Goal: Transaction & Acquisition: Purchase product/service

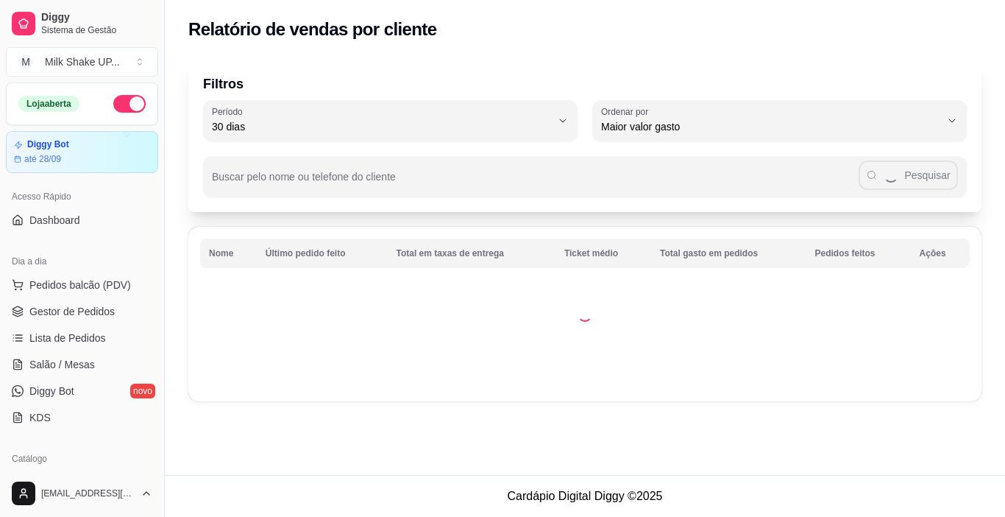
select select "30"
select select "HIGHEST_TOTAL_SPENT_WITH_ORDERS"
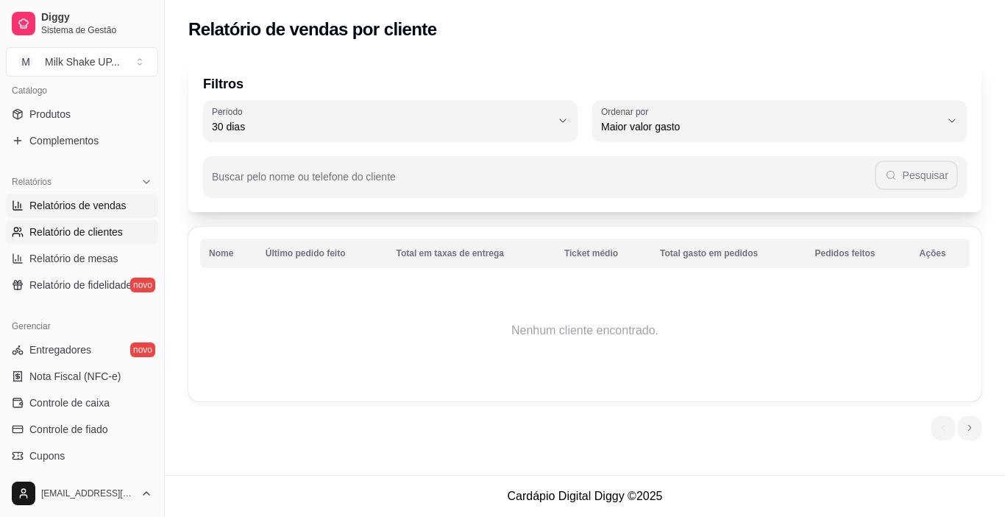
click at [89, 213] on link "Relatórios de vendas" at bounding box center [82, 206] width 152 height 24
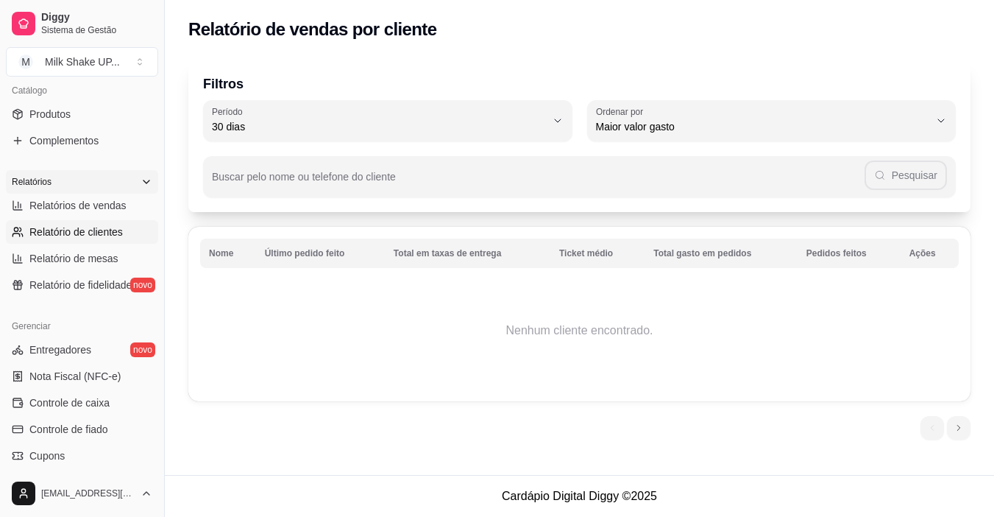
select select "ALL"
select select "0"
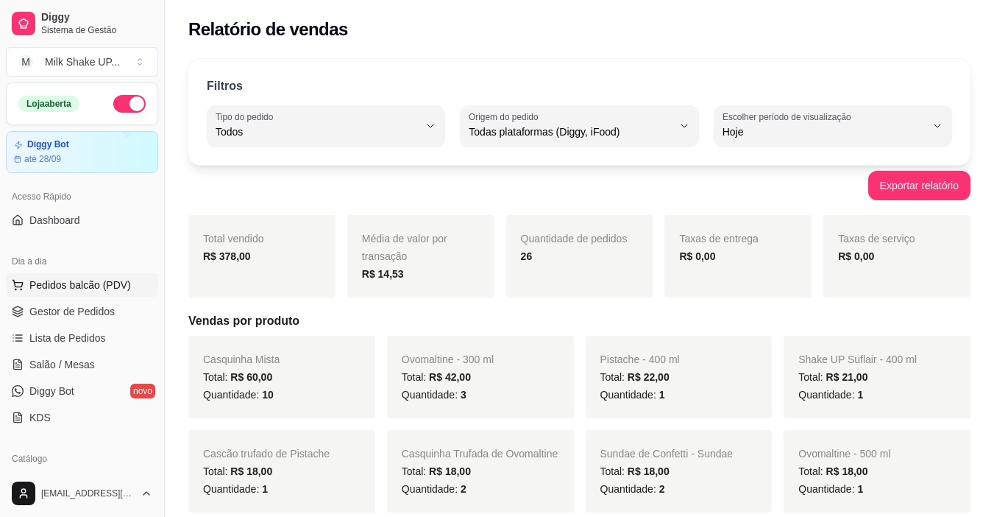
click at [87, 283] on span "Pedidos balcão (PDV)" at bounding box center [80, 284] width 102 height 15
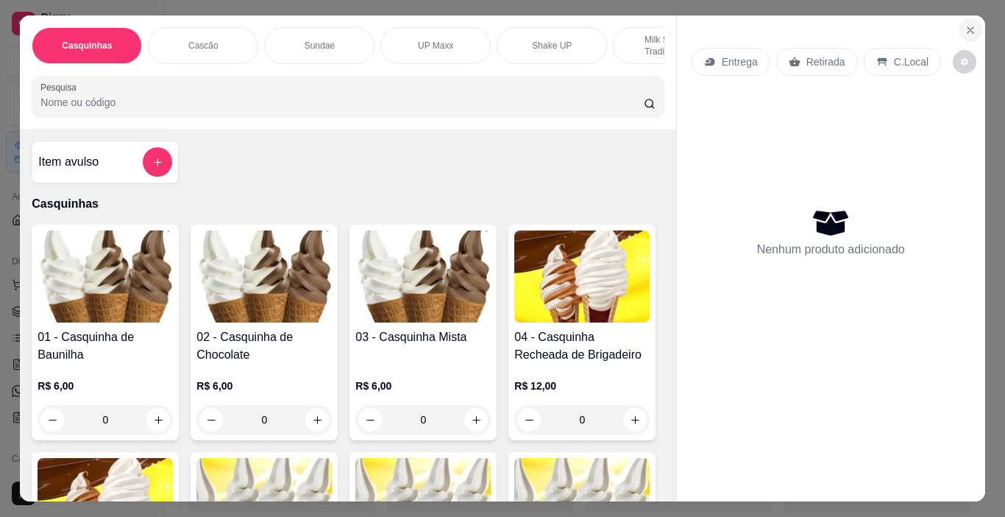
click at [965, 24] on icon "Close" at bounding box center [971, 30] width 12 height 12
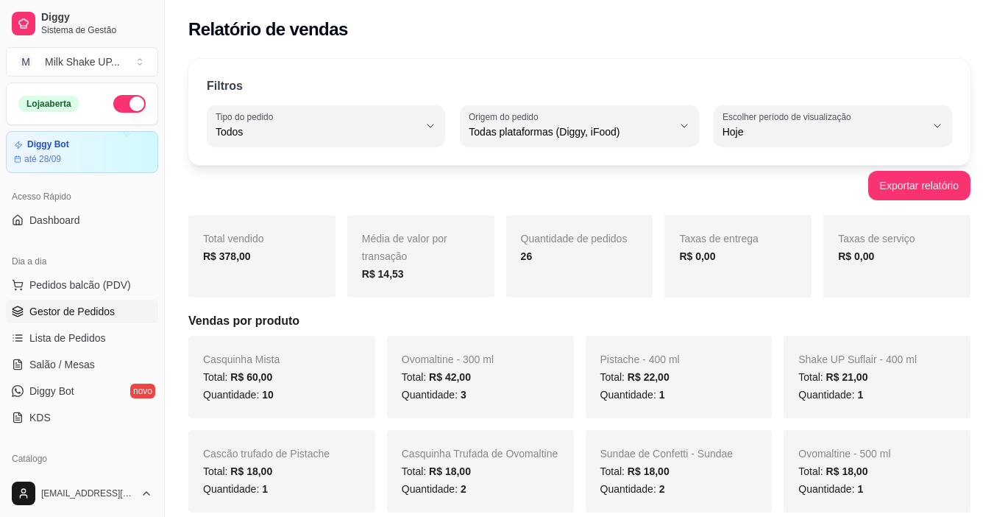
click at [98, 308] on span "Gestor de Pedidos" at bounding box center [71, 311] width 85 height 15
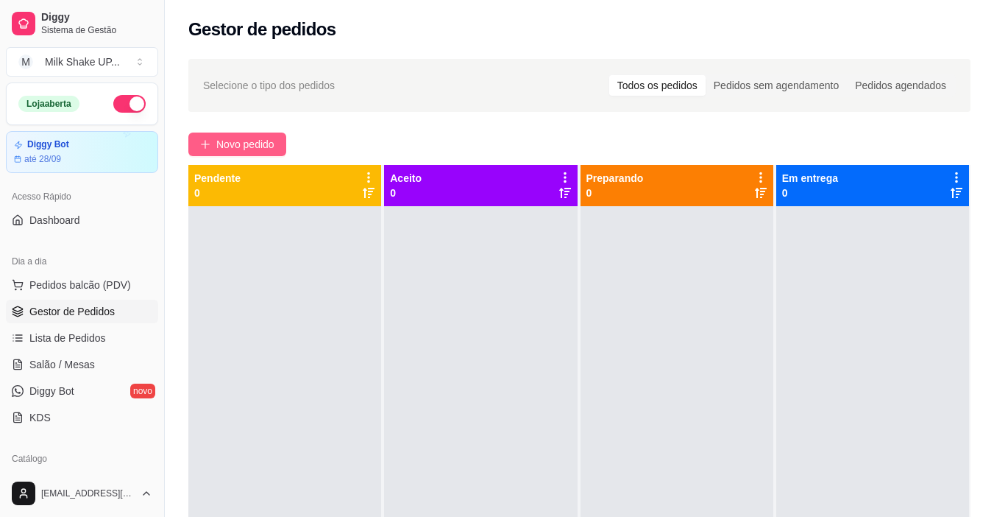
click at [261, 133] on div "Selecione o tipo dos pedidos Todos os pedidos Pedidos sem agendamento Pedidos a…" at bounding box center [579, 374] width 829 height 649
click at [278, 146] on button "Novo pedido" at bounding box center [237, 144] width 98 height 24
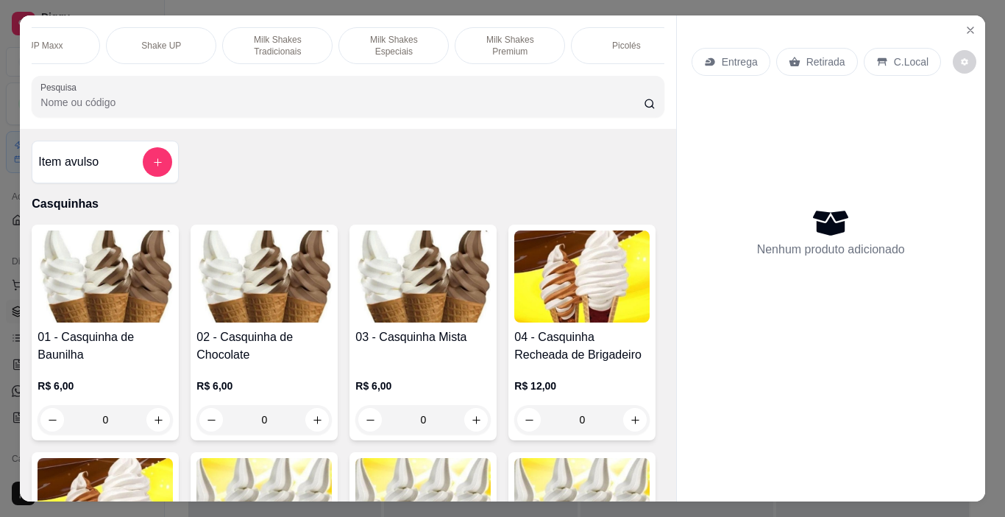
scroll to position [0, 417]
click at [501, 41] on p "Milk Shakes Premium" at bounding box center [484, 46] width 85 height 24
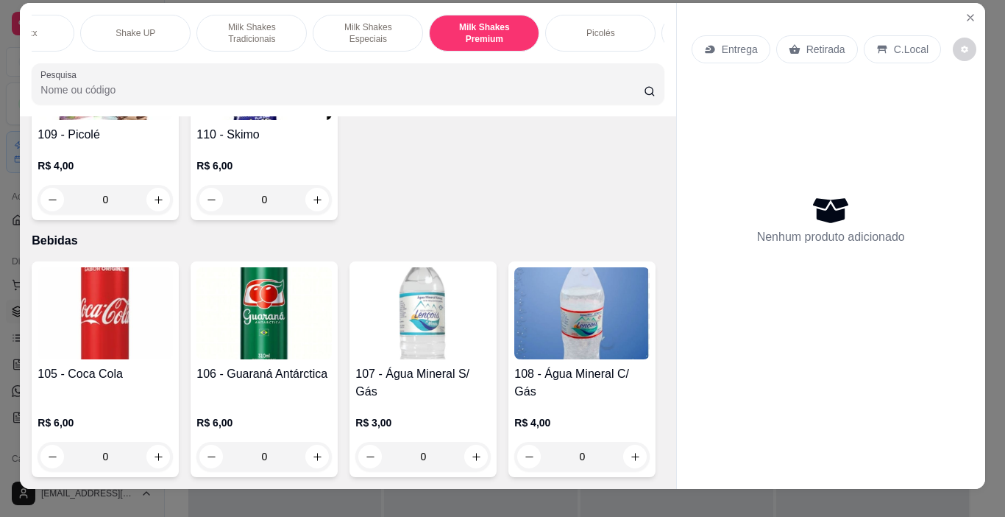
scroll to position [0, 0]
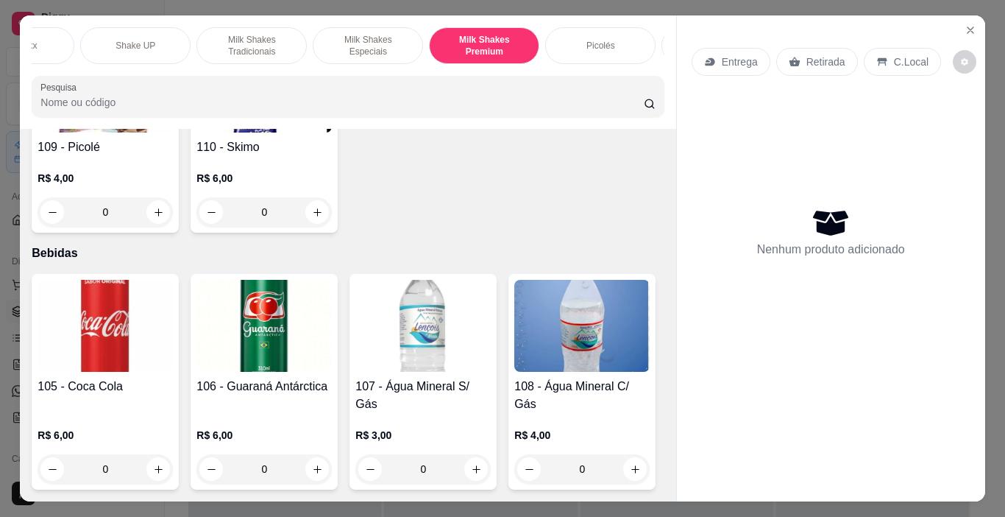
click at [231, 36] on p "Milk Shakes Tradicionais" at bounding box center [251, 46] width 85 height 24
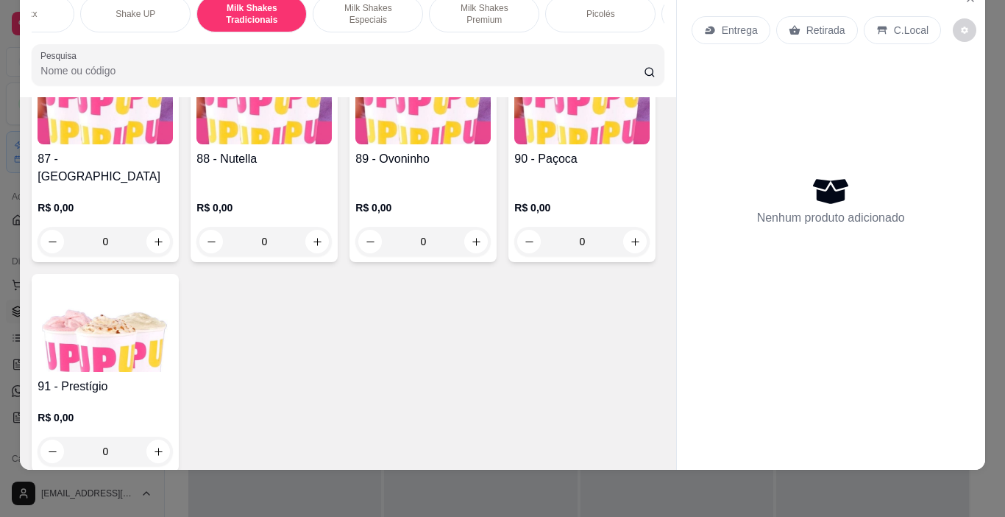
scroll to position [5496, 0]
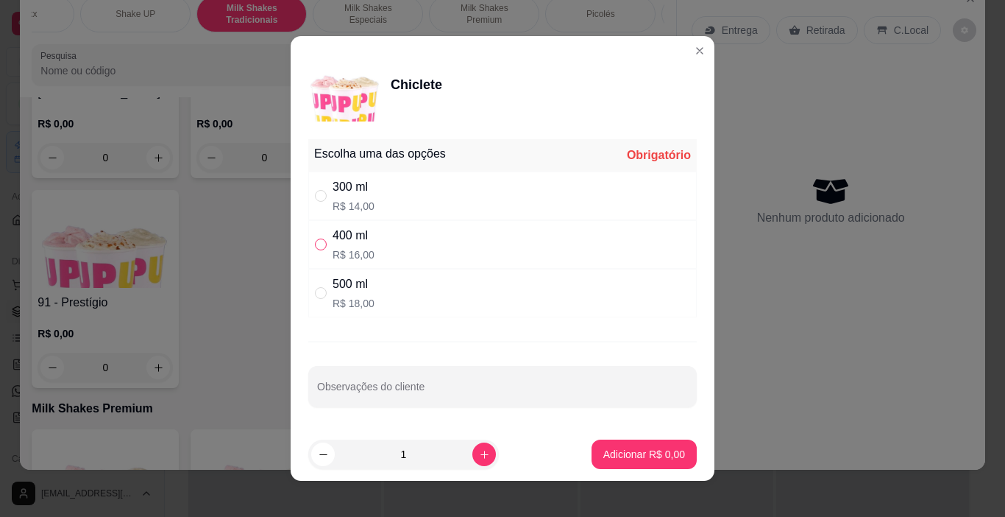
click at [315, 240] on input "" at bounding box center [321, 244] width 12 height 12
radio input "true"
click at [648, 459] on p "Adicionar R$ 16,00" at bounding box center [642, 454] width 88 height 15
type input "1"
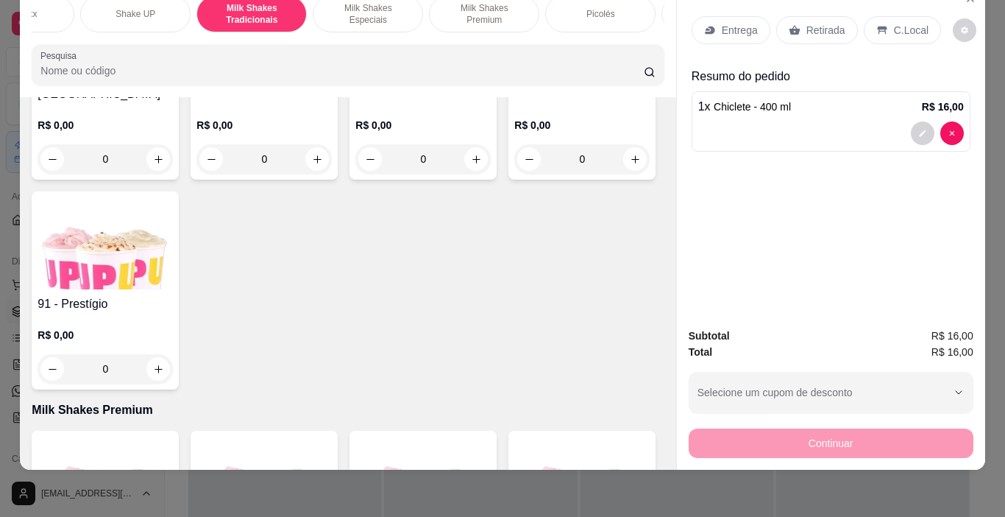
click at [904, 24] on p "C.Local" at bounding box center [911, 30] width 35 height 15
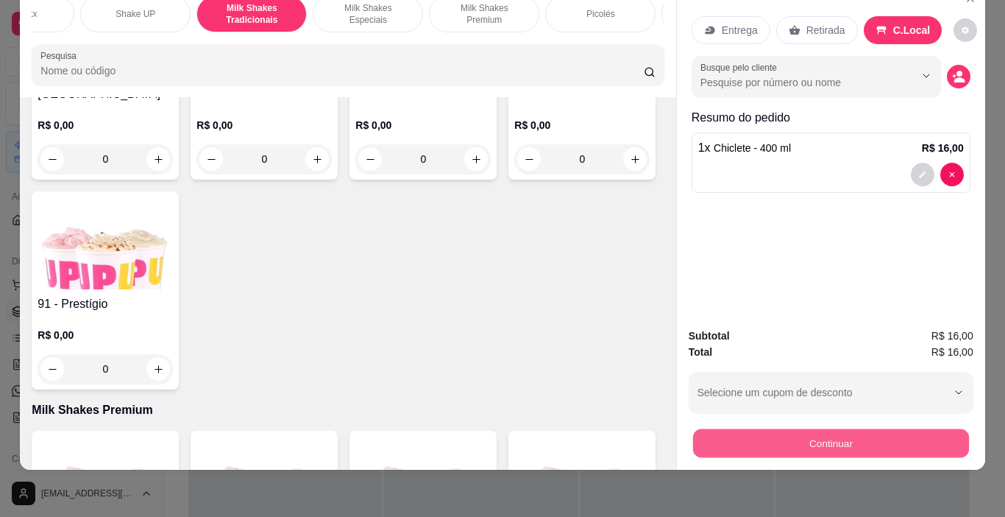
click at [876, 429] on button "Continuar" at bounding box center [831, 443] width 276 height 29
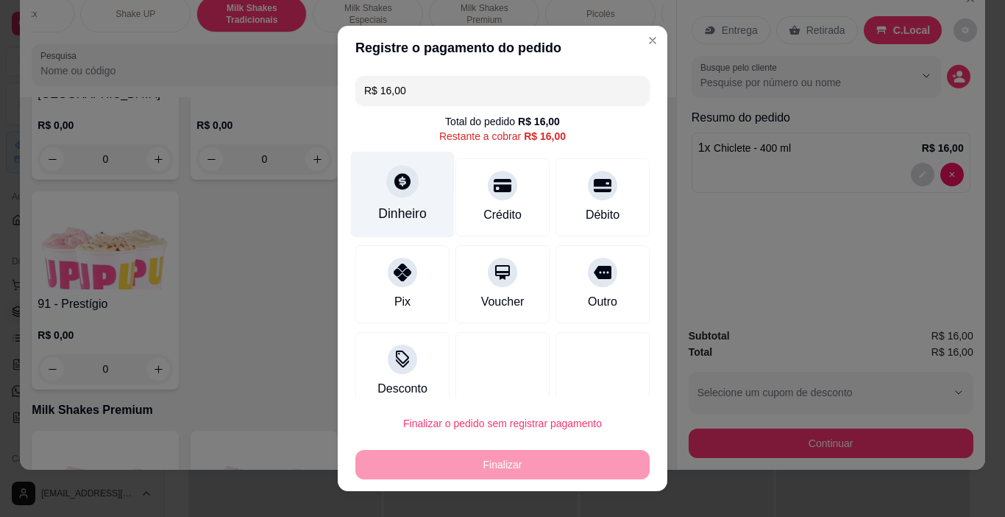
click at [396, 200] on div "Dinheiro" at bounding box center [403, 195] width 104 height 86
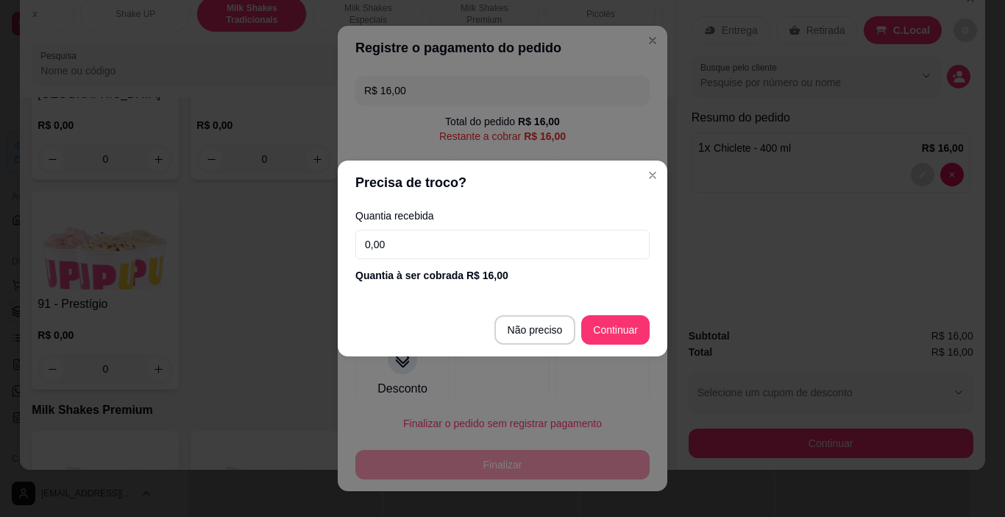
drag, startPoint x: 414, startPoint y: 248, endPoint x: 294, endPoint y: 233, distance: 121.0
click at [297, 238] on div "Precisa de troco? Quantia recebida 0,00 Quantia à ser cobrada R$ 16,00 Não prec…" at bounding box center [502, 258] width 1005 height 517
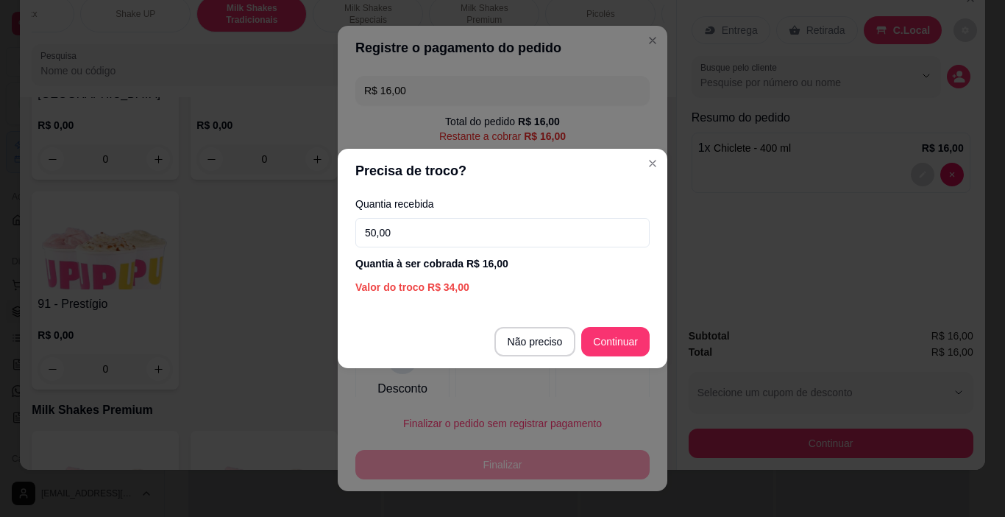
type input "50,00"
type input "R$ 0,00"
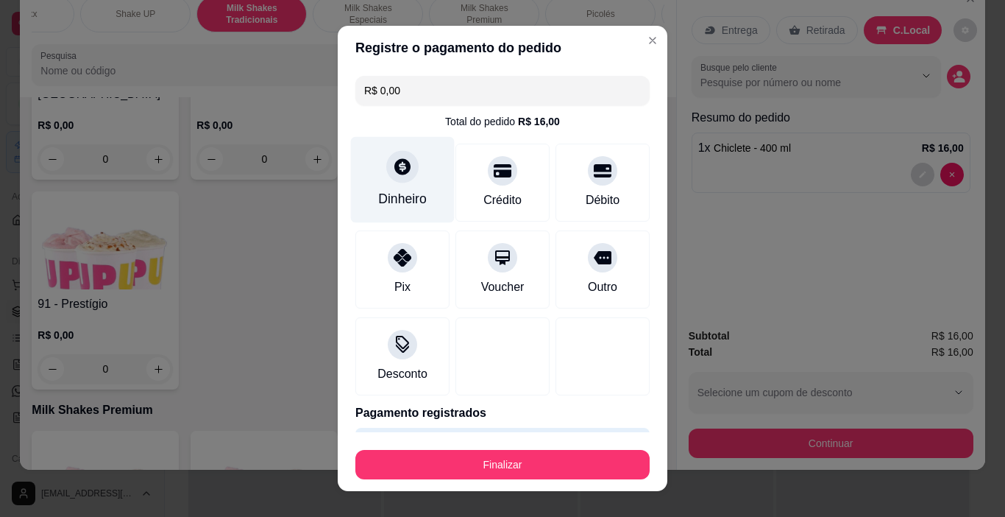
click at [413, 190] on div "Dinheiro" at bounding box center [402, 198] width 49 height 19
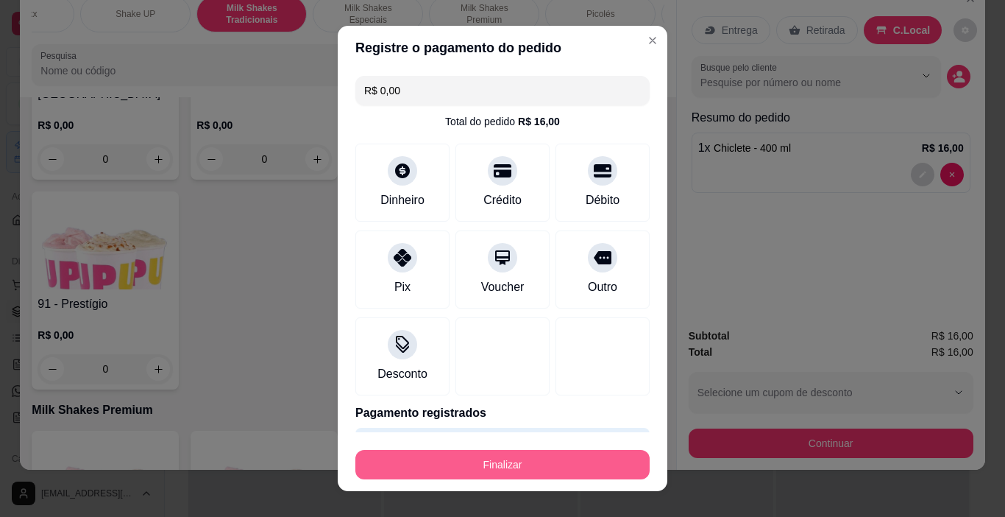
click at [567, 459] on button "Finalizar" at bounding box center [502, 464] width 294 height 29
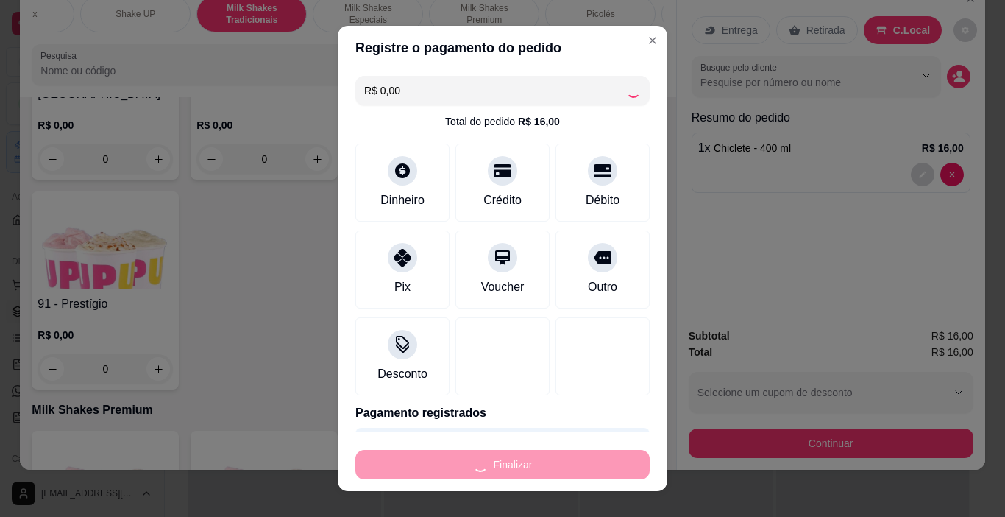
type input "0"
type input "-R$ 16,00"
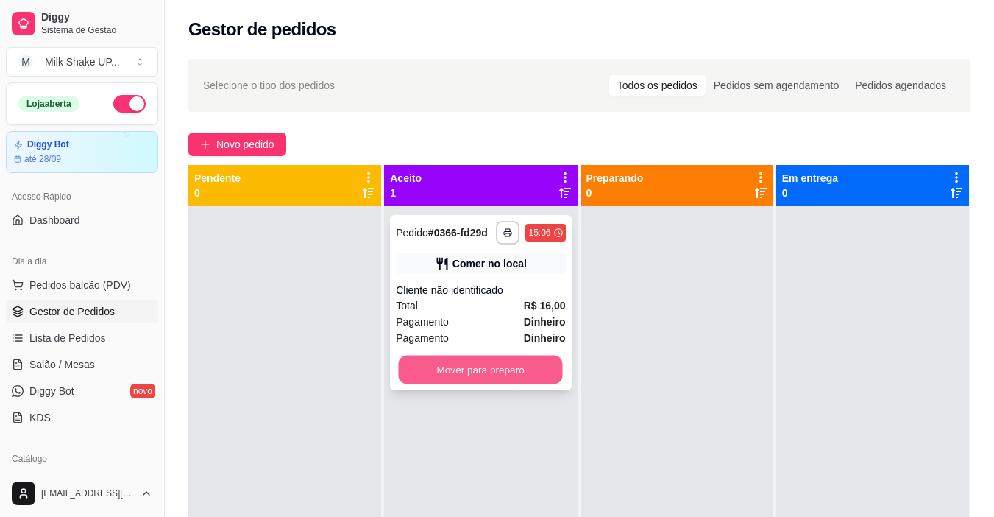
click at [534, 364] on button "Mover para preparo" at bounding box center [481, 369] width 164 height 29
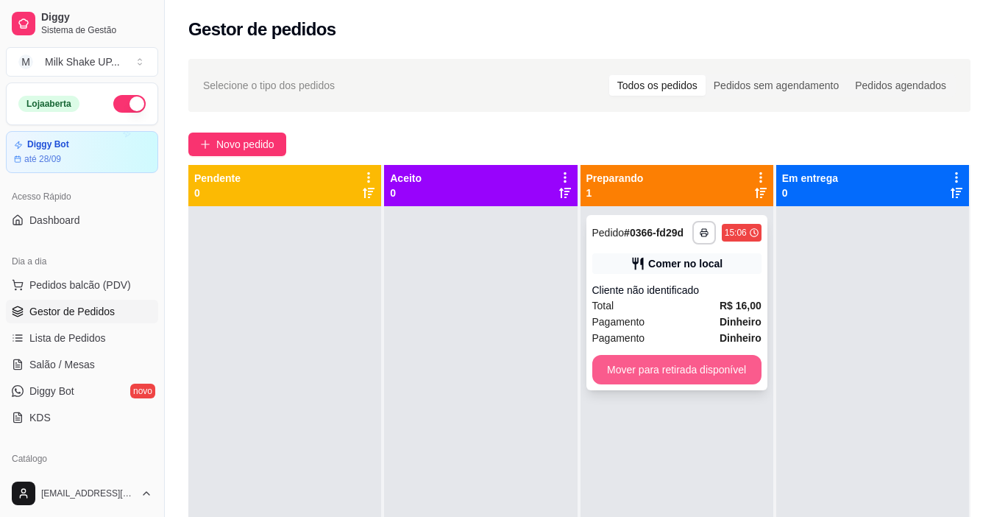
click at [666, 371] on button "Mover para retirada disponível" at bounding box center [676, 369] width 169 height 29
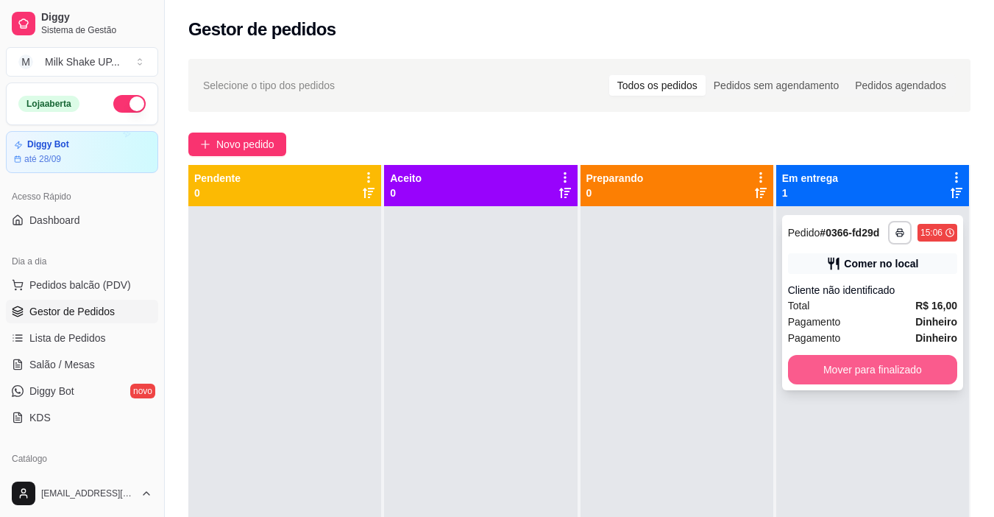
click at [888, 364] on button "Mover para finalizado" at bounding box center [872, 369] width 169 height 29
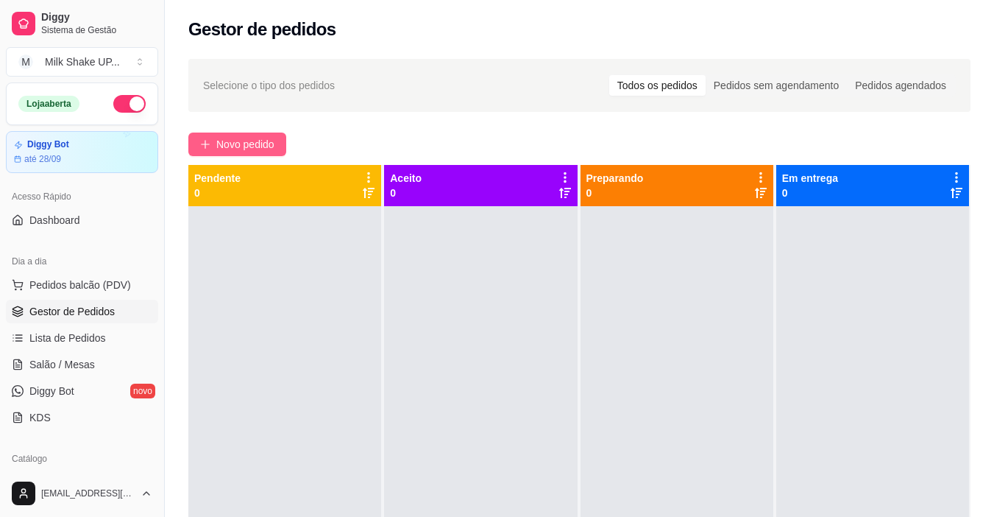
click at [272, 138] on span "Novo pedido" at bounding box center [245, 144] width 58 height 16
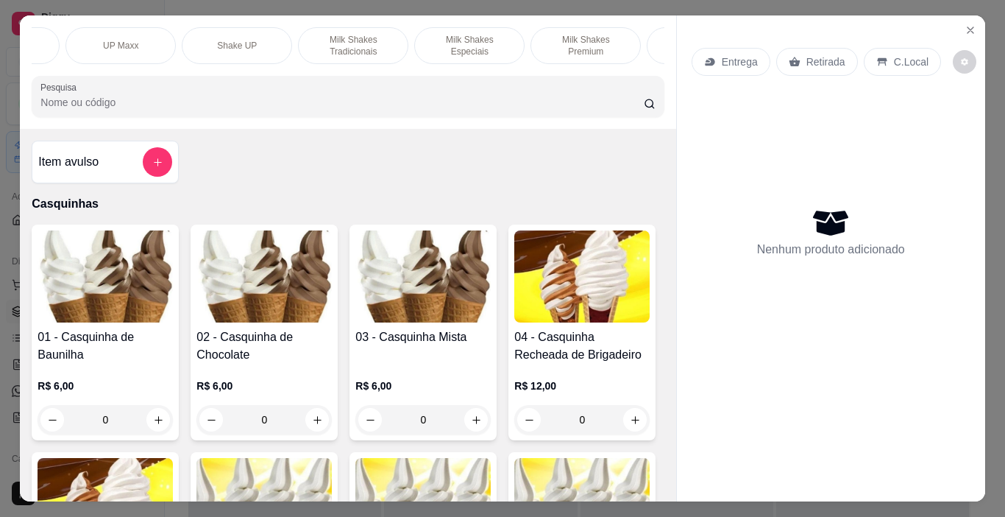
scroll to position [0, 316]
click at [492, 43] on p "Milk Shakes Especiais" at bounding box center [467, 46] width 85 height 24
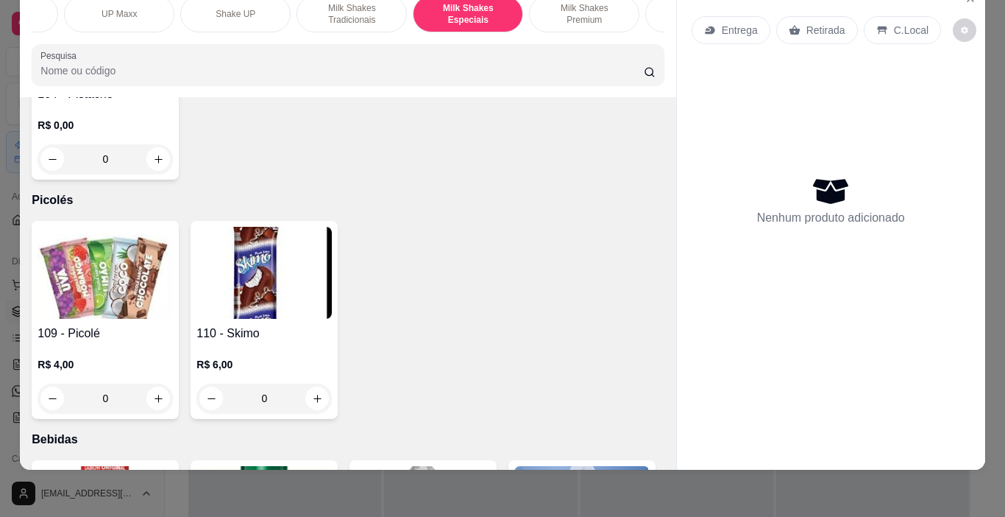
scroll to position [6847, 0]
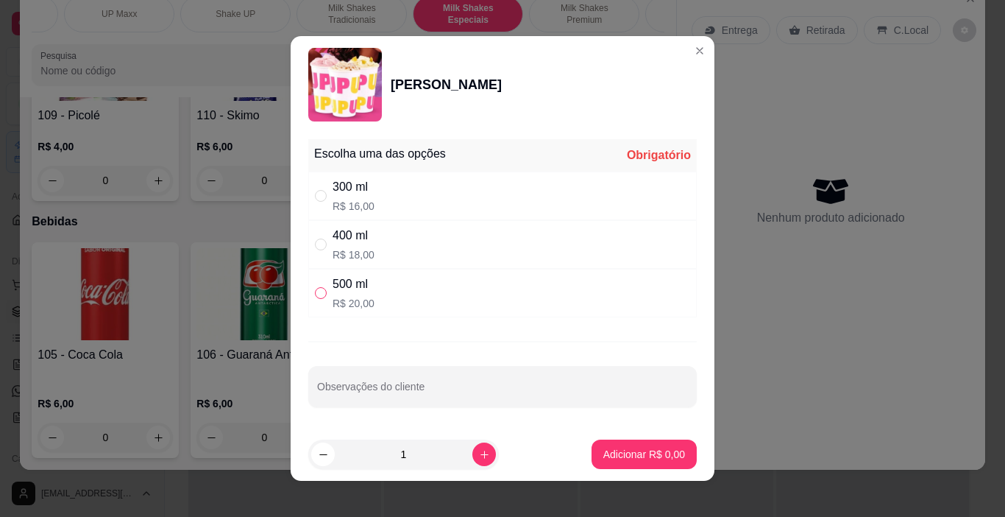
click at [315, 298] on input "" at bounding box center [321, 293] width 12 height 12
radio input "true"
click at [604, 458] on p "Adicionar R$ 20,00" at bounding box center [642, 454] width 88 height 15
type input "1"
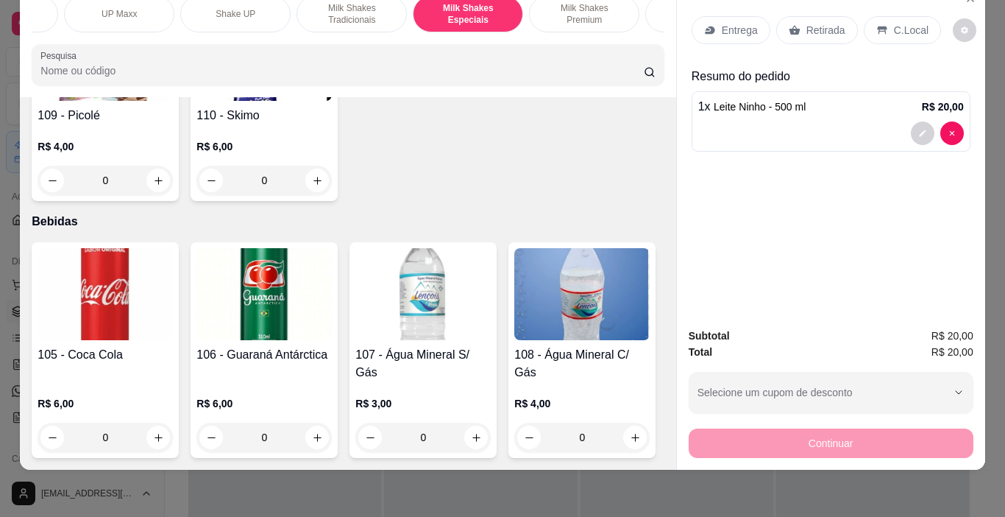
click at [900, 23] on p "C.Local" at bounding box center [911, 30] width 35 height 15
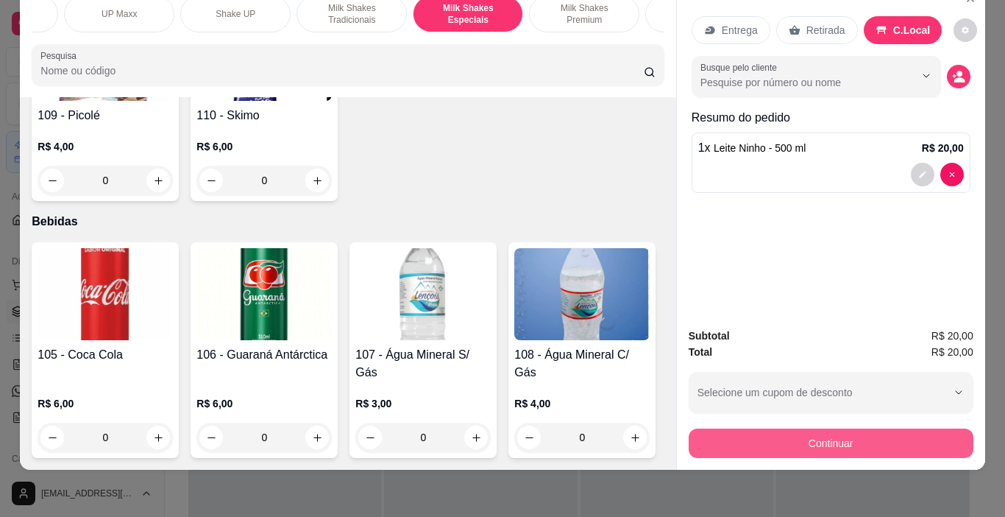
click at [899, 430] on button "Continuar" at bounding box center [831, 442] width 285 height 29
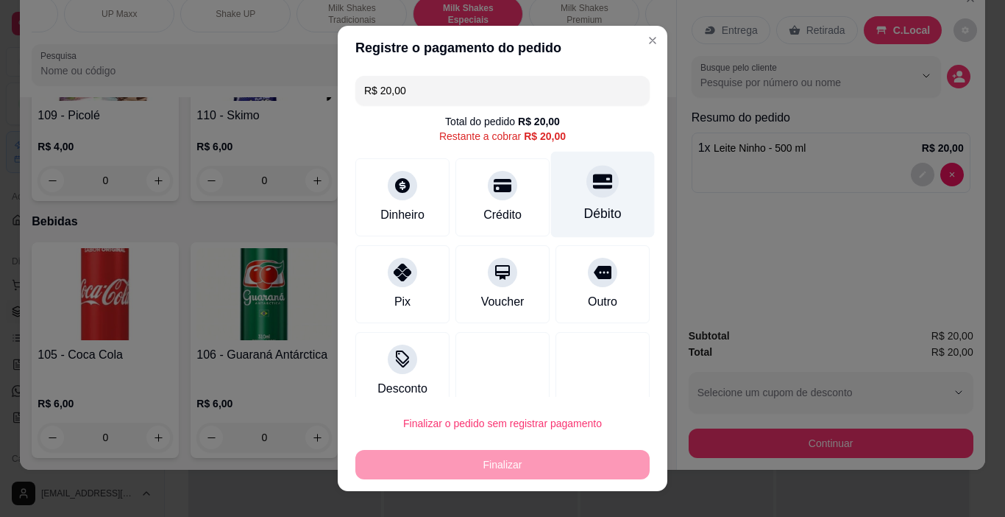
click at [593, 182] on icon at bounding box center [602, 181] width 19 height 15
type input "R$ 0,00"
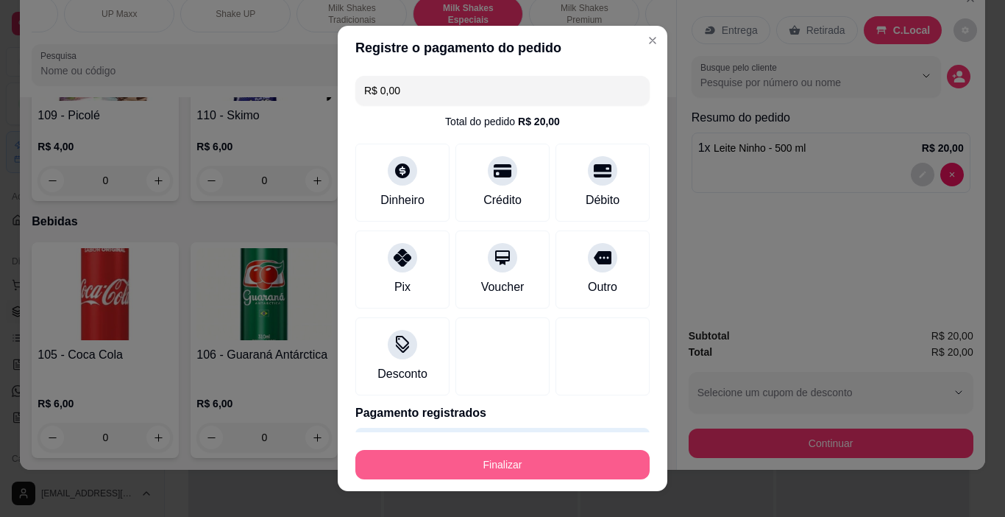
click at [522, 464] on button "Finalizar" at bounding box center [502, 464] width 294 height 29
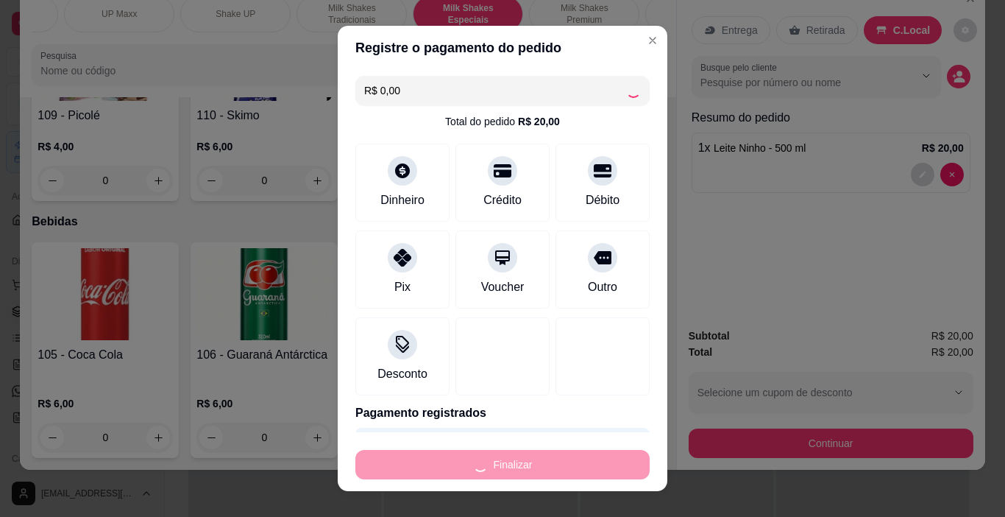
type input "0"
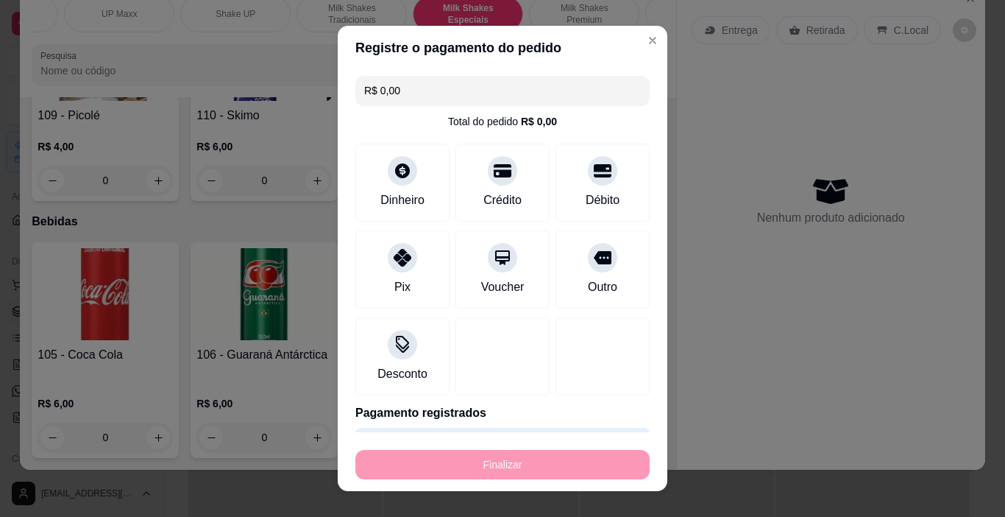
type input "-R$ 20,00"
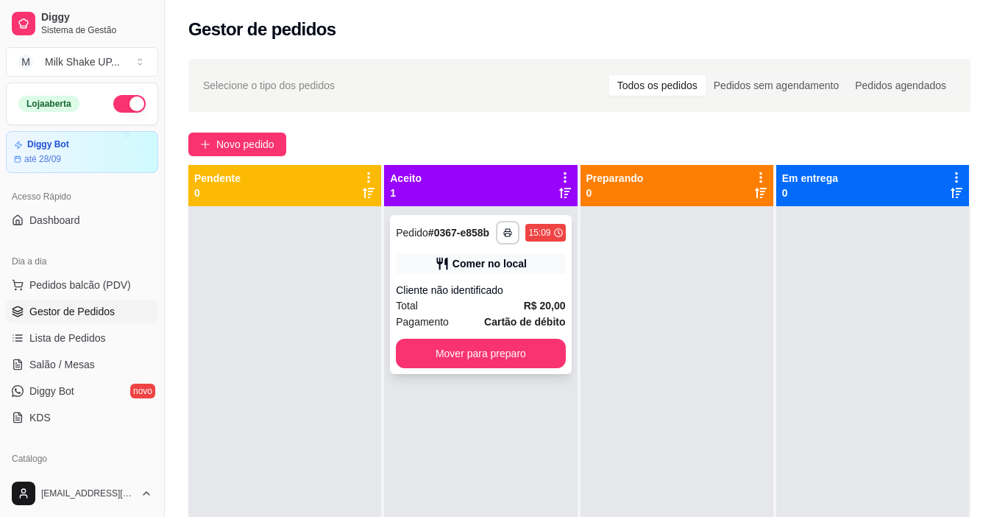
click at [533, 355] on button "Mover para preparo" at bounding box center [480, 353] width 169 height 29
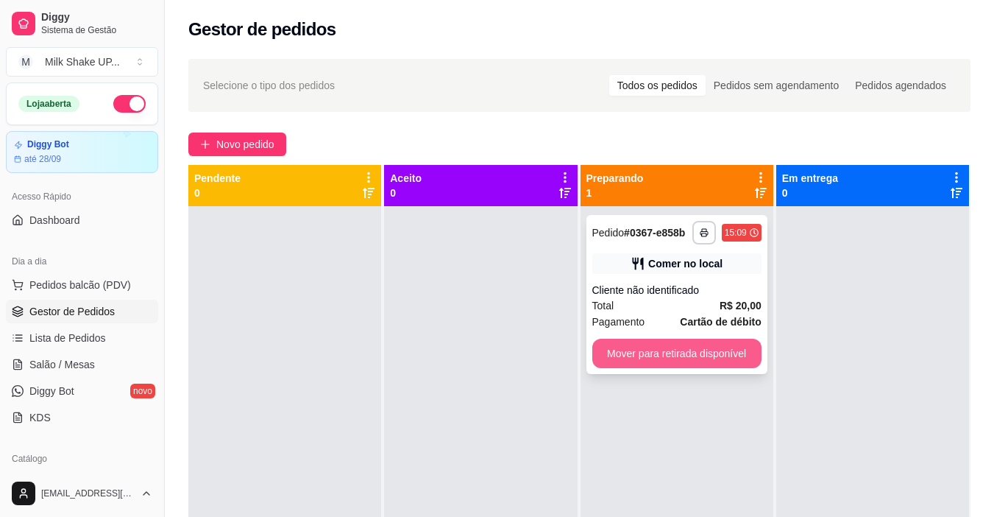
click at [723, 355] on button "Mover para retirada disponível" at bounding box center [676, 353] width 169 height 29
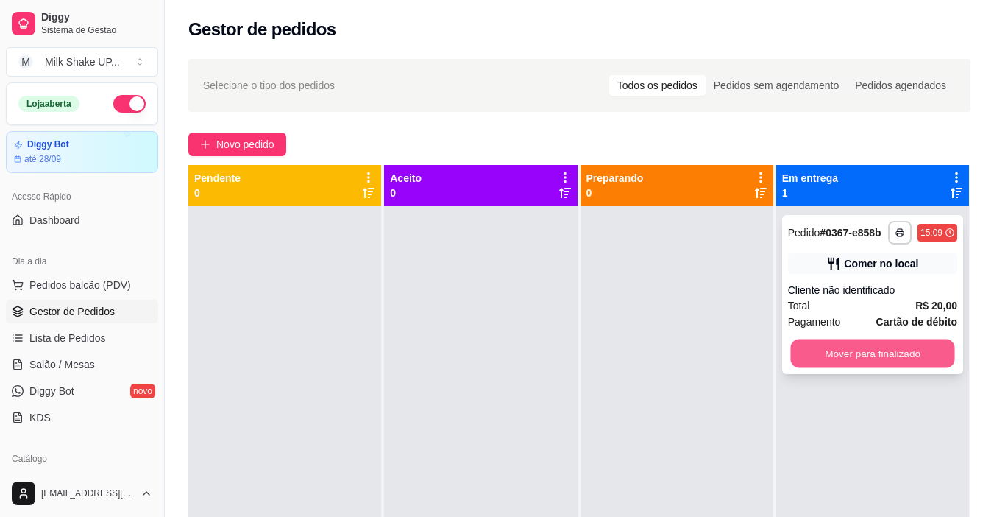
click at [888, 358] on button "Mover para finalizado" at bounding box center [872, 353] width 164 height 29
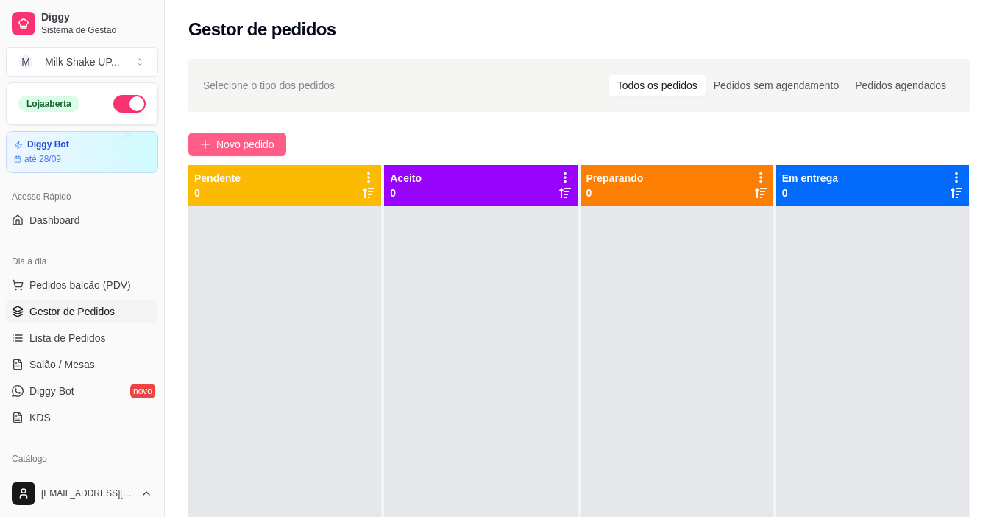
click at [254, 140] on span "Novo pedido" at bounding box center [245, 144] width 58 height 16
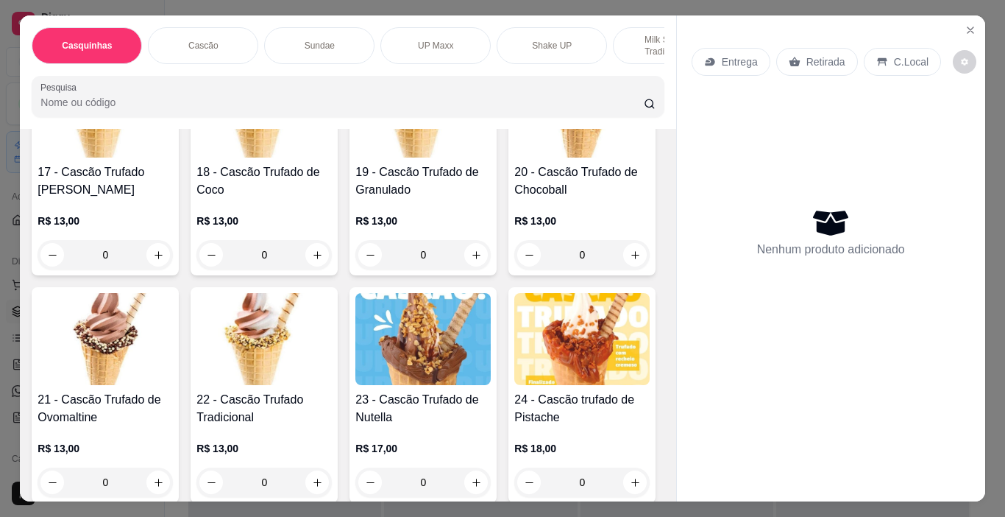
scroll to position [1030, 0]
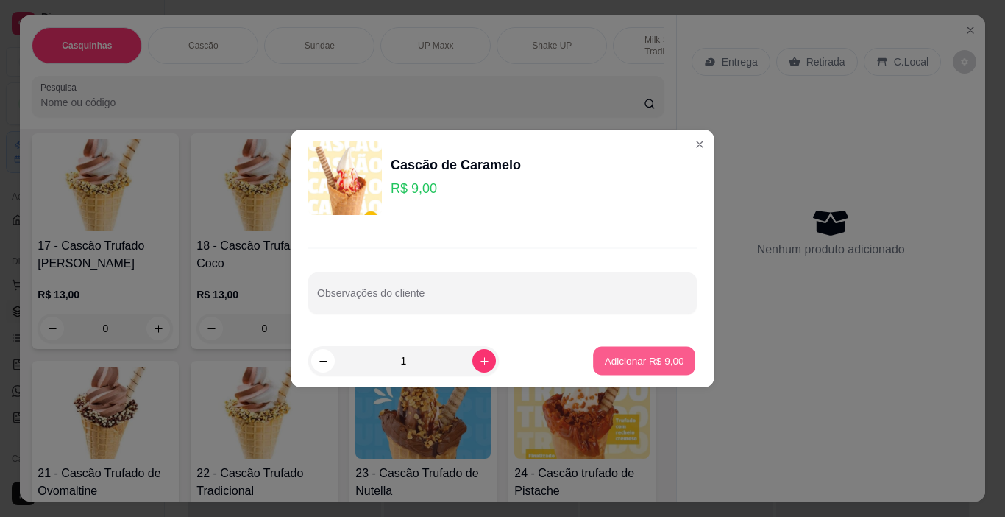
click at [643, 360] on p "Adicionar R$ 9,00" at bounding box center [643, 360] width 79 height 14
type input "1"
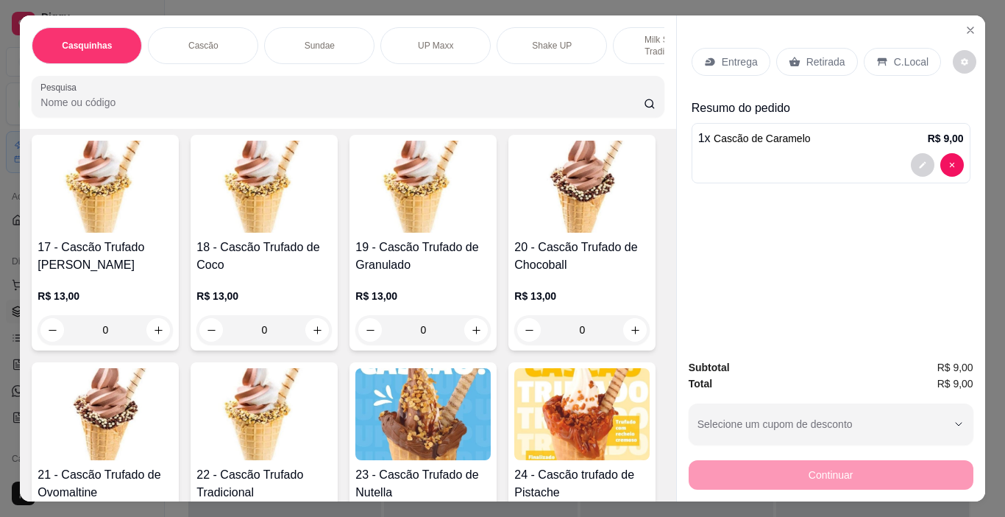
click at [911, 58] on p "C.Local" at bounding box center [911, 61] width 35 height 15
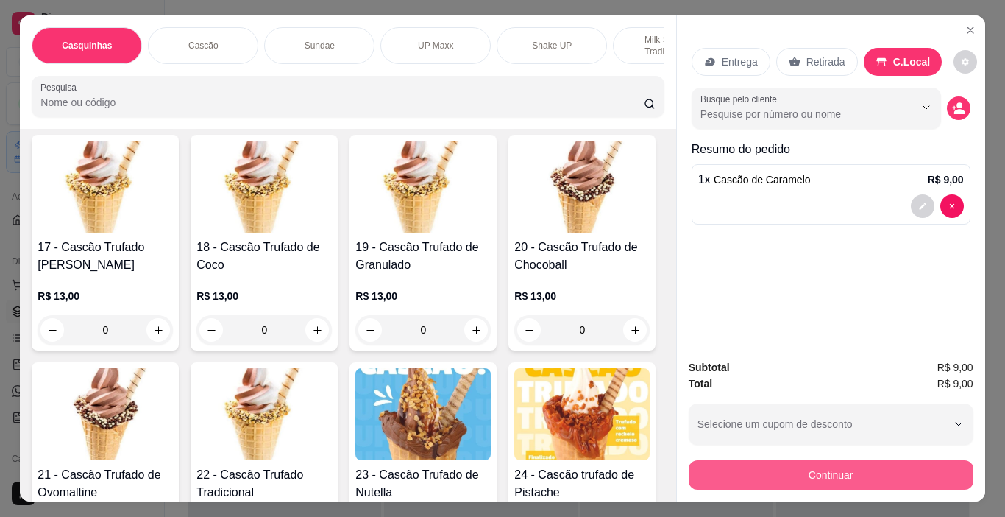
click at [928, 475] on button "Continuar" at bounding box center [831, 474] width 285 height 29
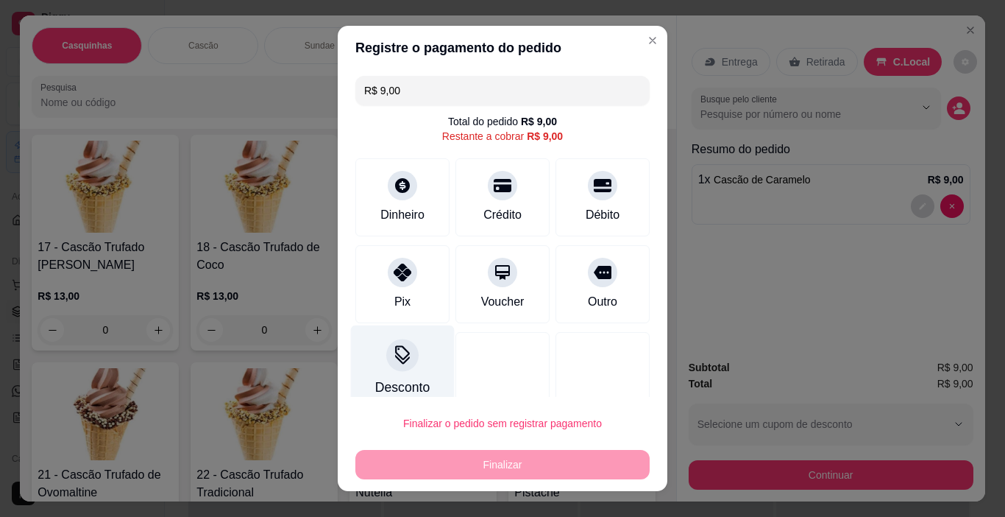
drag, startPoint x: 390, startPoint y: 294, endPoint x: 390, endPoint y: 329, distance: 35.3
click at [394, 293] on div "Pix" at bounding box center [402, 302] width 16 height 18
type input "R$ 0,00"
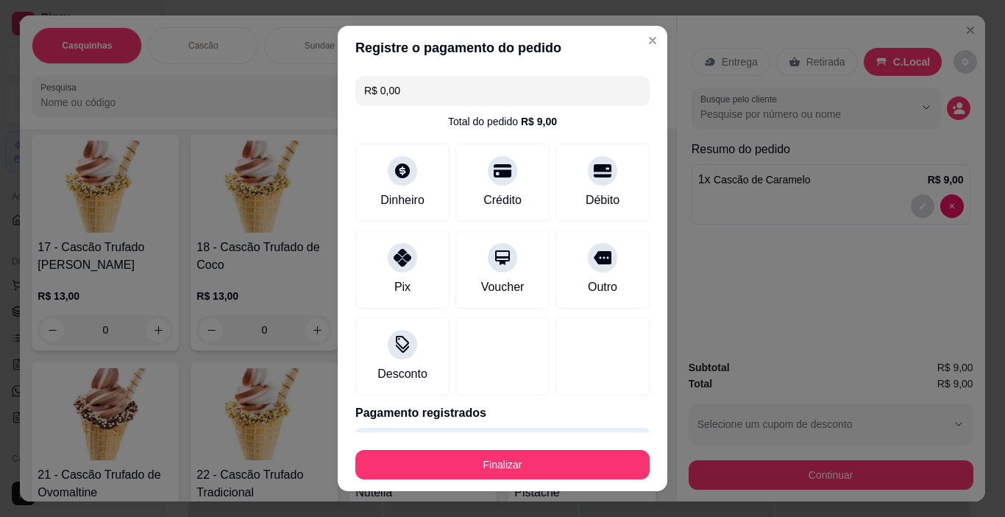
drag, startPoint x: 603, startPoint y: 481, endPoint x: 603, endPoint y: 470, distance: 11.8
click at [603, 480] on footer "Finalizar" at bounding box center [503, 461] width 330 height 59
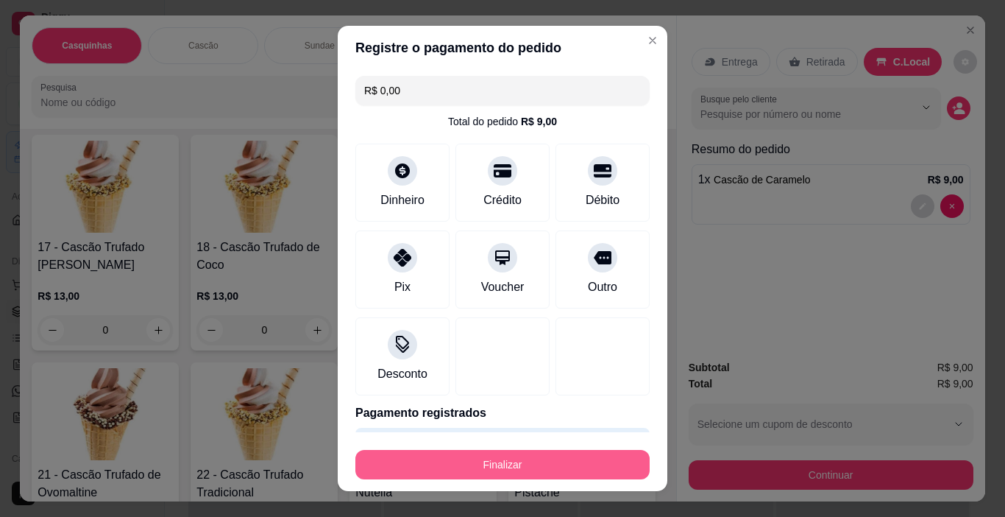
click at [603, 467] on button "Finalizar" at bounding box center [502, 464] width 294 height 29
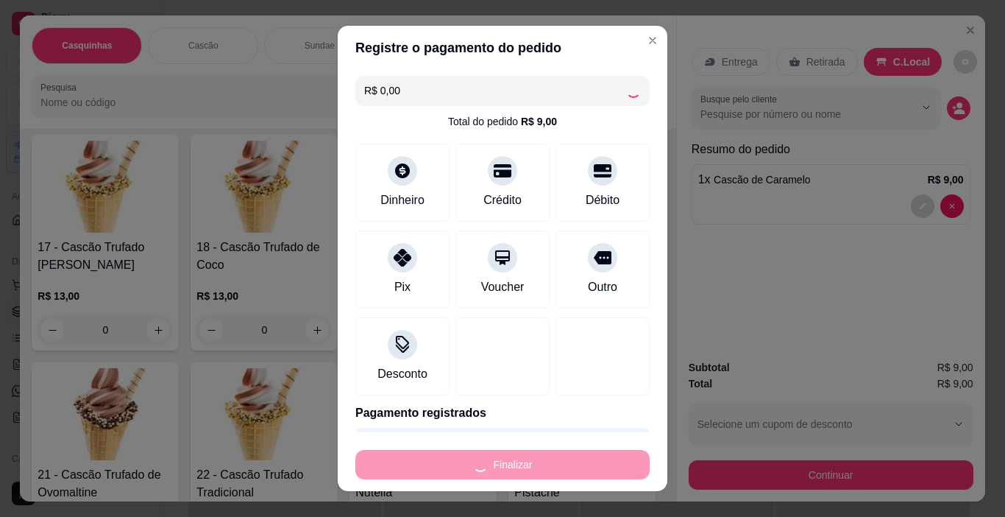
type input "0"
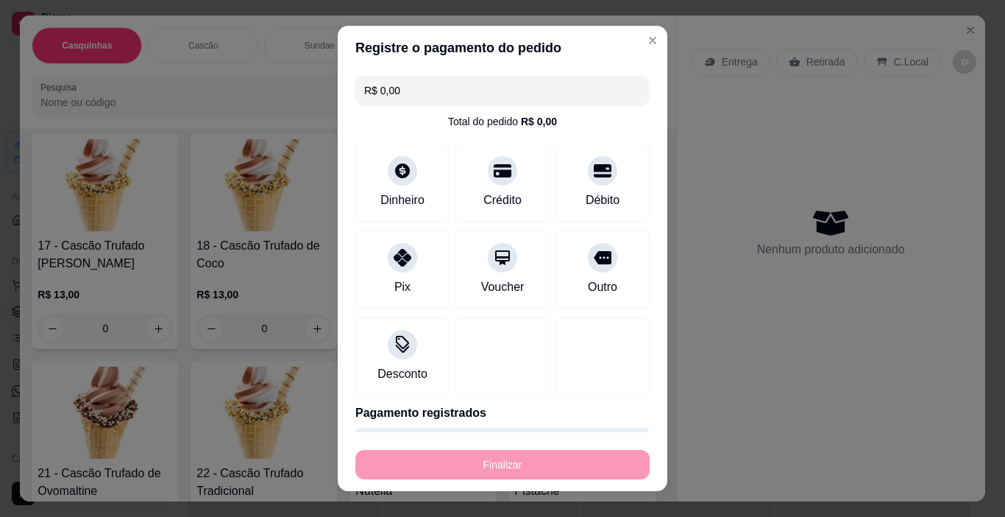
type input "-R$ 9,00"
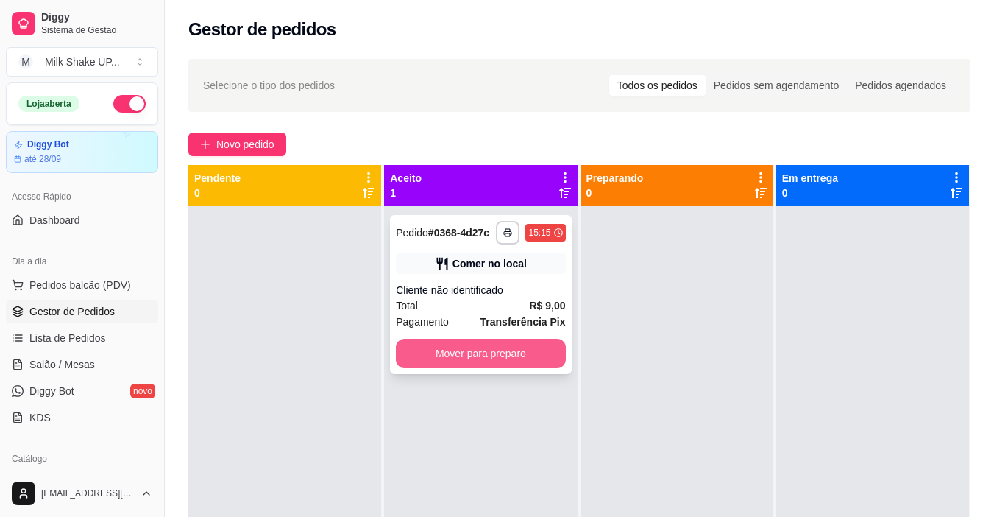
click at [515, 349] on button "Mover para preparo" at bounding box center [480, 353] width 169 height 29
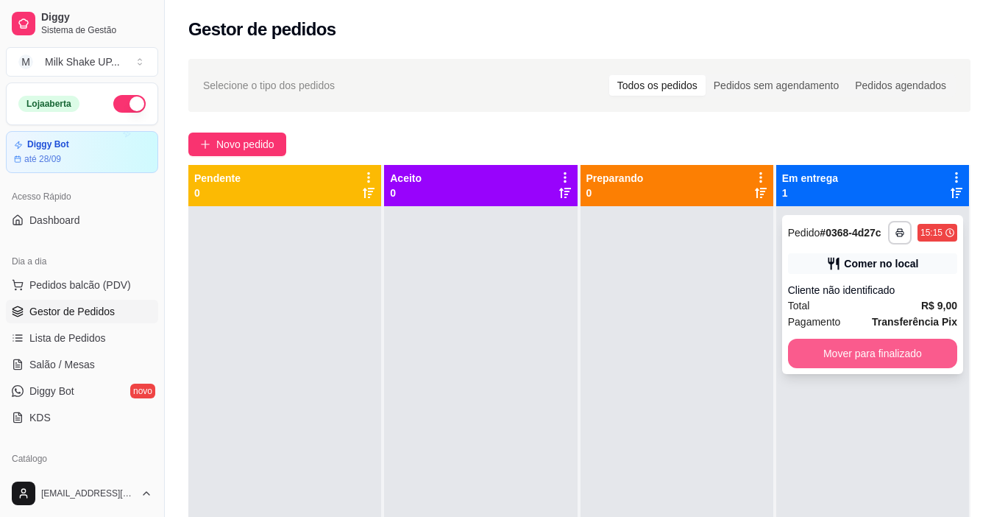
click at [810, 353] on button "Mover para finalizado" at bounding box center [872, 353] width 169 height 29
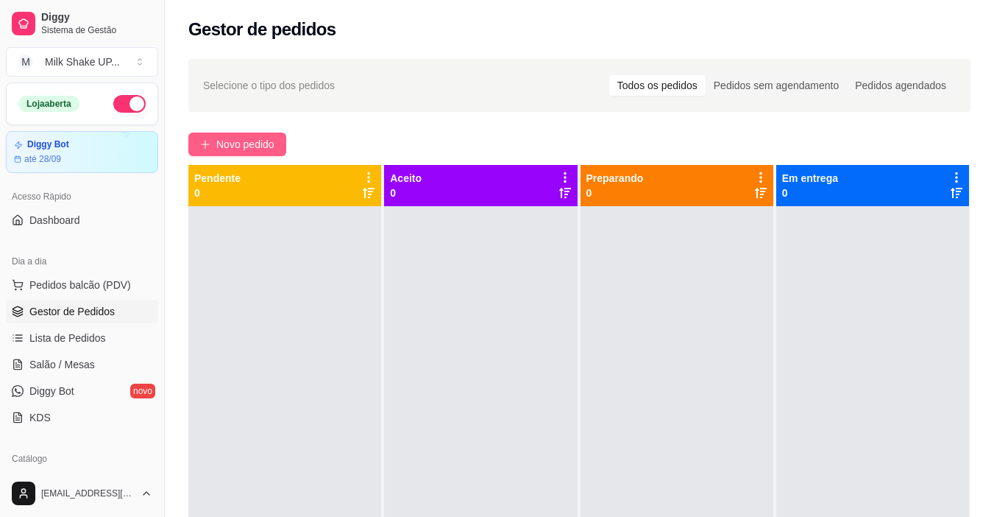
click at [255, 139] on span "Novo pedido" at bounding box center [245, 144] width 58 height 16
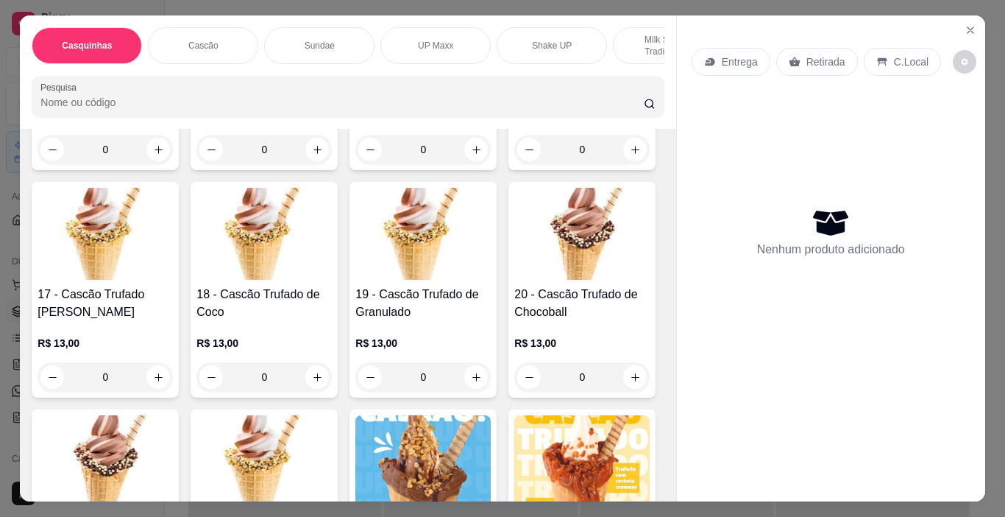
scroll to position [957, 0]
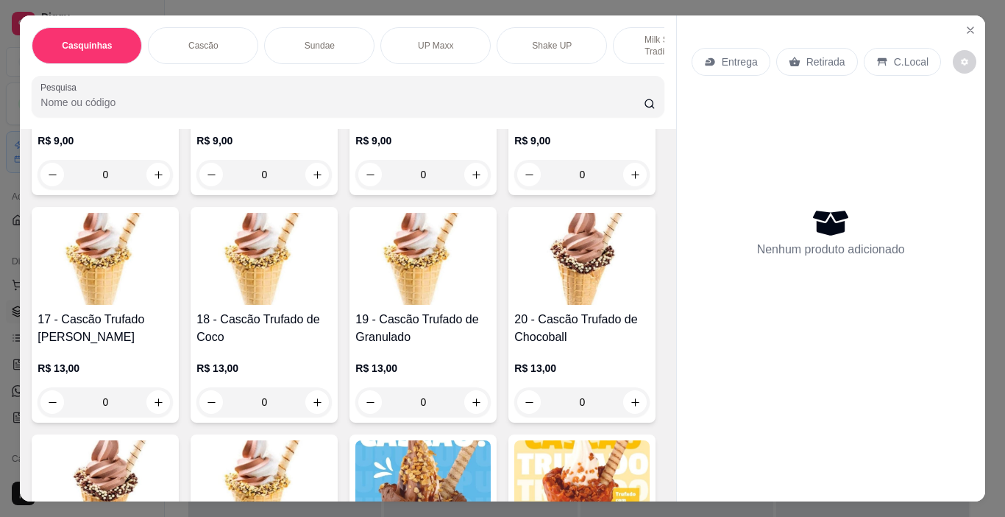
click at [119, 77] on img at bounding box center [105, 31] width 135 height 92
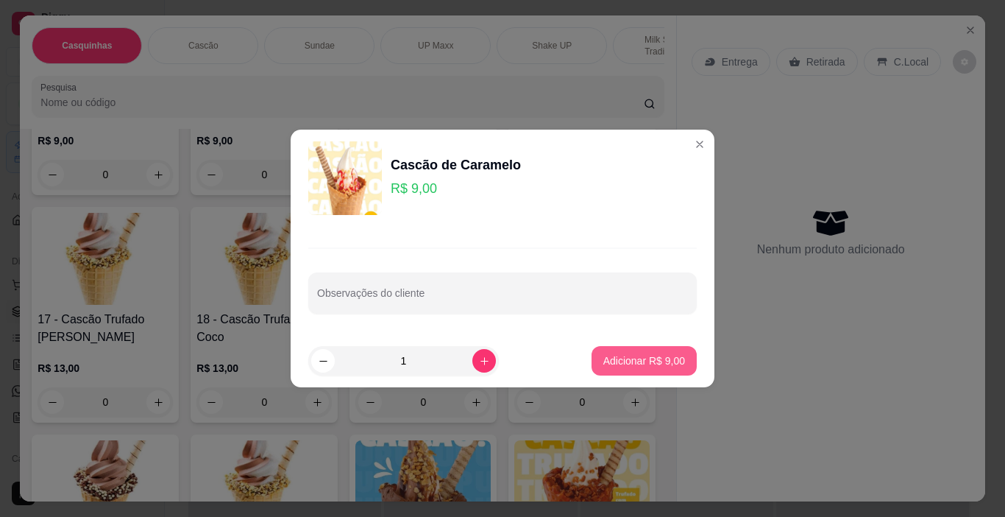
click at [632, 362] on p "Adicionar R$ 9,00" at bounding box center [645, 360] width 82 height 15
type input "1"
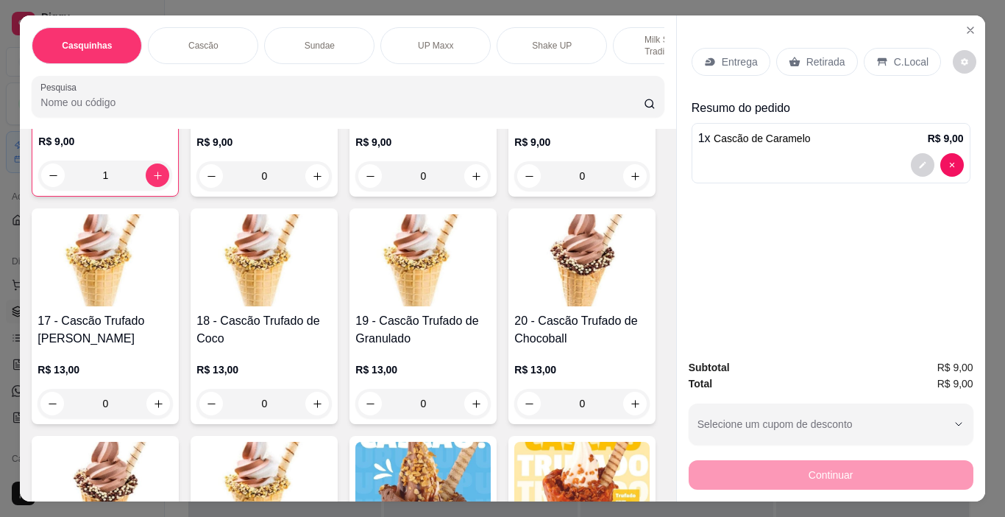
click at [913, 54] on p "C.Local" at bounding box center [911, 61] width 35 height 15
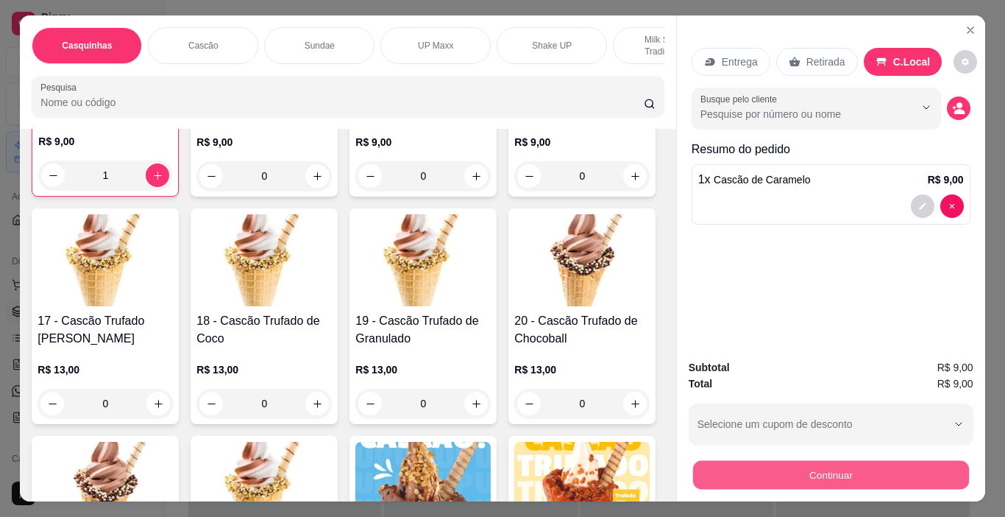
click at [818, 467] on button "Continuar" at bounding box center [831, 475] width 276 height 29
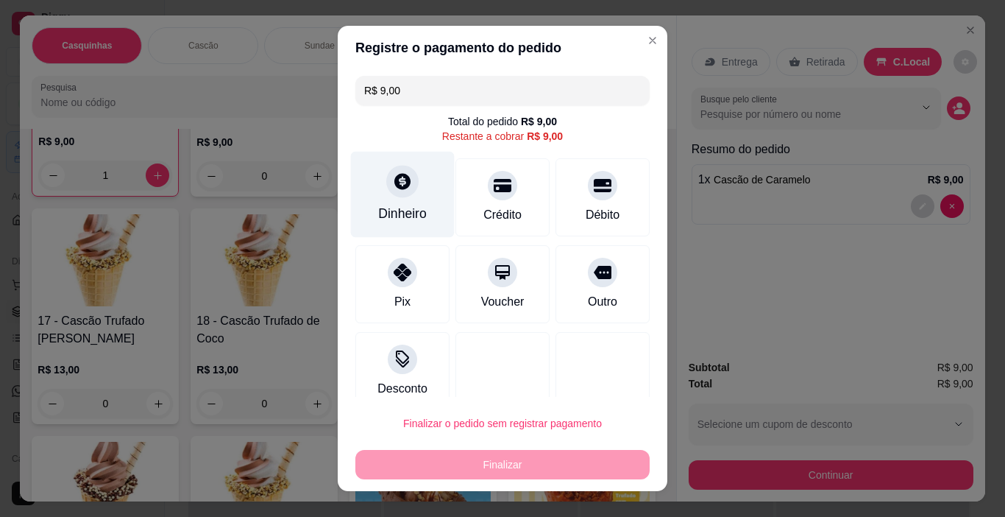
click at [403, 207] on div "Dinheiro" at bounding box center [402, 213] width 49 height 19
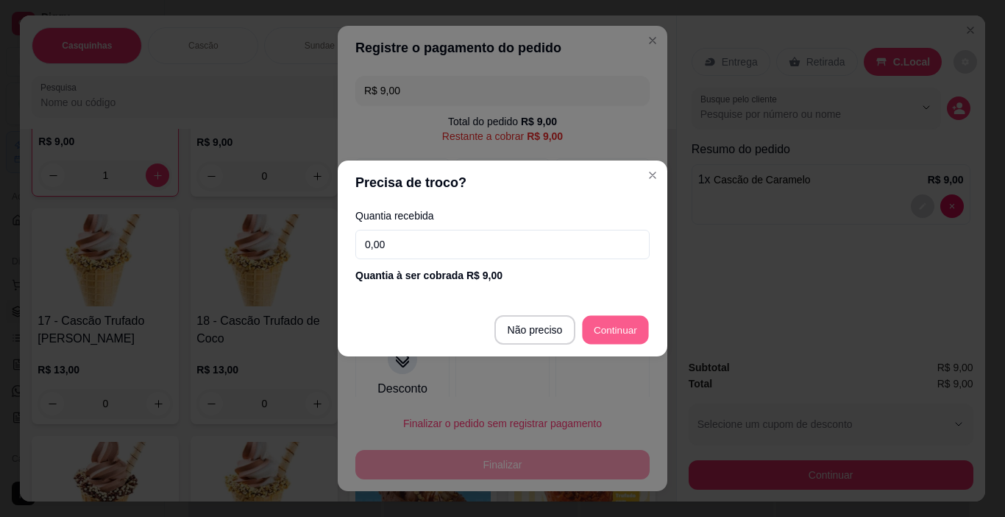
type input "R$ 0,00"
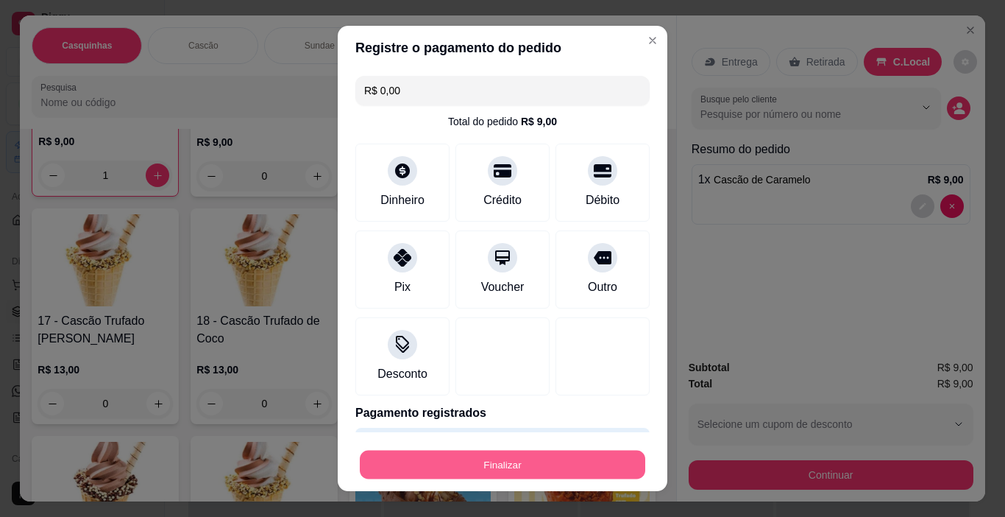
click at [573, 461] on button "Finalizar" at bounding box center [503, 464] width 286 height 29
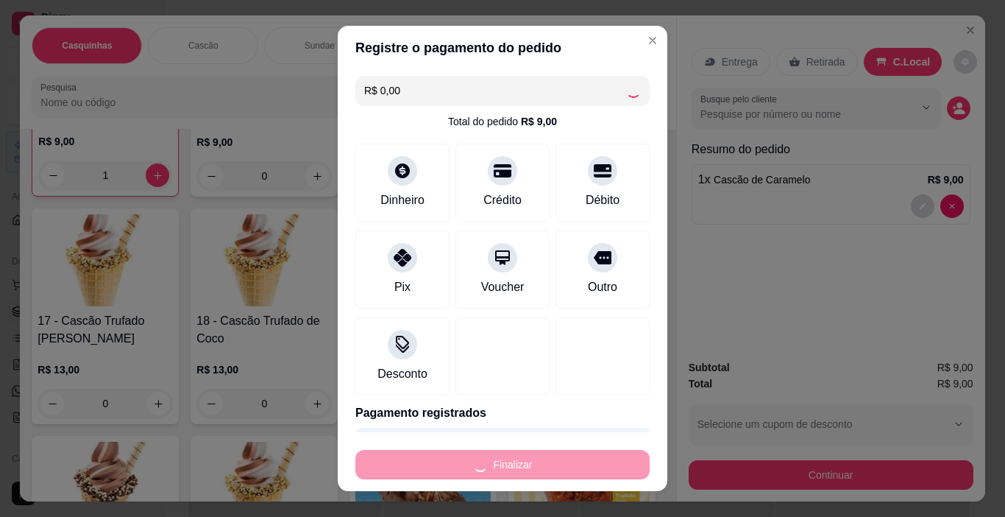
type input "0"
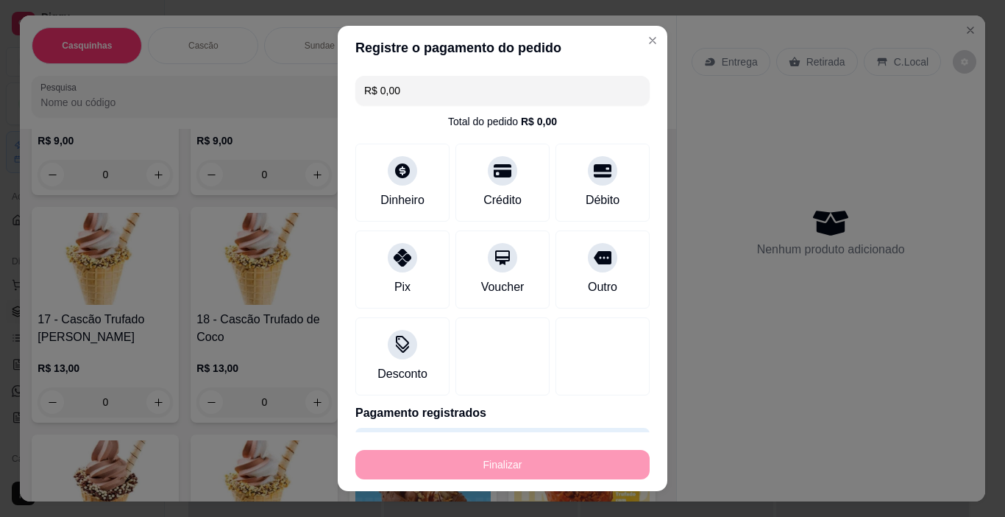
type input "-R$ 9,00"
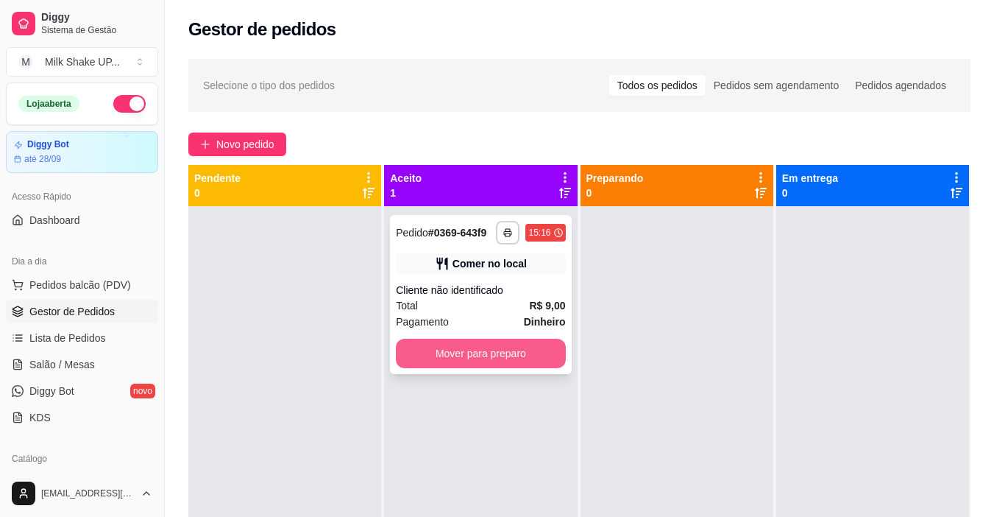
click at [528, 357] on button "Mover para preparo" at bounding box center [480, 353] width 169 height 29
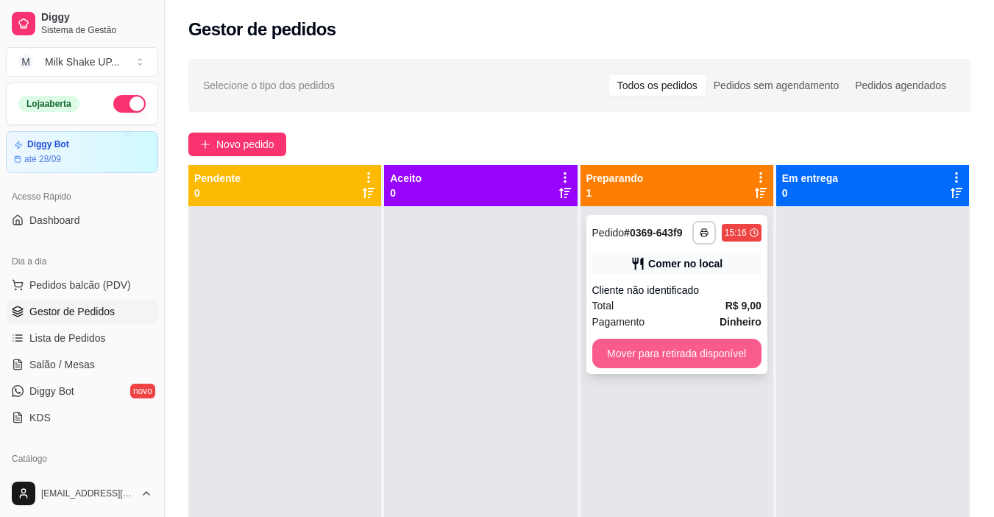
click at [690, 355] on button "Mover para retirada disponível" at bounding box center [676, 353] width 169 height 29
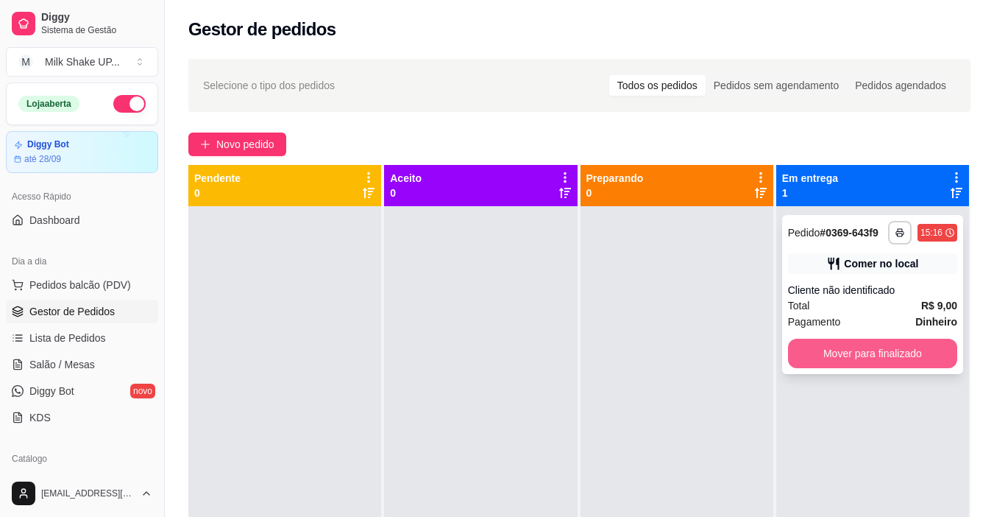
click at [873, 357] on button "Mover para finalizado" at bounding box center [872, 353] width 169 height 29
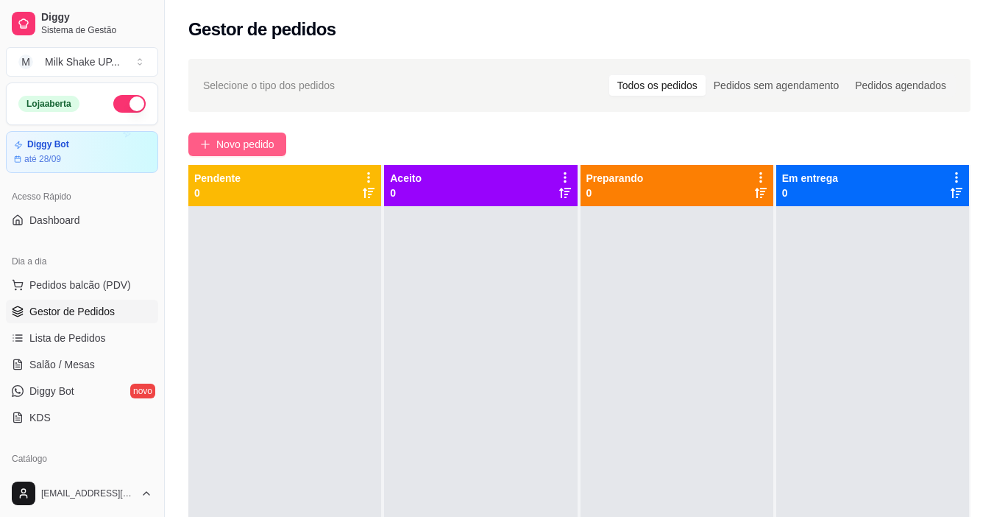
click at [214, 142] on button "Novo pedido" at bounding box center [237, 144] width 98 height 24
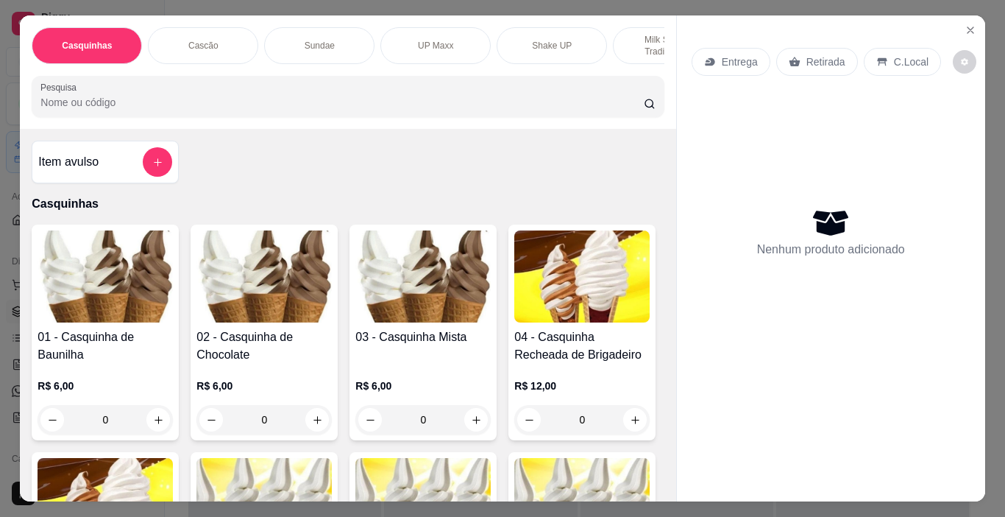
click at [430, 294] on img at bounding box center [422, 276] width 135 height 92
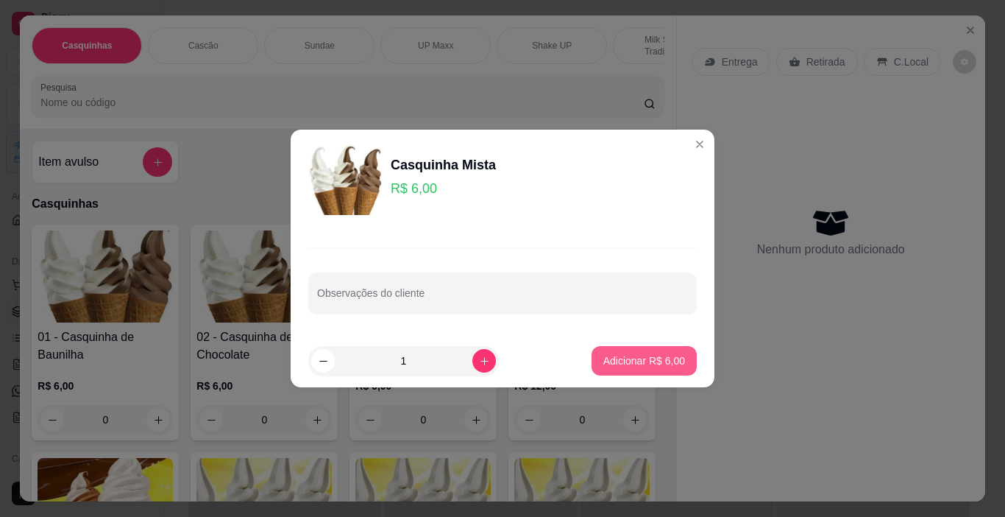
click at [648, 361] on p "Adicionar R$ 6,00" at bounding box center [645, 360] width 82 height 15
type input "1"
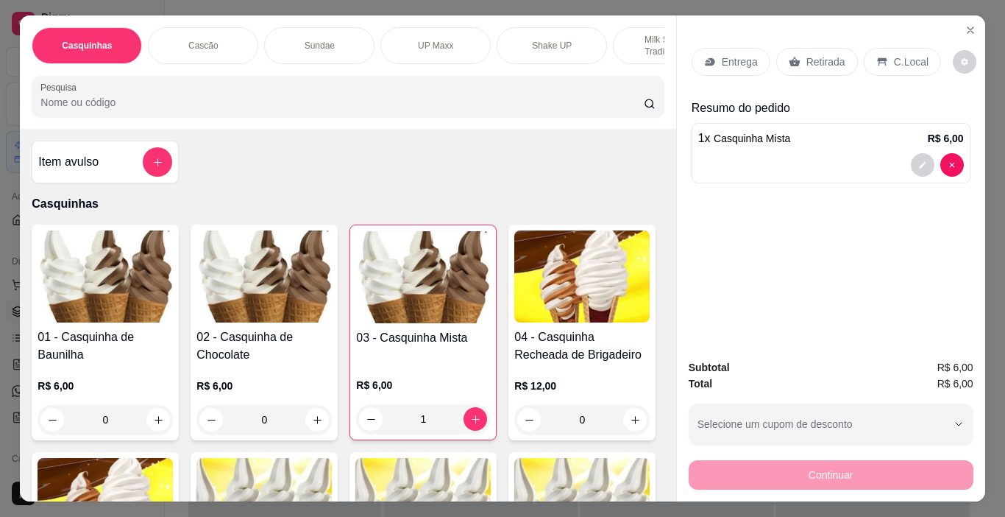
drag, startPoint x: 912, startPoint y: 54, endPoint x: 866, endPoint y: 381, distance: 329.2
click at [911, 54] on p "C.Local" at bounding box center [911, 61] width 35 height 15
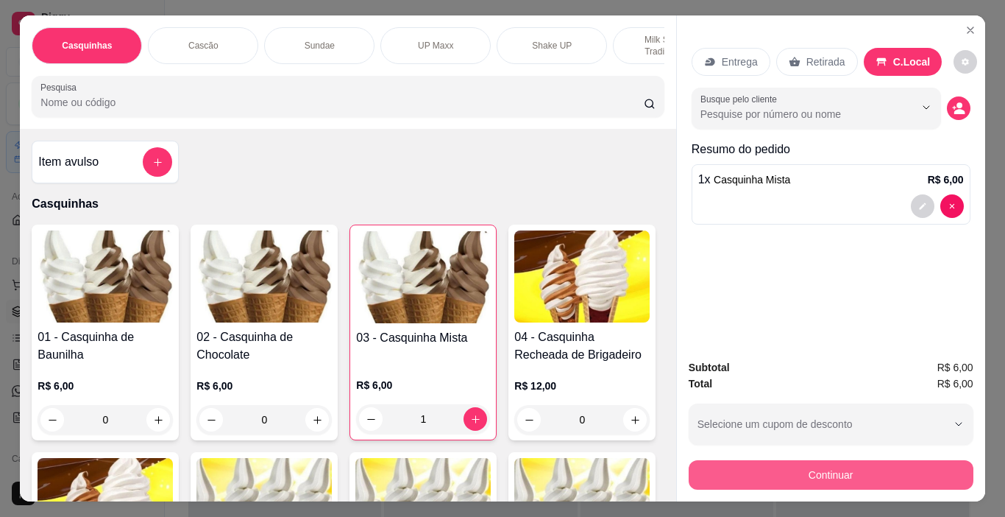
click at [891, 465] on button "Continuar" at bounding box center [831, 474] width 285 height 29
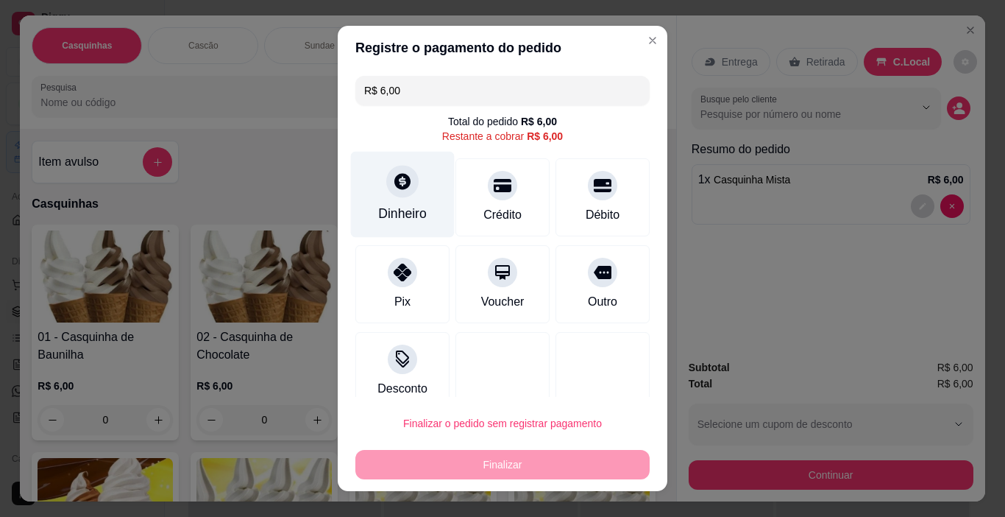
click at [416, 197] on div "Dinheiro" at bounding box center [403, 195] width 104 height 86
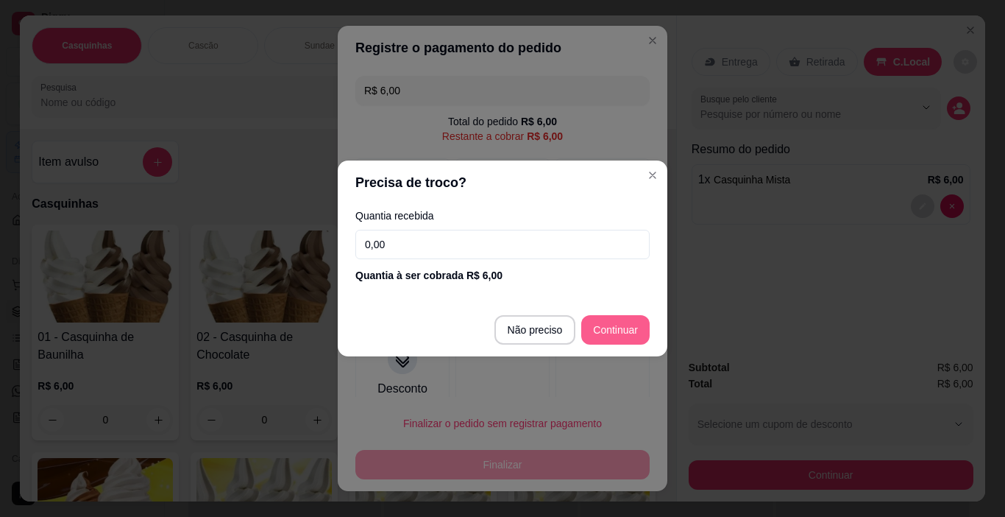
type input "R$ 0,00"
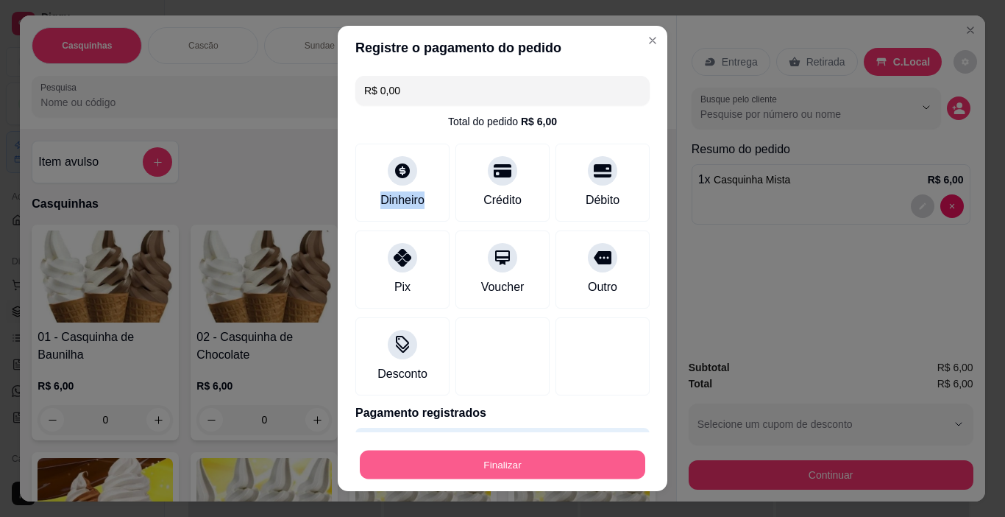
click at [556, 459] on button "Finalizar" at bounding box center [503, 464] width 286 height 29
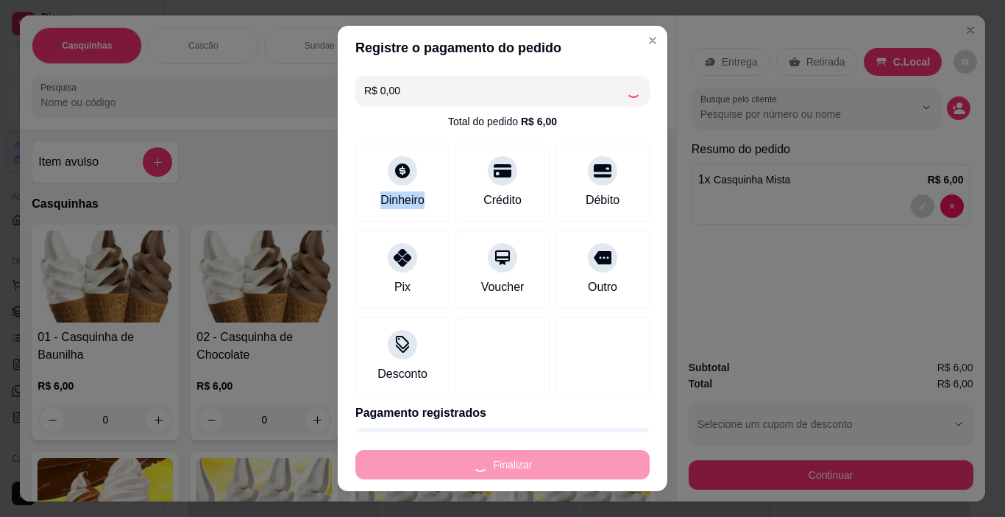
type input "0"
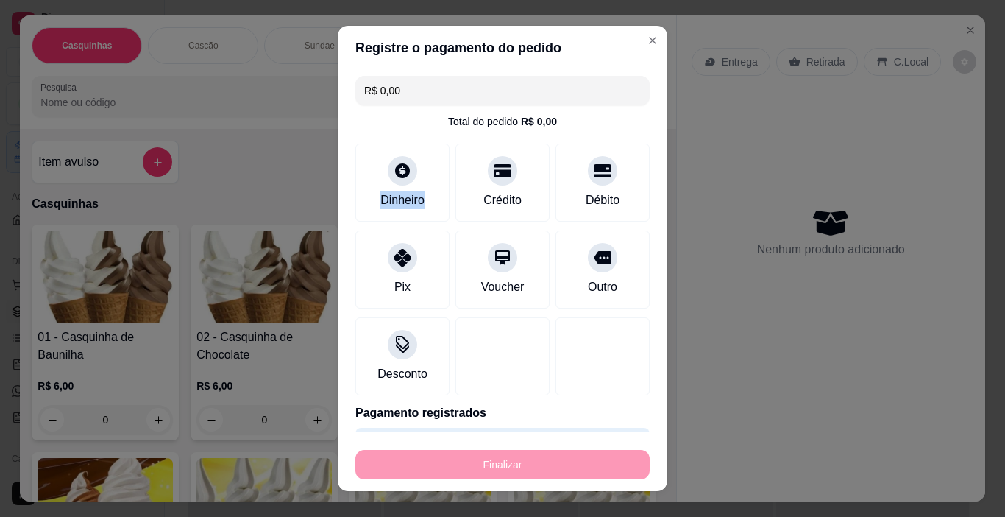
type input "-R$ 6,00"
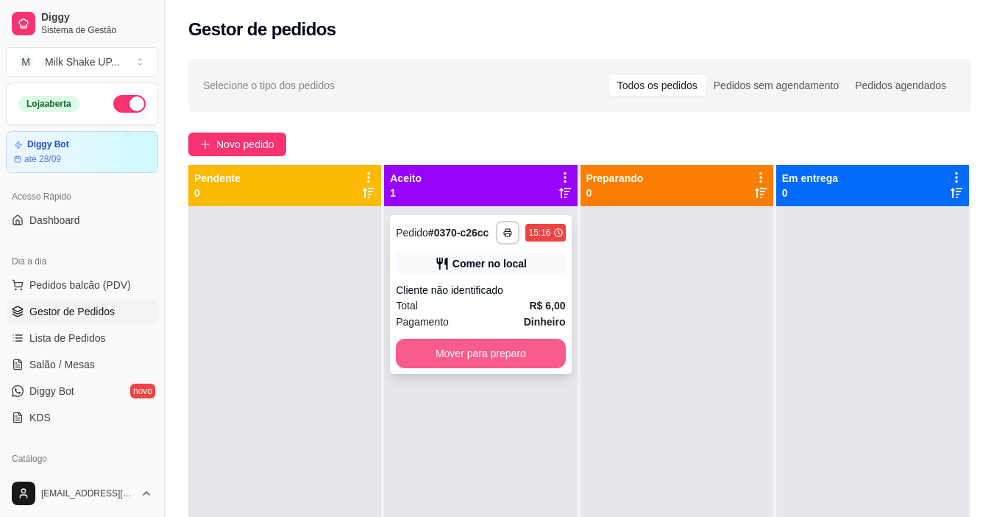
click at [534, 355] on button "Mover para preparo" at bounding box center [480, 353] width 169 height 29
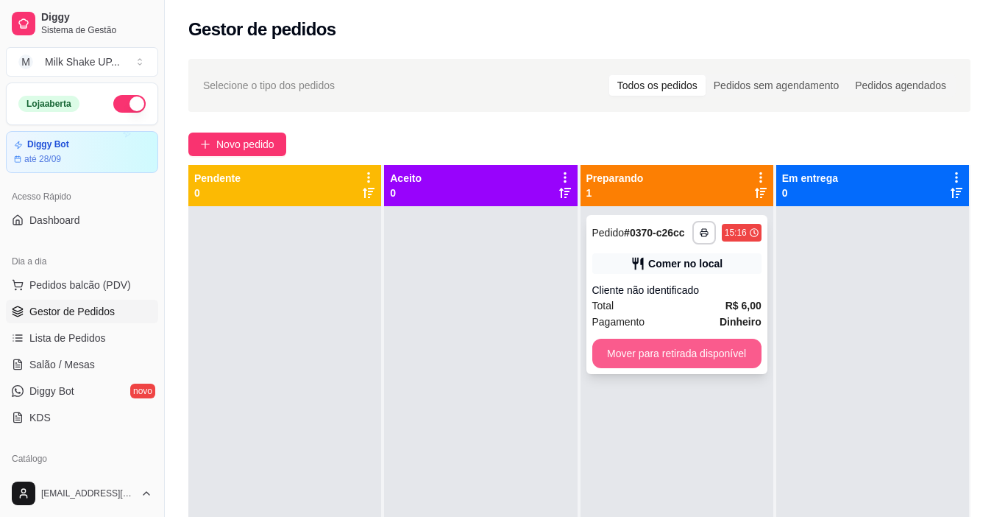
click at [702, 349] on button "Mover para retirada disponível" at bounding box center [676, 353] width 169 height 29
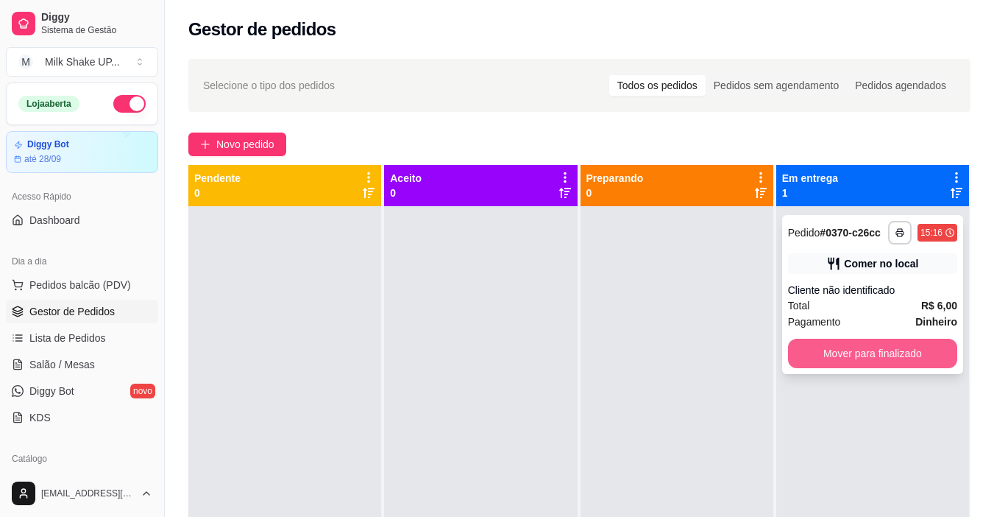
click at [815, 353] on button "Mover para finalizado" at bounding box center [872, 353] width 169 height 29
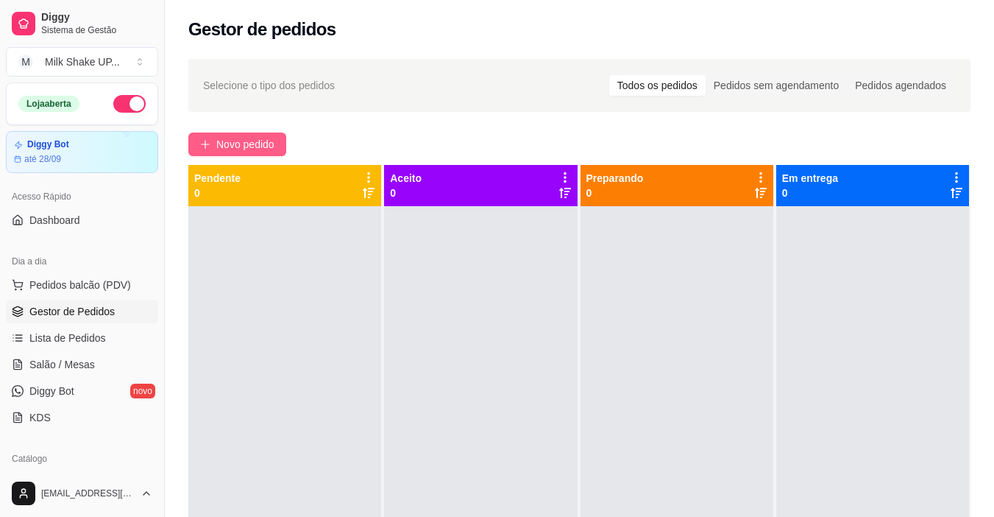
click at [261, 149] on span "Novo pedido" at bounding box center [245, 144] width 58 height 16
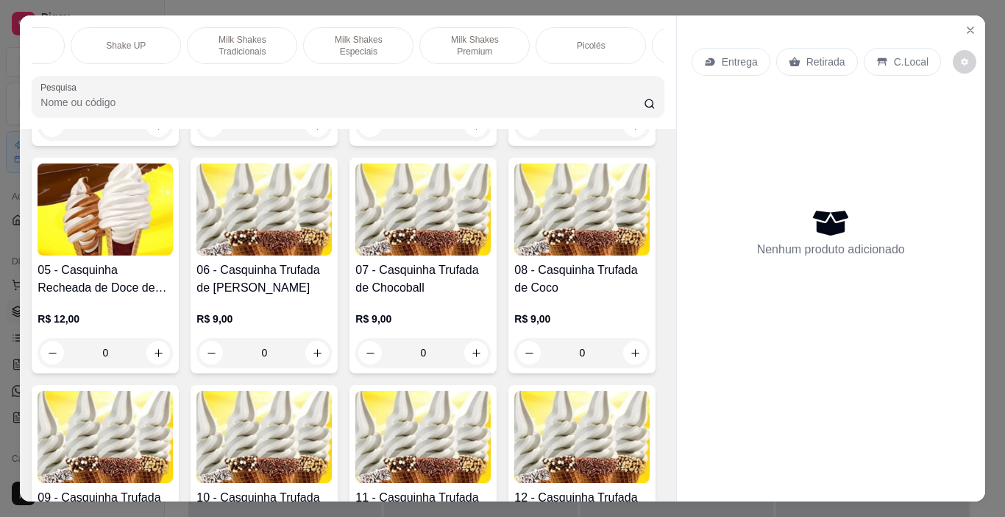
scroll to position [0, 436]
click at [463, 41] on p "Milk Shakes Premium" at bounding box center [464, 46] width 85 height 24
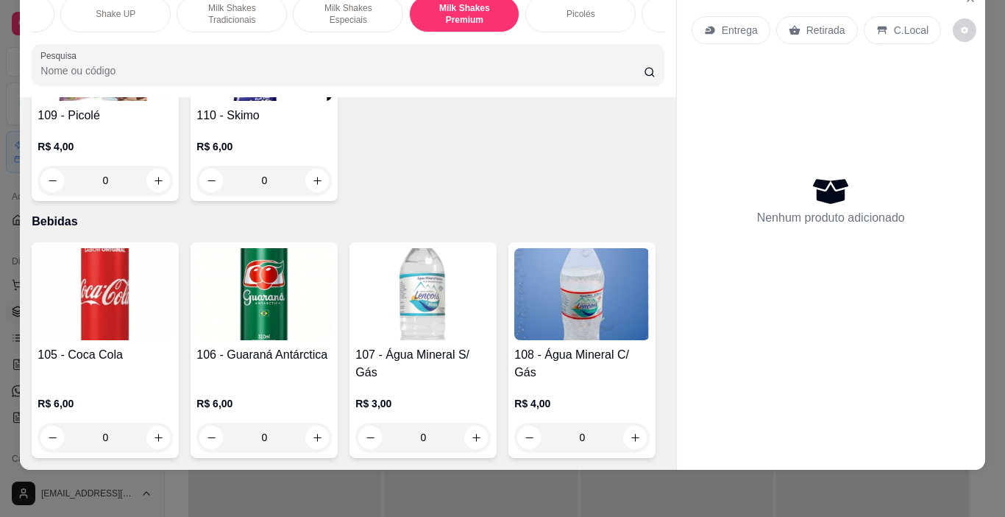
scroll to position [7947, 0]
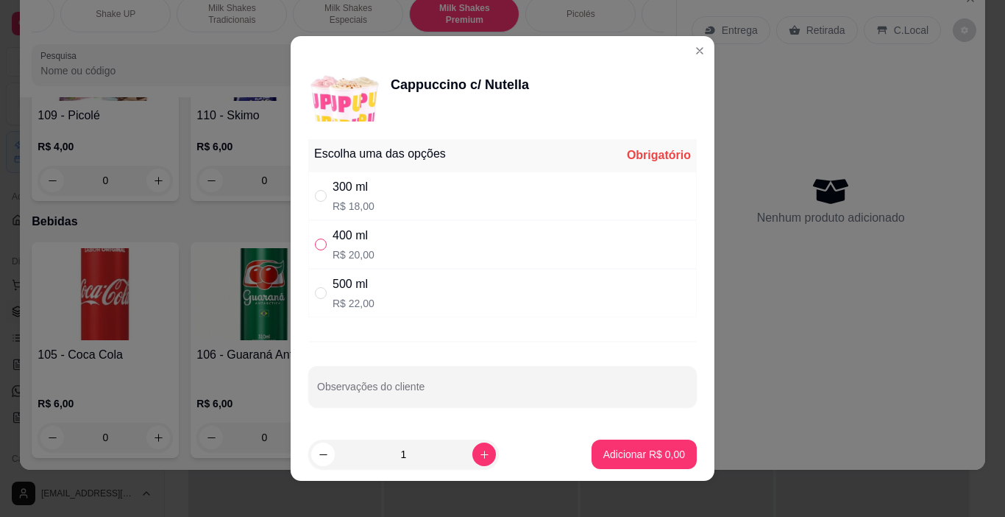
click at [315, 243] on input "" at bounding box center [321, 244] width 12 height 12
radio input "true"
click at [633, 453] on p "Adicionar R$ 20,00" at bounding box center [642, 454] width 88 height 15
type input "1"
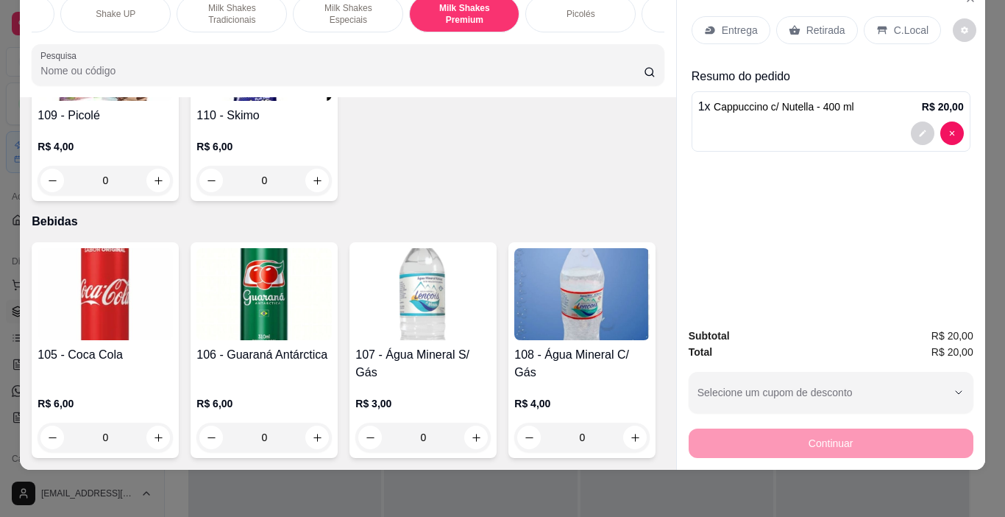
click at [889, 32] on div "C.Local" at bounding box center [902, 30] width 77 height 28
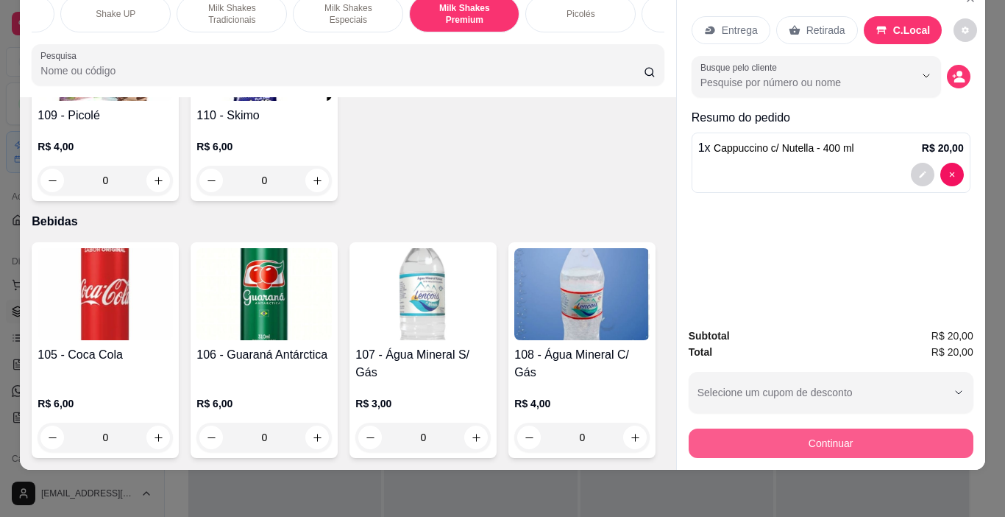
click at [891, 431] on button "Continuar" at bounding box center [831, 442] width 285 height 29
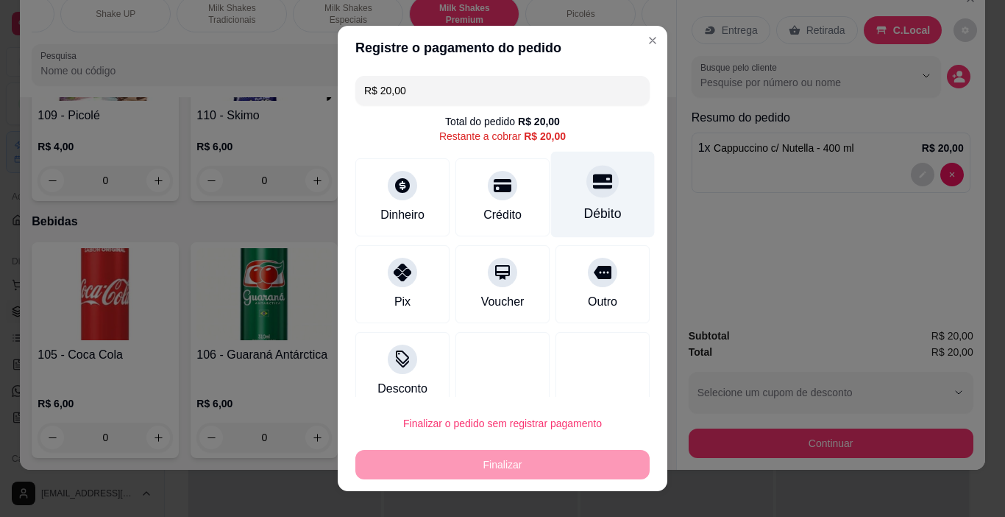
click at [593, 190] on icon at bounding box center [602, 180] width 19 height 19
type input "R$ 0,00"
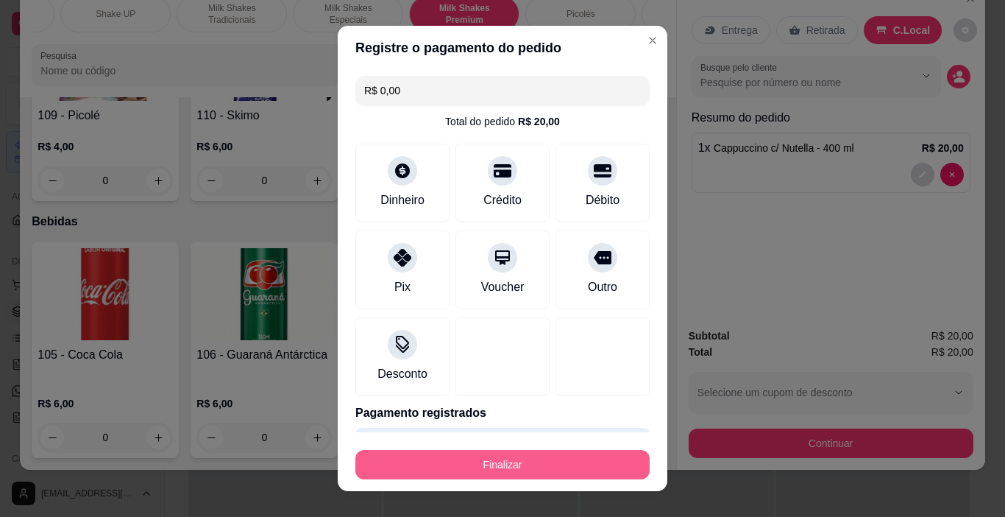
click at [596, 465] on button "Finalizar" at bounding box center [502, 464] width 294 height 29
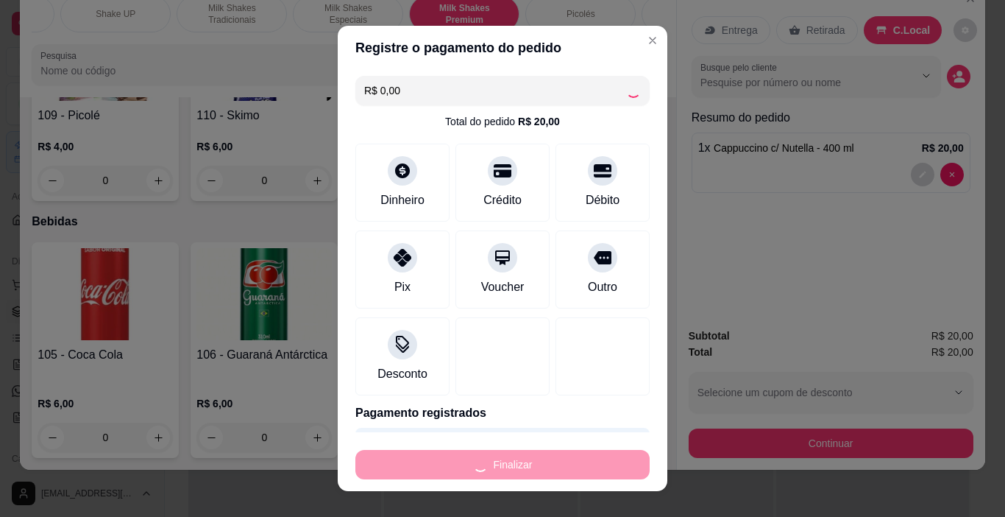
type input "0"
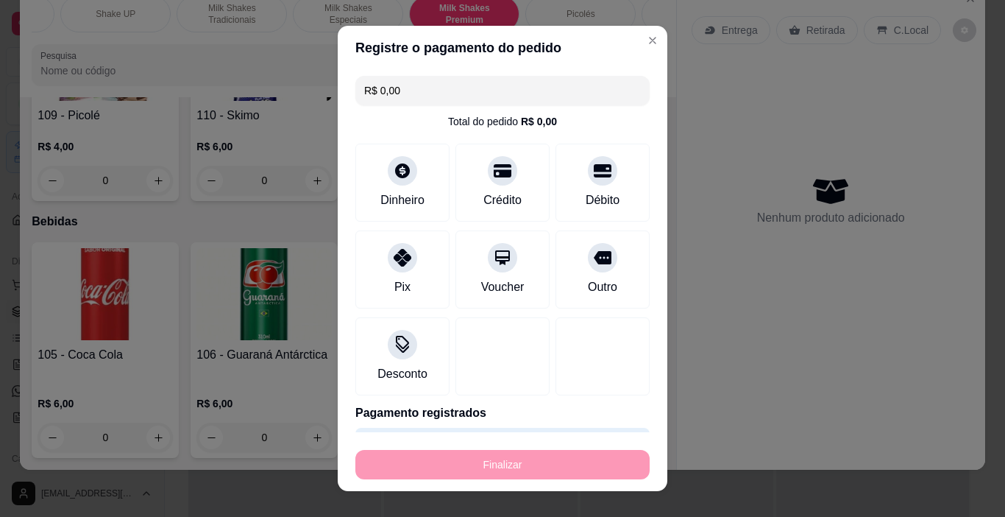
type input "-R$ 20,00"
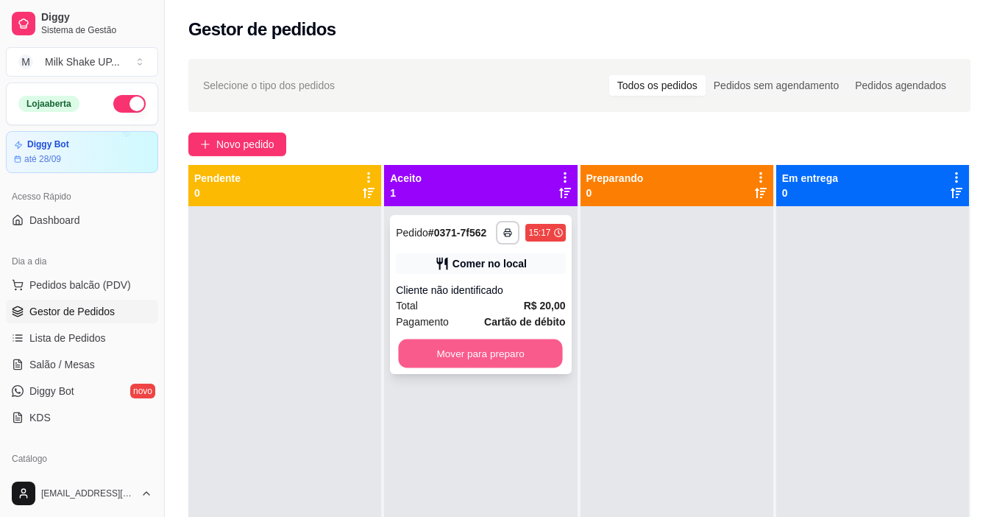
click at [497, 352] on button "Mover para preparo" at bounding box center [481, 353] width 164 height 29
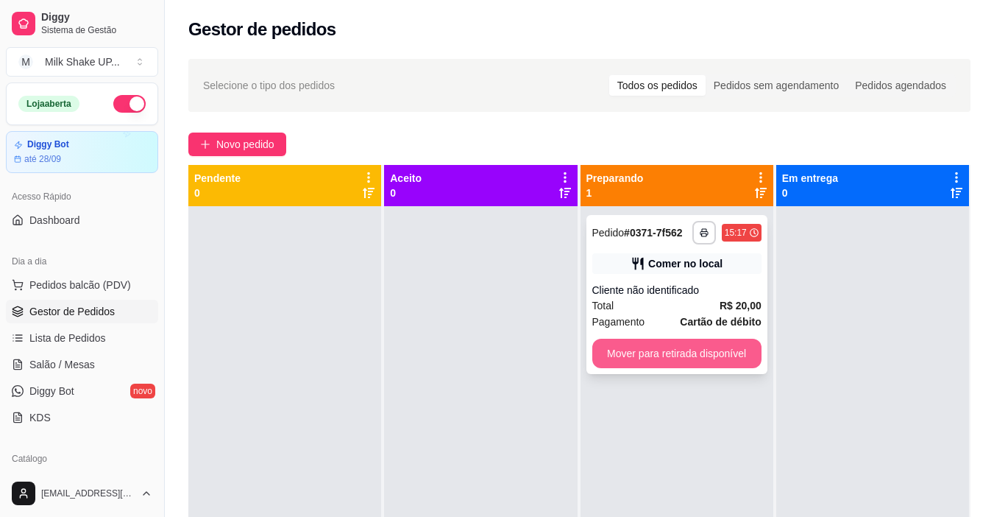
click at [681, 344] on button "Mover para retirada disponível" at bounding box center [676, 353] width 169 height 29
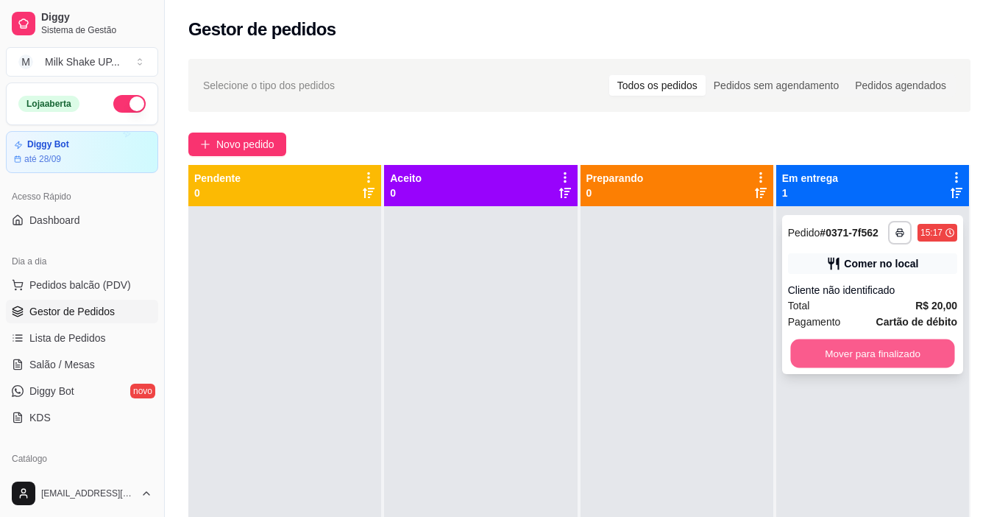
click at [851, 356] on button "Mover para finalizado" at bounding box center [872, 353] width 164 height 29
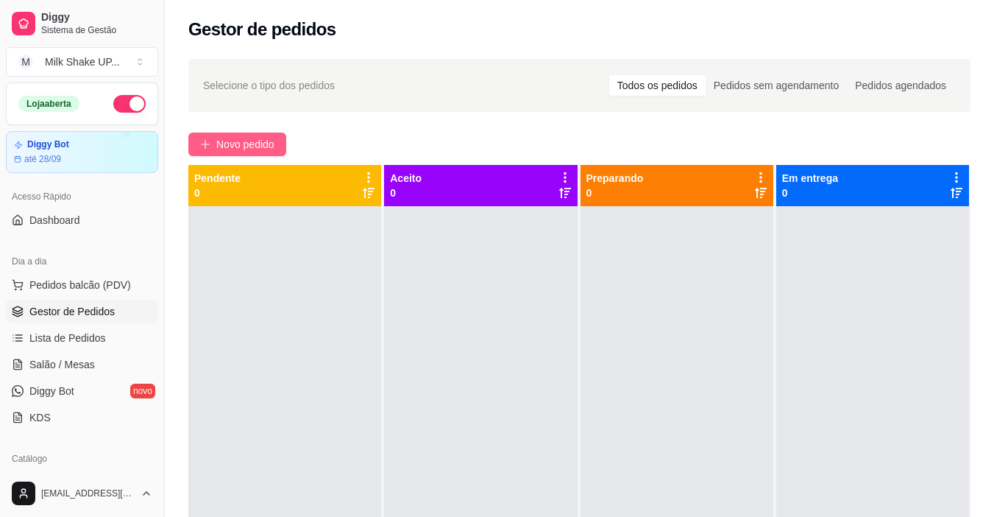
click at [266, 144] on span "Novo pedido" at bounding box center [245, 144] width 58 height 16
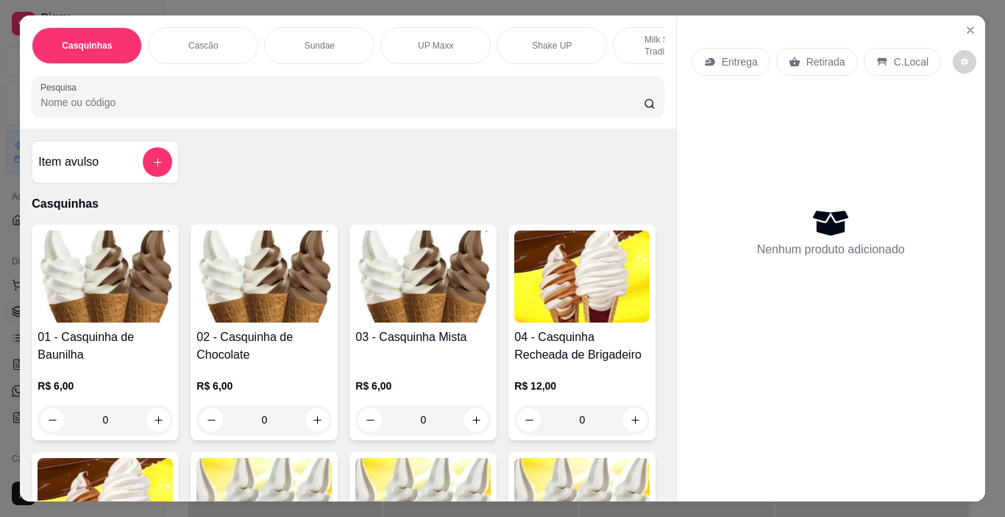
click at [561, 40] on p "Shake UP" at bounding box center [552, 46] width 40 height 12
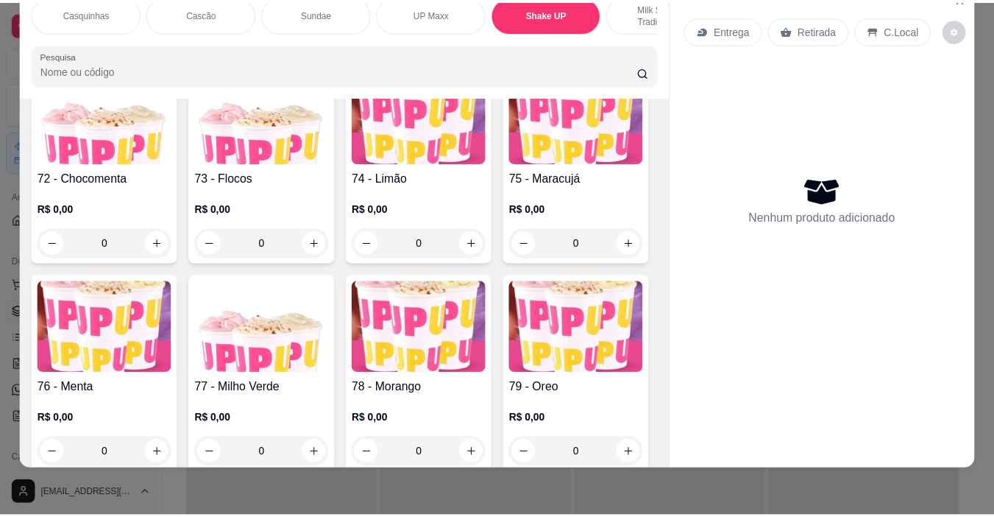
scroll to position [4501, 0]
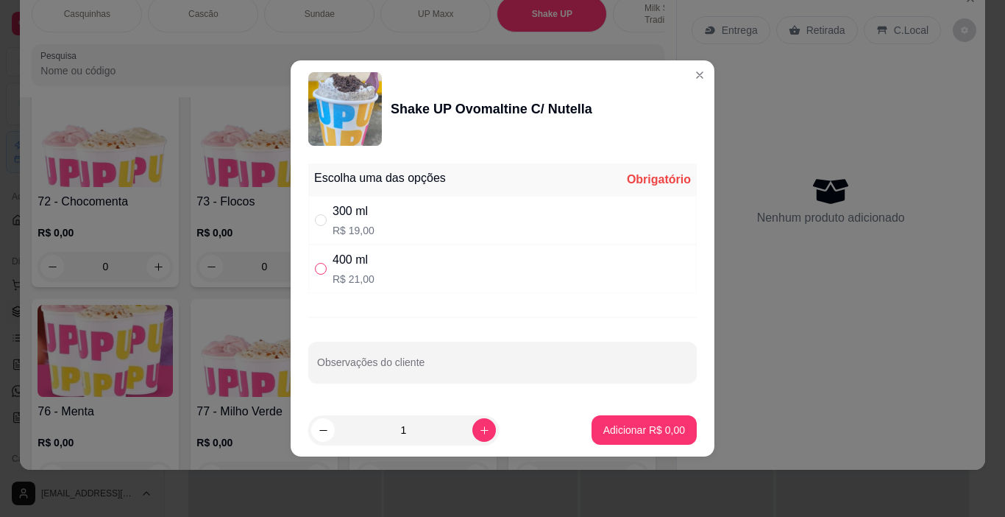
click at [320, 270] on input "" at bounding box center [321, 269] width 12 height 12
radio input "true"
click at [634, 427] on p "Adicionar R$ 21,00" at bounding box center [641, 429] width 85 height 14
type input "1"
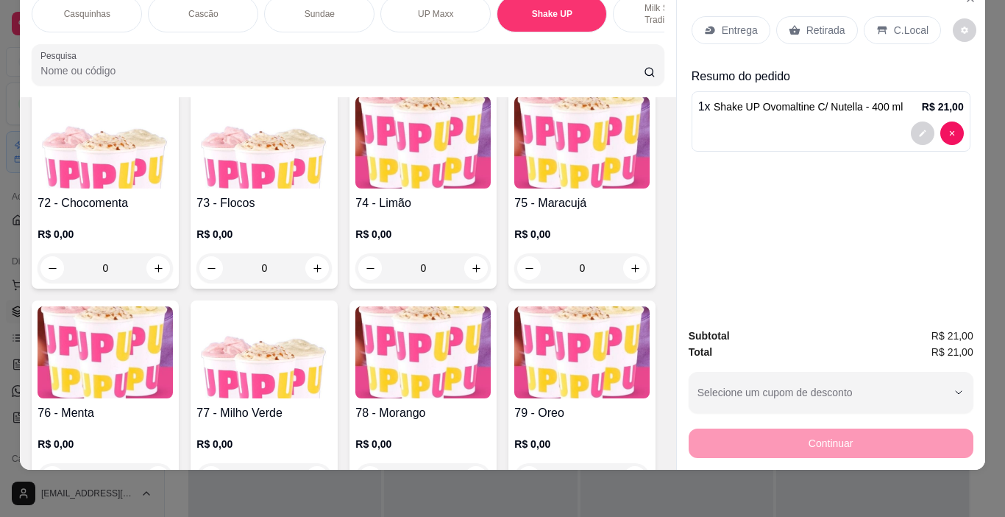
click at [898, 16] on div "C.Local" at bounding box center [902, 30] width 77 height 28
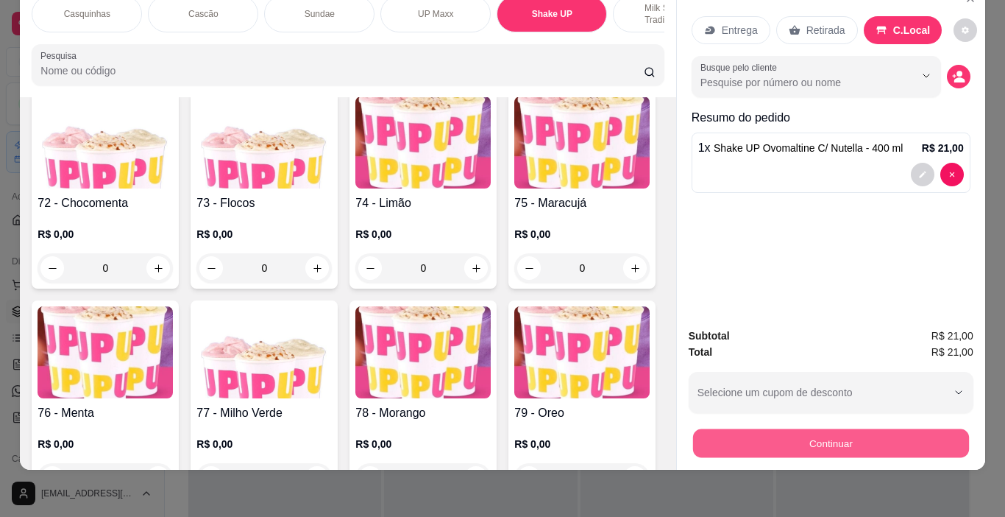
click at [858, 429] on button "Continuar" at bounding box center [831, 443] width 276 height 29
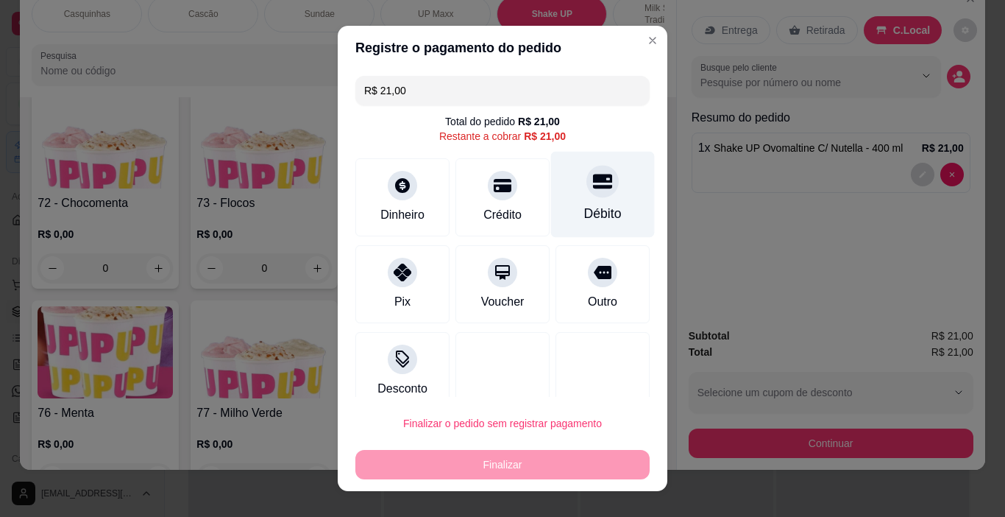
click at [593, 185] on icon at bounding box center [602, 180] width 19 height 19
type input "R$ 0,00"
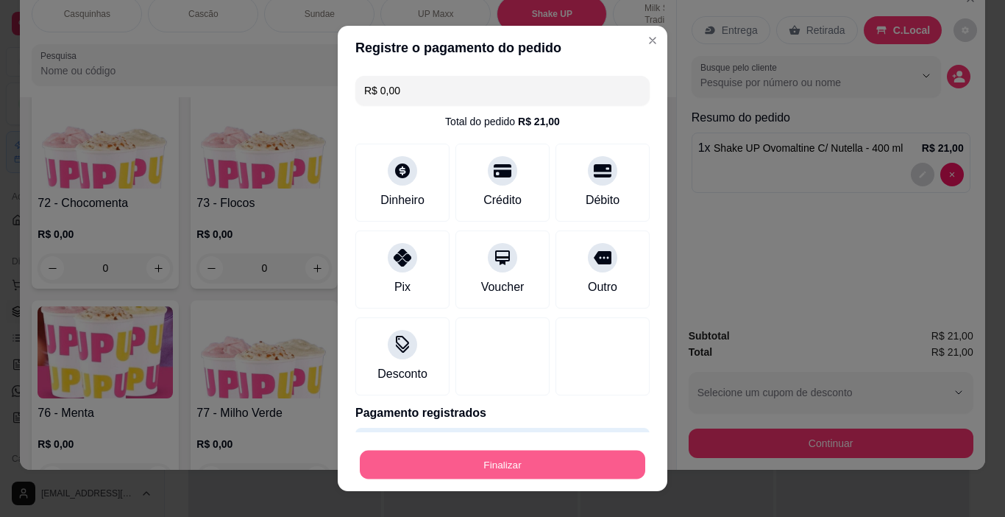
click at [594, 461] on button "Finalizar" at bounding box center [503, 464] width 286 height 29
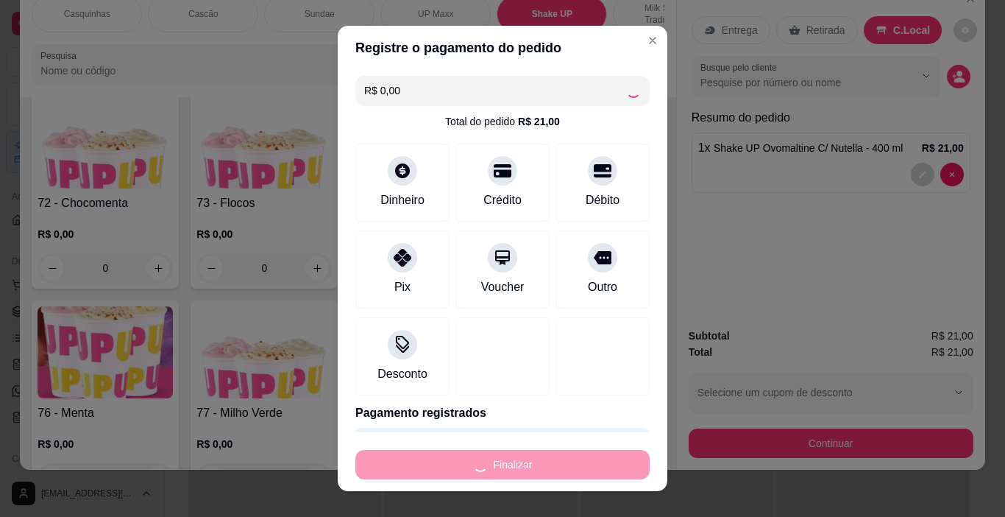
type input "0"
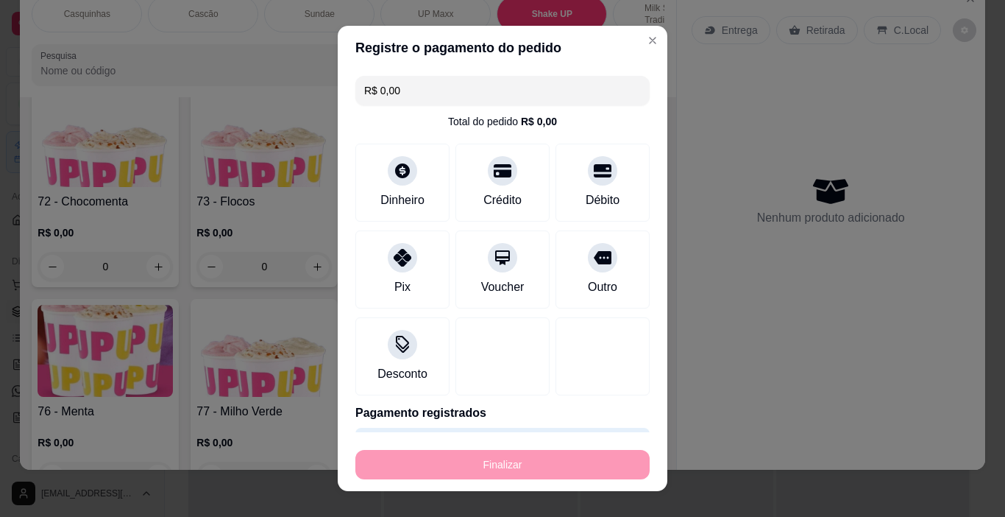
type input "-R$ 21,00"
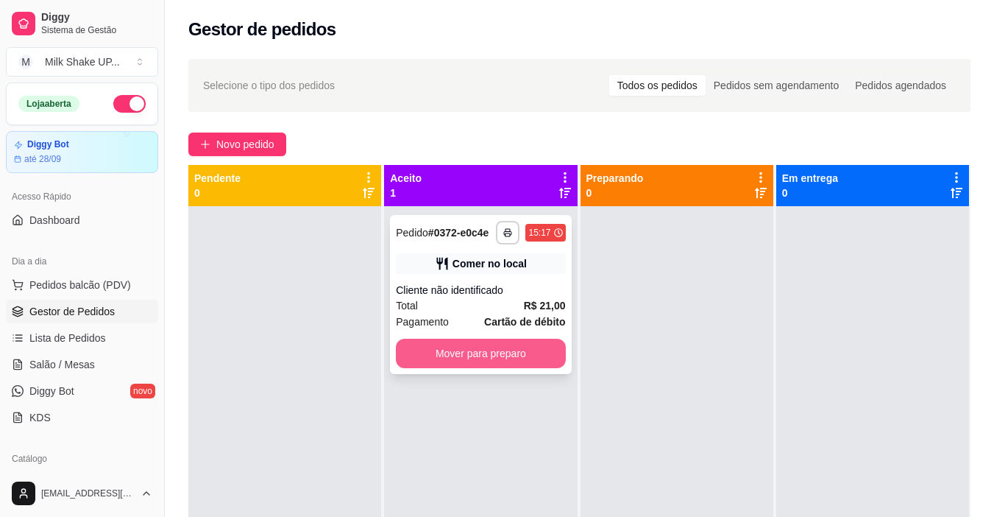
click at [512, 349] on button "Mover para preparo" at bounding box center [480, 353] width 169 height 29
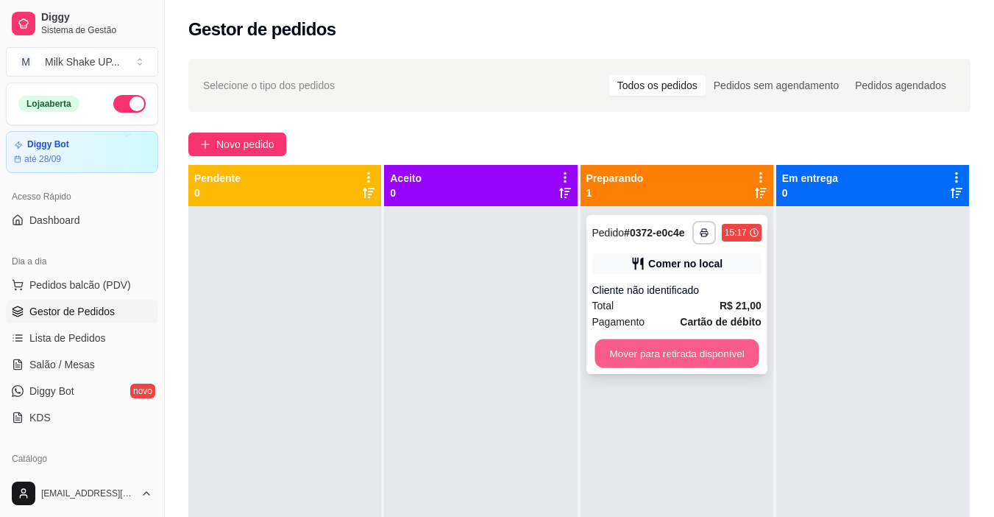
click at [675, 345] on button "Mover para retirada disponível" at bounding box center [677, 353] width 164 height 29
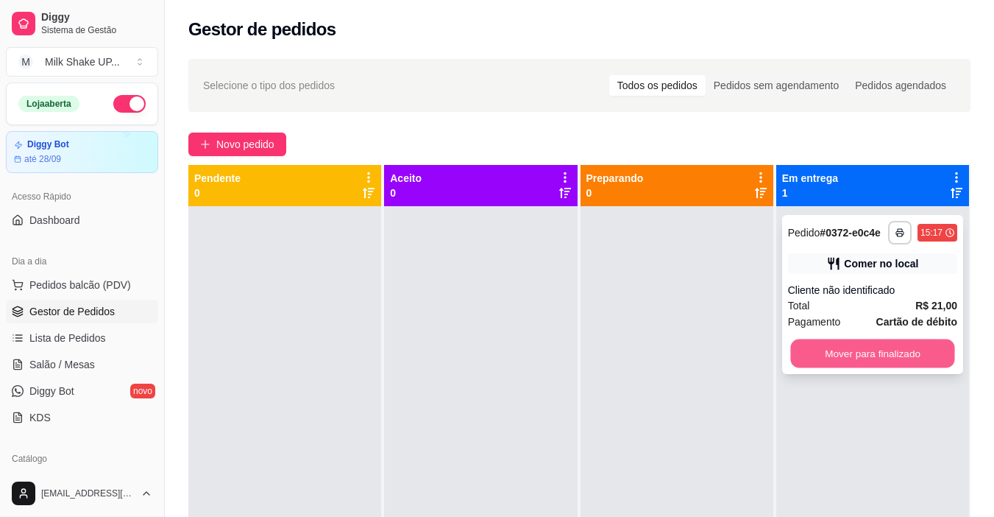
click at [847, 342] on button "Mover para finalizado" at bounding box center [872, 353] width 164 height 29
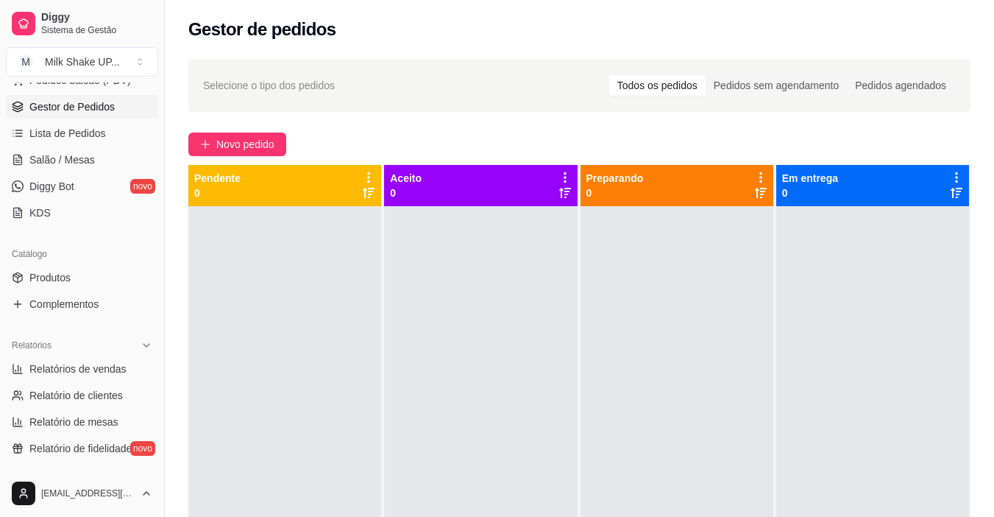
scroll to position [294, 0]
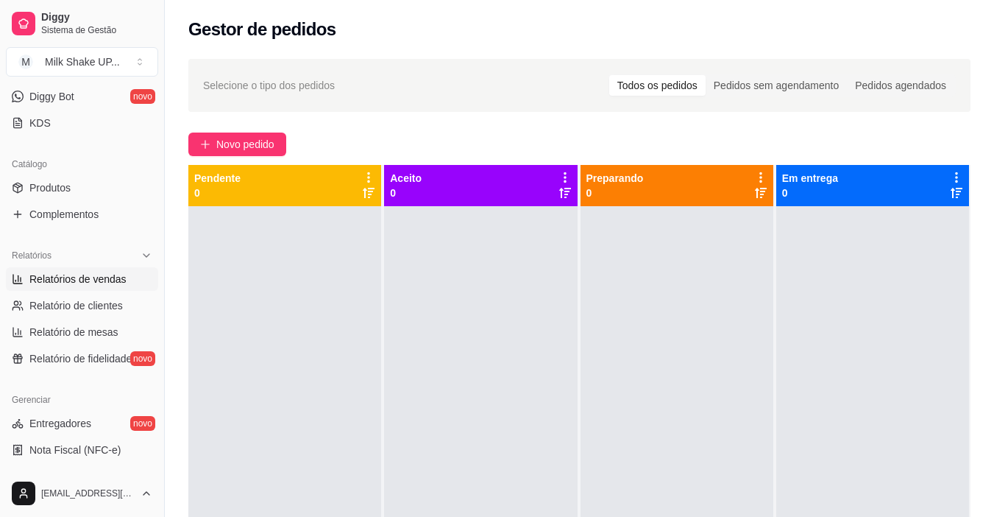
click at [109, 280] on span "Relatórios de vendas" at bounding box center [77, 279] width 97 height 15
select select "ALL"
select select "0"
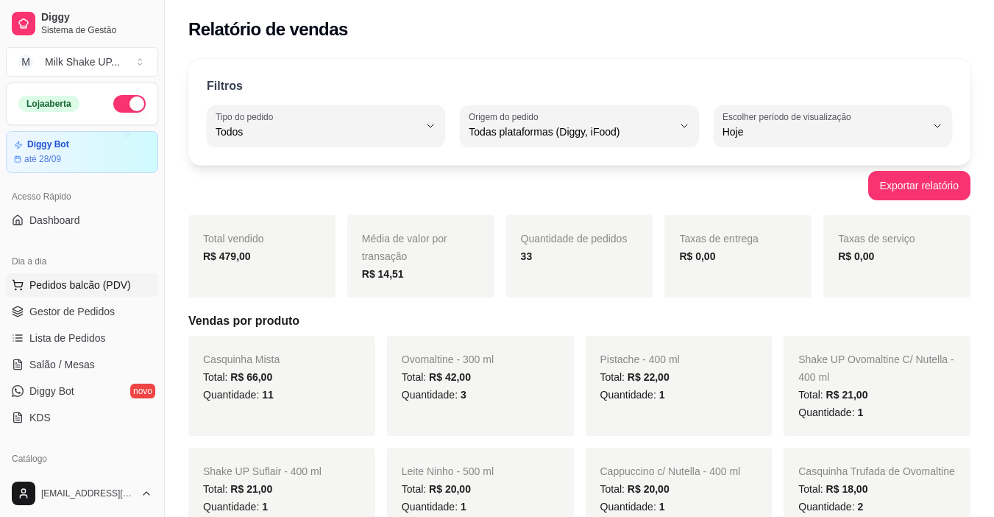
click at [74, 277] on button "Pedidos balcão (PDV)" at bounding box center [82, 285] width 152 height 24
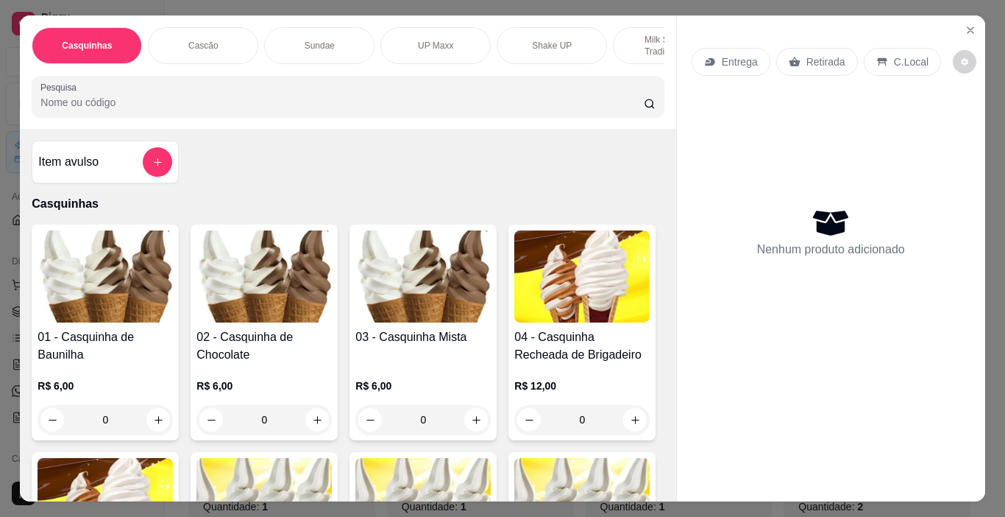
click at [429, 293] on img at bounding box center [422, 276] width 135 height 92
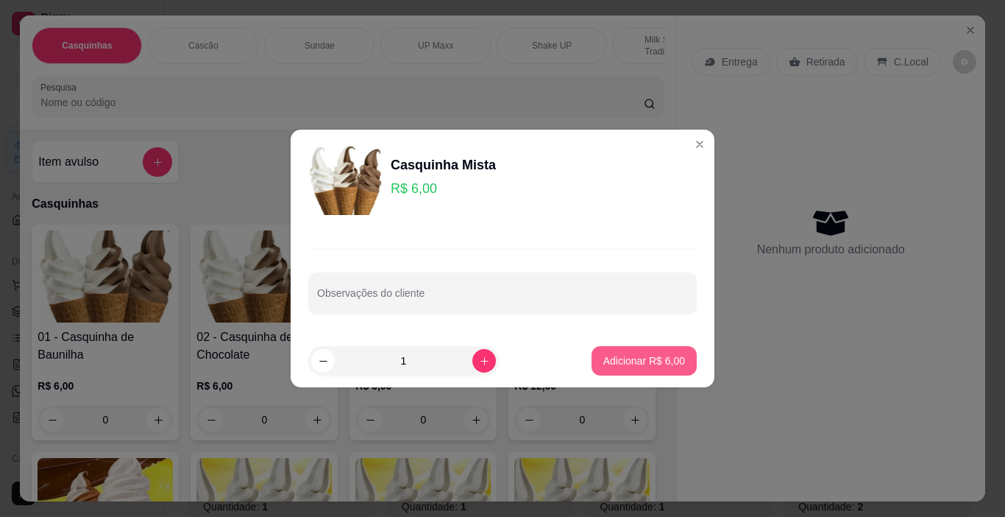
click at [662, 359] on p "Adicionar R$ 6,00" at bounding box center [645, 360] width 82 height 15
type input "1"
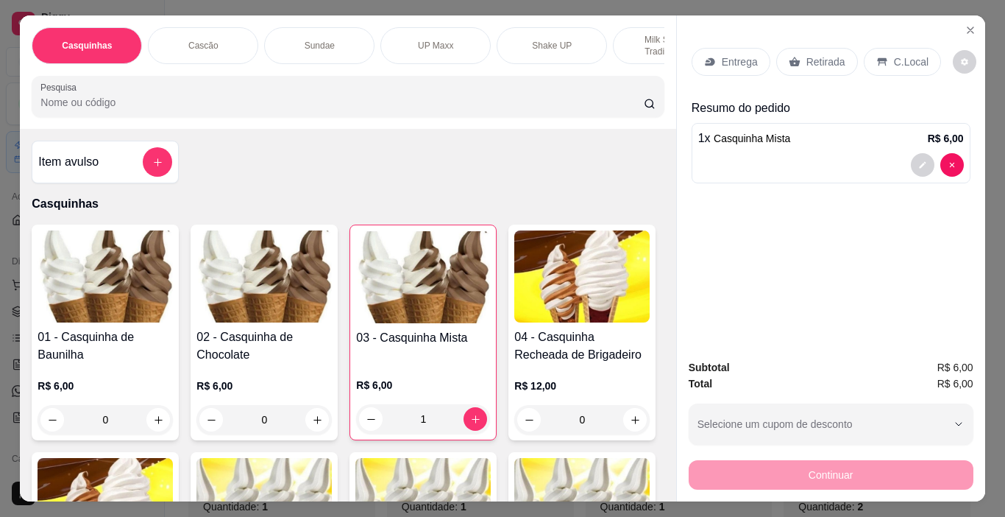
click at [910, 48] on div "C.Local" at bounding box center [902, 62] width 77 height 28
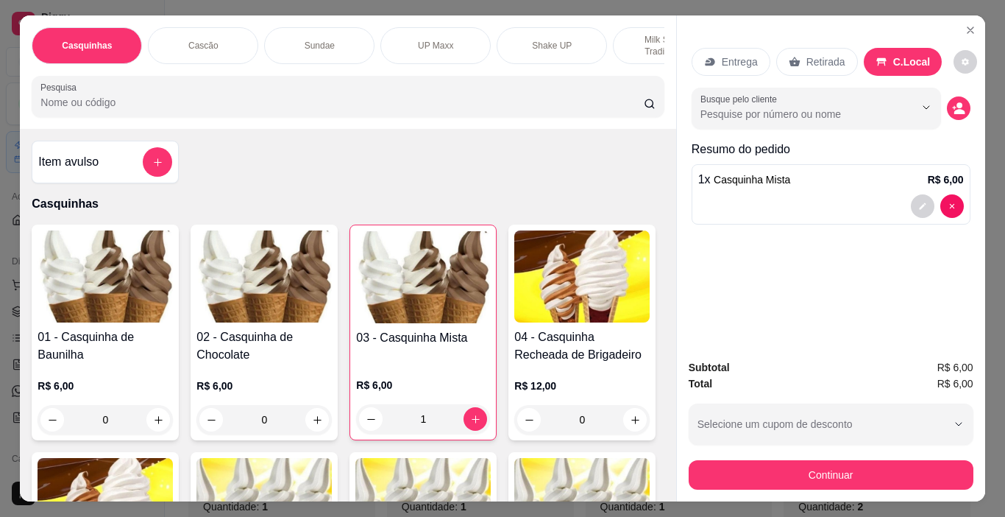
click at [852, 478] on button "Continuar" at bounding box center [831, 474] width 285 height 29
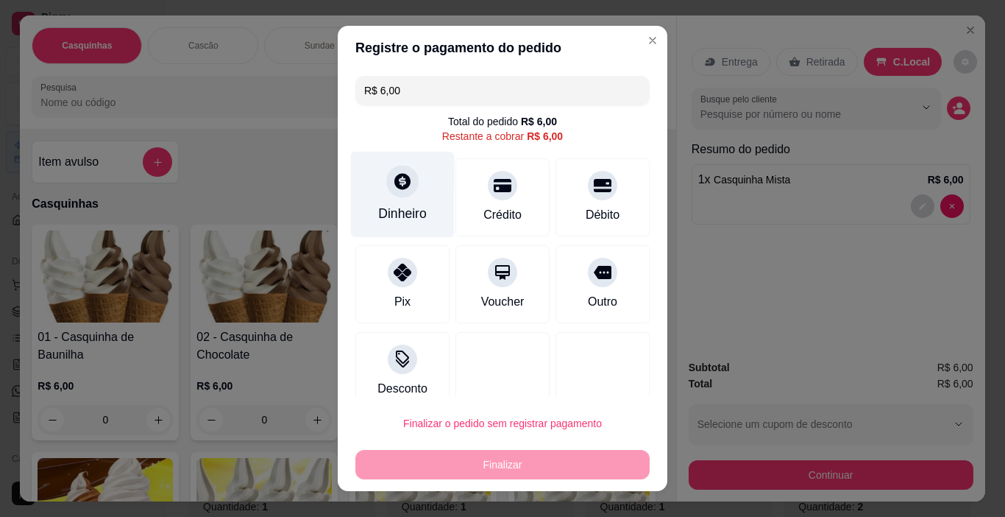
click at [404, 192] on div at bounding box center [402, 182] width 32 height 32
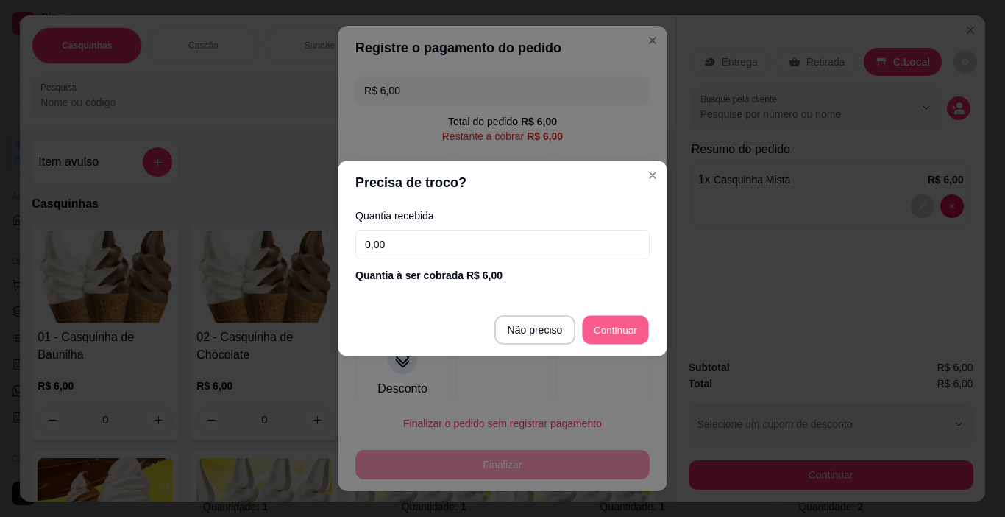
type input "R$ 0,00"
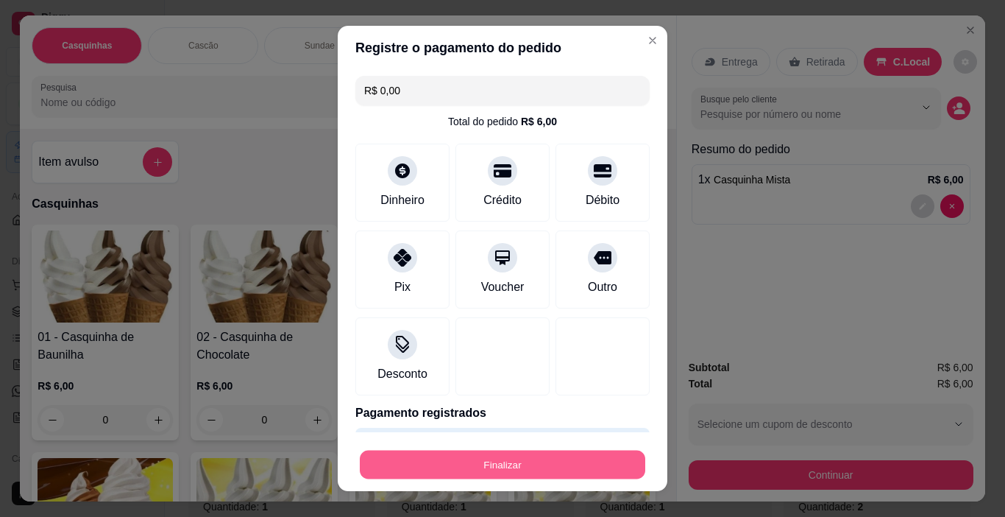
click at [584, 461] on button "Finalizar" at bounding box center [503, 464] width 286 height 29
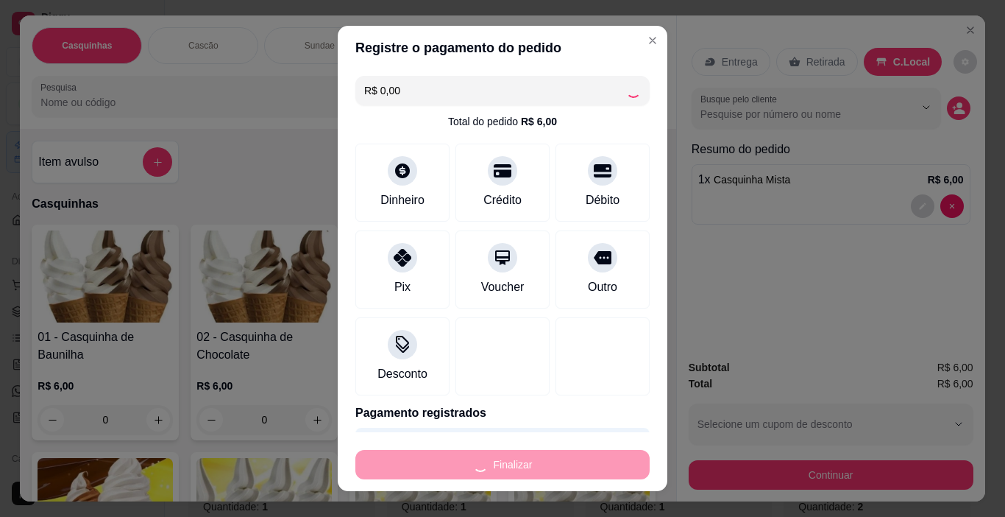
type input "0"
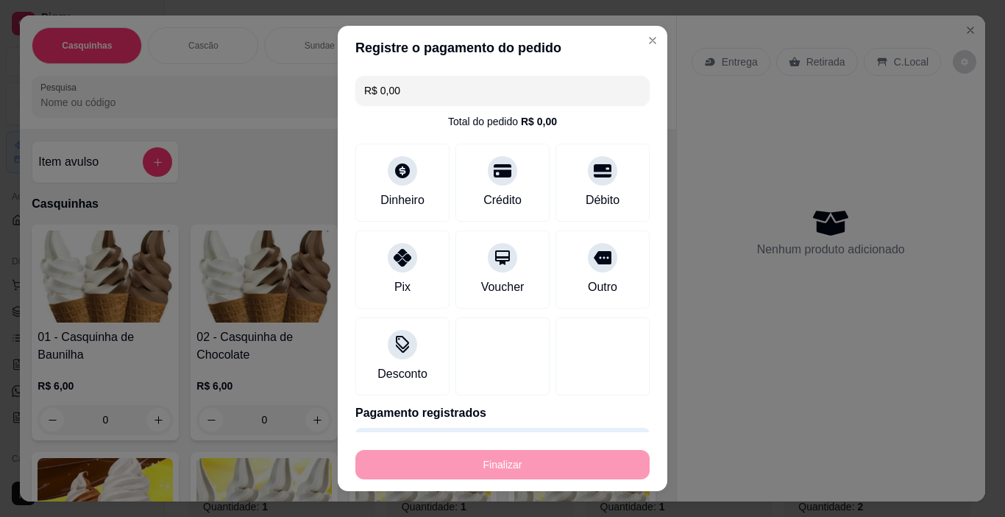
type input "-R$ 6,00"
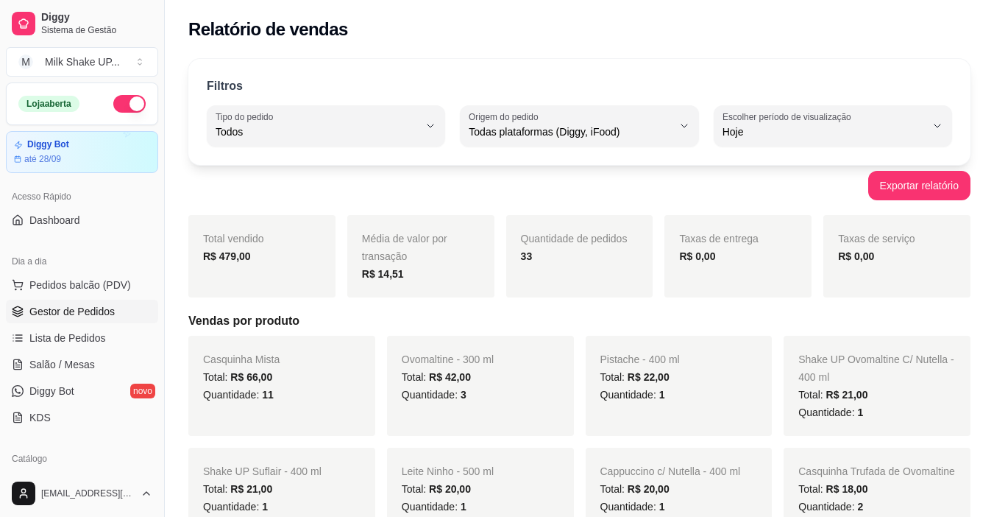
click at [69, 305] on span "Gestor de Pedidos" at bounding box center [71, 311] width 85 height 15
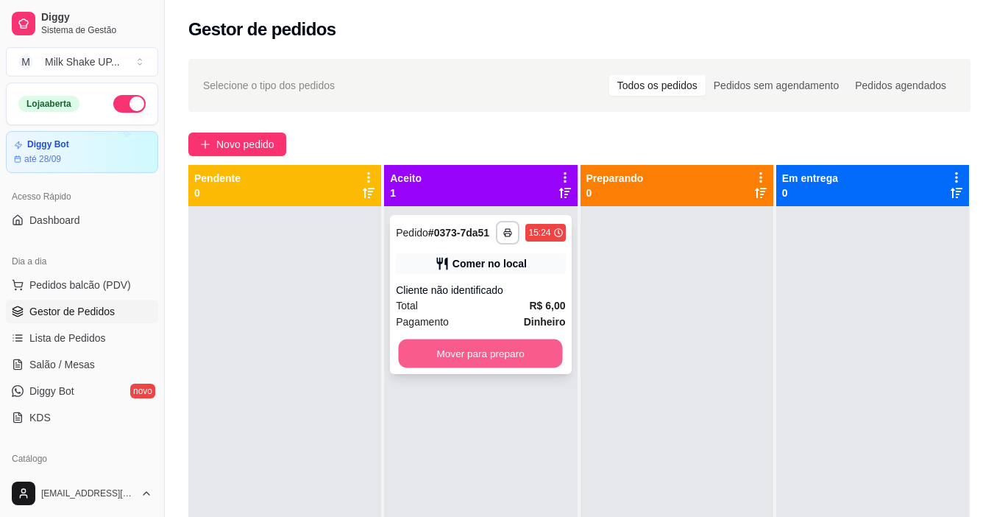
click at [521, 351] on button "Mover para preparo" at bounding box center [481, 353] width 164 height 29
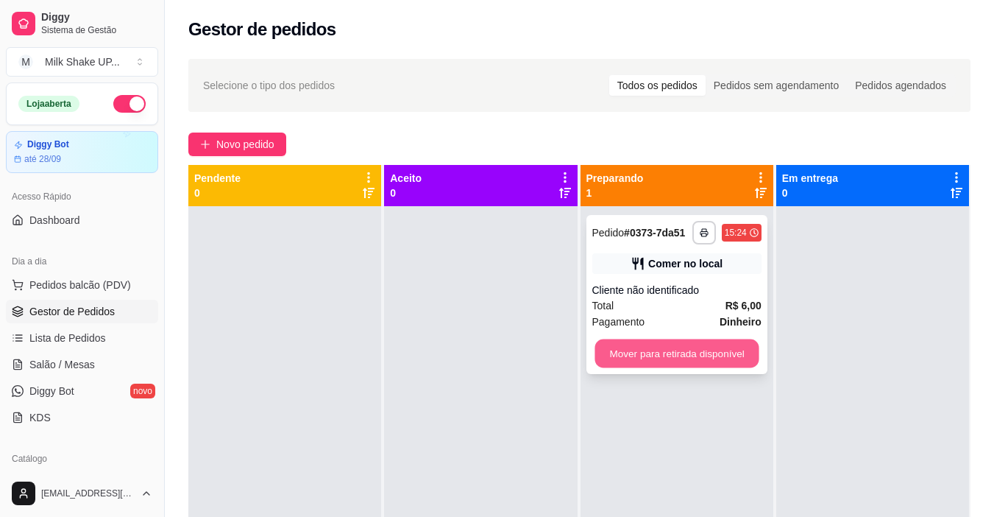
click at [670, 352] on button "Mover para retirada disponível" at bounding box center [677, 353] width 164 height 29
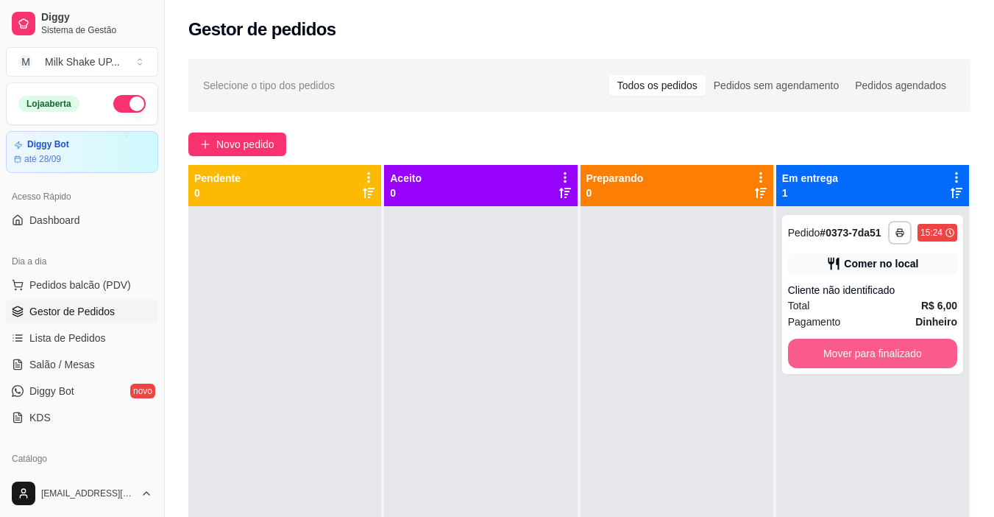
click at [870, 358] on button "Mover para finalizado" at bounding box center [872, 353] width 169 height 29
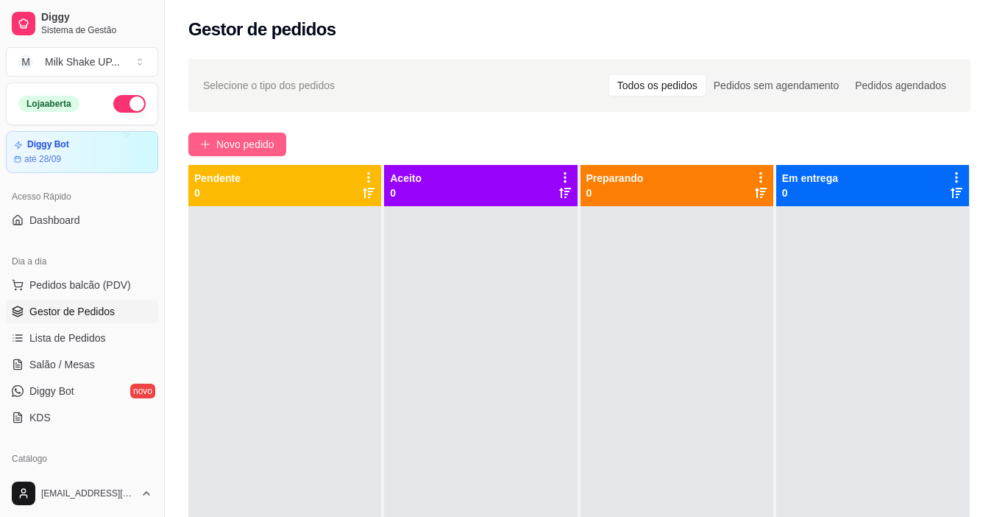
click at [264, 141] on span "Novo pedido" at bounding box center [245, 144] width 58 height 16
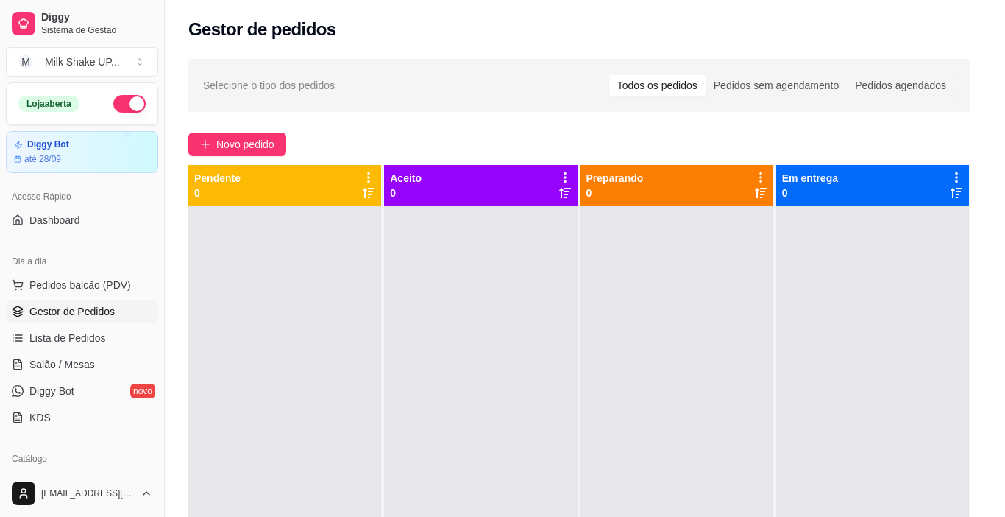
click at [478, 297] on img at bounding box center [422, 276] width 135 height 92
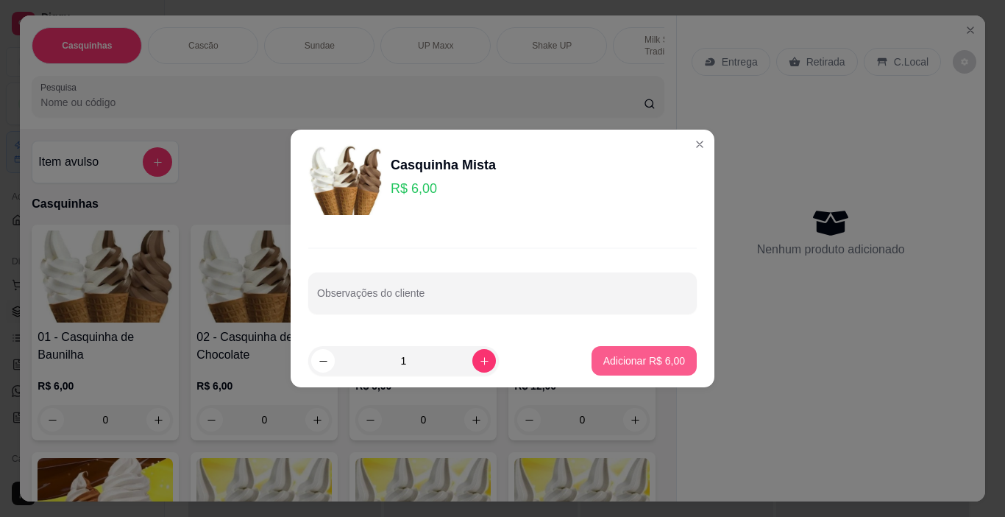
click at [626, 367] on button "Adicionar R$ 6,00" at bounding box center [644, 360] width 105 height 29
type input "1"
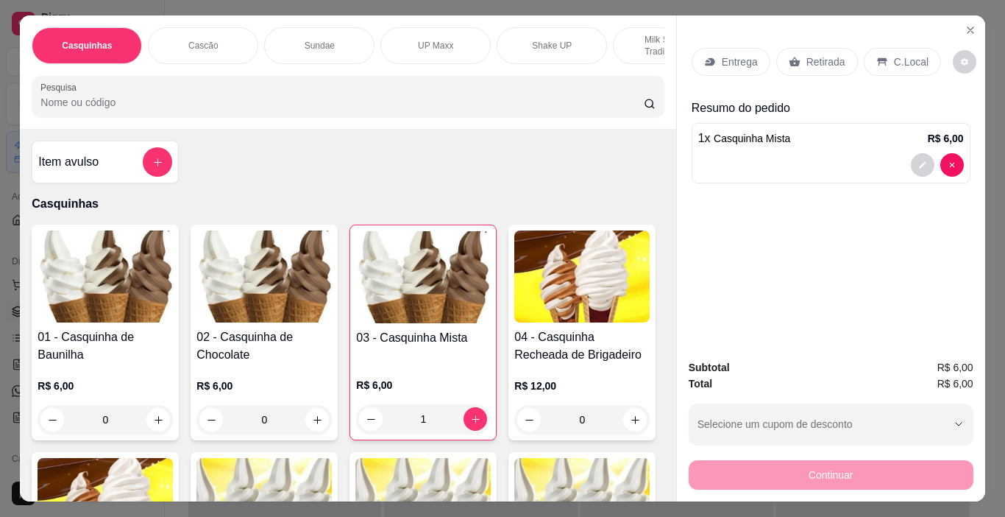
click at [905, 57] on p "C.Local" at bounding box center [911, 61] width 35 height 15
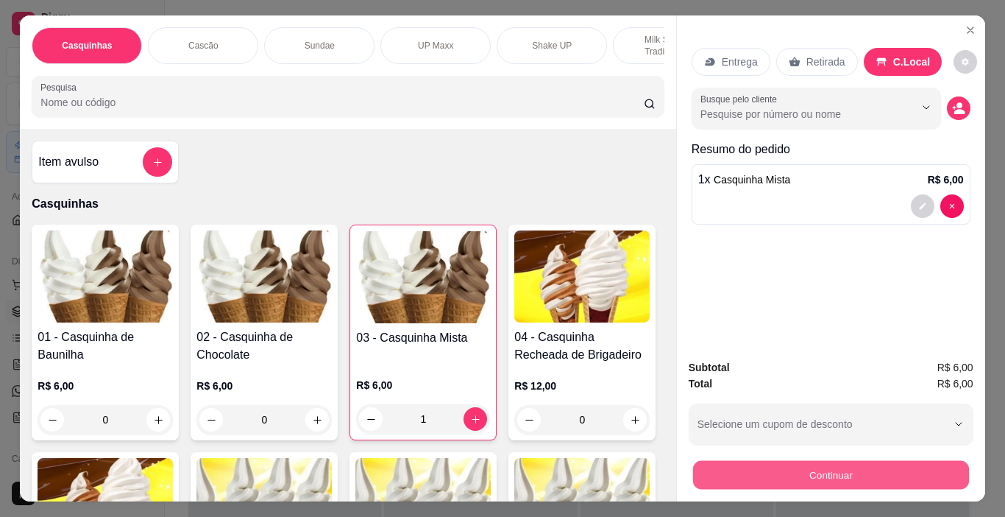
click at [879, 467] on button "Continuar" at bounding box center [831, 475] width 276 height 29
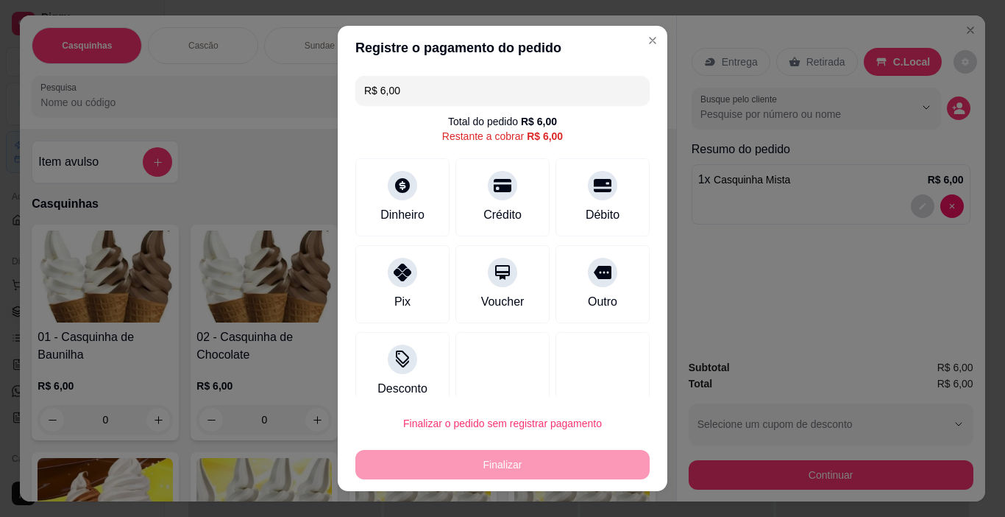
click at [607, 456] on div "Finalizar" at bounding box center [502, 464] width 294 height 29
click at [402, 202] on div "Dinheiro" at bounding box center [403, 195] width 104 height 86
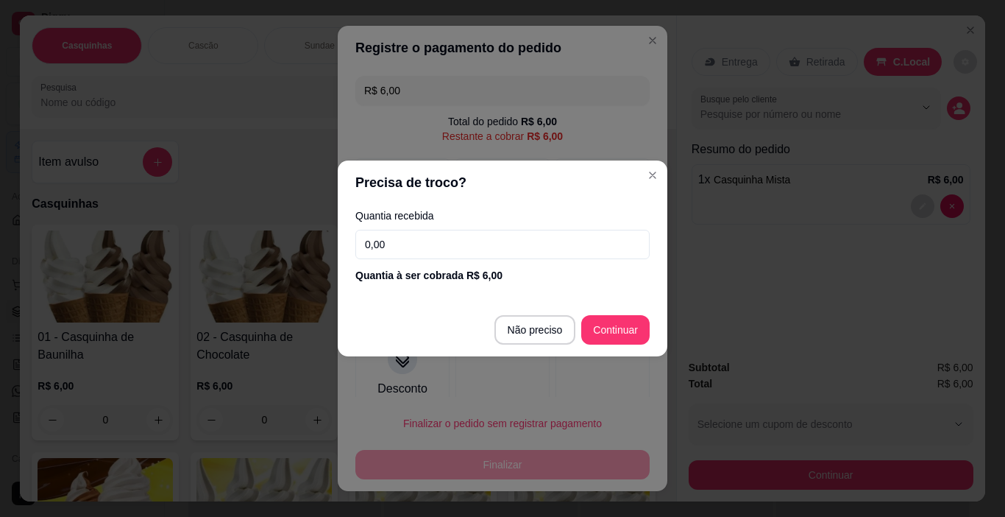
drag, startPoint x: 615, startPoint y: 314, endPoint x: 621, endPoint y: 329, distance: 15.9
click at [615, 318] on footer "Não preciso Continuar" at bounding box center [503, 329] width 330 height 53
type input "R$ 0,00"
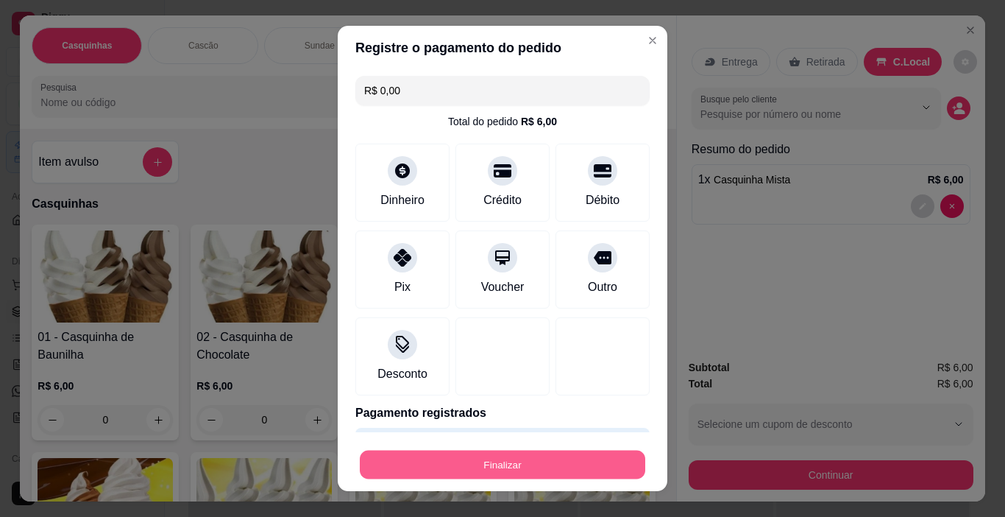
click at [570, 456] on button "Finalizar" at bounding box center [503, 464] width 286 height 29
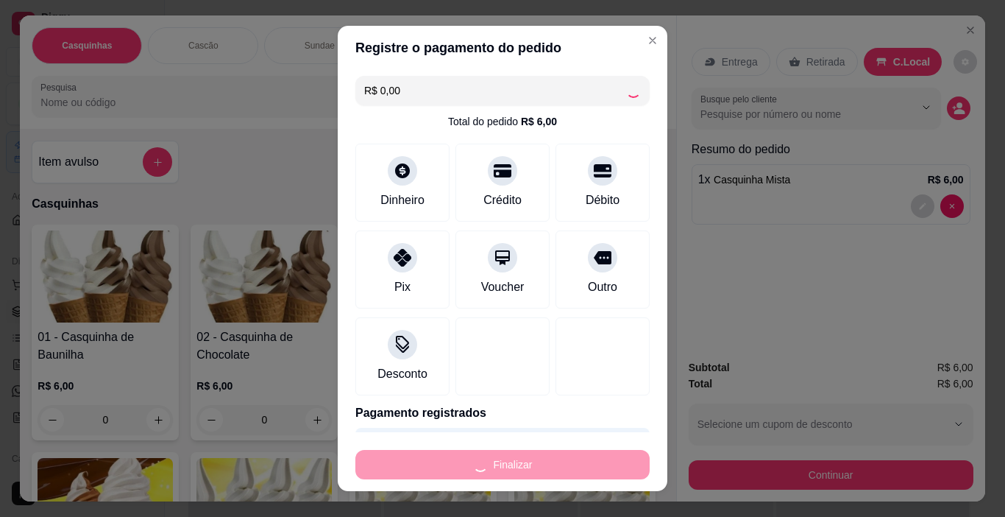
type input "0"
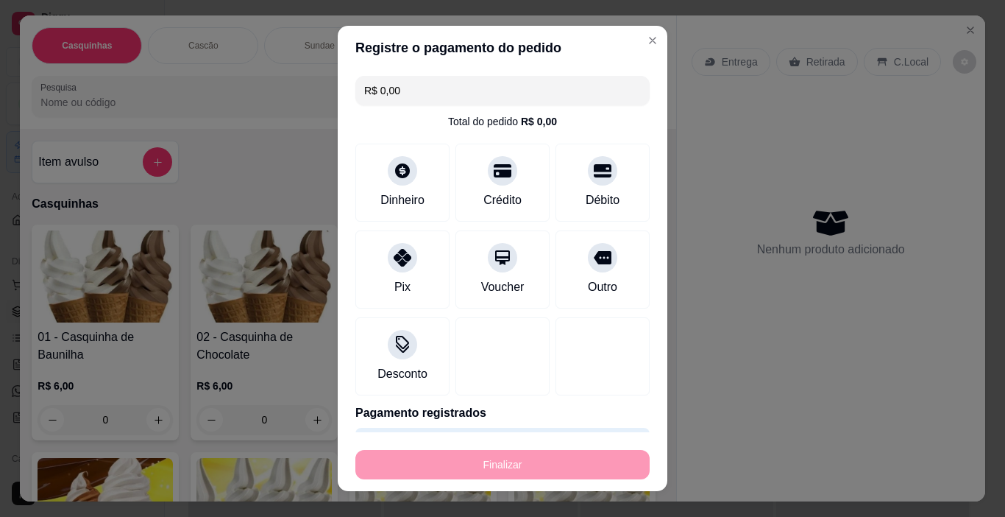
type input "-R$ 6,00"
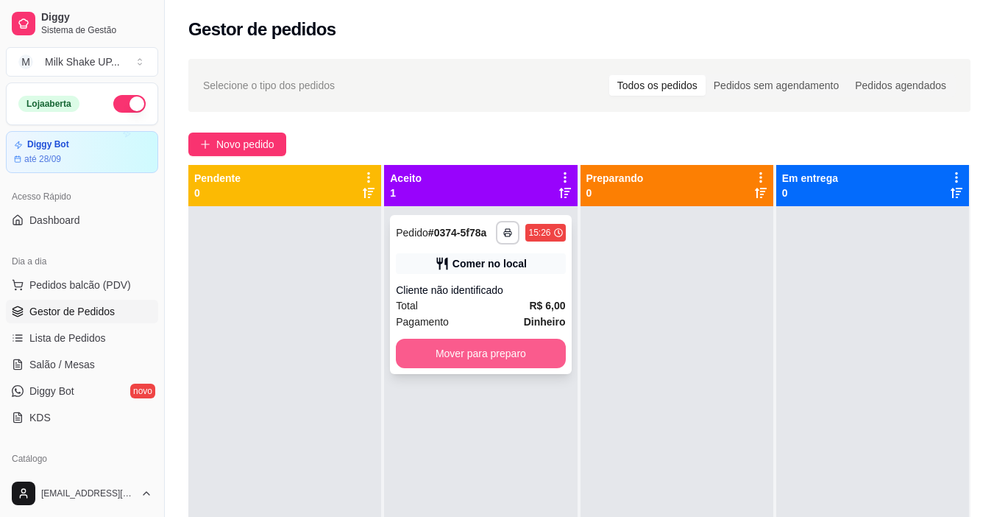
click at [479, 350] on button "Mover para preparo" at bounding box center [480, 353] width 169 height 29
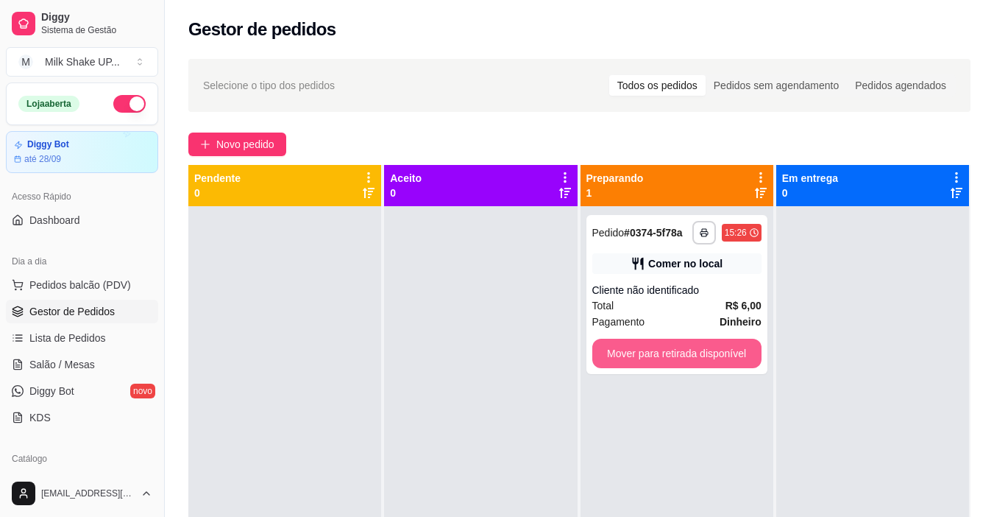
click at [648, 355] on button "Mover para retirada disponível" at bounding box center [676, 353] width 169 height 29
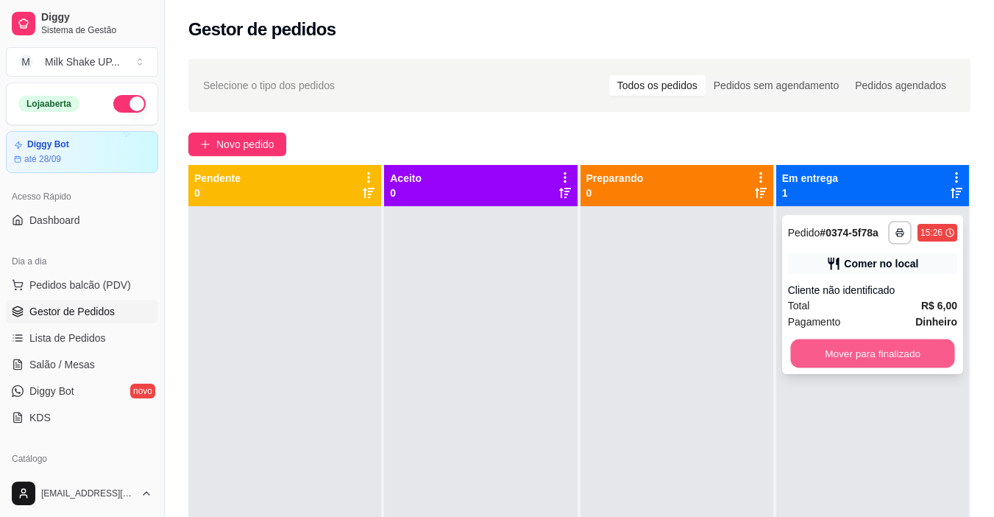
click at [874, 353] on button "Mover para finalizado" at bounding box center [872, 353] width 164 height 29
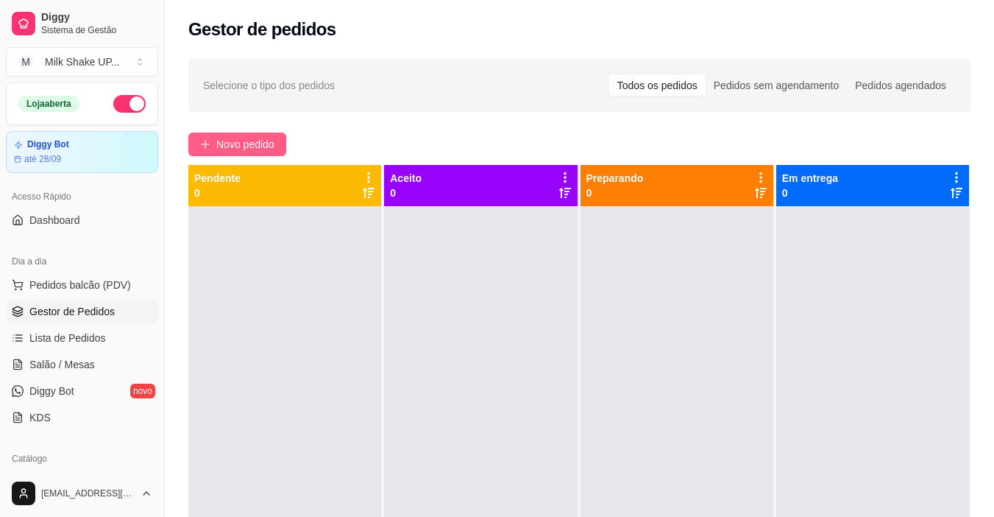
click at [260, 144] on span "Novo pedido" at bounding box center [245, 144] width 58 height 16
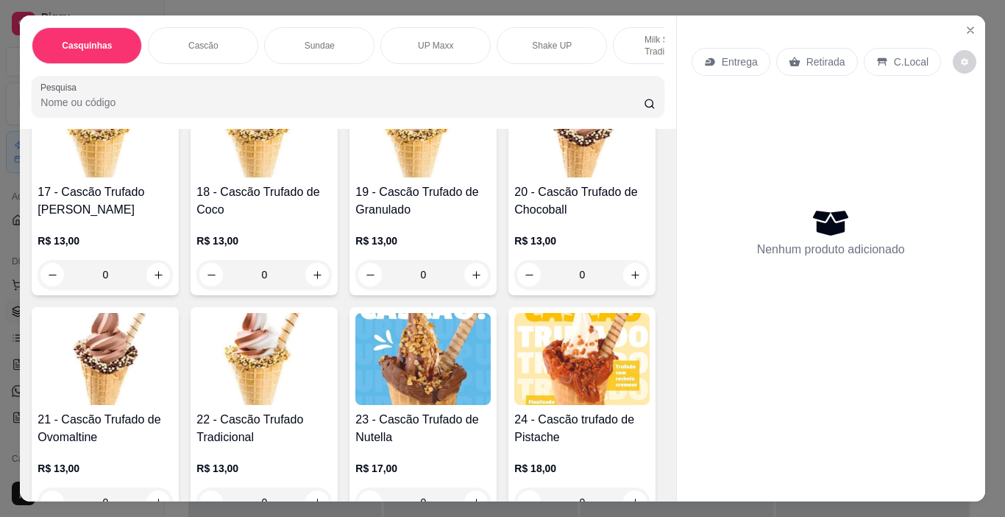
scroll to position [1104, 0]
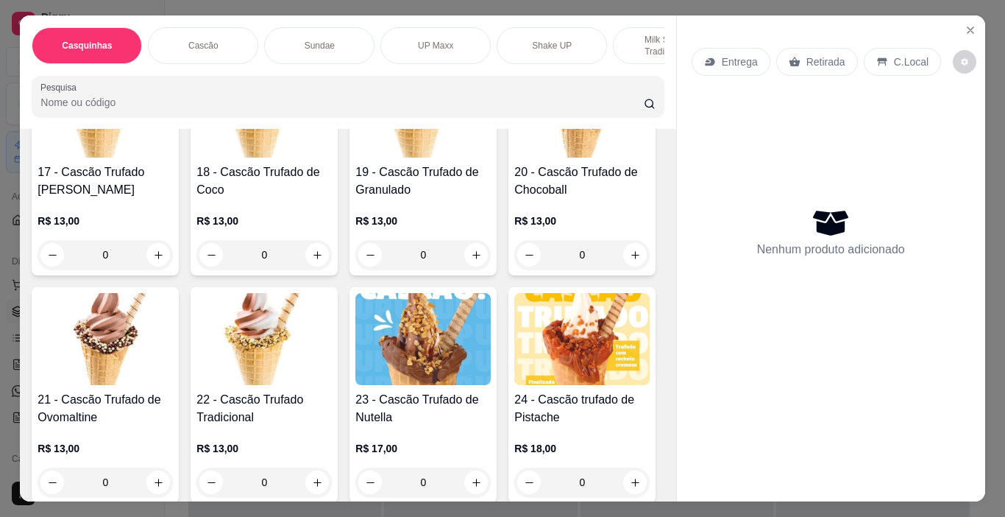
click at [173, 158] on img at bounding box center [105, 112] width 135 height 92
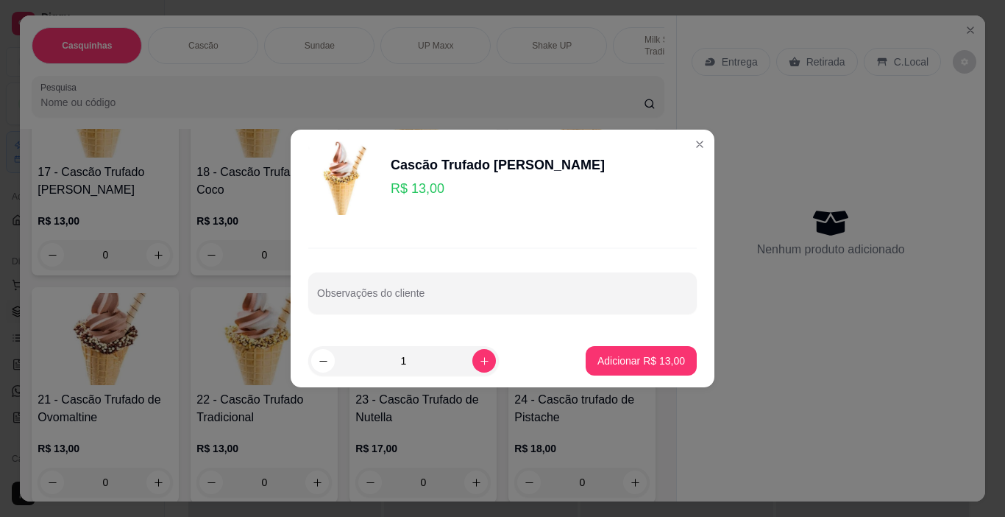
click at [657, 371] on button "Adicionar R$ 13,00" at bounding box center [641, 360] width 111 height 29
type input "1"
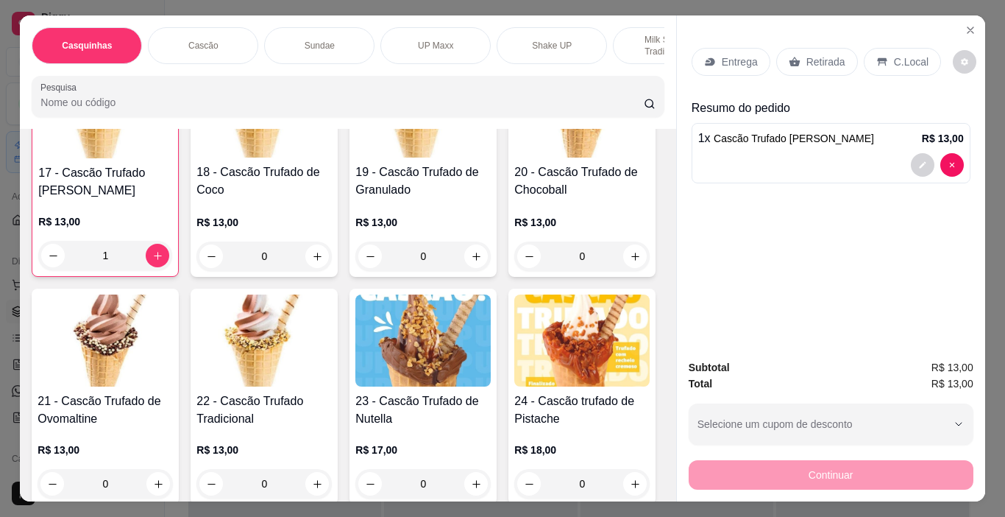
click at [899, 54] on p "C.Local" at bounding box center [911, 61] width 35 height 15
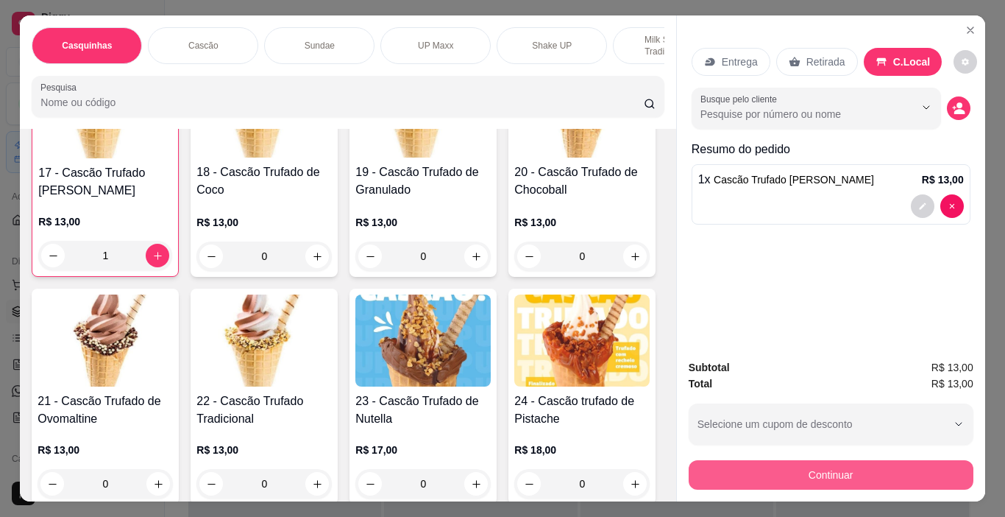
click at [895, 470] on button "Continuar" at bounding box center [831, 474] width 285 height 29
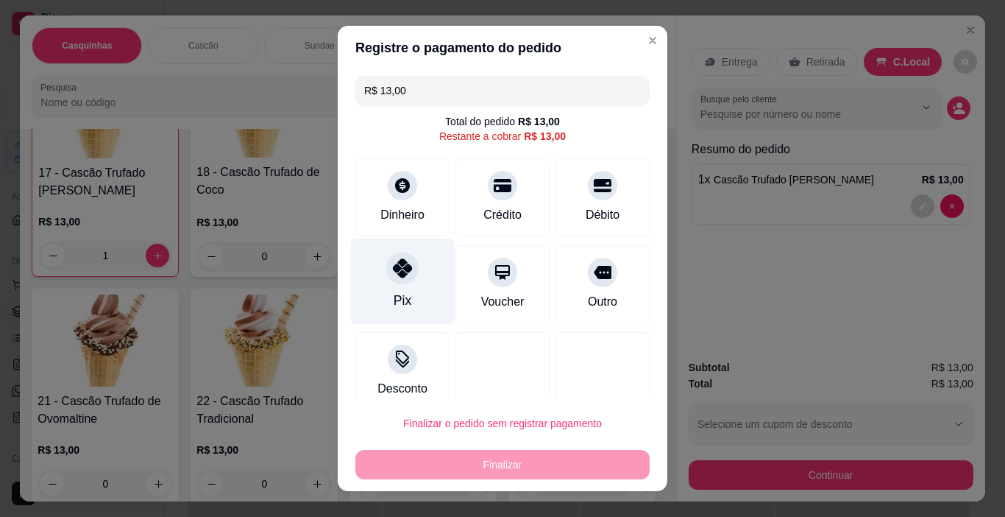
click at [390, 290] on div "Pix" at bounding box center [403, 281] width 104 height 86
type input "R$ 0,00"
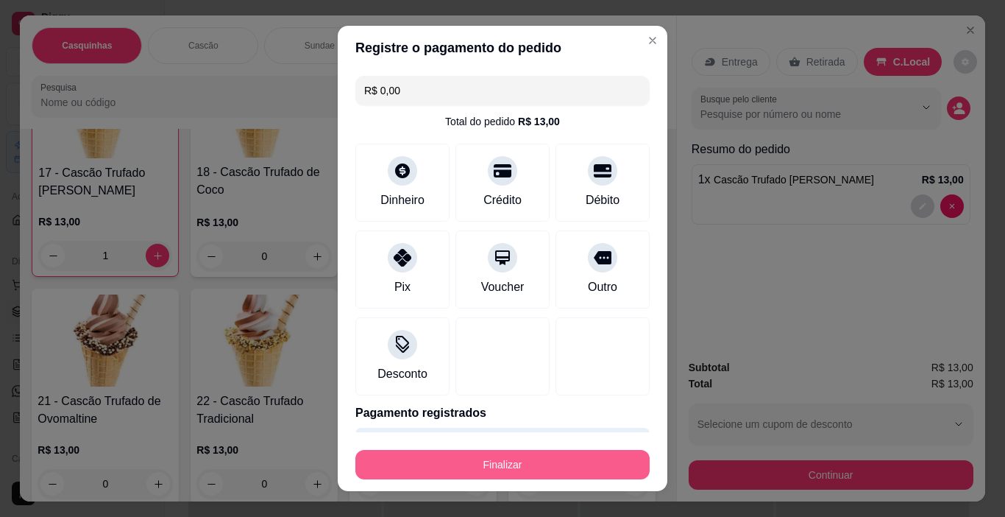
click at [543, 475] on button "Finalizar" at bounding box center [502, 464] width 294 height 29
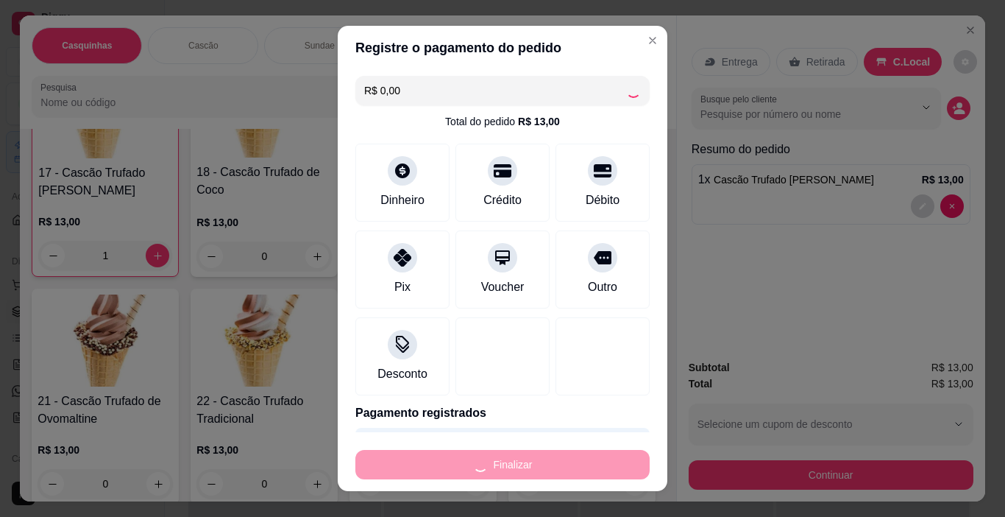
type input "0"
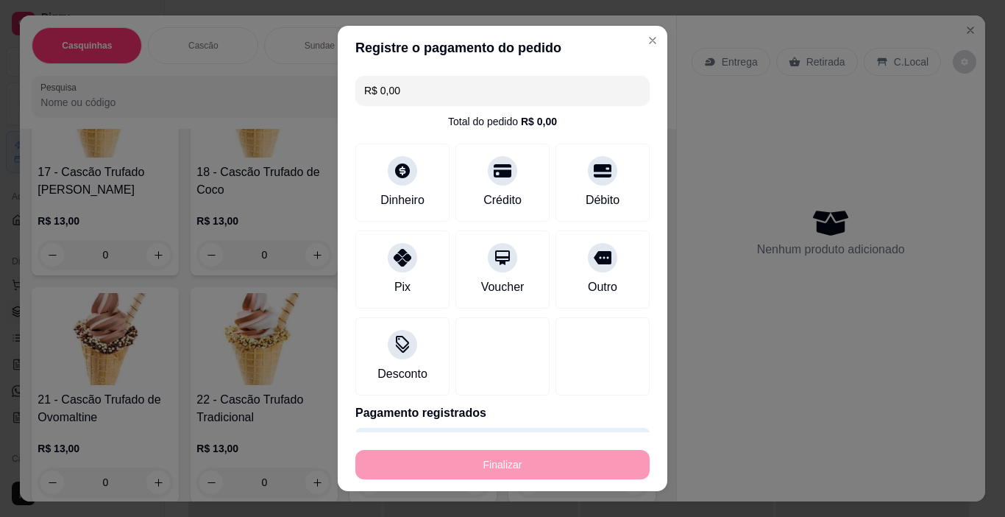
type input "-R$ 13,00"
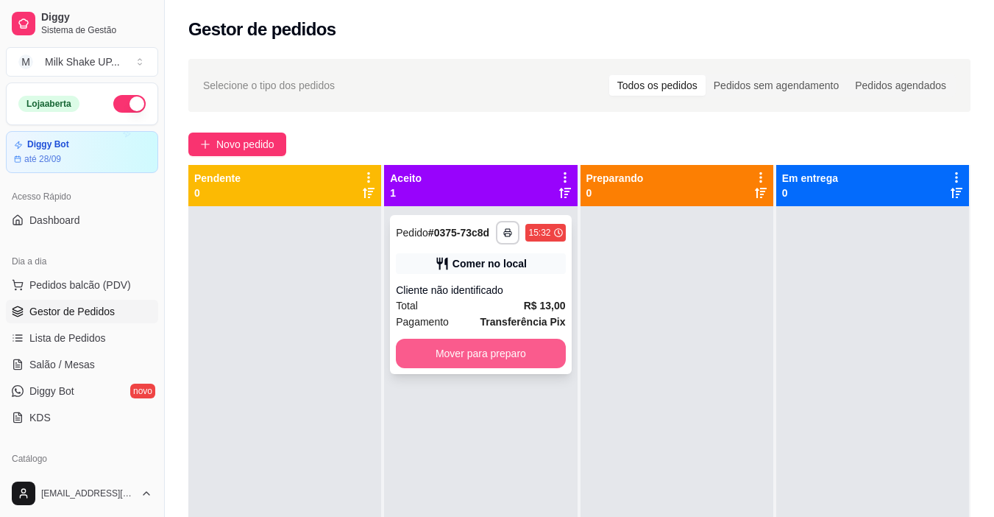
click at [533, 358] on button "Mover para preparo" at bounding box center [480, 353] width 169 height 29
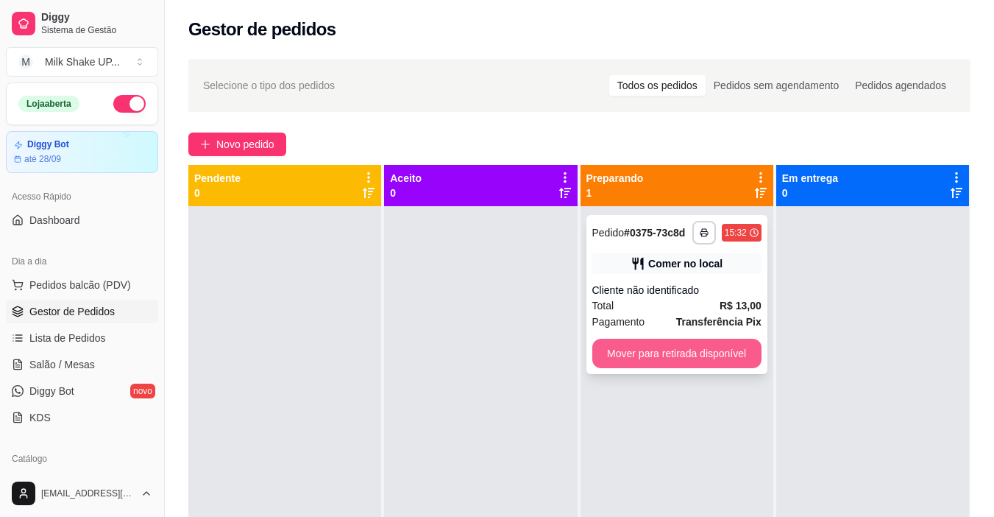
click at [723, 350] on button "Mover para retirada disponível" at bounding box center [676, 353] width 169 height 29
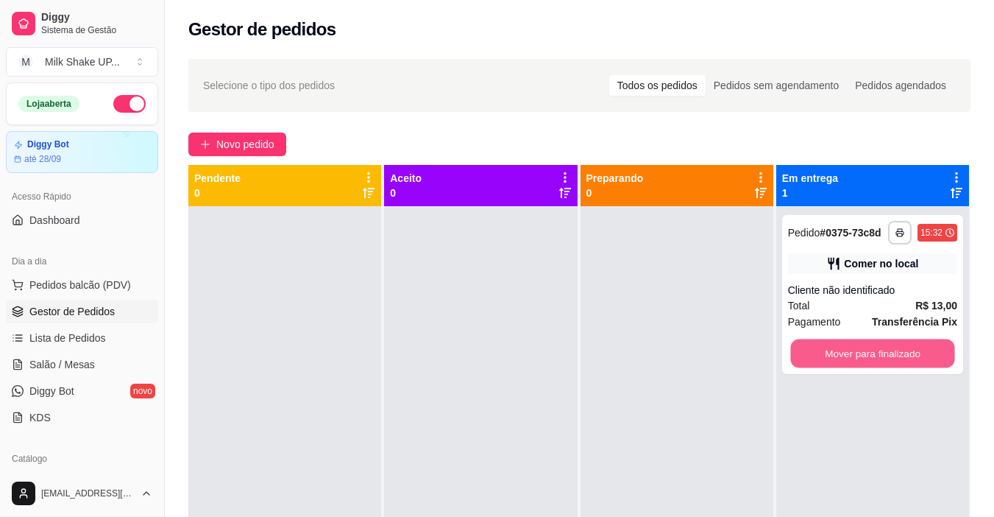
click at [812, 348] on button "Mover para finalizado" at bounding box center [872, 353] width 164 height 29
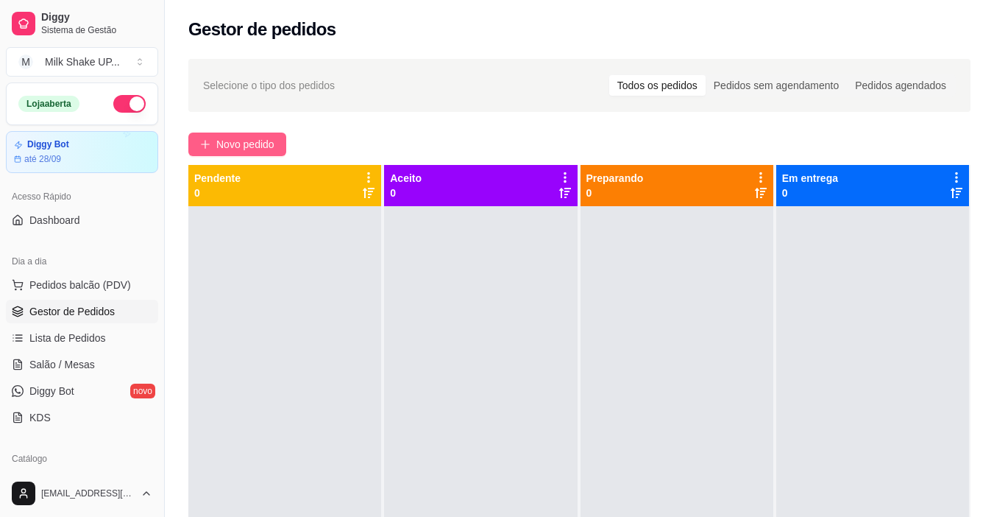
click at [260, 141] on span "Novo pedido" at bounding box center [245, 144] width 58 height 16
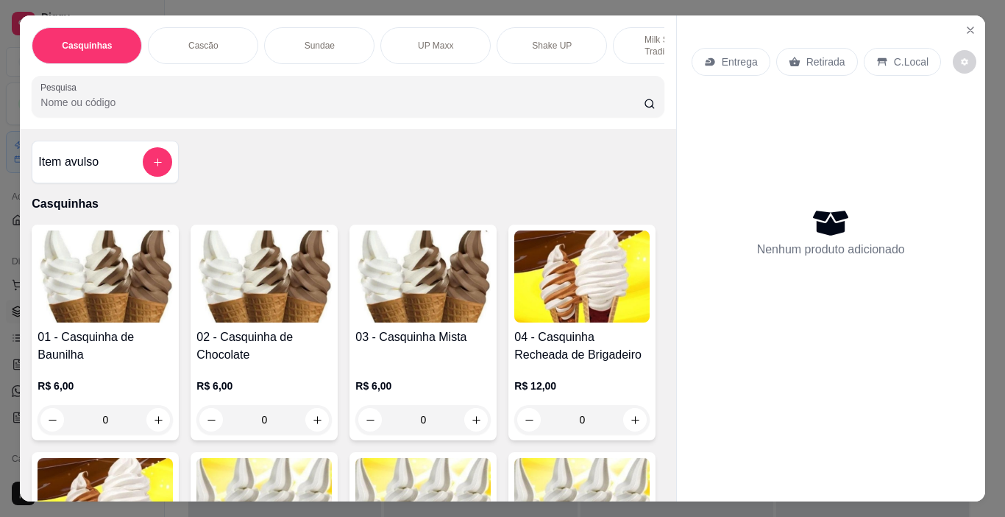
click at [442, 286] on img at bounding box center [422, 276] width 135 height 92
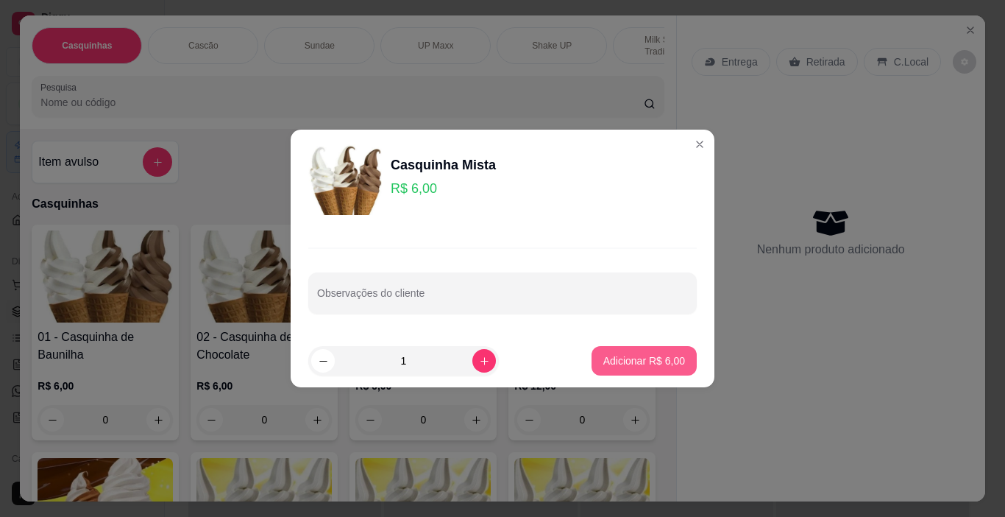
click at [631, 356] on p "Adicionar R$ 6,00" at bounding box center [645, 360] width 82 height 15
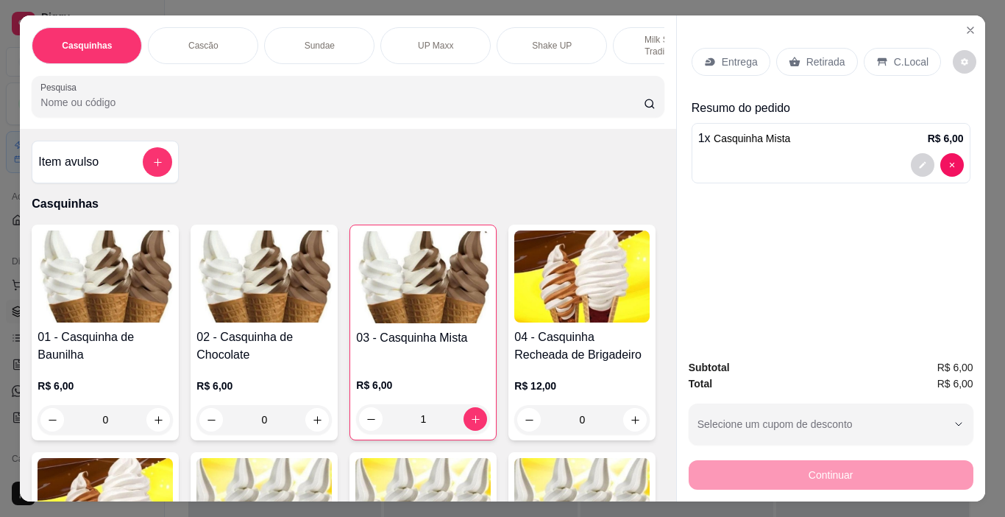
click at [419, 302] on img at bounding box center [423, 277] width 134 height 92
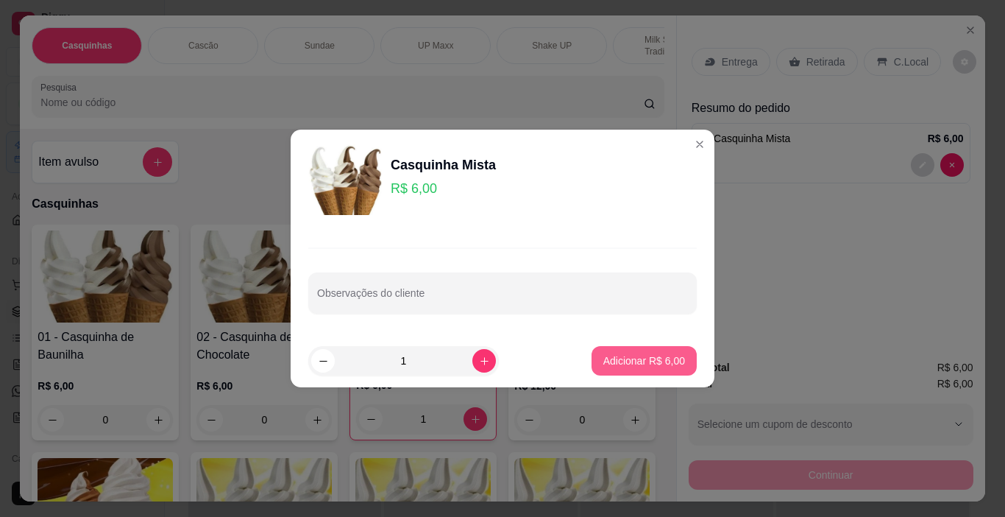
click at [651, 358] on p "Adicionar R$ 6,00" at bounding box center [645, 360] width 82 height 15
type input "2"
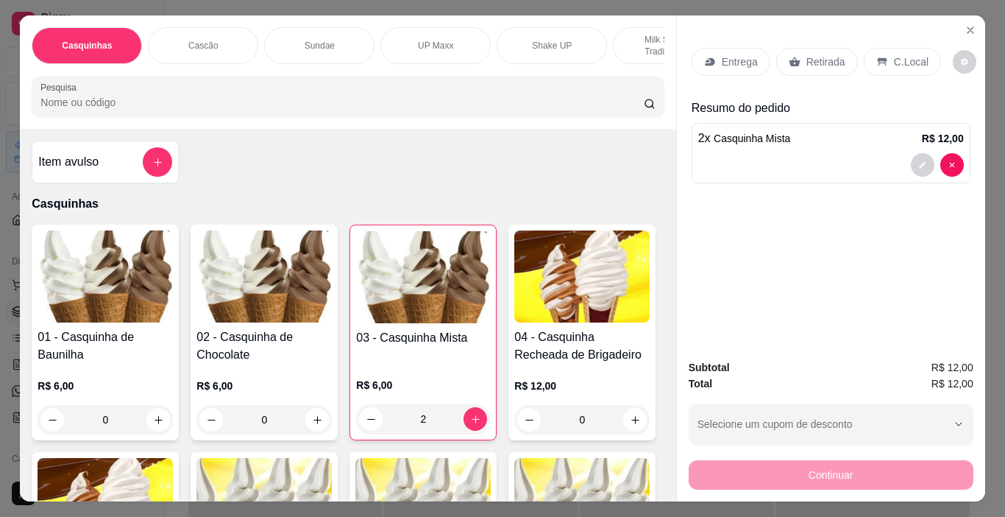
click at [893, 64] on div "C.Local" at bounding box center [902, 62] width 77 height 28
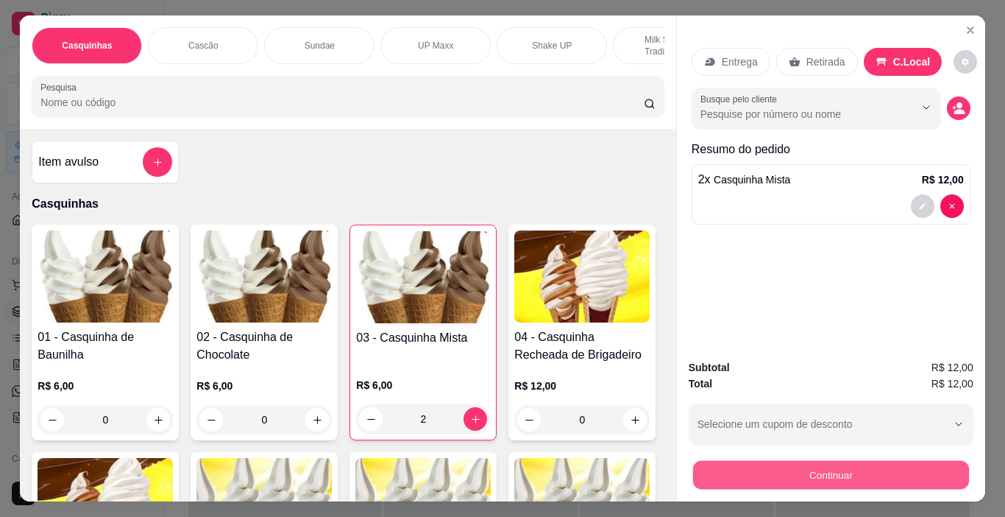
click at [832, 475] on button "Continuar" at bounding box center [831, 475] width 276 height 29
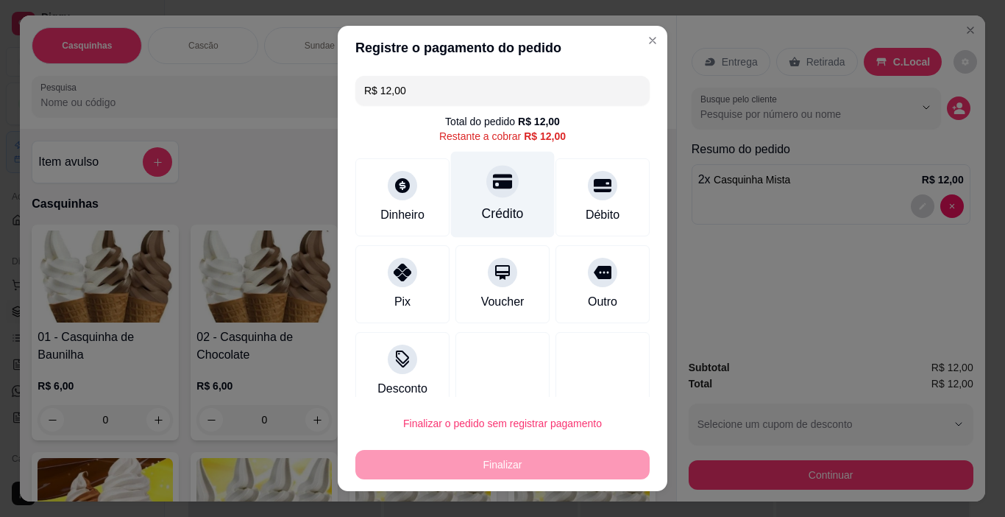
click at [494, 188] on icon at bounding box center [502, 181] width 19 height 15
type input "R$ 0,00"
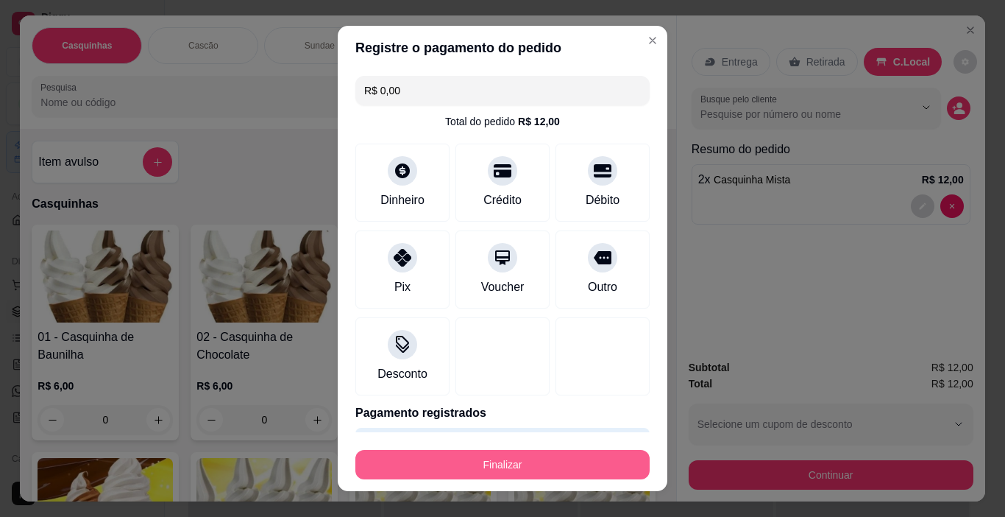
click at [584, 476] on footer "Finalizar" at bounding box center [503, 461] width 330 height 59
click at [580, 470] on button "Finalizar" at bounding box center [503, 464] width 286 height 29
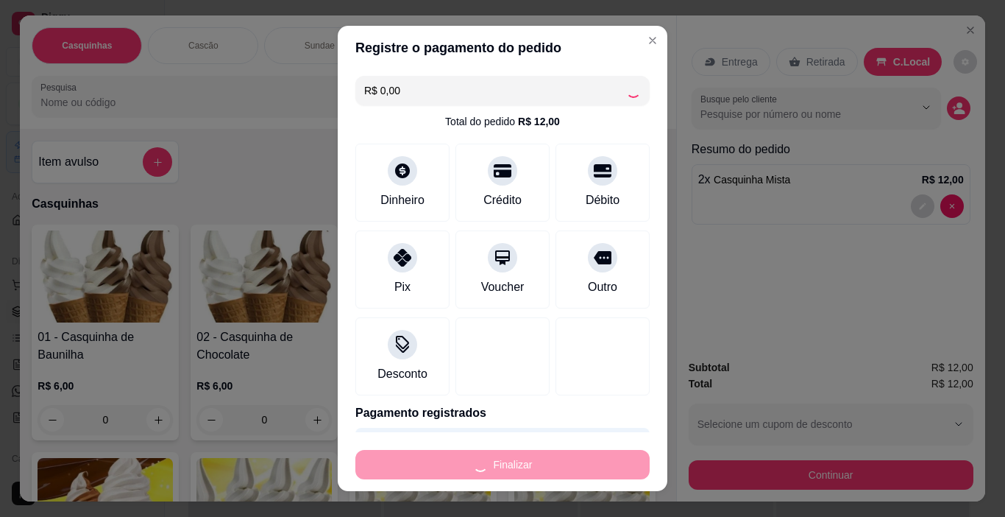
type input "0"
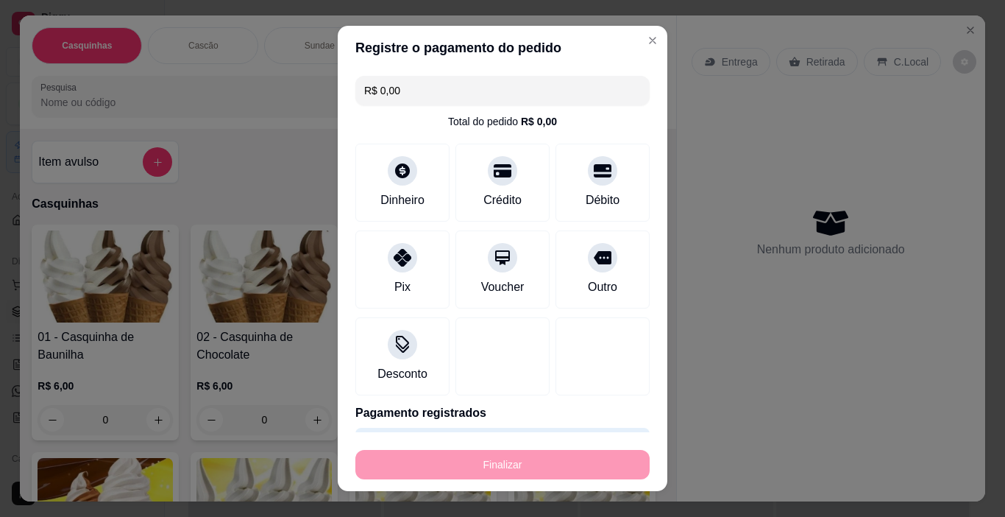
type input "-R$ 12,00"
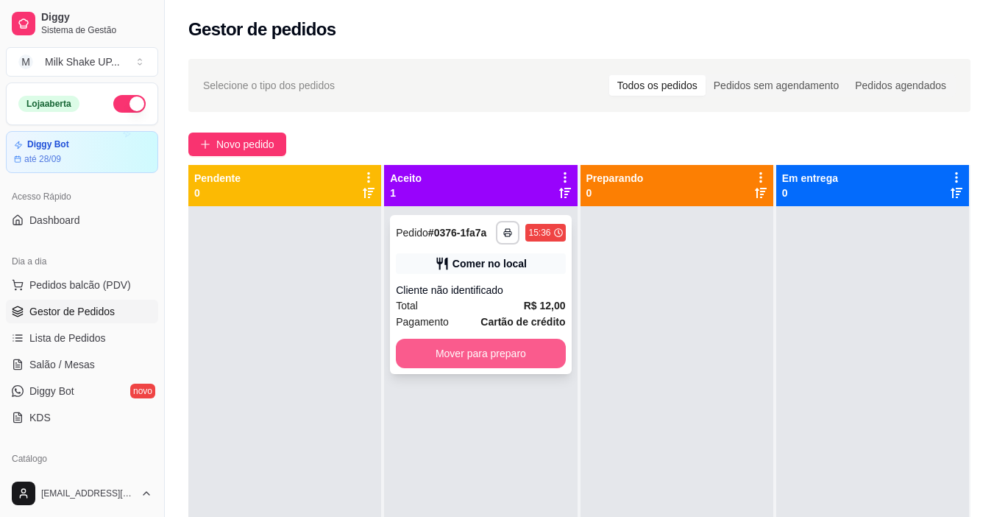
click at [522, 348] on button "Mover para preparo" at bounding box center [480, 353] width 169 height 29
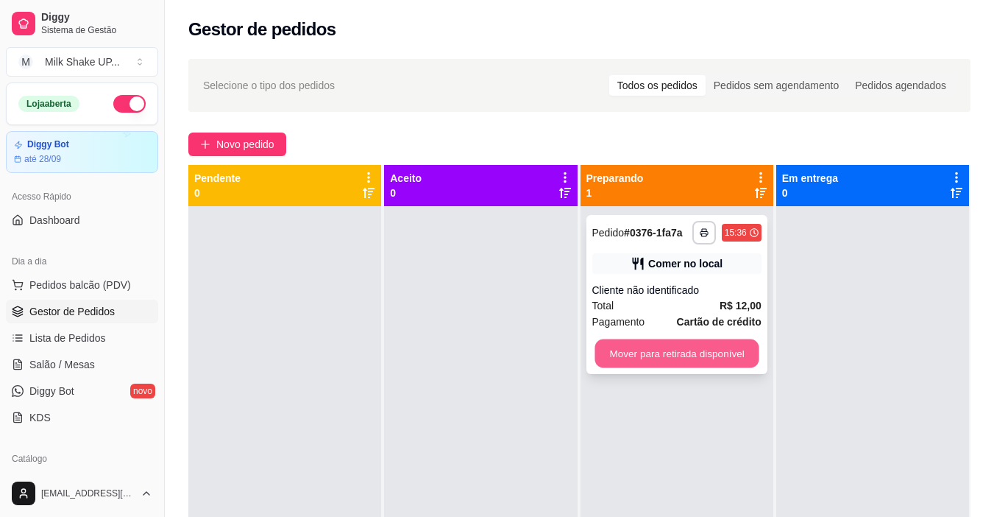
click at [719, 353] on button "Mover para retirada disponível" at bounding box center [677, 353] width 164 height 29
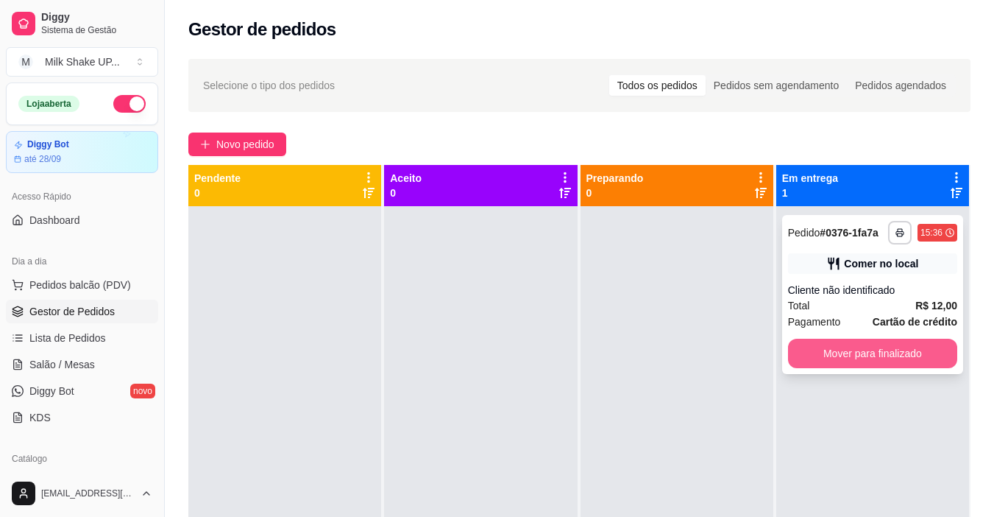
click at [827, 352] on button "Mover para finalizado" at bounding box center [872, 353] width 169 height 29
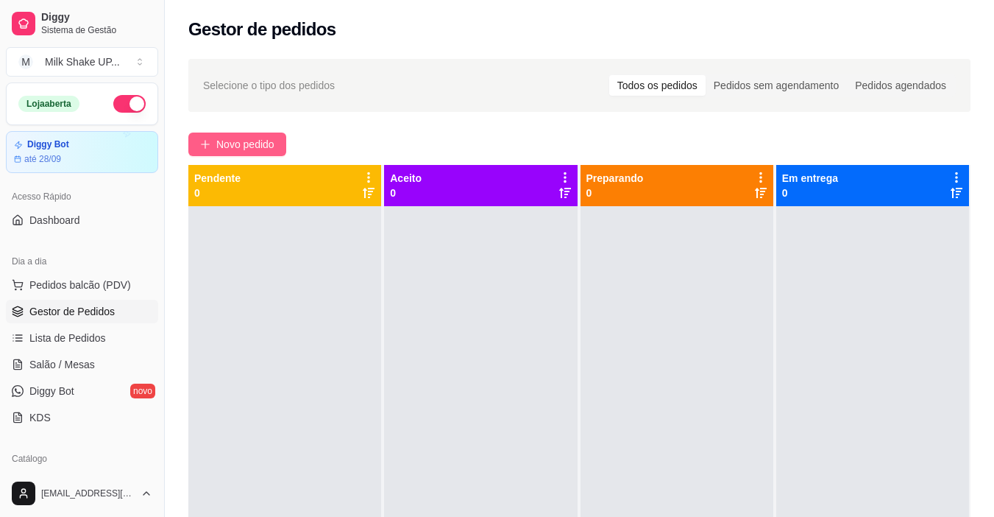
click at [242, 138] on span "Novo pedido" at bounding box center [245, 144] width 58 height 16
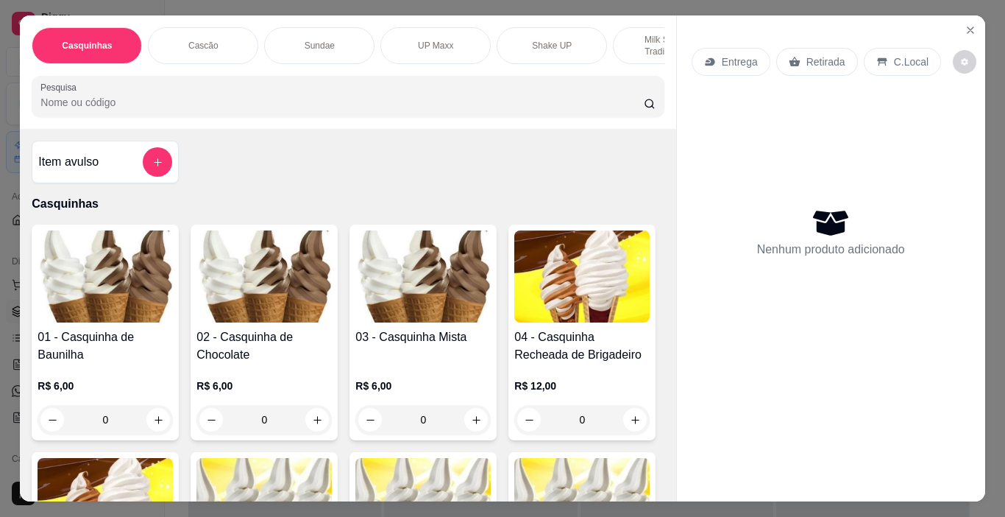
drag, startPoint x: 341, startPoint y: 70, endPoint x: 378, endPoint y: 68, distance: 36.9
click at [378, 69] on div "Casquinhas Cascão Sundae UP Maxx Shake UP Milk Shakes Tradicionais Milk Shakes …" at bounding box center [348, 71] width 656 height 113
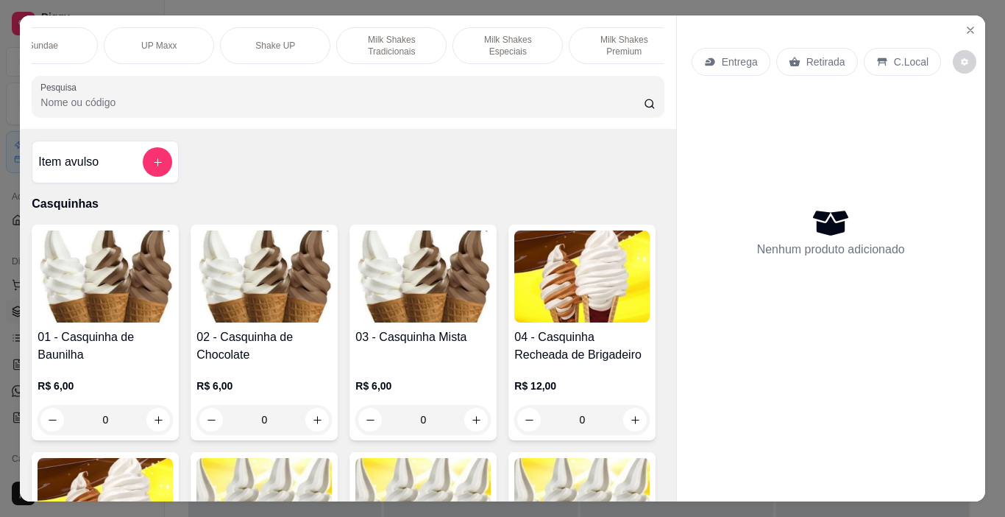
scroll to position [0, 279]
click at [518, 38] on p "Milk Shakes Especiais" at bounding box center [505, 46] width 85 height 24
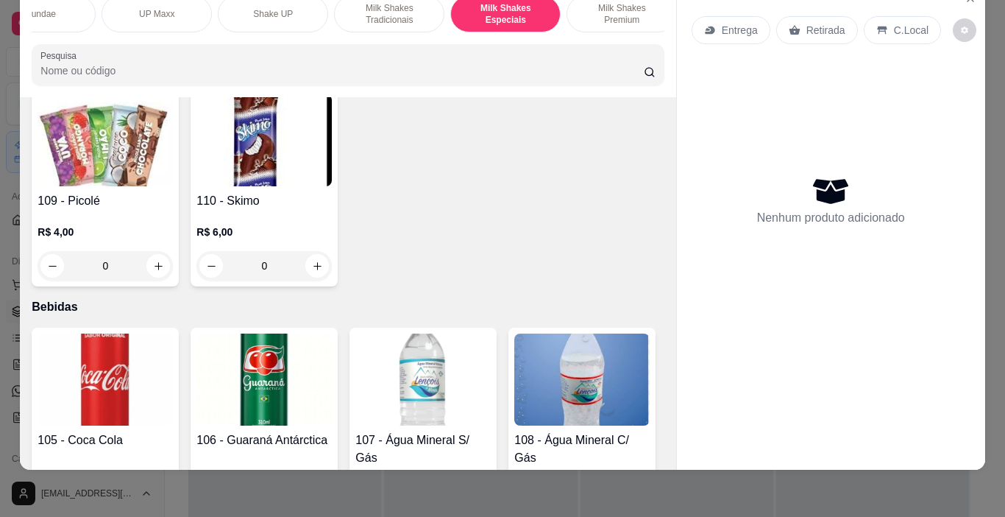
scroll to position [6773, 0]
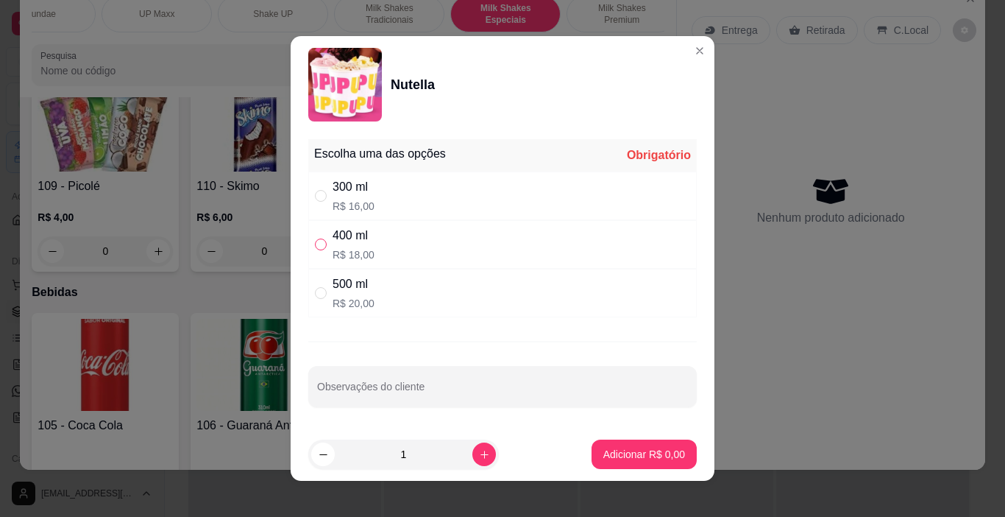
click at [315, 241] on input "" at bounding box center [321, 244] width 12 height 12
radio input "true"
click at [638, 448] on p "Adicionar R$ 18,00" at bounding box center [642, 454] width 88 height 15
type input "1"
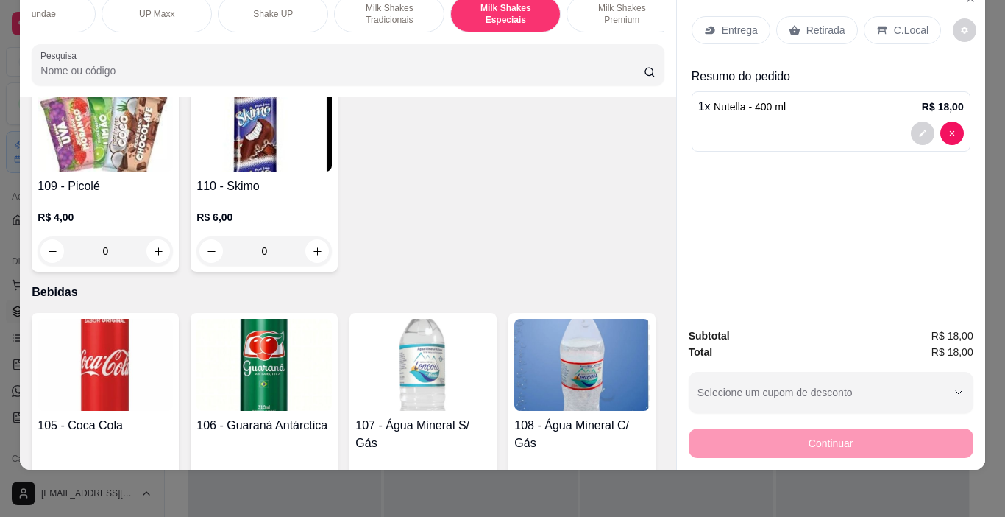
click at [924, 16] on div "C.Local" at bounding box center [902, 30] width 77 height 28
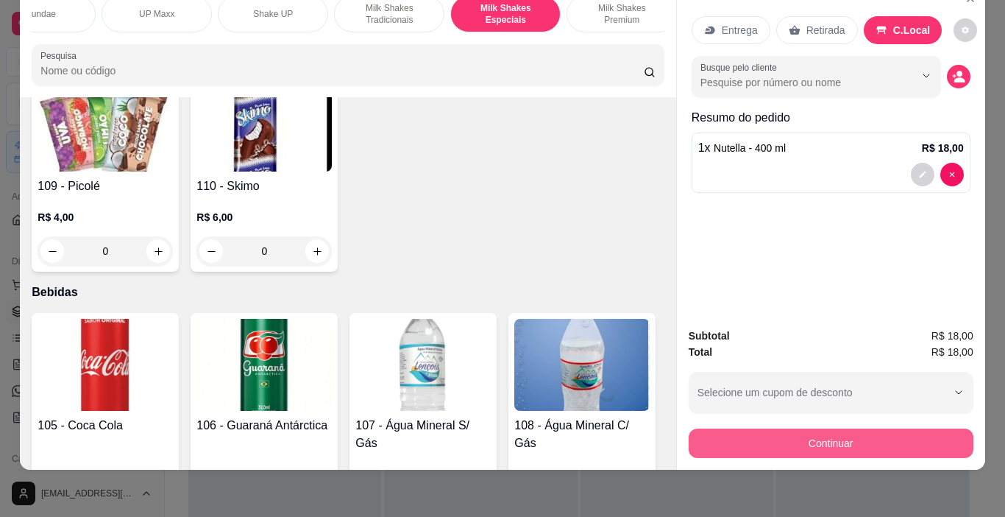
click at [863, 431] on button "Continuar" at bounding box center [831, 442] width 285 height 29
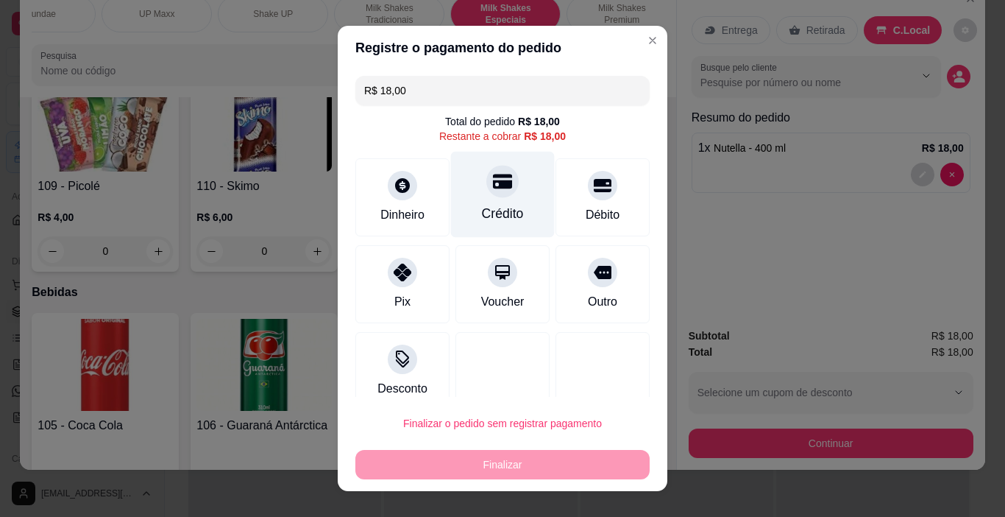
click at [452, 171] on div "Crédito" at bounding box center [503, 195] width 104 height 86
type input "R$ 0,00"
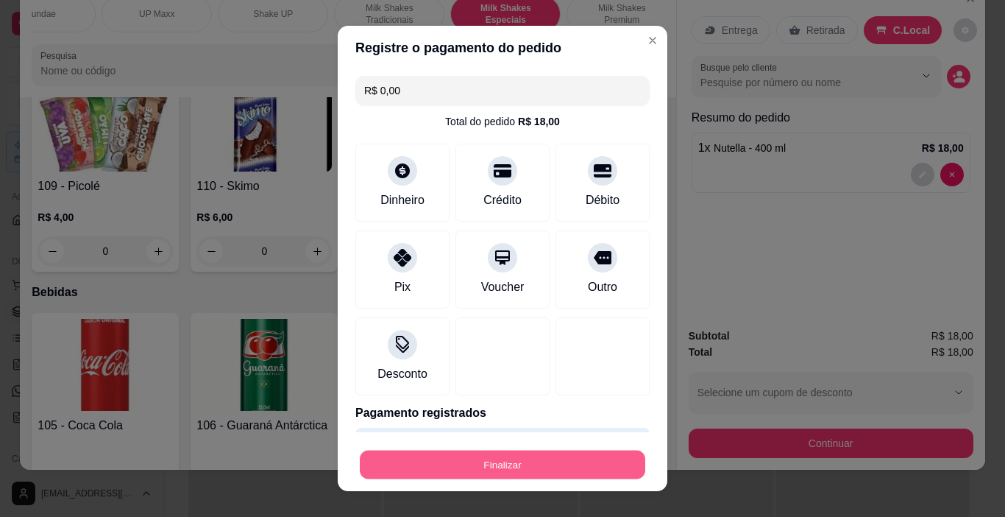
click at [565, 461] on button "Finalizar" at bounding box center [503, 464] width 286 height 29
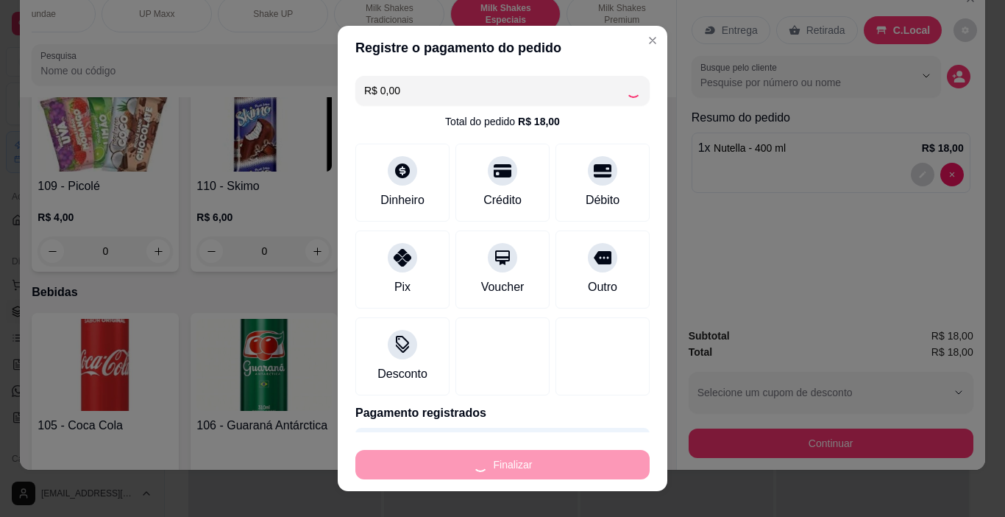
type input "0"
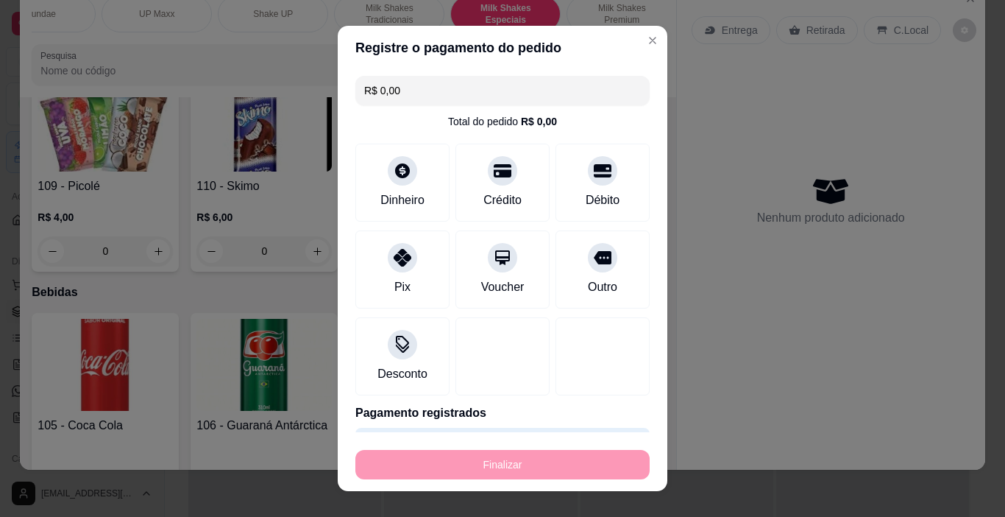
type input "-R$ 18,00"
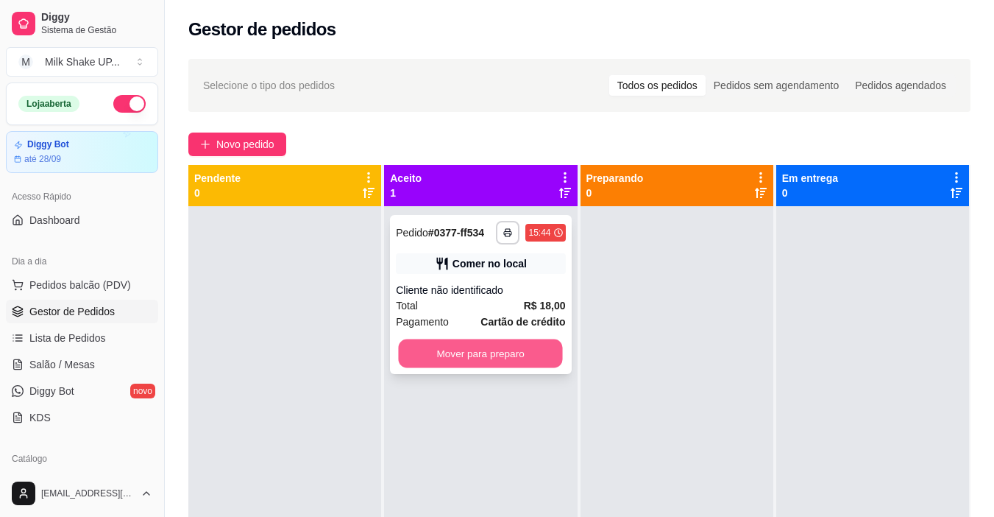
click at [518, 357] on button "Mover para preparo" at bounding box center [481, 353] width 164 height 29
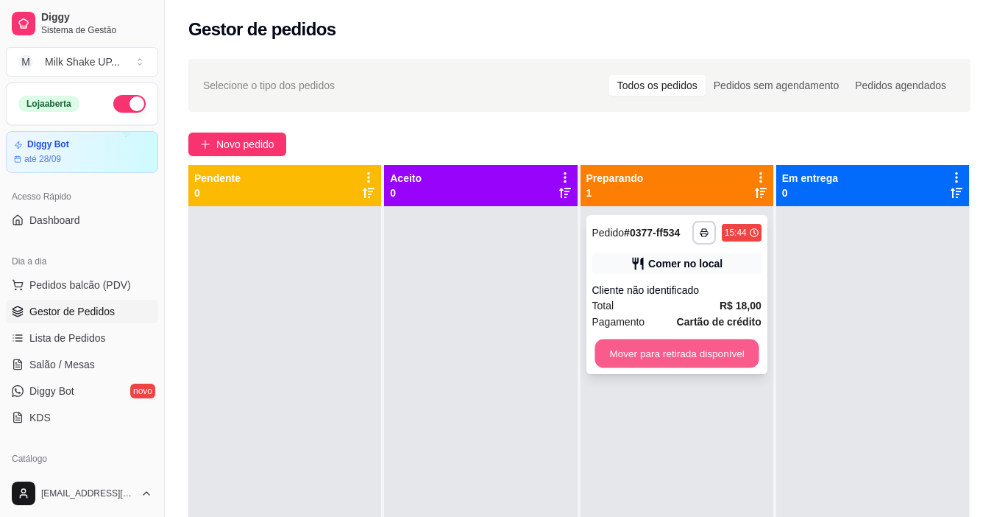
click at [631, 350] on button "Mover para retirada disponível" at bounding box center [677, 353] width 164 height 29
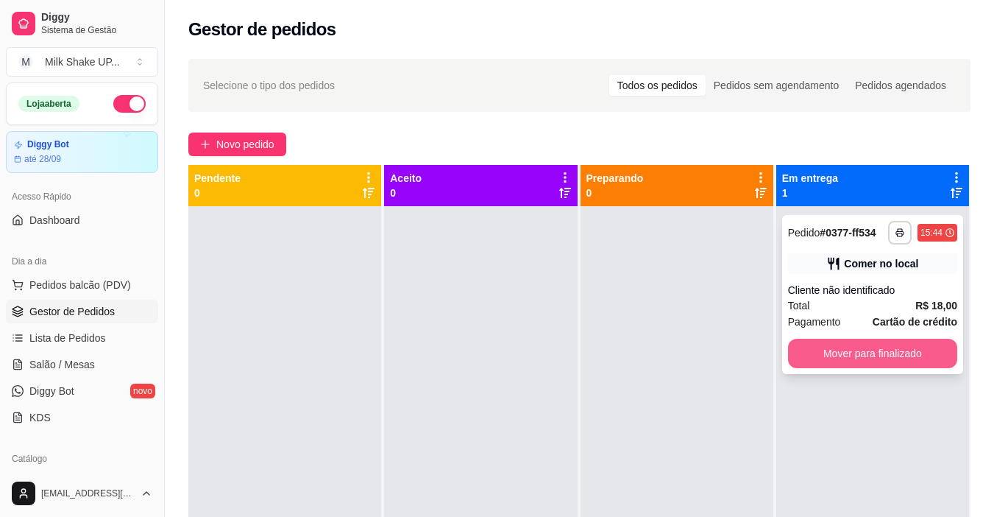
click at [909, 367] on button "Mover para finalizado" at bounding box center [872, 353] width 169 height 29
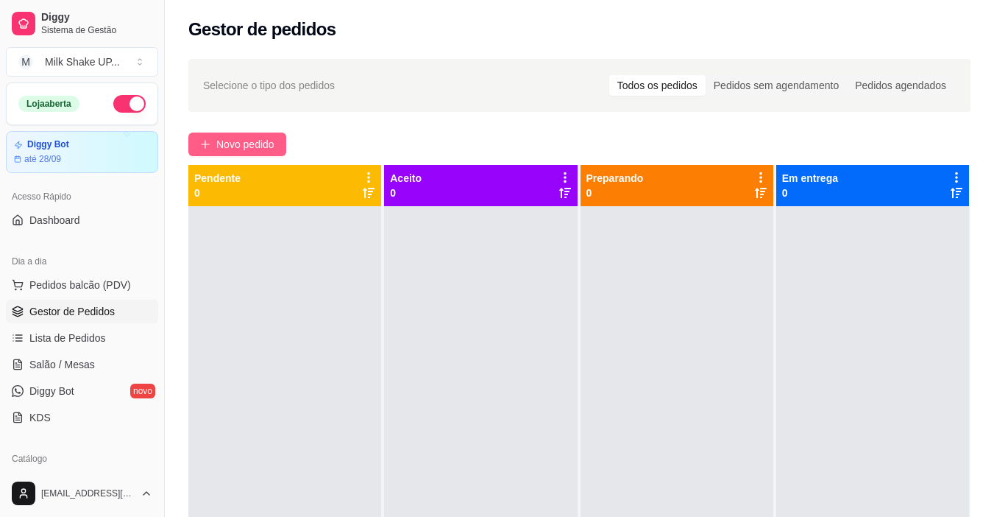
click at [235, 152] on span "Novo pedido" at bounding box center [245, 144] width 58 height 16
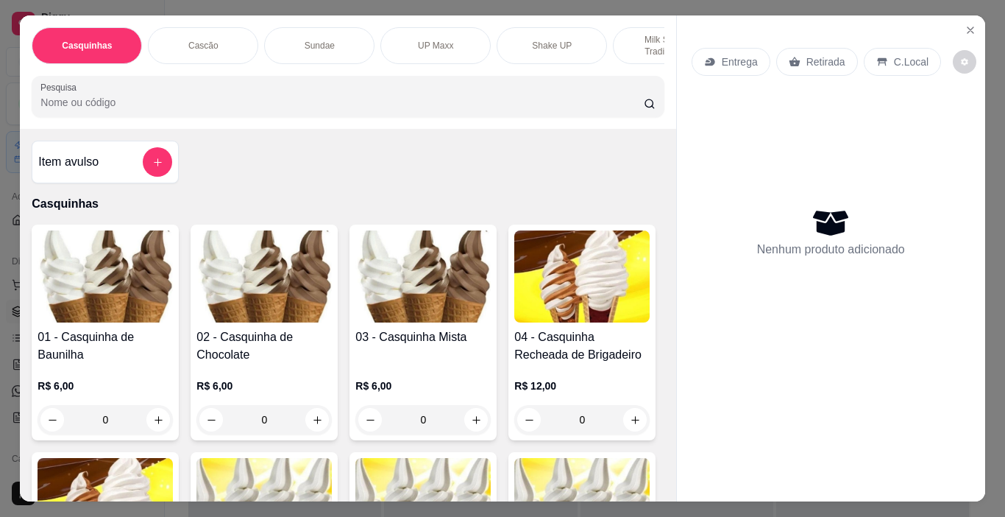
click at [445, 286] on img at bounding box center [422, 276] width 135 height 92
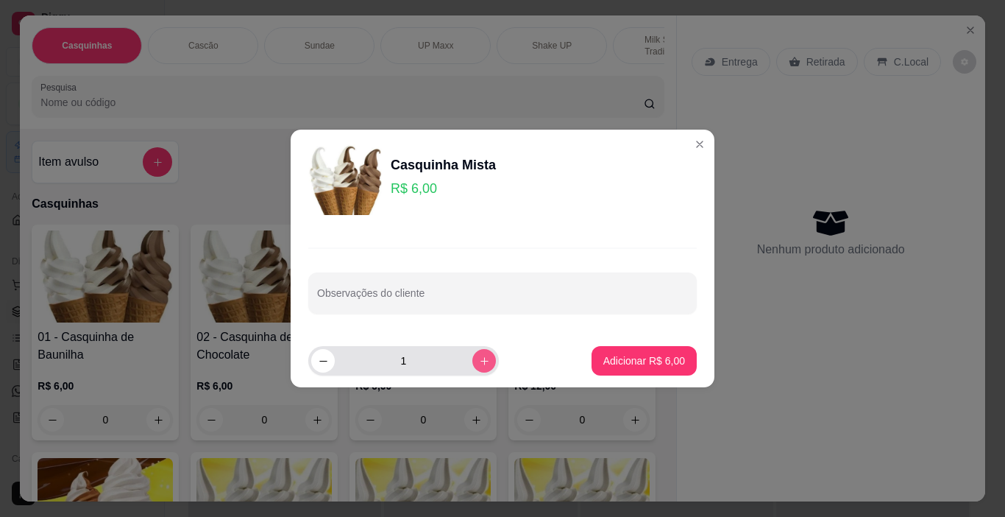
click at [479, 355] on icon "increase-product-quantity" at bounding box center [484, 360] width 11 height 11
type input "2"
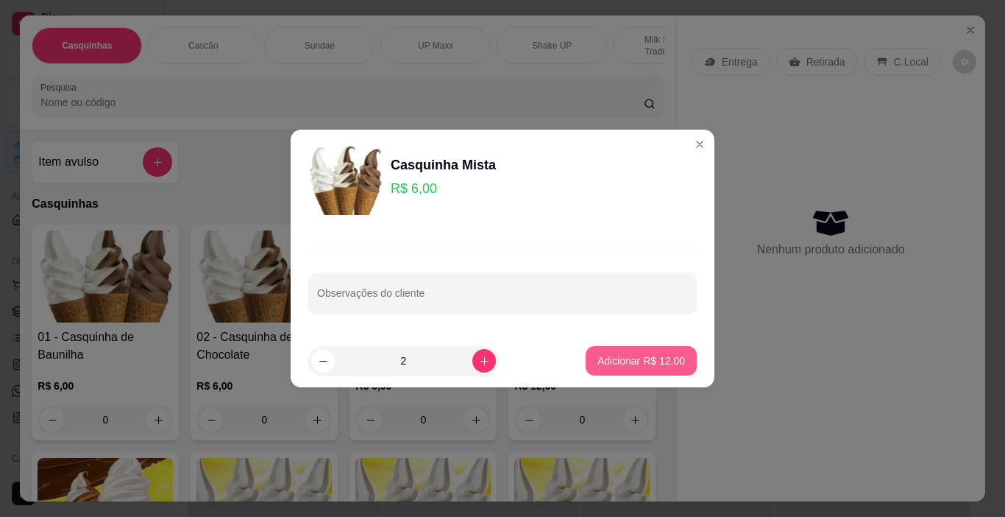
click at [648, 362] on p "Adicionar R$ 12,00" at bounding box center [642, 360] width 88 height 15
type input "2"
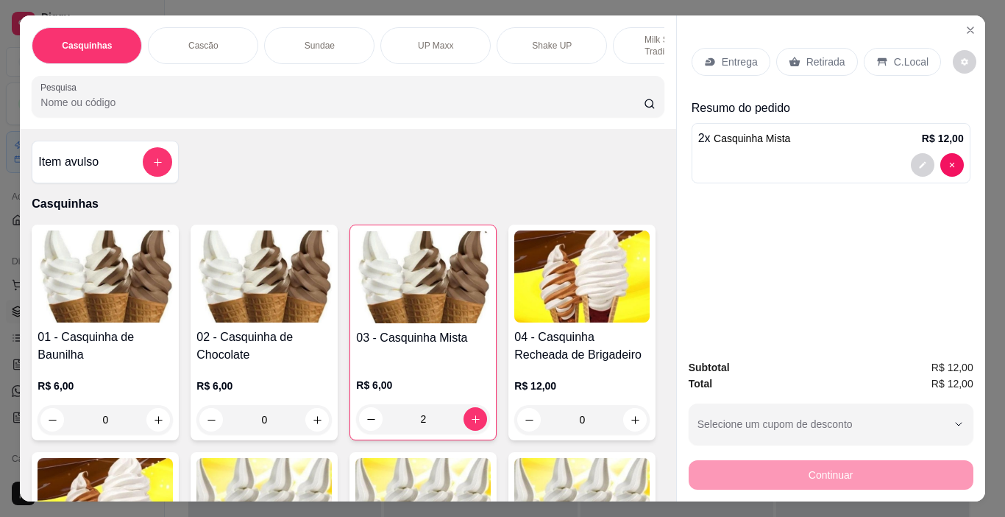
click at [899, 57] on p "C.Local" at bounding box center [911, 61] width 35 height 15
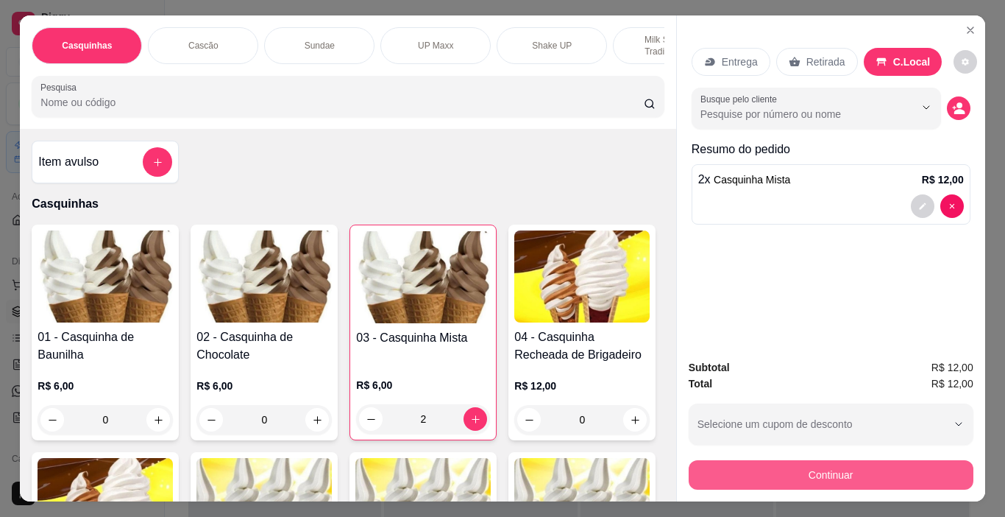
click at [813, 465] on button "Continuar" at bounding box center [831, 474] width 285 height 29
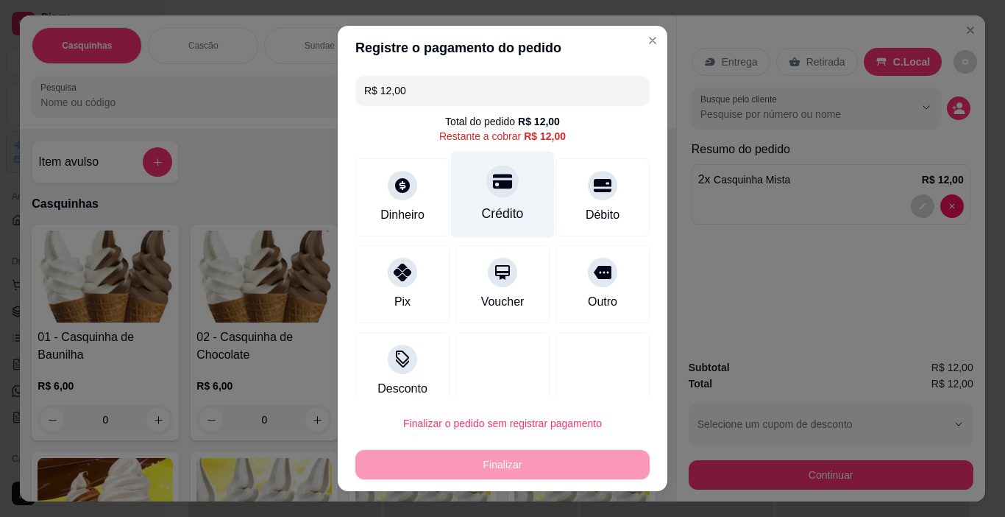
click at [486, 196] on div at bounding box center [502, 182] width 32 height 32
type input "R$ 0,00"
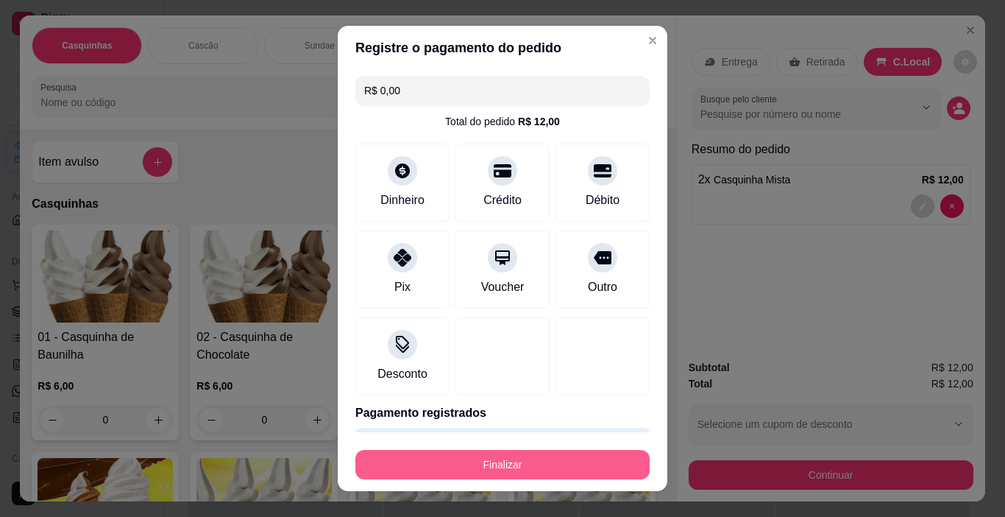
click at [601, 469] on button "Finalizar" at bounding box center [502, 464] width 294 height 29
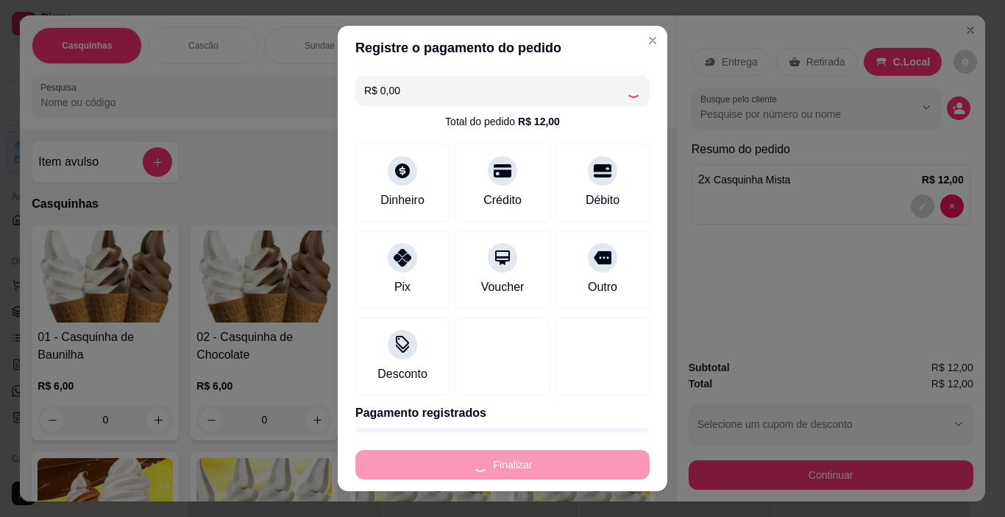
type input "0"
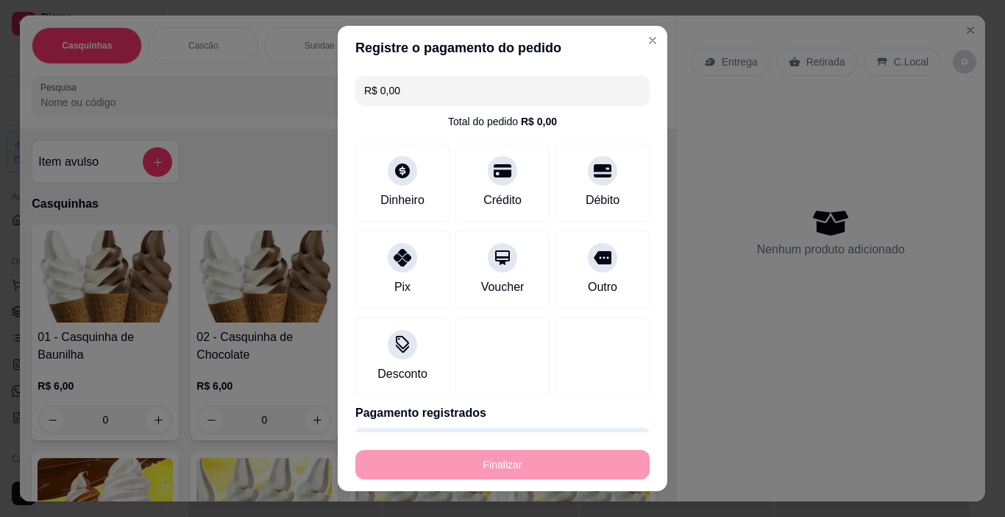
type input "-R$ 12,00"
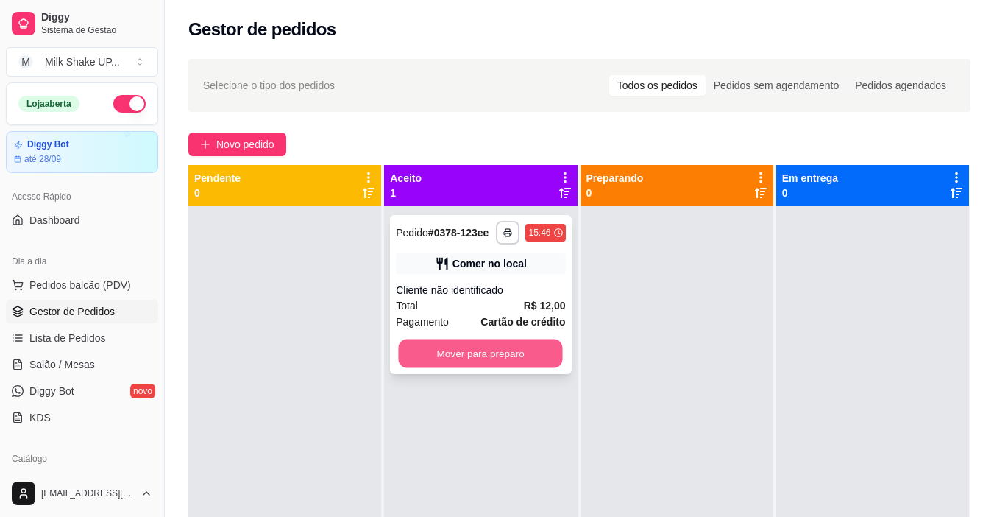
click at [535, 351] on button "Mover para preparo" at bounding box center [481, 353] width 164 height 29
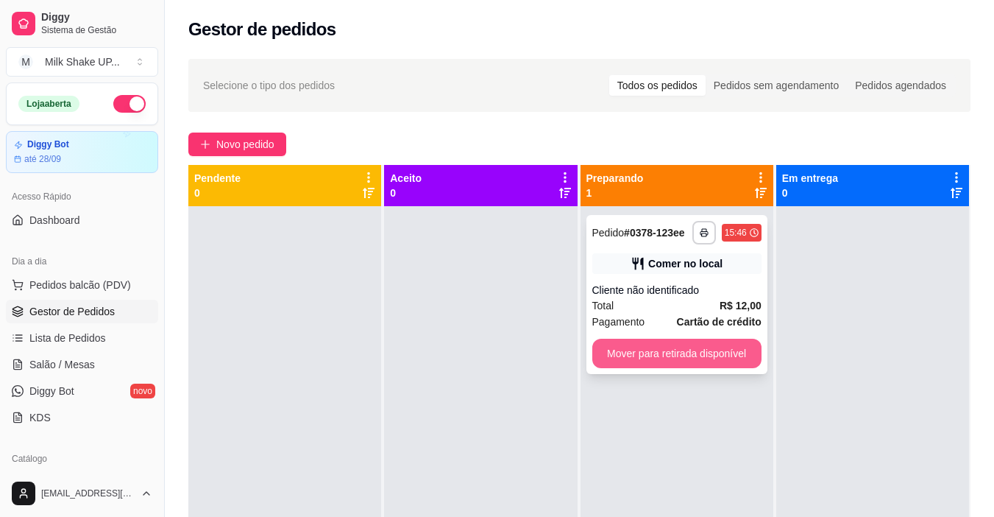
click at [668, 352] on button "Mover para retirada disponível" at bounding box center [676, 353] width 169 height 29
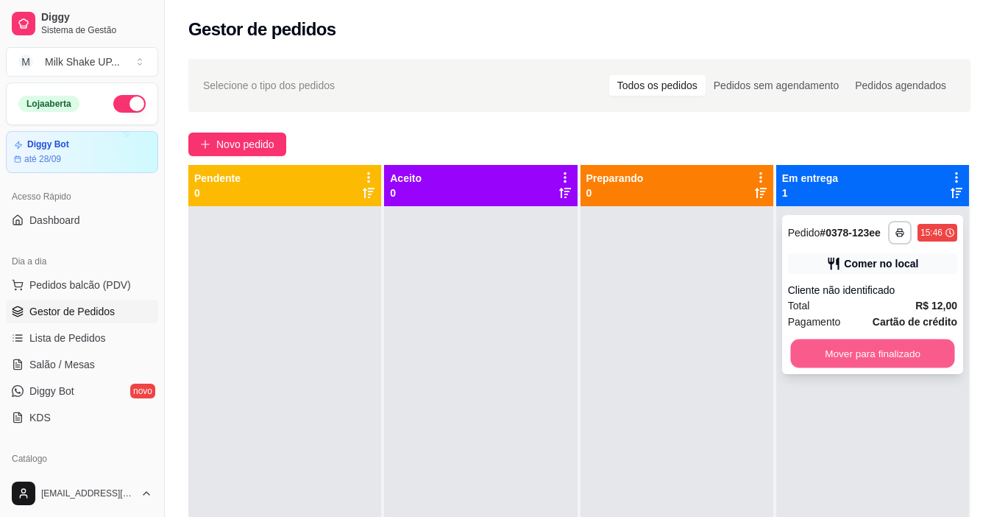
click at [853, 353] on button "Mover para finalizado" at bounding box center [872, 353] width 164 height 29
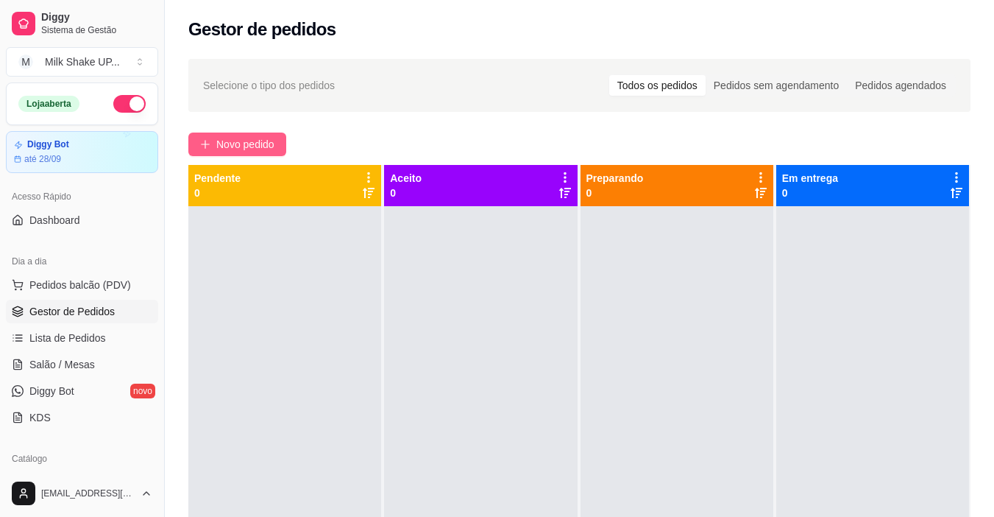
click at [236, 141] on span "Novo pedido" at bounding box center [245, 144] width 58 height 16
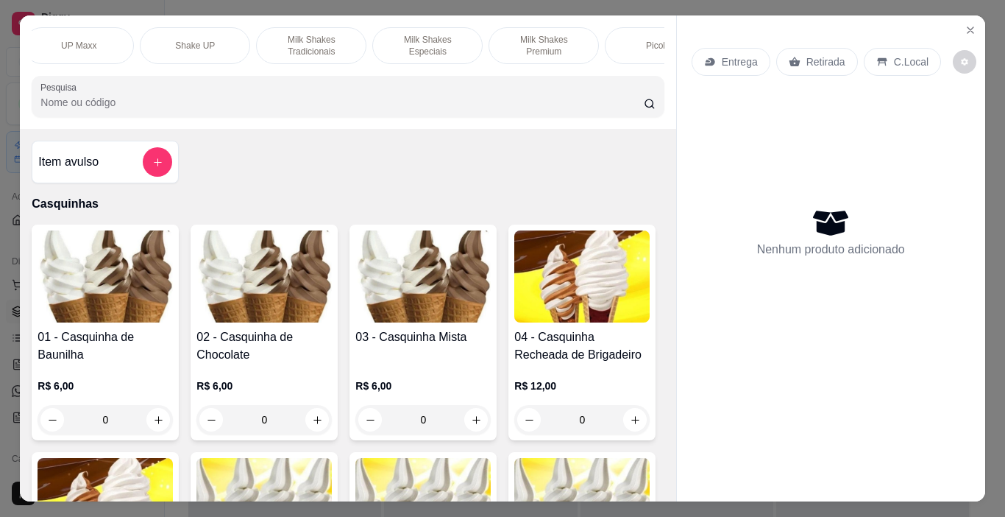
scroll to position [0, 359]
click at [512, 41] on p "Milk Shakes Premium" at bounding box center [541, 46] width 85 height 24
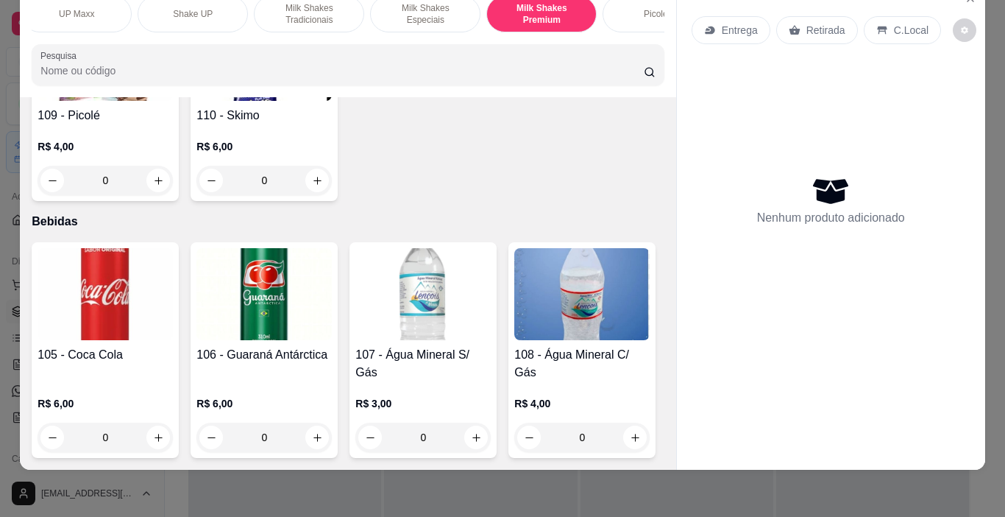
scroll to position [7874, 0]
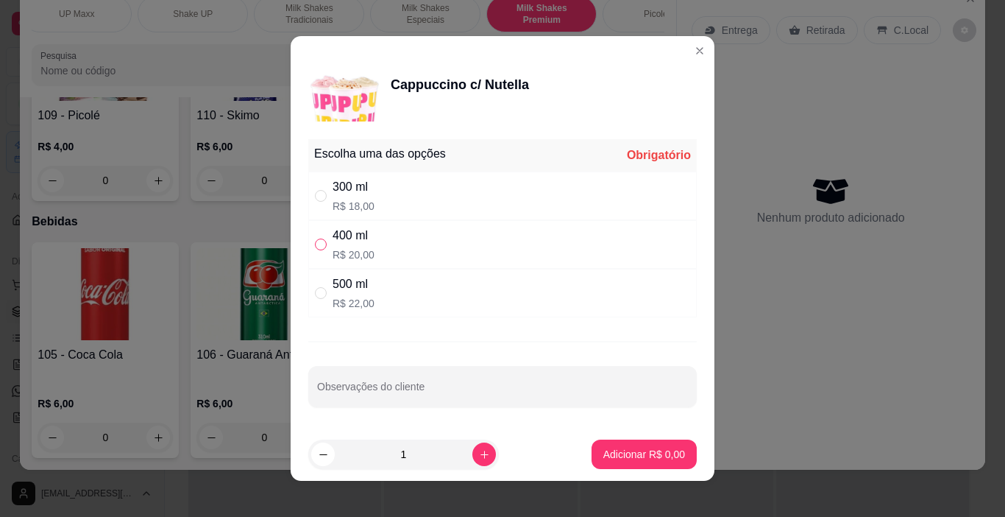
click at [315, 247] on input "" at bounding box center [321, 244] width 12 height 12
radio input "true"
click at [620, 456] on p "Adicionar R$ 20,00" at bounding box center [642, 454] width 88 height 15
type input "1"
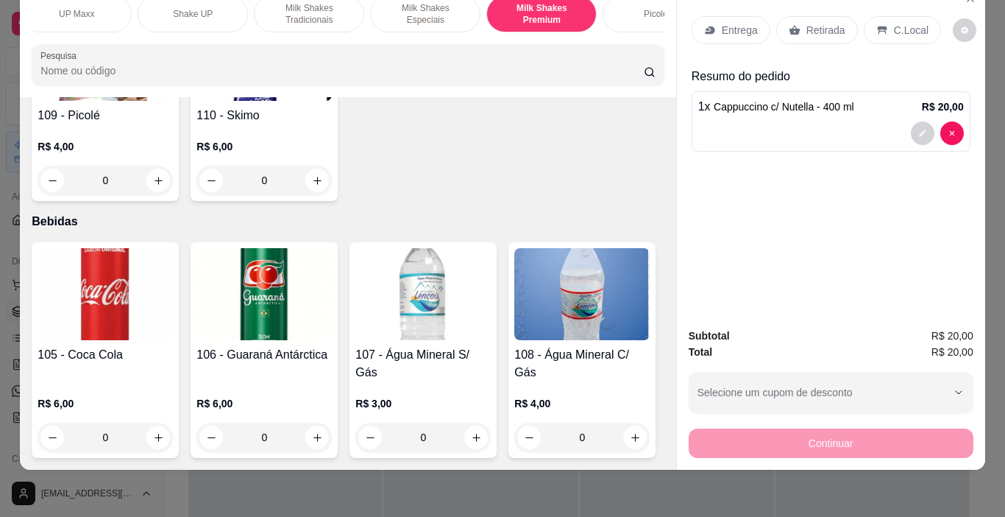
click at [894, 23] on p "C.Local" at bounding box center [911, 30] width 35 height 15
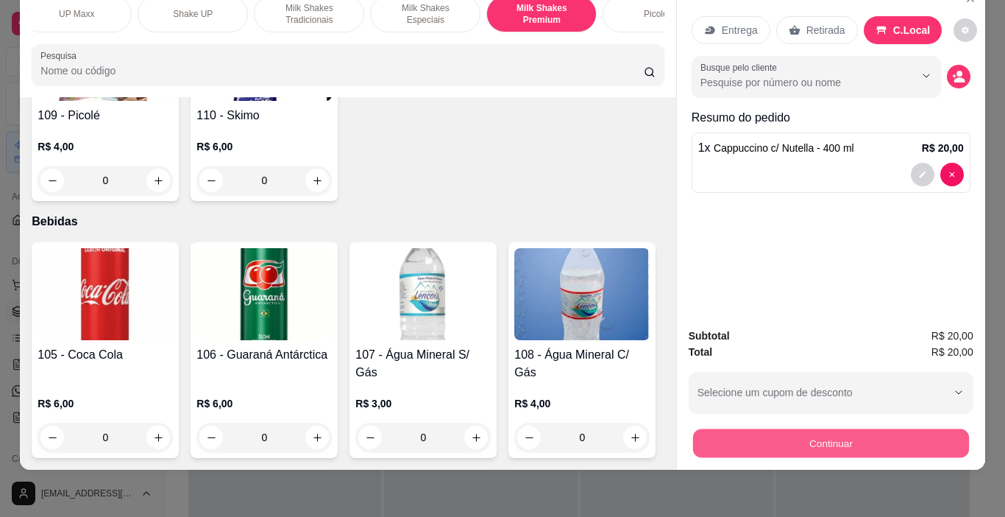
click at [937, 429] on button "Continuar" at bounding box center [831, 443] width 276 height 29
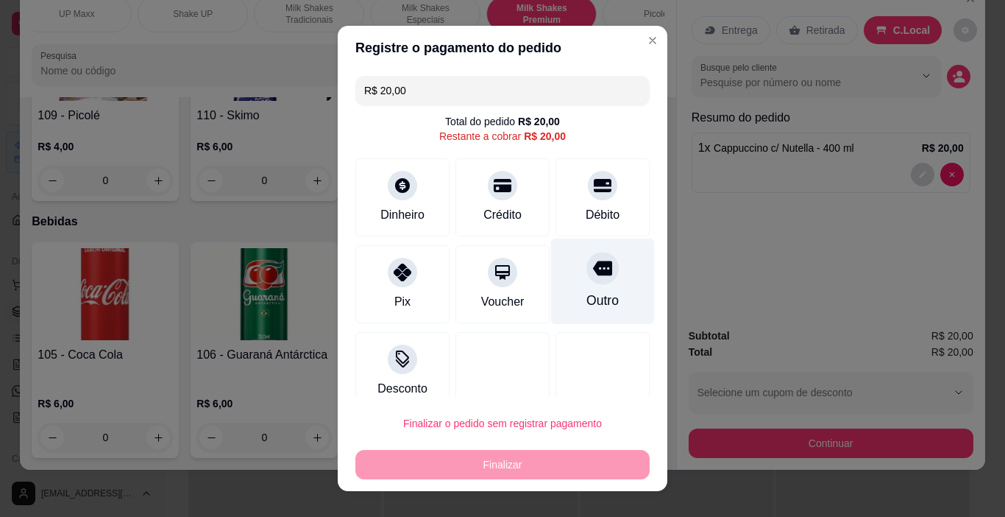
click at [575, 200] on div "Débito" at bounding box center [603, 197] width 94 height 78
type input "R$ 0,00"
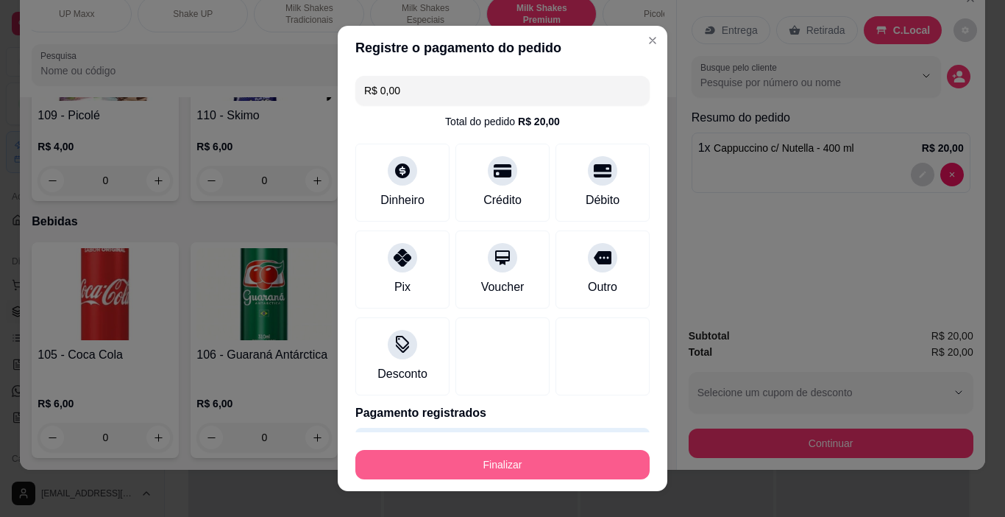
click at [601, 461] on button "Finalizar" at bounding box center [502, 464] width 294 height 29
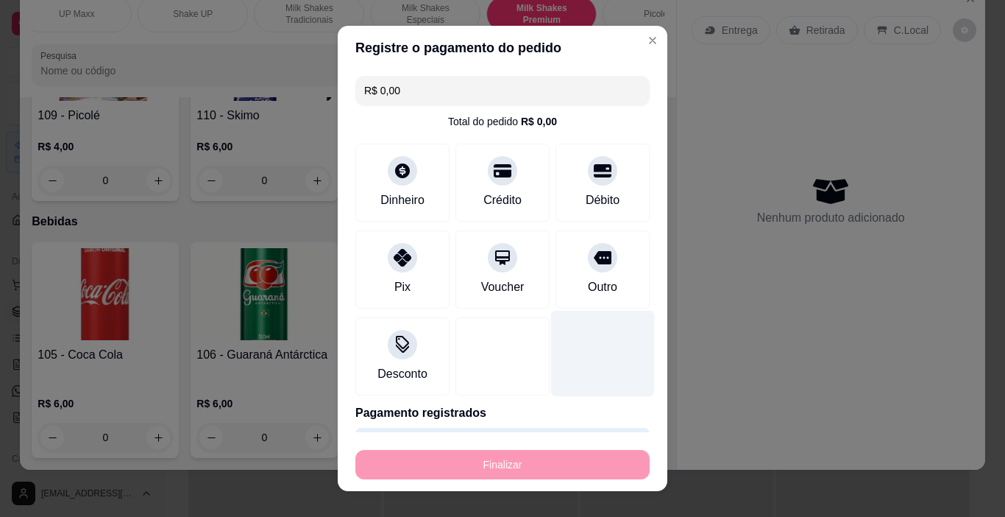
type input "0"
type input "-R$ 20,00"
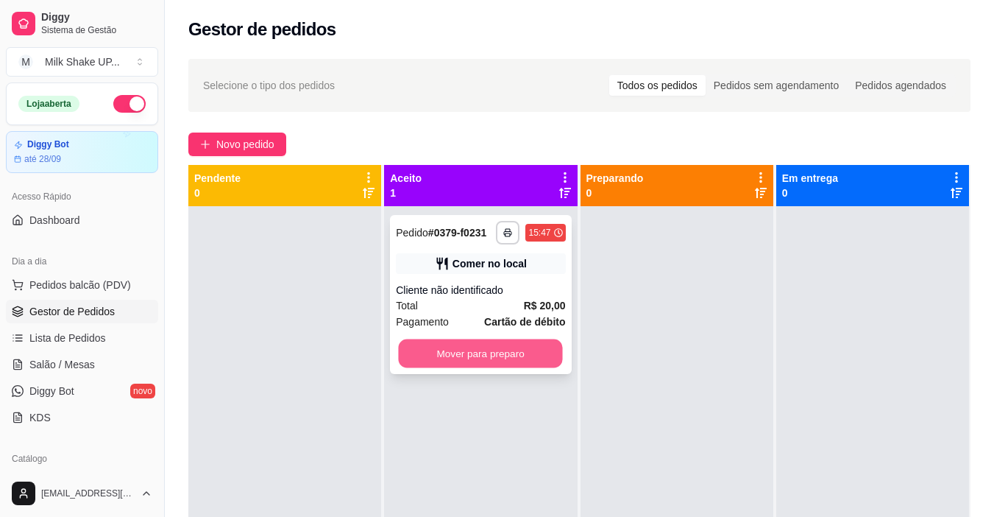
click at [499, 350] on button "Mover para preparo" at bounding box center [481, 353] width 164 height 29
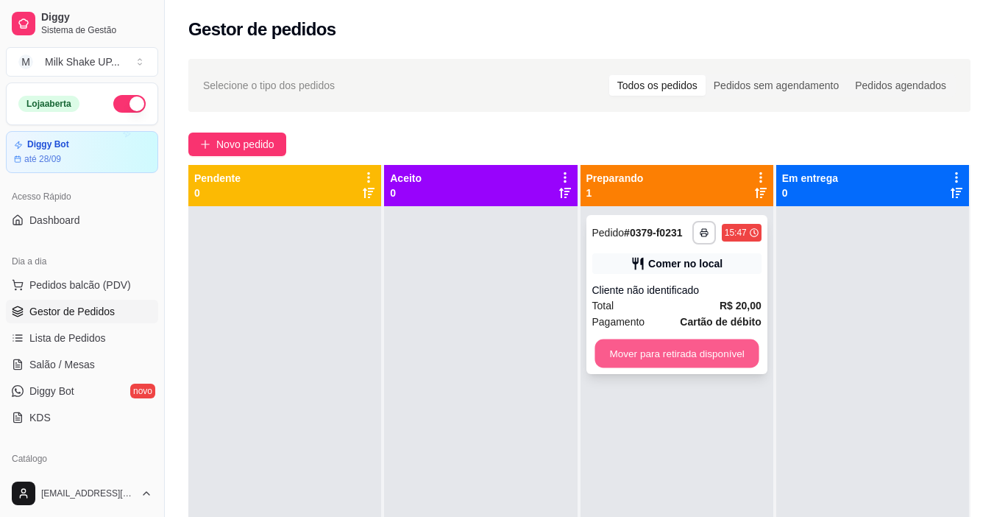
click at [737, 363] on button "Mover para retirada disponível" at bounding box center [677, 353] width 164 height 29
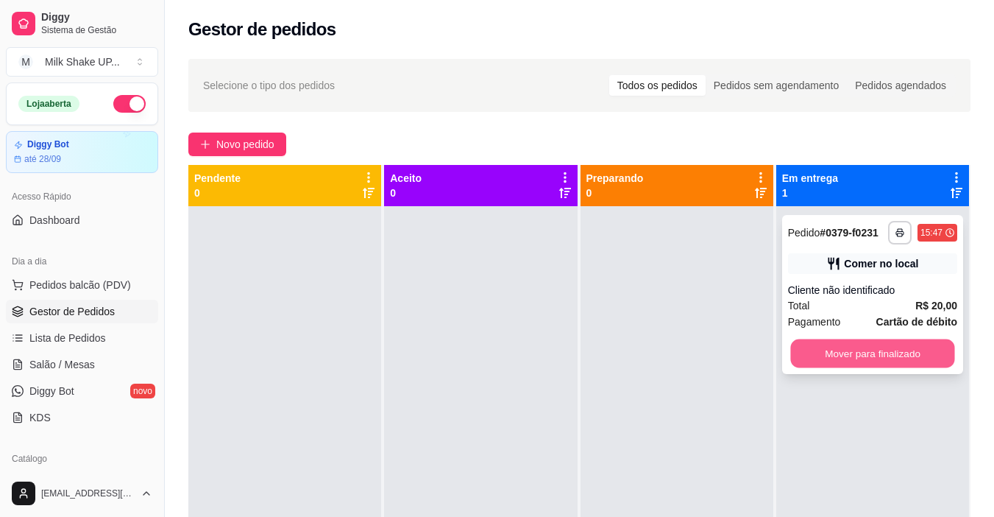
click at [856, 359] on button "Mover para finalizado" at bounding box center [872, 353] width 164 height 29
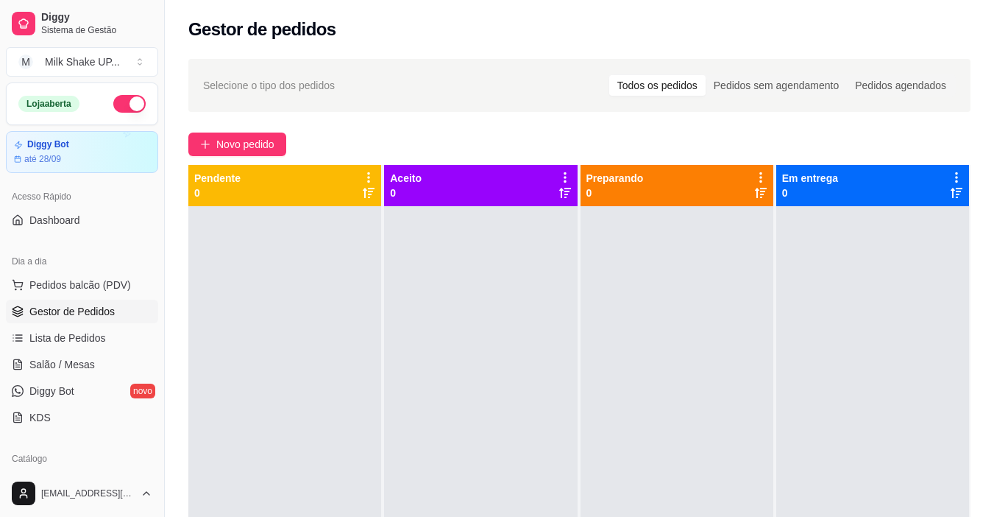
click at [216, 132] on div "Selecione o tipo dos pedidos Todos os pedidos Pedidos sem agendamento Pedidos a…" at bounding box center [579, 374] width 829 height 649
click at [220, 137] on span "Novo pedido" at bounding box center [245, 144] width 58 height 16
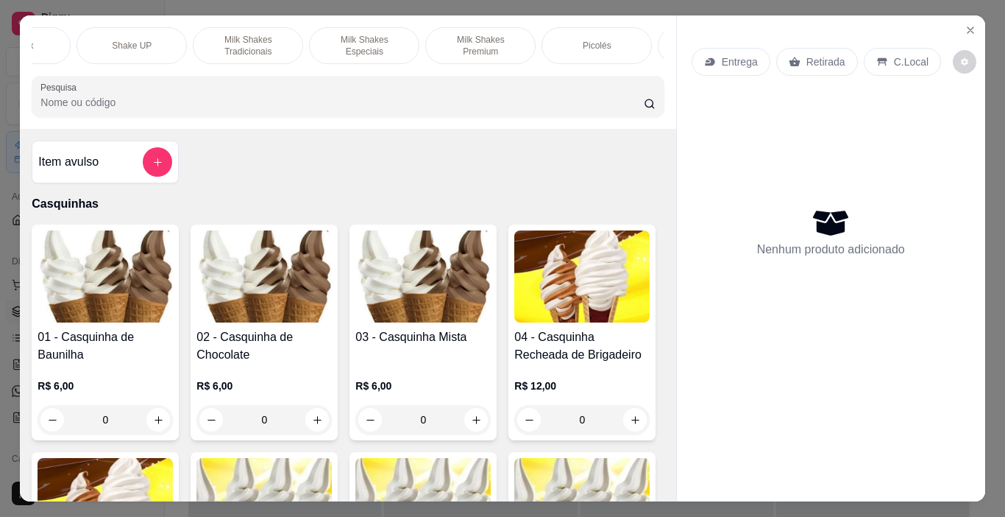
scroll to position [0, 424]
click at [333, 41] on p "Milk Shakes Especiais" at bounding box center [360, 46] width 85 height 24
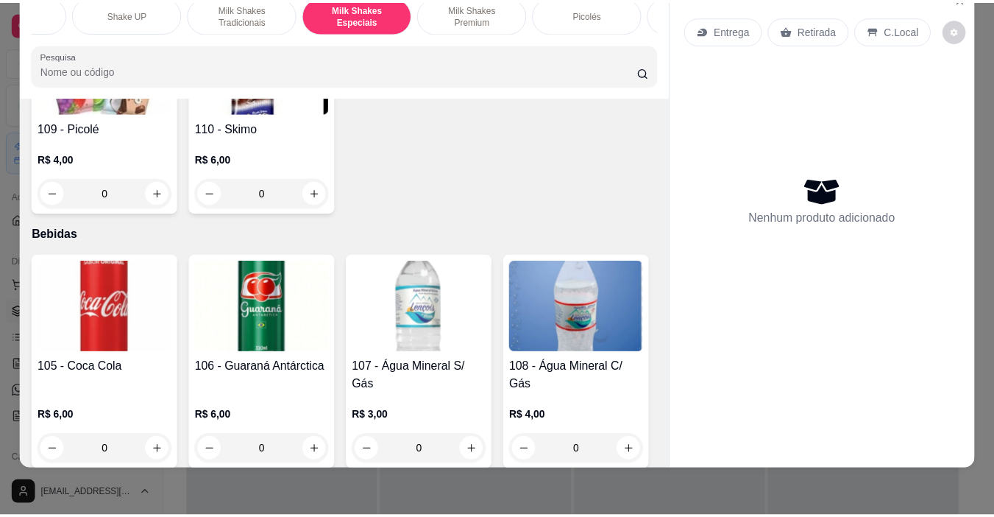
scroll to position [6847, 0]
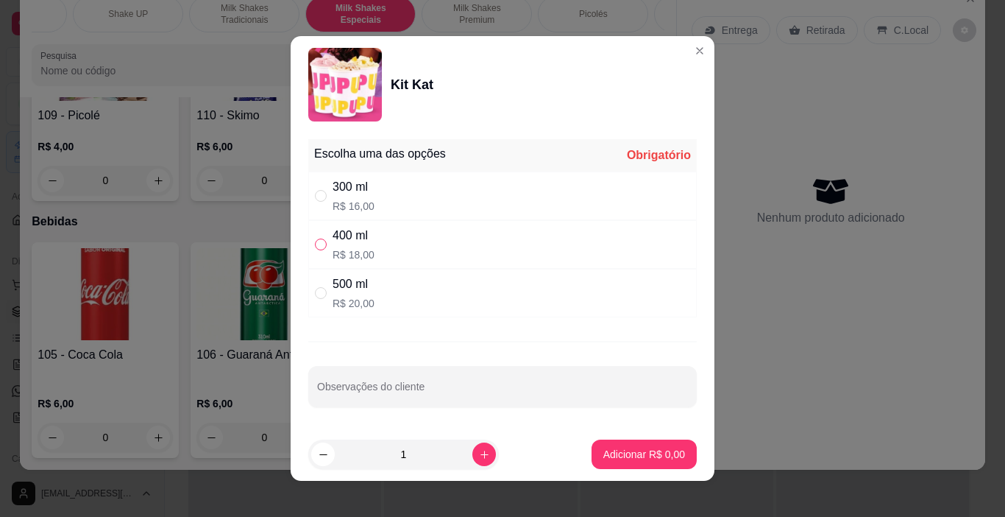
click at [315, 244] on input "" at bounding box center [321, 244] width 12 height 12
radio input "true"
click at [623, 456] on p "Adicionar R$ 18,00" at bounding box center [642, 454] width 88 height 15
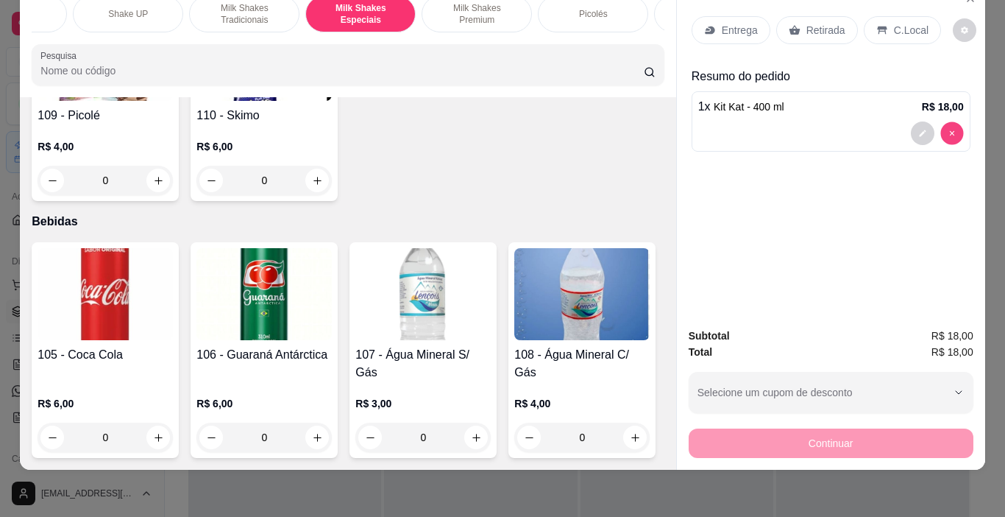
type input "0"
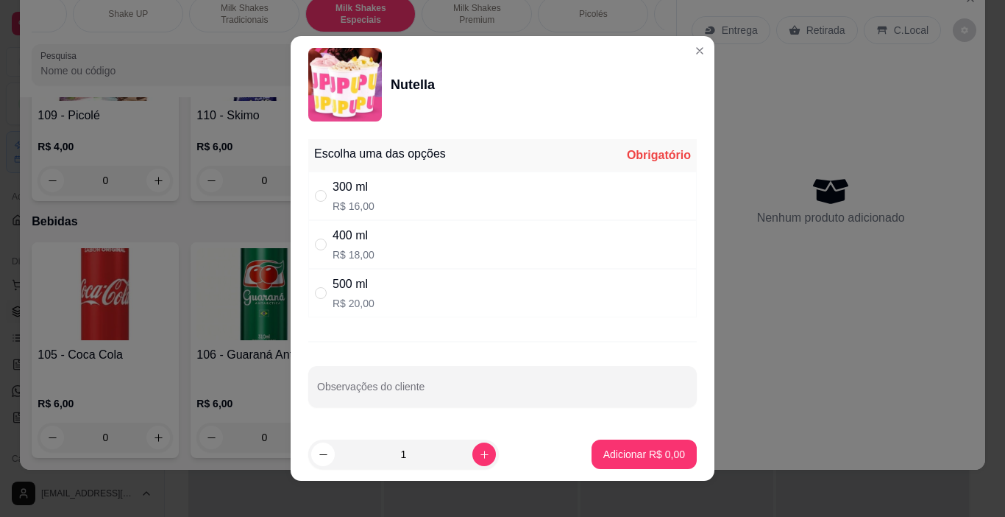
click at [308, 247] on div "400 ml R$ 18,00" at bounding box center [502, 244] width 389 height 49
radio input "true"
click at [613, 458] on p "Adicionar R$ 18,00" at bounding box center [641, 454] width 85 height 14
type input "1"
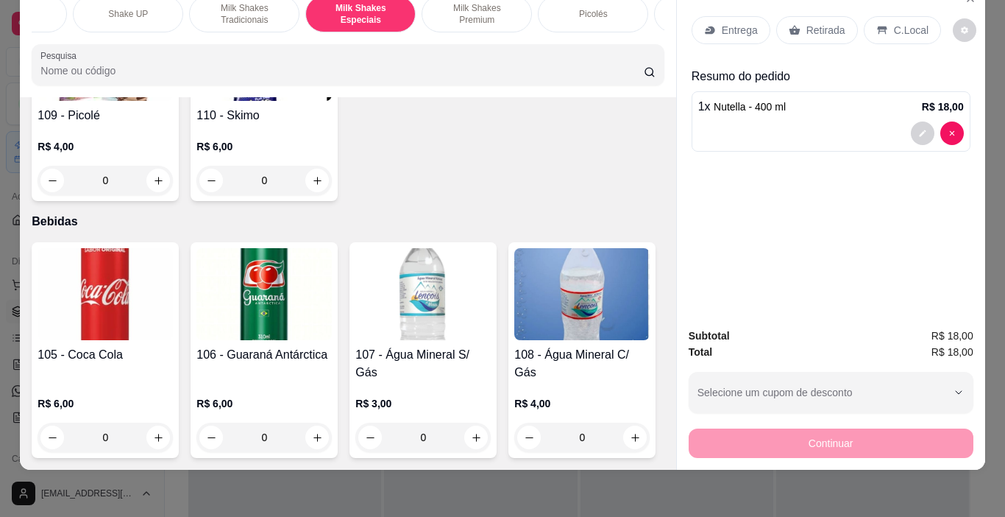
click at [900, 23] on p "C.Local" at bounding box center [911, 30] width 35 height 15
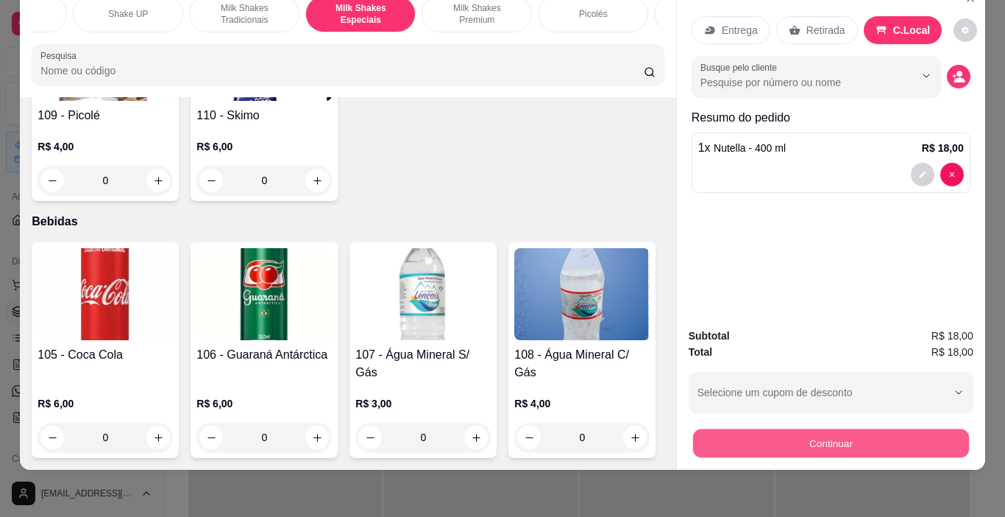
click at [801, 431] on button "Continuar" at bounding box center [831, 443] width 276 height 29
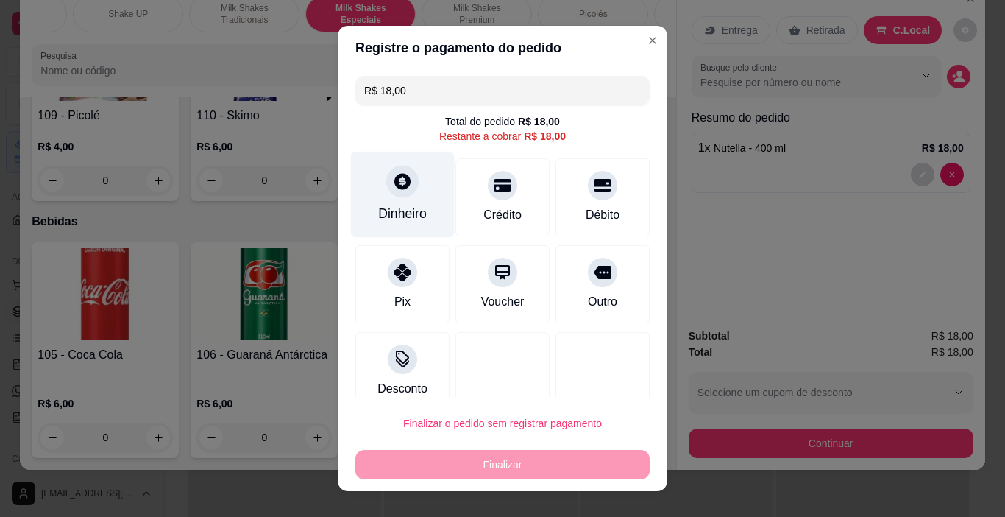
click at [392, 197] on div at bounding box center [402, 182] width 32 height 32
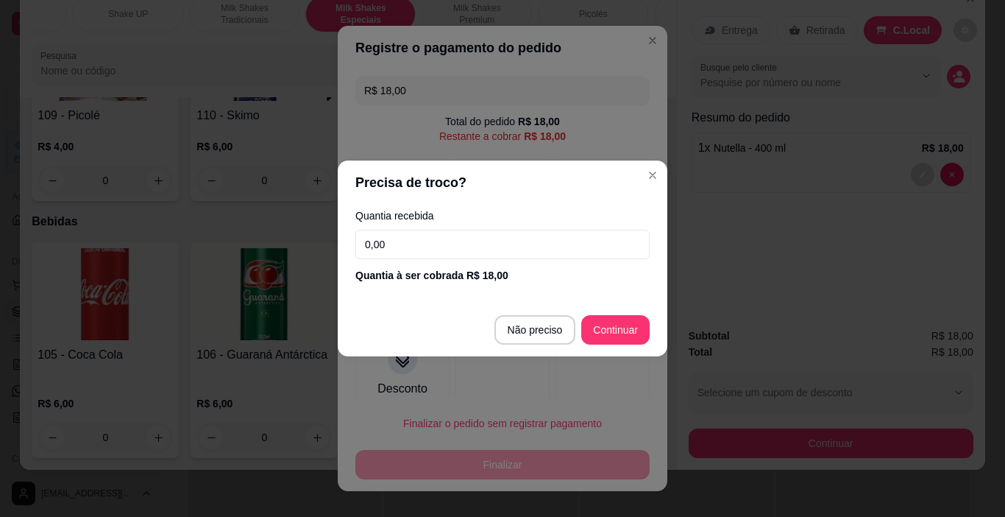
type input "R$ 0,00"
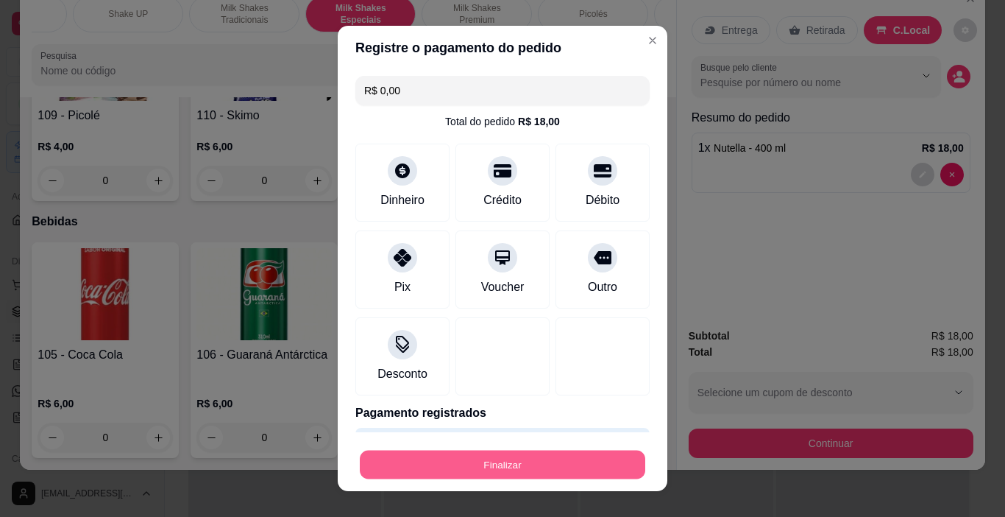
click at [588, 461] on button "Finalizar" at bounding box center [503, 464] width 286 height 29
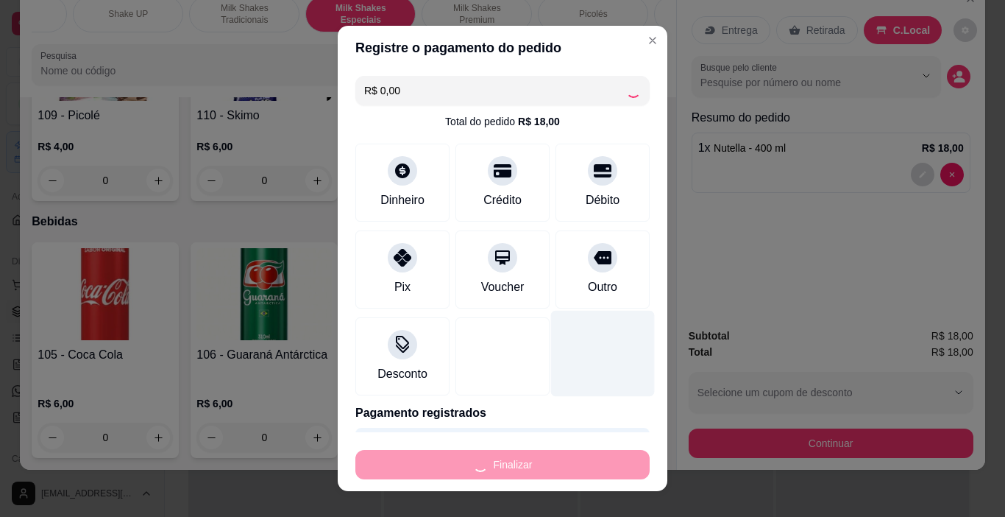
type input "0"
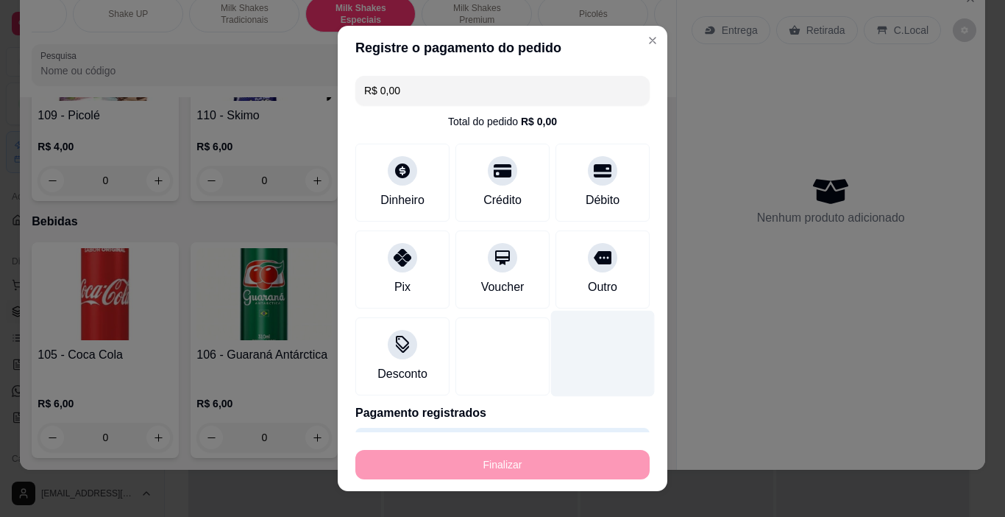
type input "-R$ 18,00"
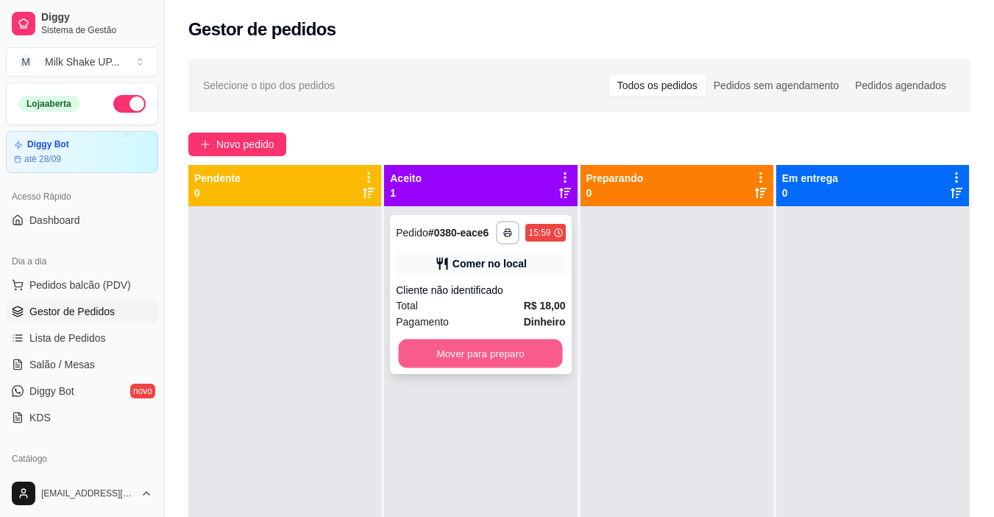
click at [531, 358] on button "Mover para preparo" at bounding box center [481, 353] width 164 height 29
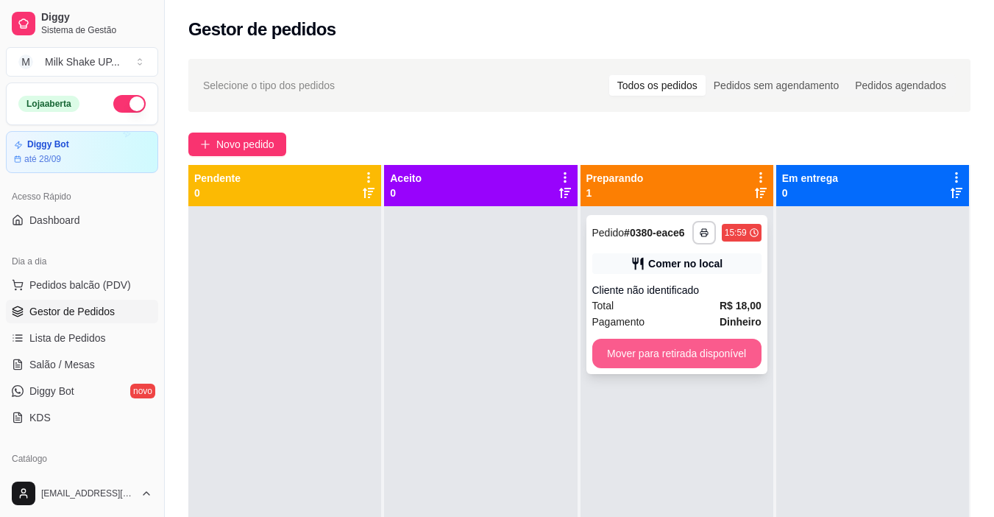
click at [732, 362] on button "Mover para retirada disponível" at bounding box center [676, 353] width 169 height 29
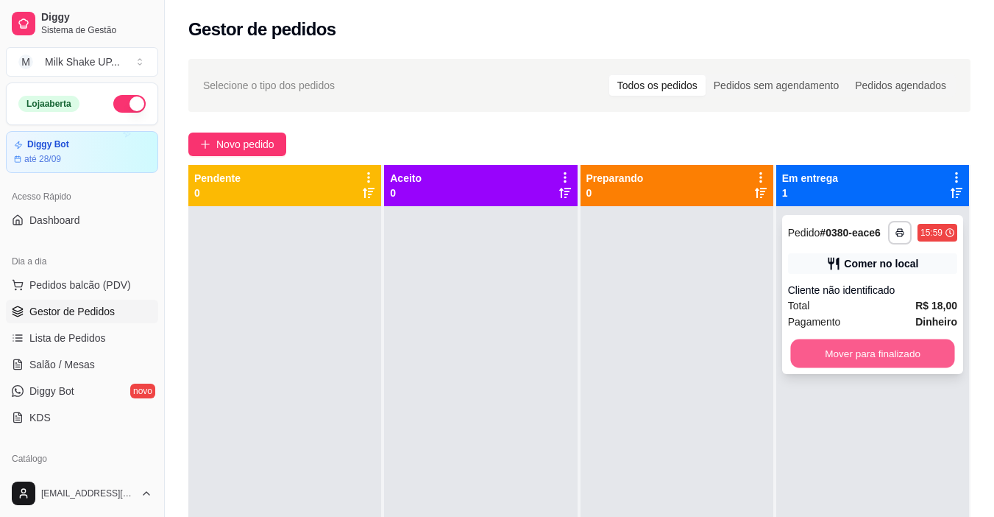
click at [815, 352] on button "Mover para finalizado" at bounding box center [872, 353] width 164 height 29
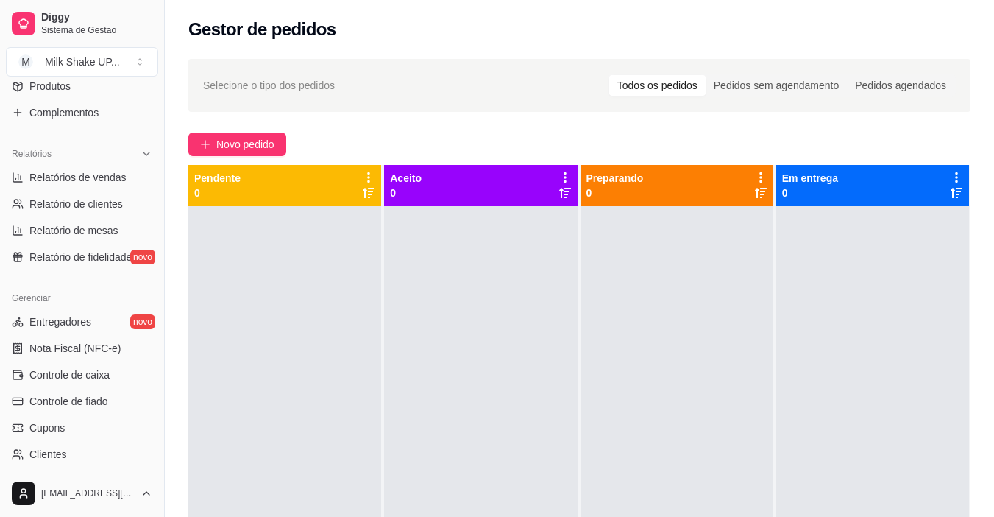
scroll to position [395, 0]
click at [113, 171] on span "Relatórios de vendas" at bounding box center [77, 178] width 97 height 15
select select "ALL"
select select "0"
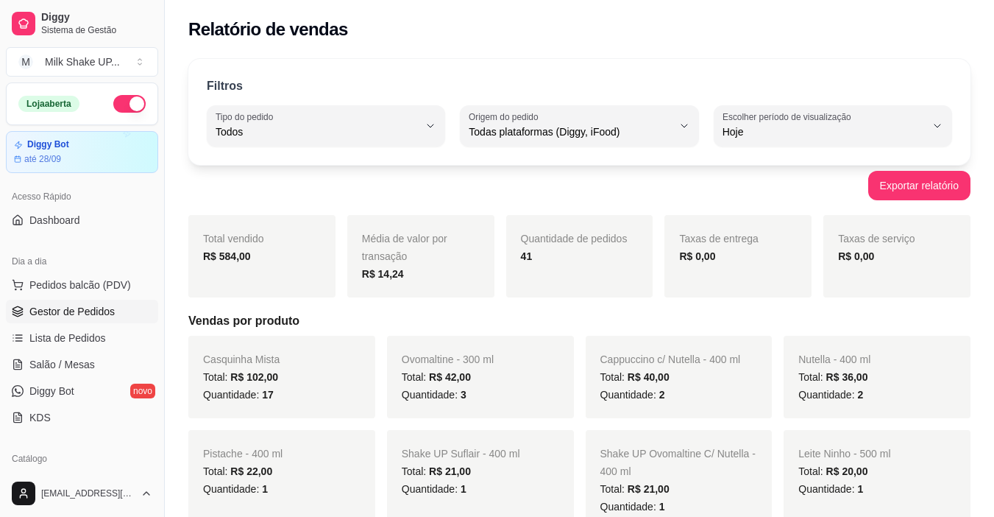
click at [95, 308] on span "Gestor de Pedidos" at bounding box center [71, 311] width 85 height 15
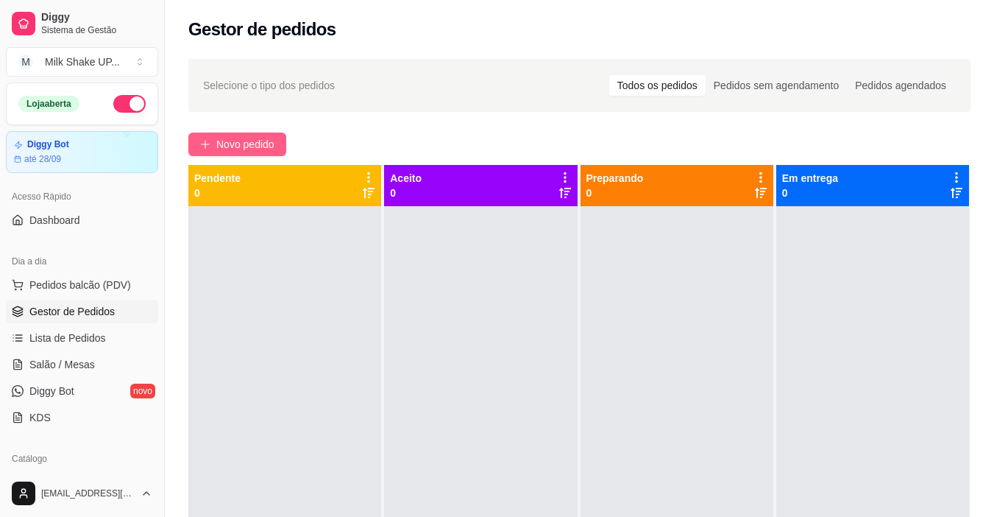
click at [236, 143] on span "Novo pedido" at bounding box center [245, 144] width 58 height 16
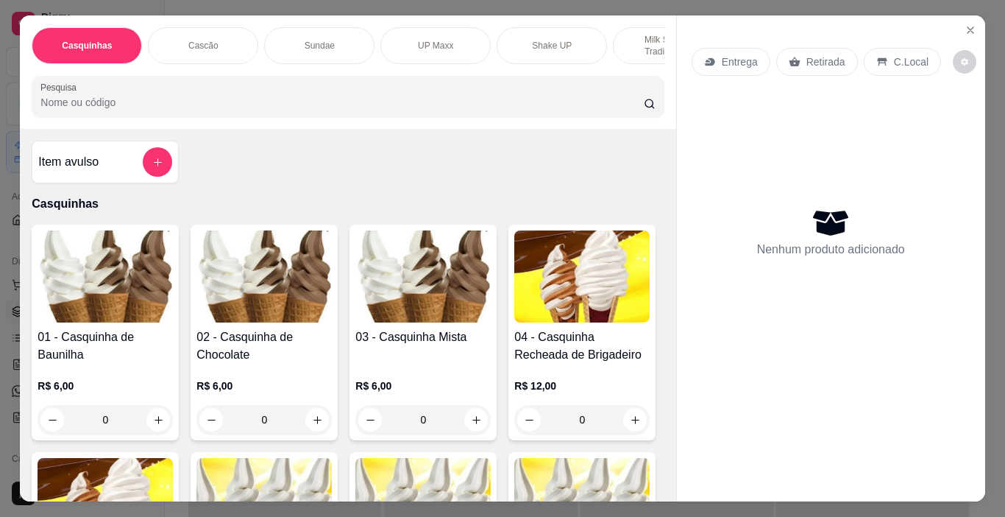
click at [420, 279] on img at bounding box center [422, 276] width 135 height 92
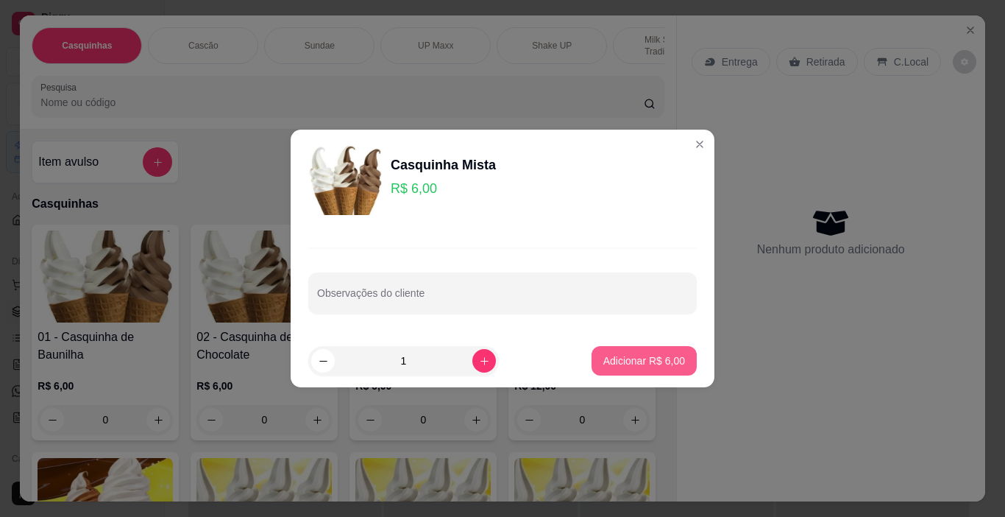
click at [645, 360] on p "Adicionar R$ 6,00" at bounding box center [645, 360] width 82 height 15
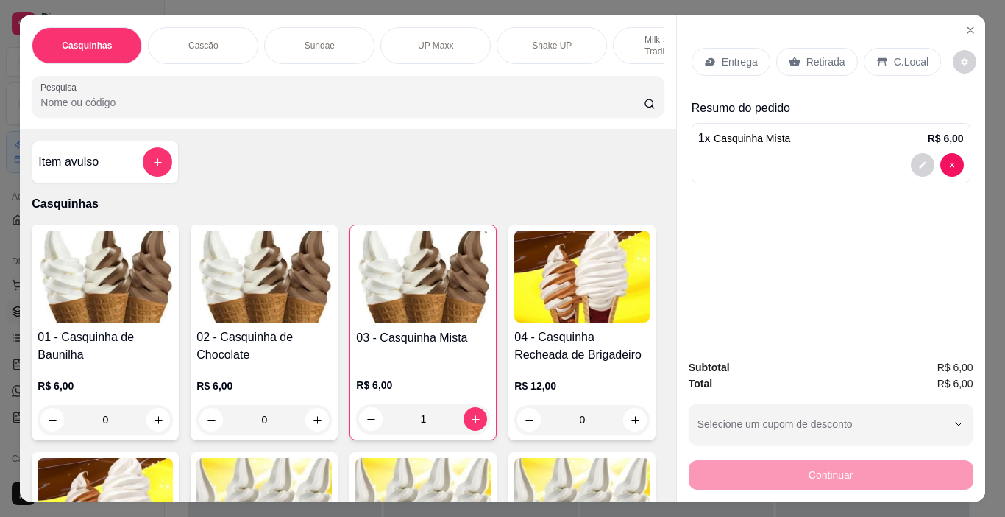
click at [469, 408] on div "R$ 6,00 1" at bounding box center [423, 406] width 134 height 56
click at [473, 431] on button "increase-product-quantity" at bounding box center [475, 419] width 23 height 23
type input "3"
click at [911, 61] on p "C.Local" at bounding box center [911, 61] width 35 height 15
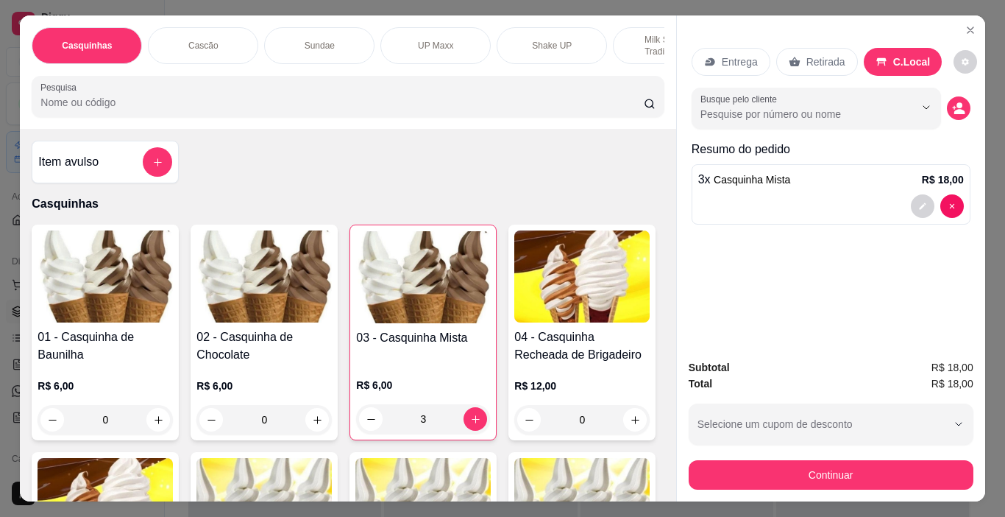
click at [913, 467] on button "Continuar" at bounding box center [831, 474] width 285 height 29
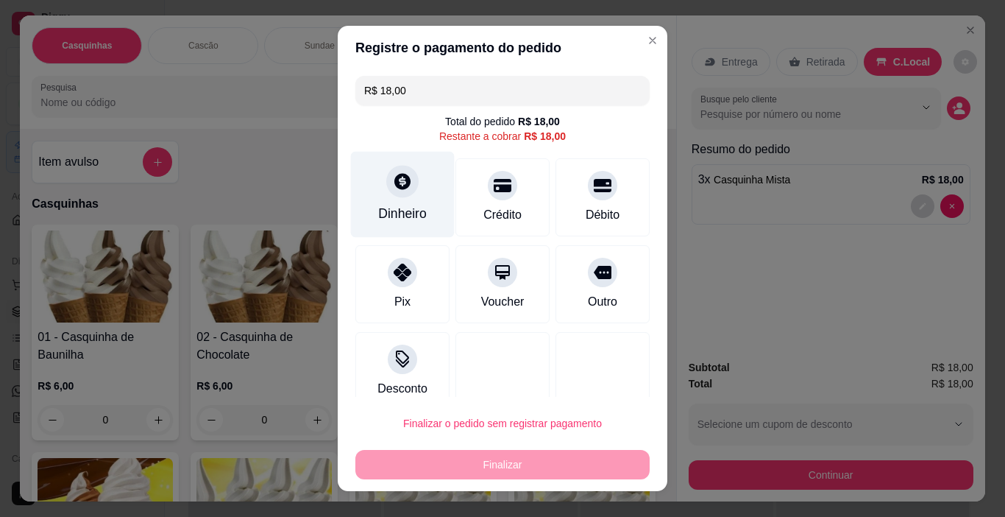
click at [388, 199] on div "Dinheiro" at bounding box center [403, 195] width 104 height 86
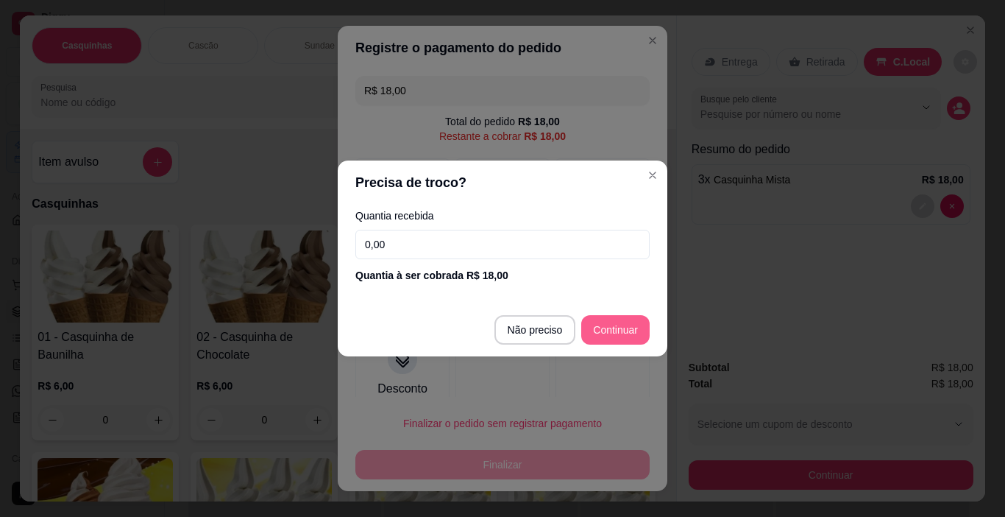
type input "R$ 0,00"
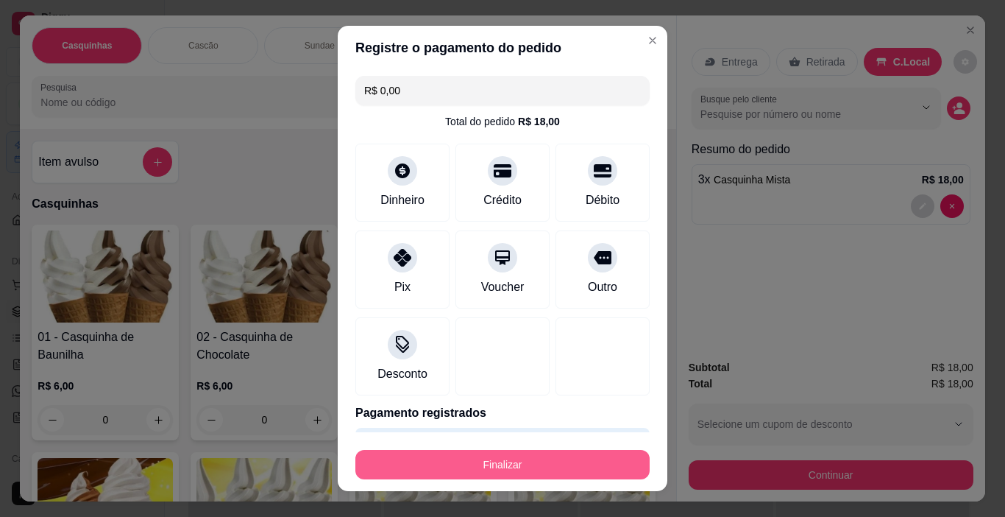
click at [548, 457] on button "Finalizar" at bounding box center [502, 464] width 294 height 29
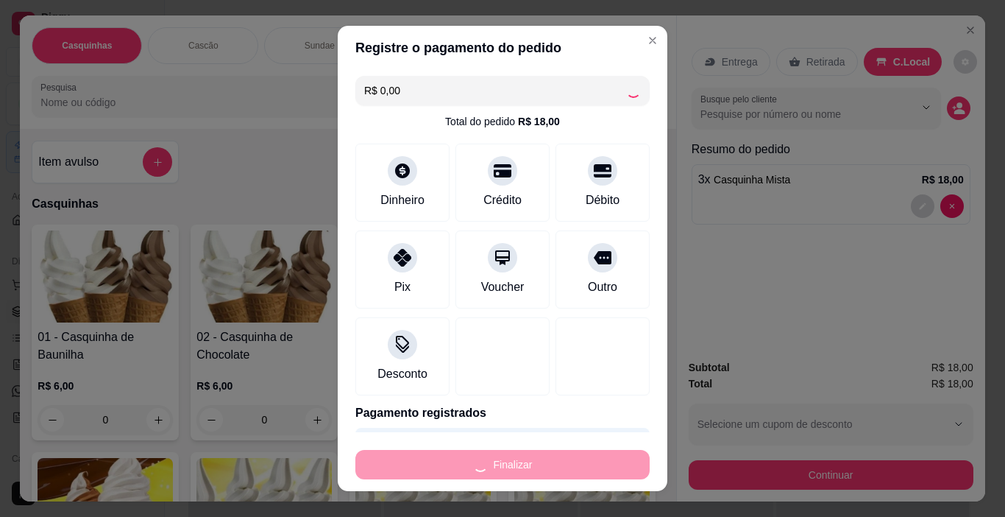
type input "0"
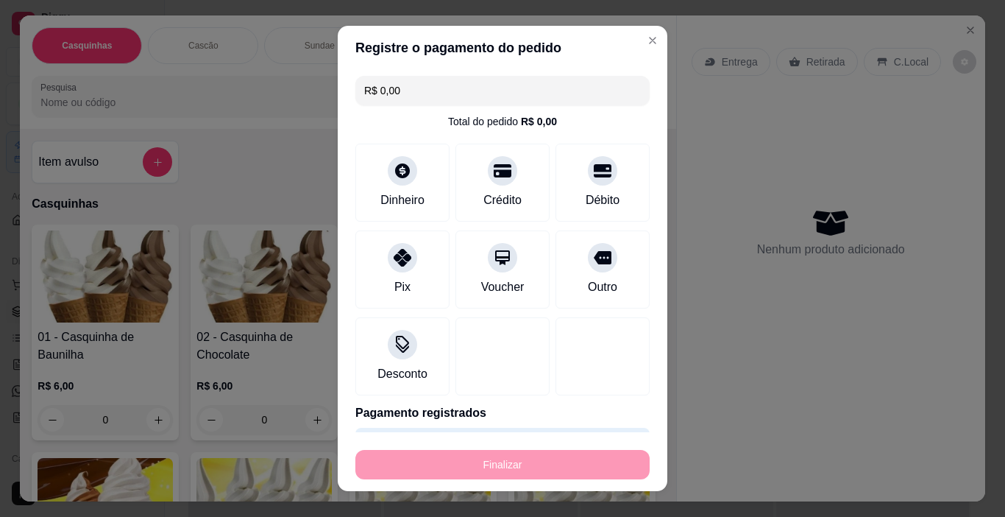
type input "-R$ 18,00"
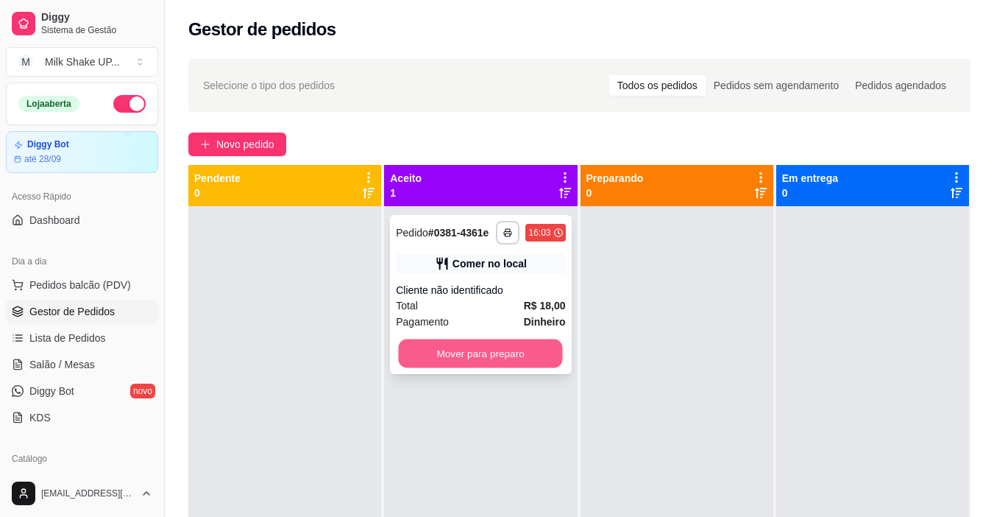
click at [530, 360] on button "Mover para preparo" at bounding box center [481, 353] width 164 height 29
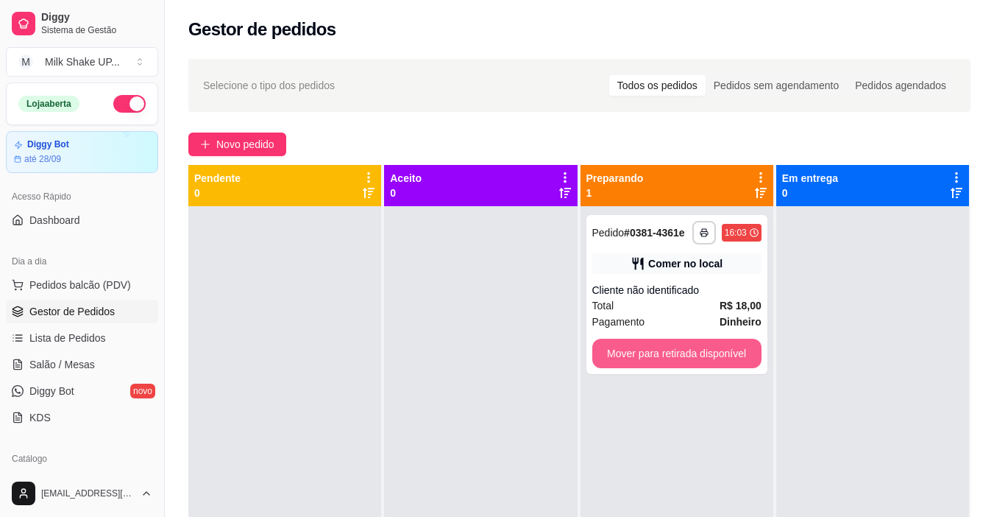
click at [631, 364] on button "Mover para retirada disponível" at bounding box center [676, 353] width 169 height 29
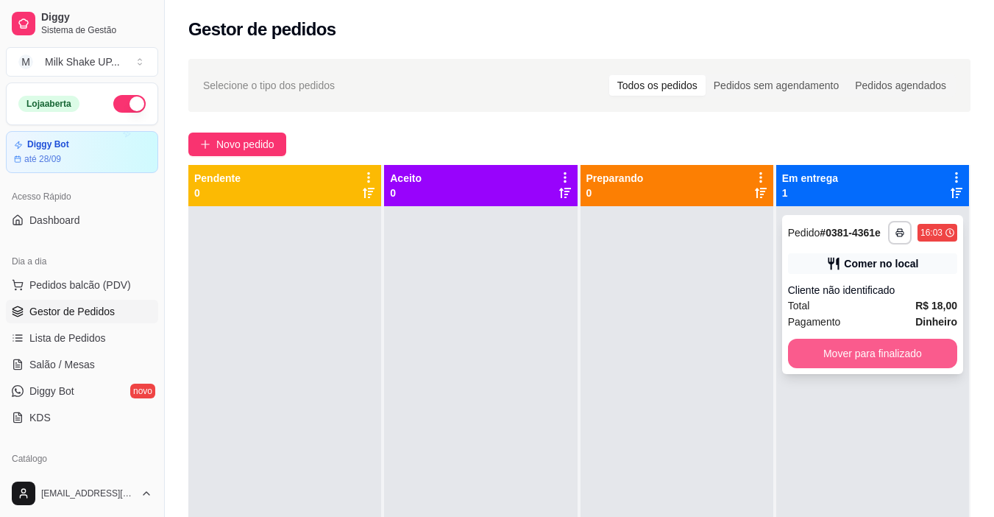
click at [864, 344] on button "Mover para finalizado" at bounding box center [872, 353] width 169 height 29
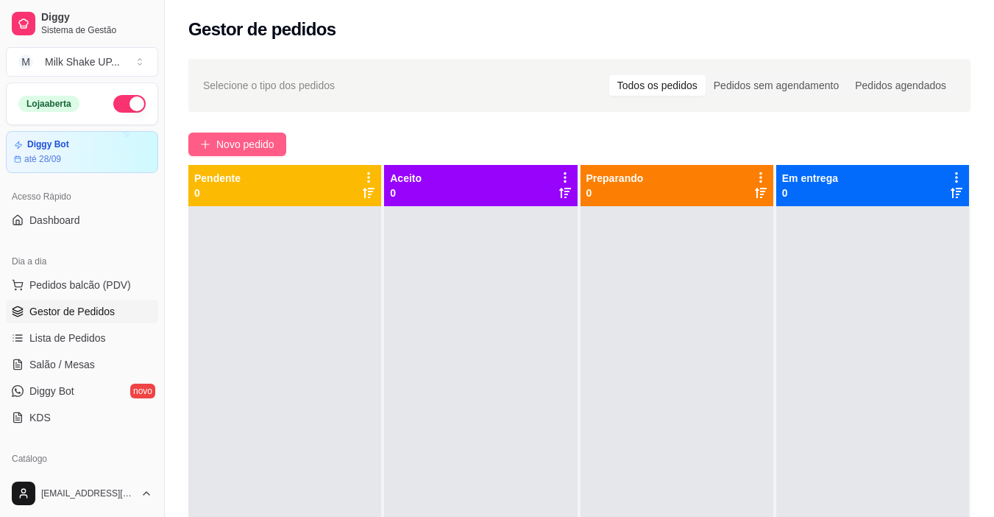
click at [250, 140] on span "Novo pedido" at bounding box center [245, 144] width 58 height 16
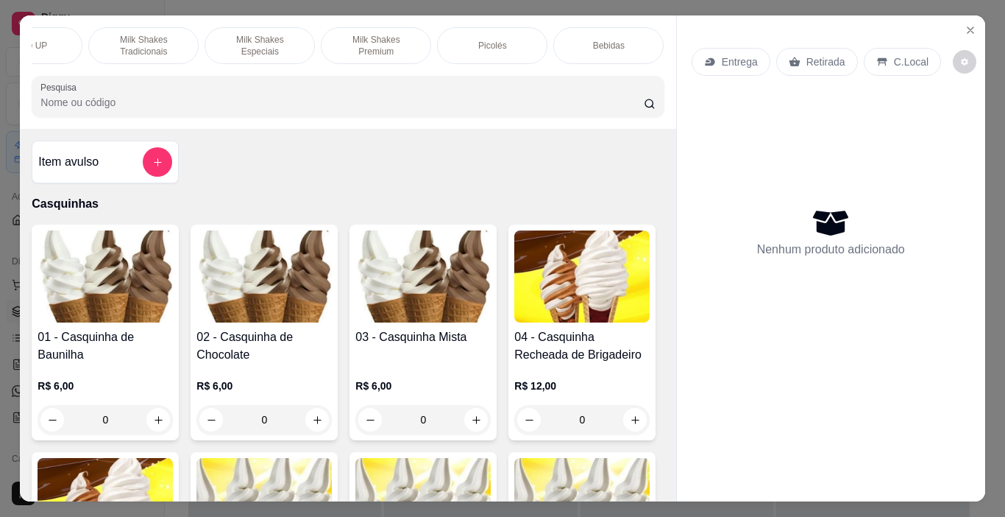
scroll to position [0, 511]
click at [380, 42] on p "Milk Shakes Premium" at bounding box center [389, 46] width 85 height 24
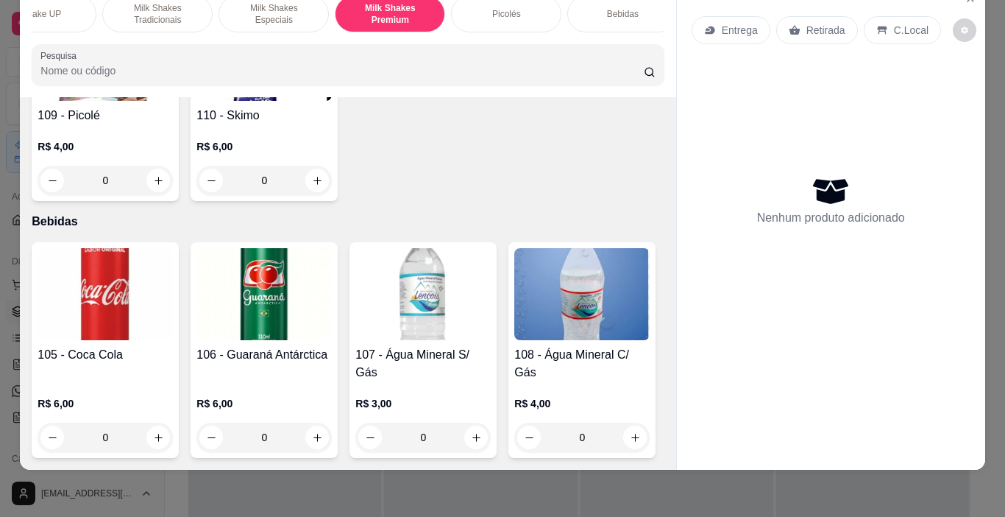
scroll to position [7874, 0]
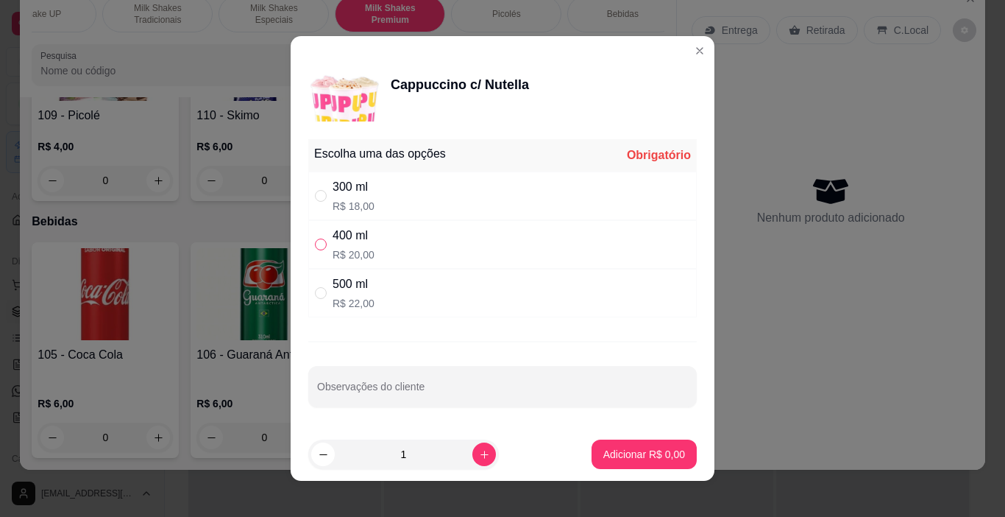
click at [319, 238] on input "" at bounding box center [321, 244] width 12 height 12
radio input "true"
click at [619, 452] on p "Adicionar R$ 20,00" at bounding box center [641, 454] width 85 height 14
type input "1"
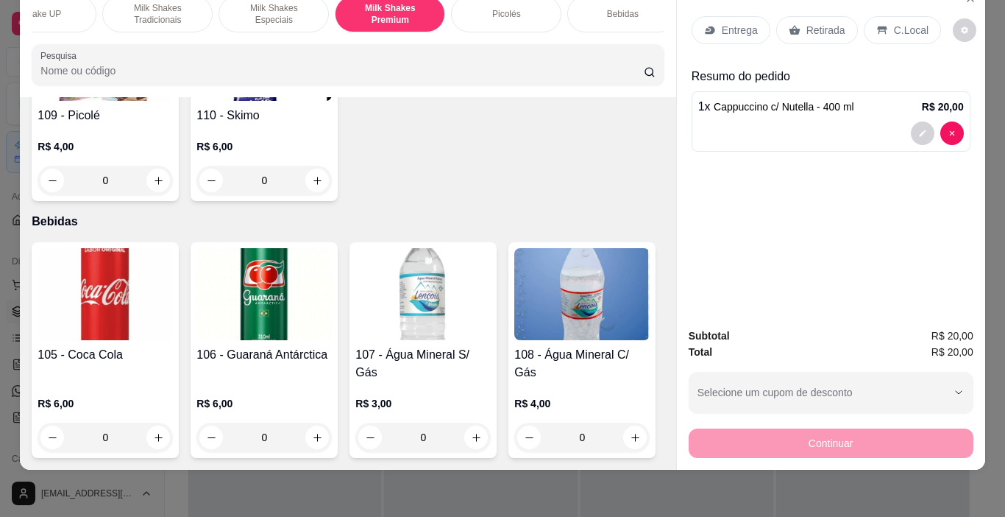
scroll to position [7432, 0]
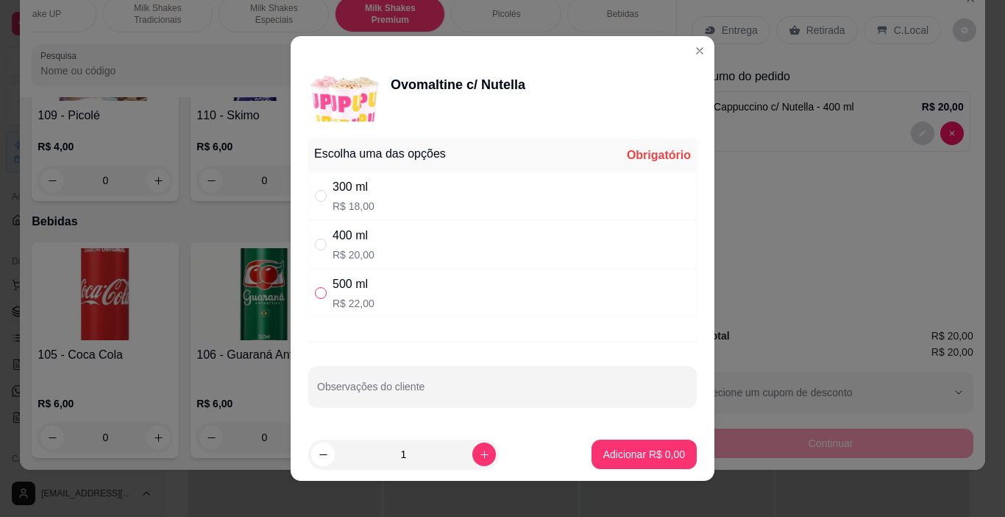
drag, startPoint x: 315, startPoint y: 293, endPoint x: 520, endPoint y: 442, distance: 252.9
click at [316, 293] on input "" at bounding box center [321, 293] width 12 height 12
radio input "true"
click at [599, 452] on p "Adicionar R$ 22,00" at bounding box center [641, 454] width 85 height 14
type input "1"
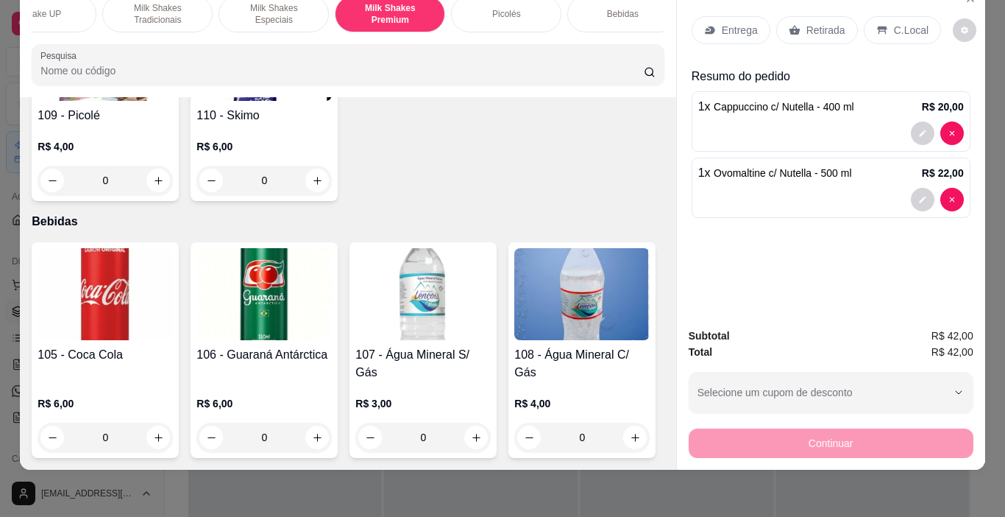
click at [902, 23] on p "C.Local" at bounding box center [911, 30] width 35 height 15
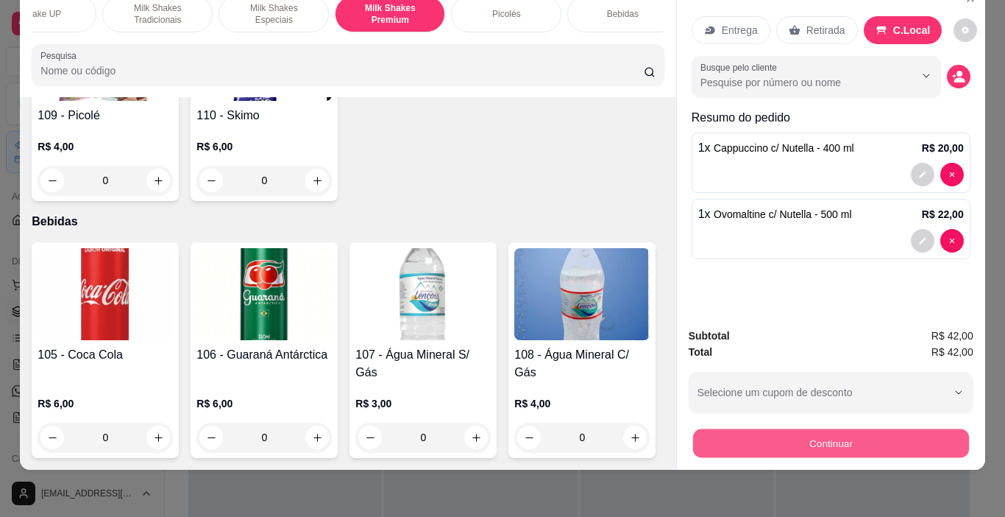
click at [907, 437] on button "Continuar" at bounding box center [831, 443] width 276 height 29
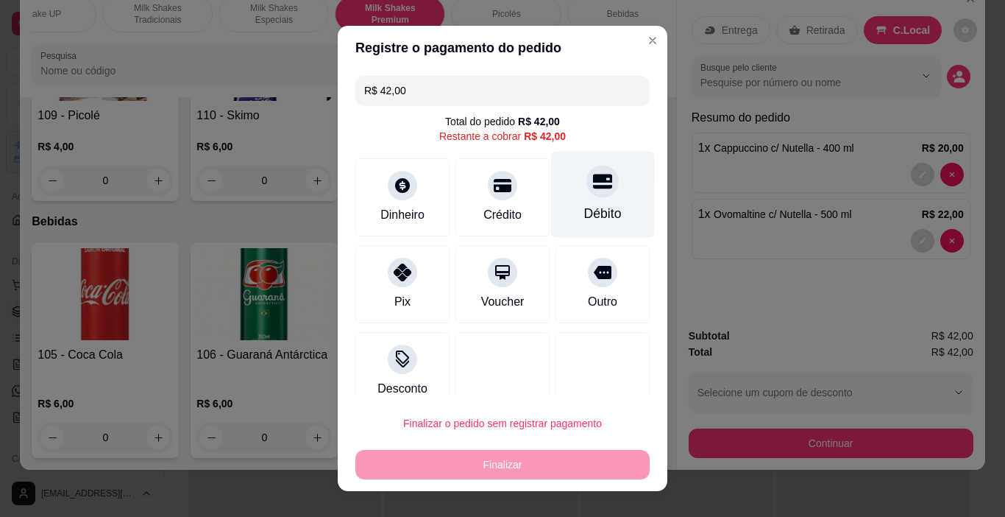
click at [593, 182] on icon at bounding box center [602, 181] width 19 height 15
type input "R$ 0,00"
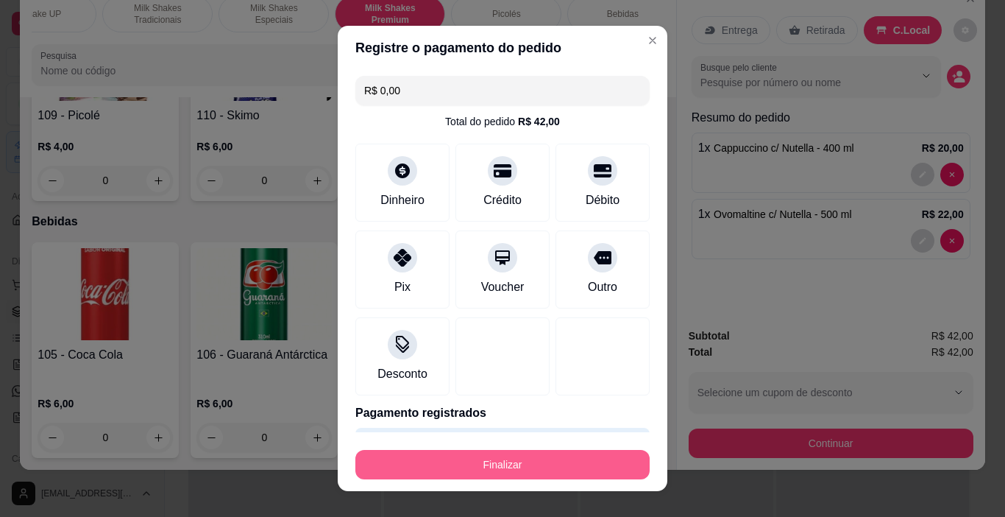
click at [564, 470] on button "Finalizar" at bounding box center [502, 464] width 294 height 29
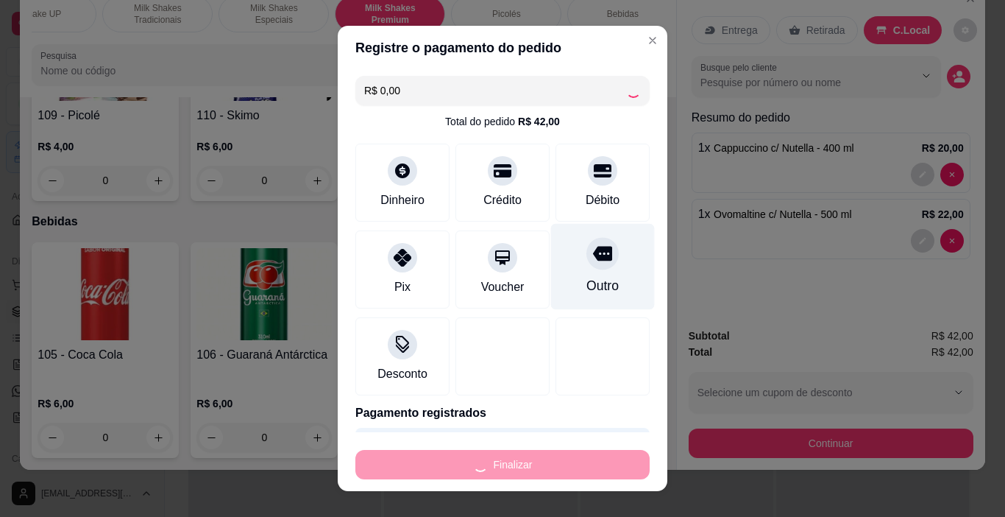
type input "0"
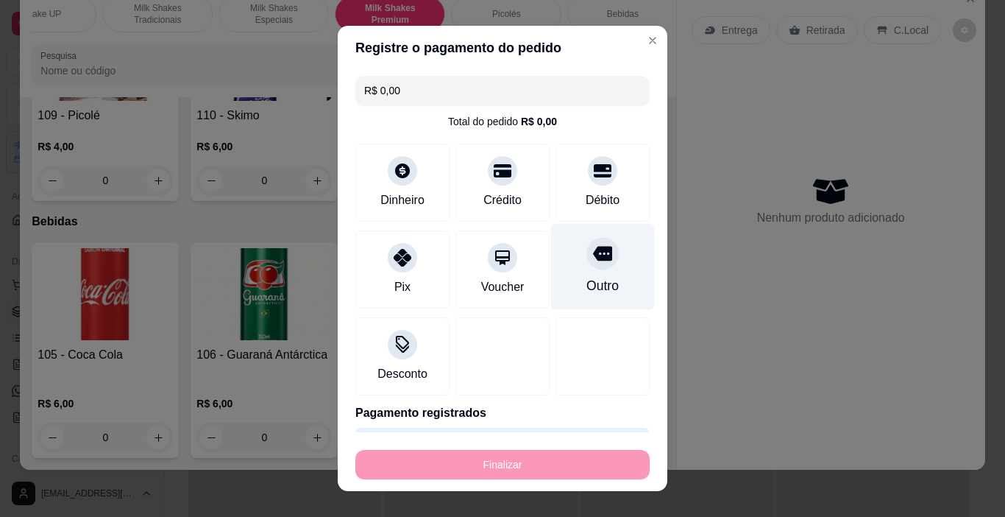
type input "-R$ 42,00"
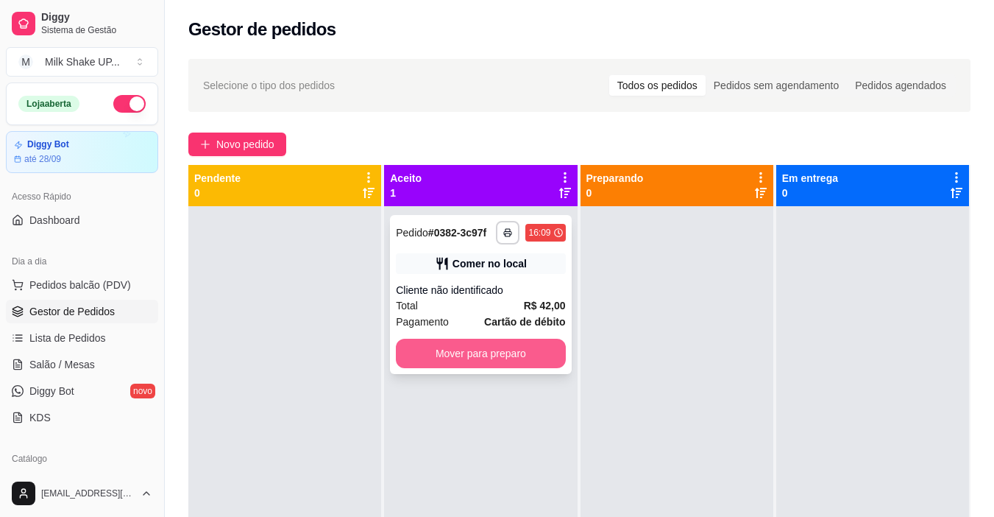
click at [524, 350] on button "Mover para preparo" at bounding box center [480, 353] width 169 height 29
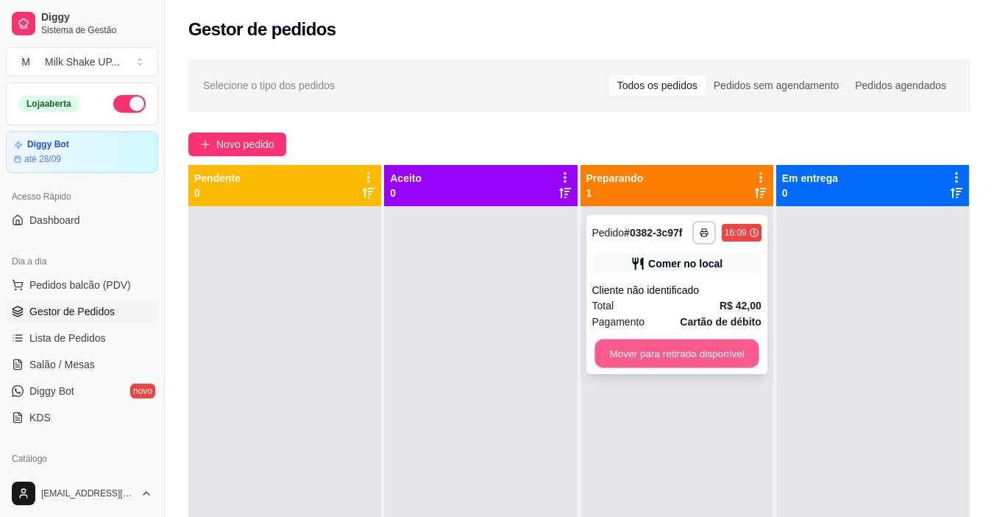
click at [705, 353] on button "Mover para retirada disponível" at bounding box center [677, 353] width 164 height 29
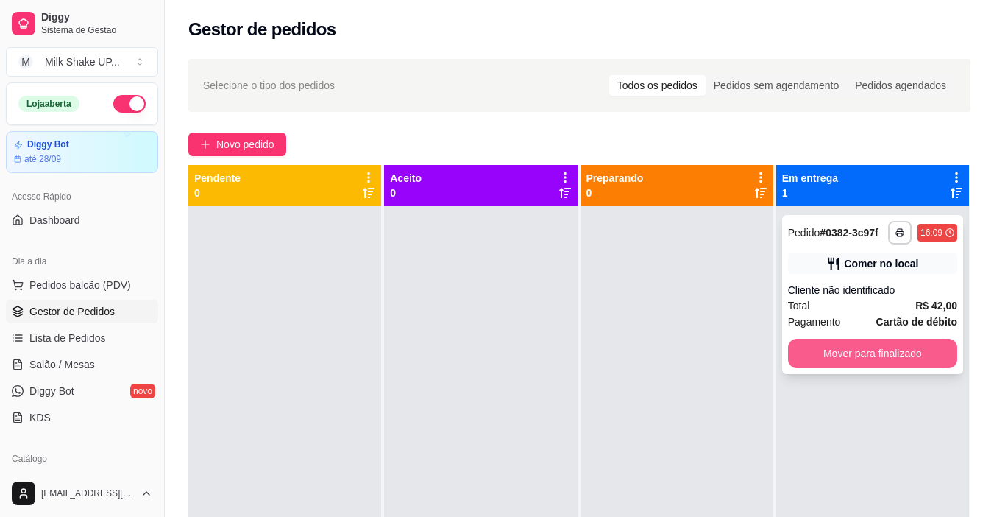
click at [898, 350] on button "Mover para finalizado" at bounding box center [872, 353] width 169 height 29
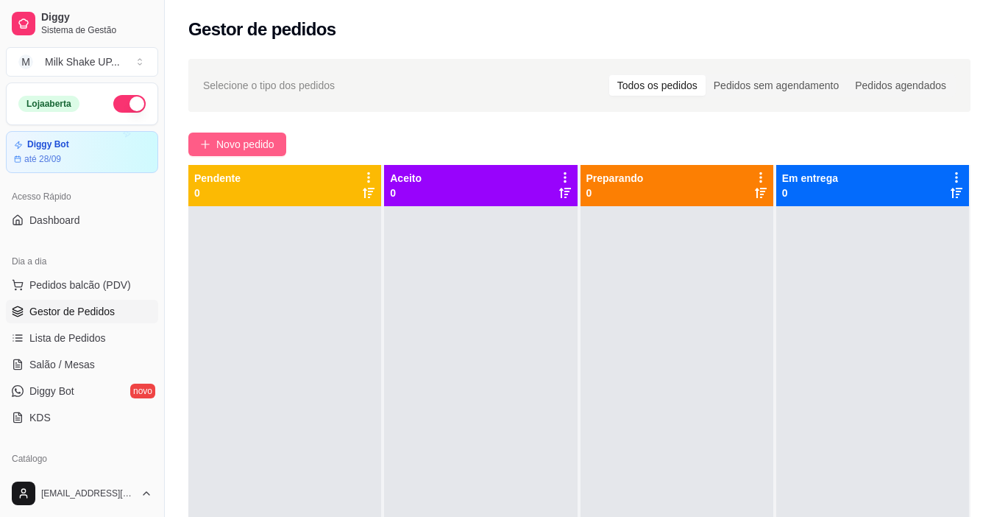
click at [263, 144] on span "Novo pedido" at bounding box center [245, 144] width 58 height 16
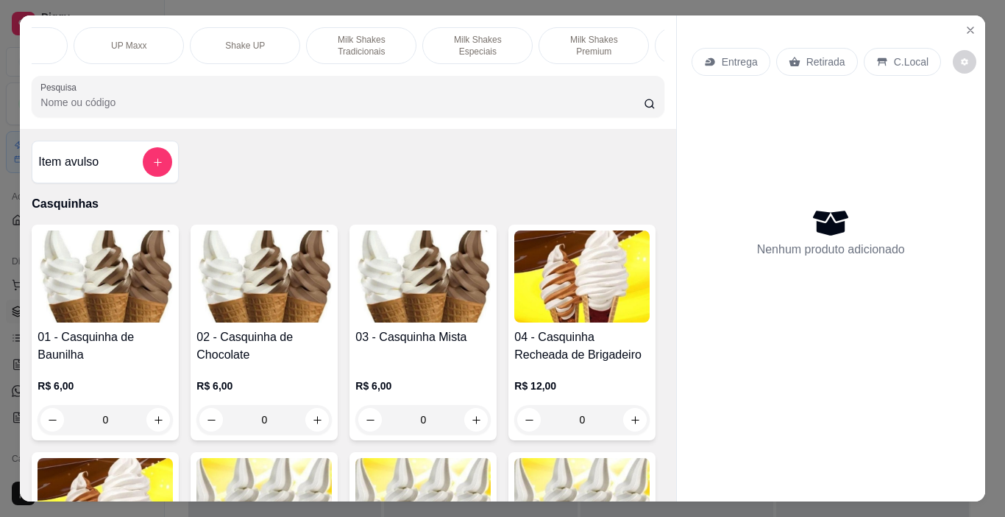
scroll to position [0, 328]
click at [480, 40] on p "Milk Shakes Especiais" at bounding box center [456, 46] width 85 height 24
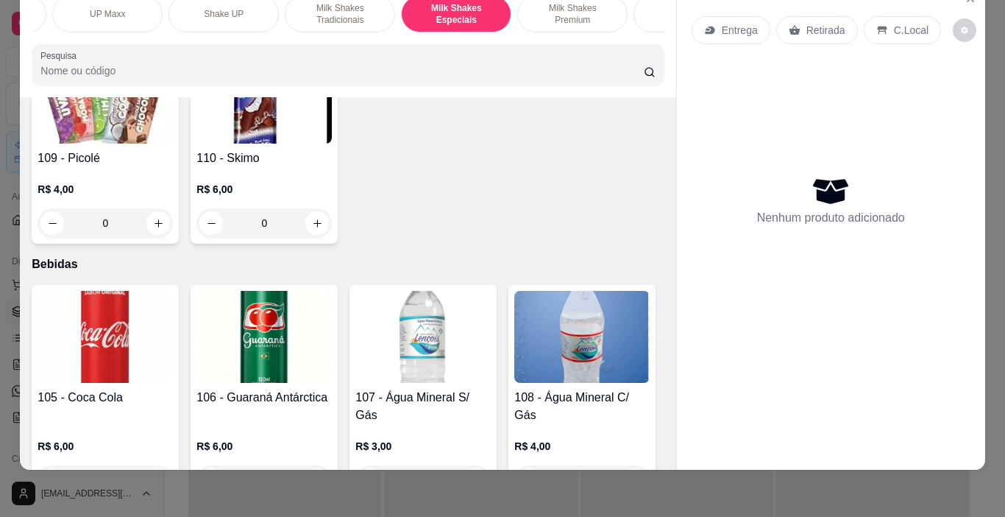
scroll to position [6773, 0]
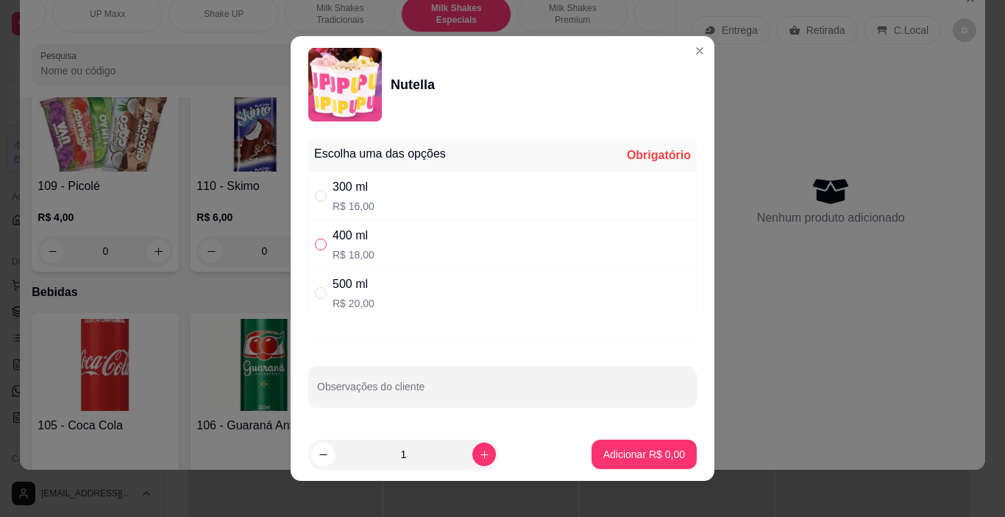
click at [317, 250] on label "" at bounding box center [321, 244] width 12 height 16
click at [317, 250] on input "" at bounding box center [321, 244] width 12 height 12
click at [315, 238] on input "" at bounding box center [321, 244] width 12 height 12
radio input "true"
click at [657, 455] on p "Adicionar R$ 18,00" at bounding box center [641, 454] width 85 height 14
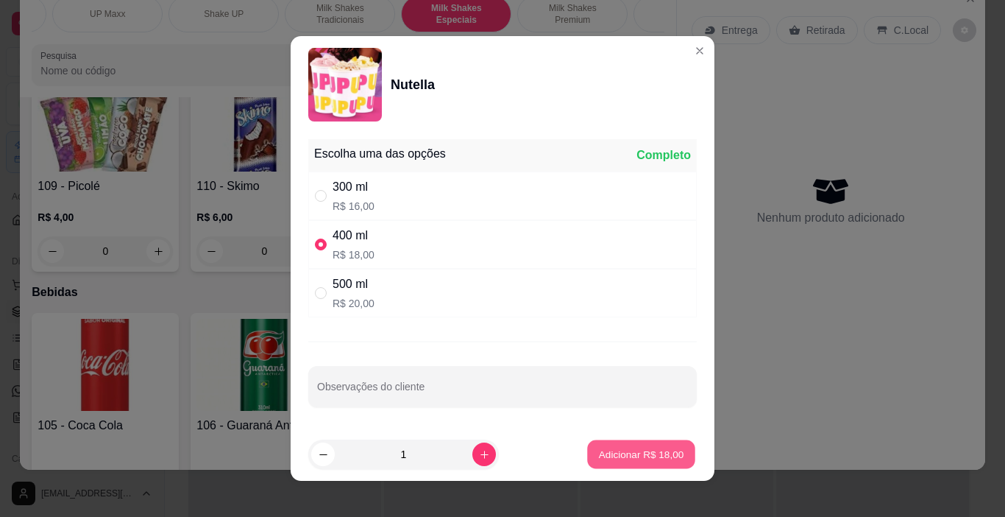
type input "1"
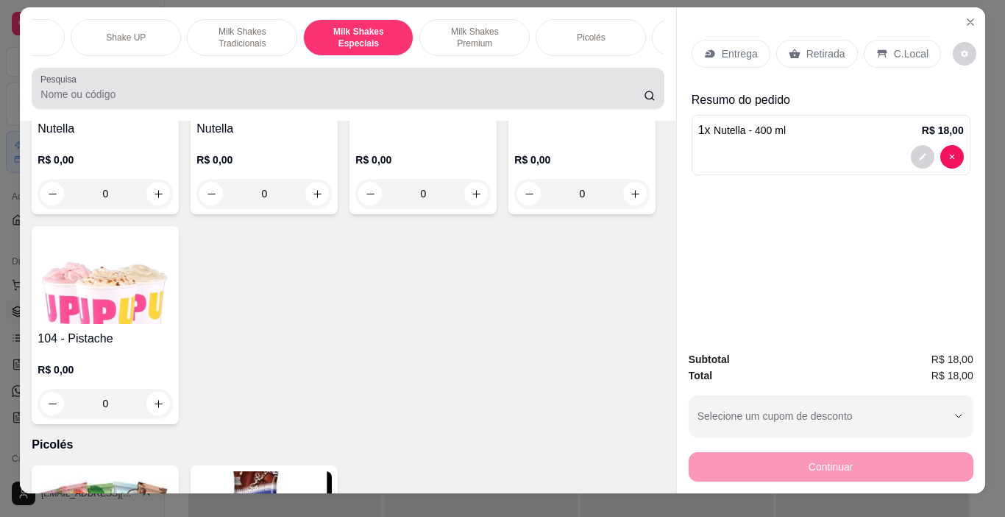
scroll to position [0, 0]
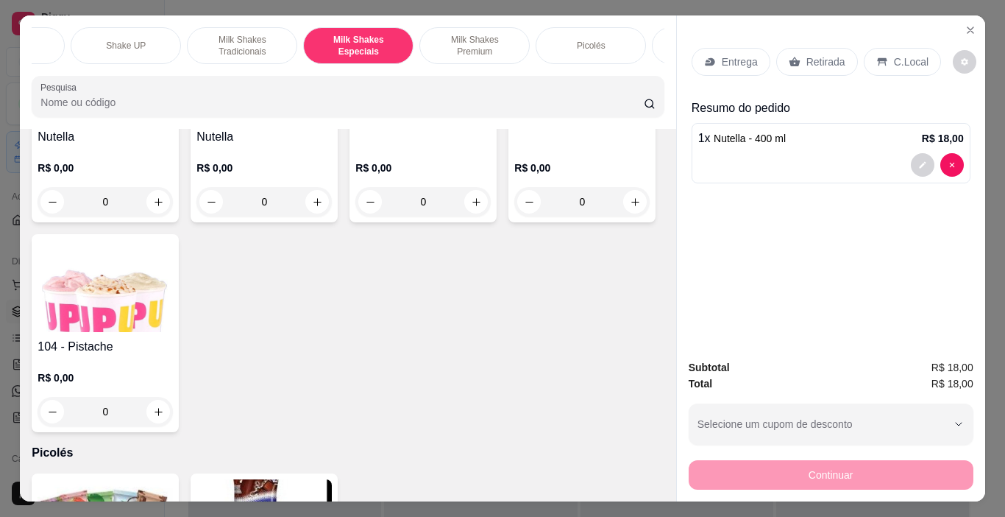
click at [482, 41] on p "Milk Shakes Premium" at bounding box center [474, 46] width 85 height 24
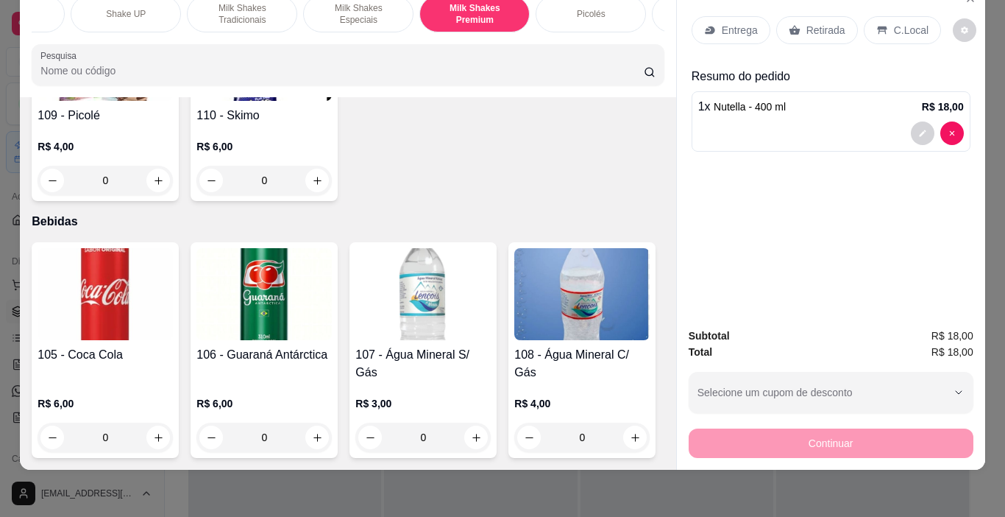
scroll to position [7581, 0]
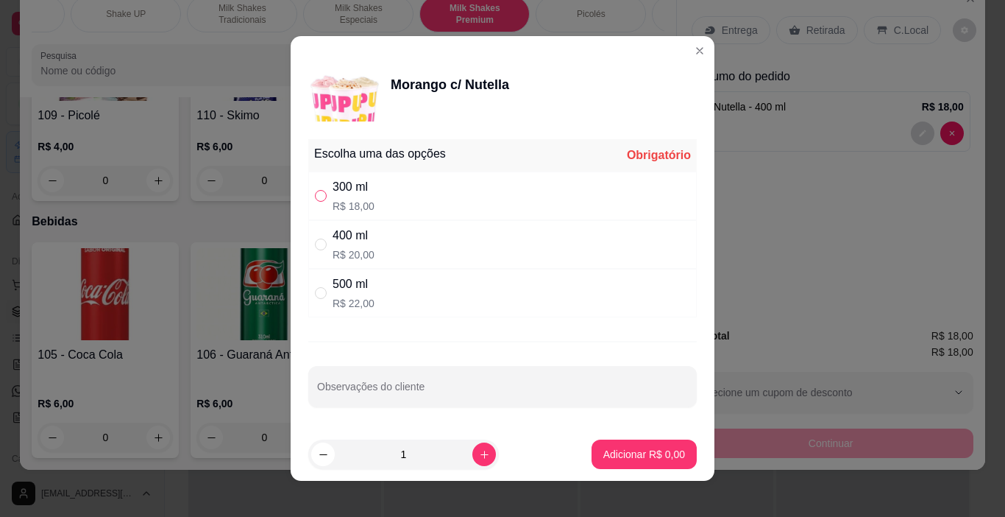
click at [317, 197] on input "" at bounding box center [321, 196] width 12 height 12
radio input "true"
click at [598, 447] on p "Adicionar R$ 18,00" at bounding box center [642, 454] width 88 height 15
type input "1"
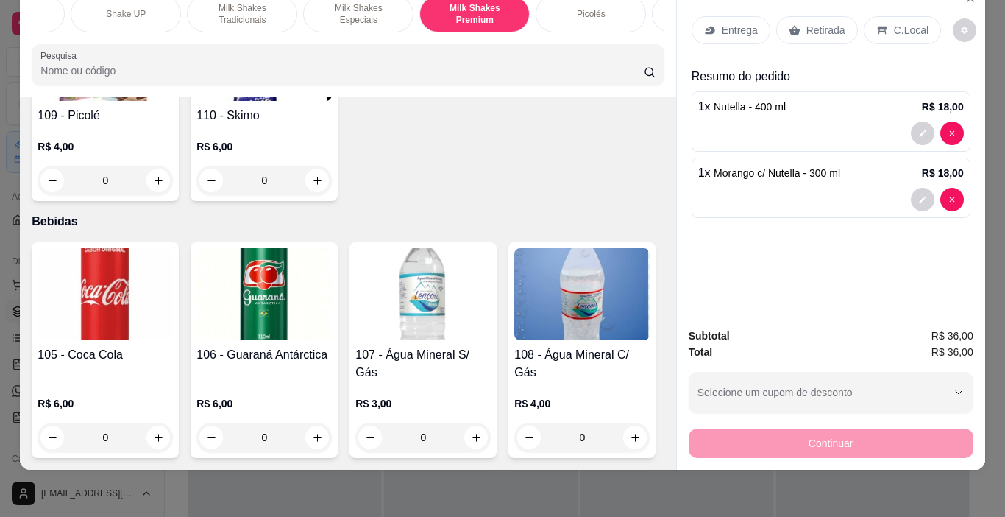
click at [897, 23] on p "C.Local" at bounding box center [911, 30] width 35 height 15
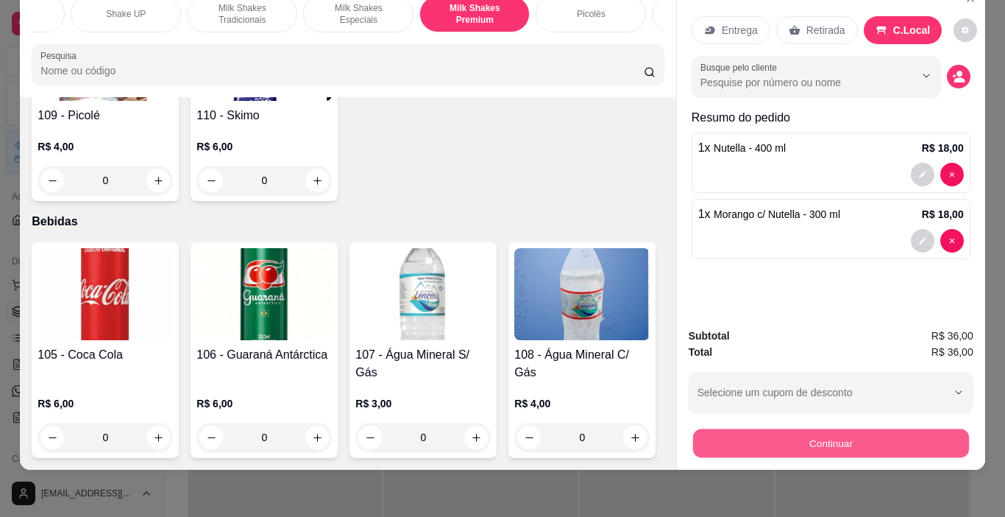
click at [941, 429] on button "Continuar" at bounding box center [831, 443] width 276 height 29
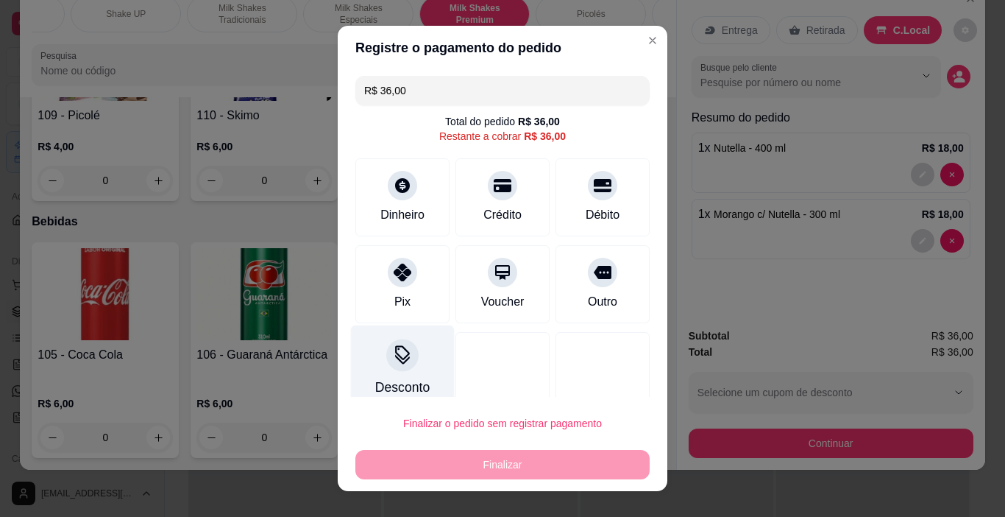
click at [388, 288] on div "Pix" at bounding box center [402, 284] width 94 height 78
type input "R$ 0,00"
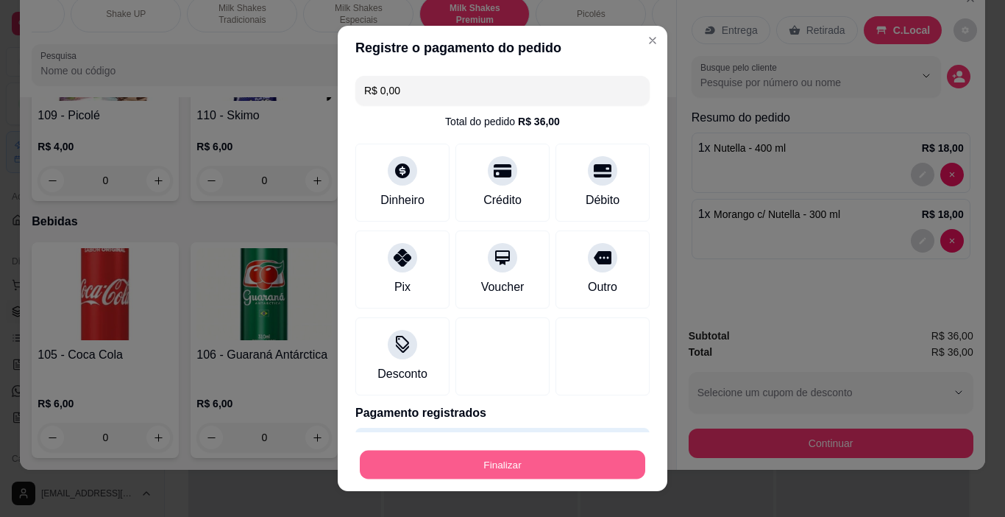
click at [560, 461] on button "Finalizar" at bounding box center [503, 464] width 286 height 29
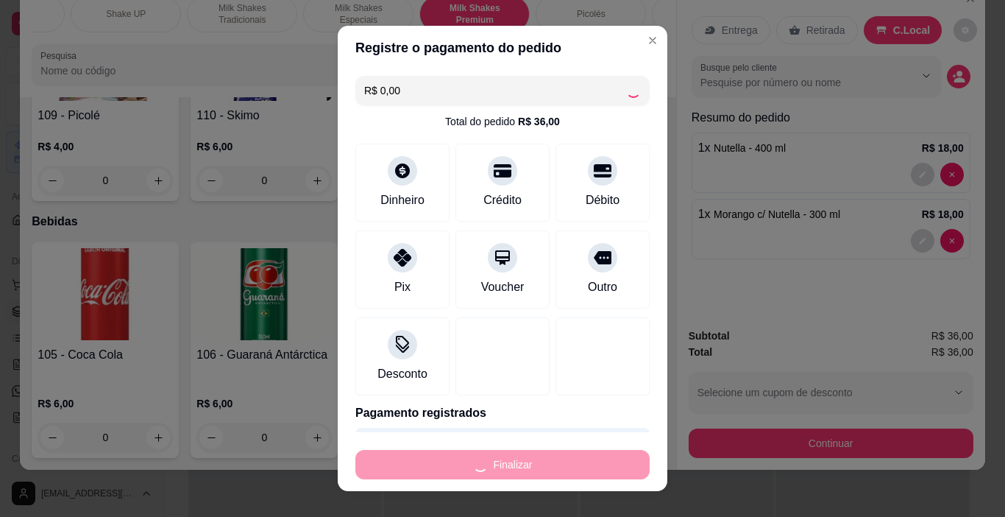
type input "0"
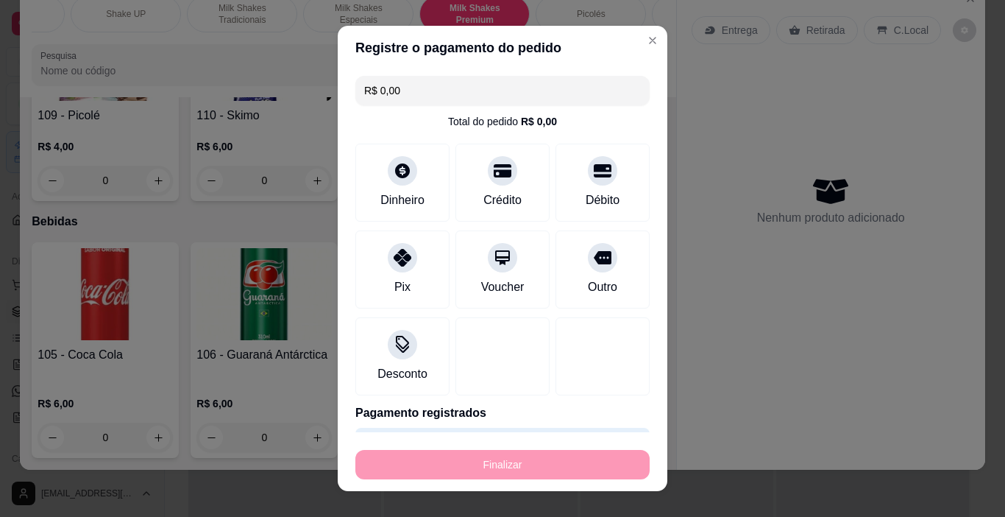
type input "-R$ 36,00"
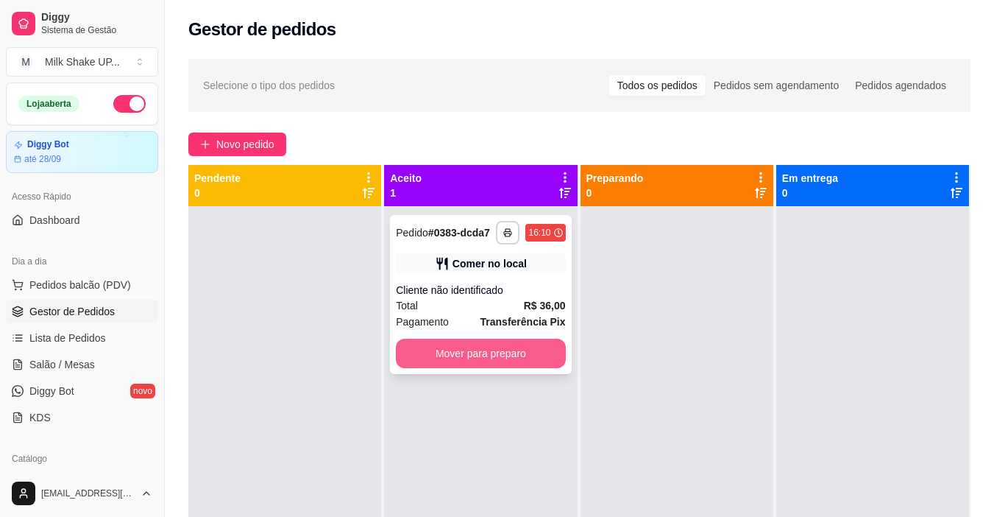
click at [533, 345] on button "Mover para preparo" at bounding box center [480, 353] width 169 height 29
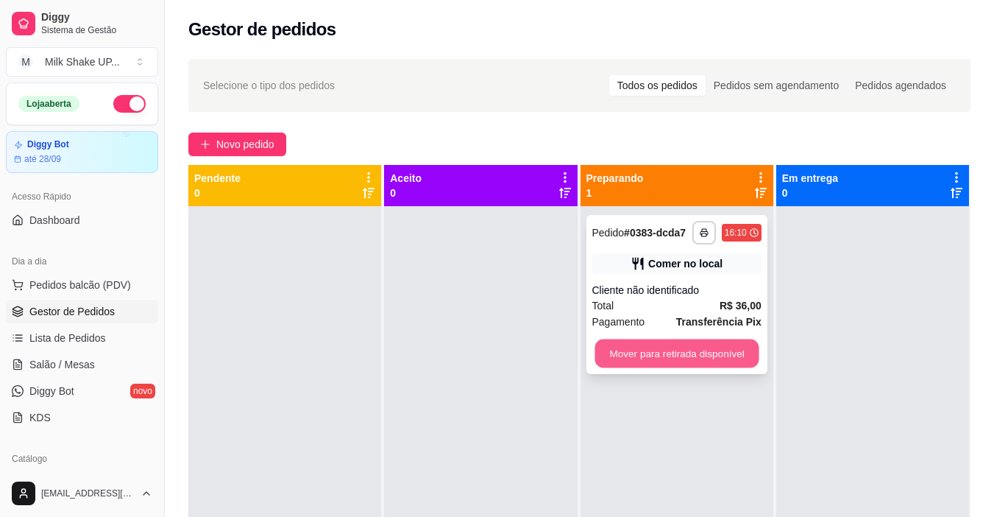
click at [707, 350] on button "Mover para retirada disponível" at bounding box center [677, 353] width 164 height 29
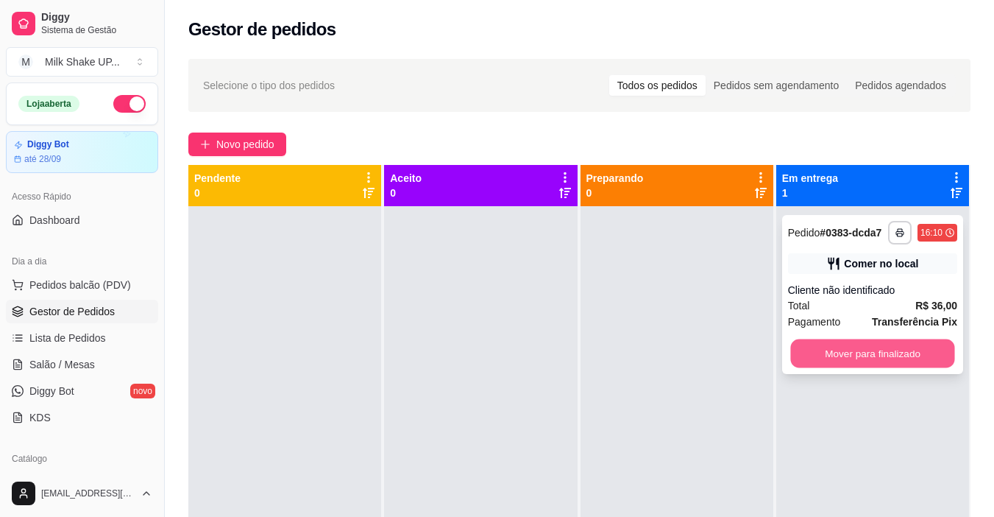
click at [896, 345] on button "Mover para finalizado" at bounding box center [872, 353] width 164 height 29
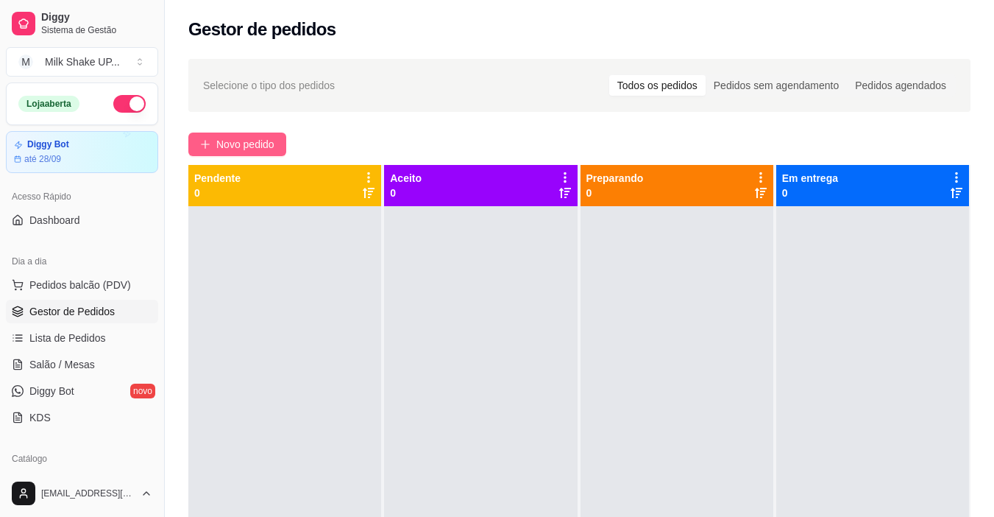
click at [255, 155] on button "Novo pedido" at bounding box center [237, 144] width 98 height 24
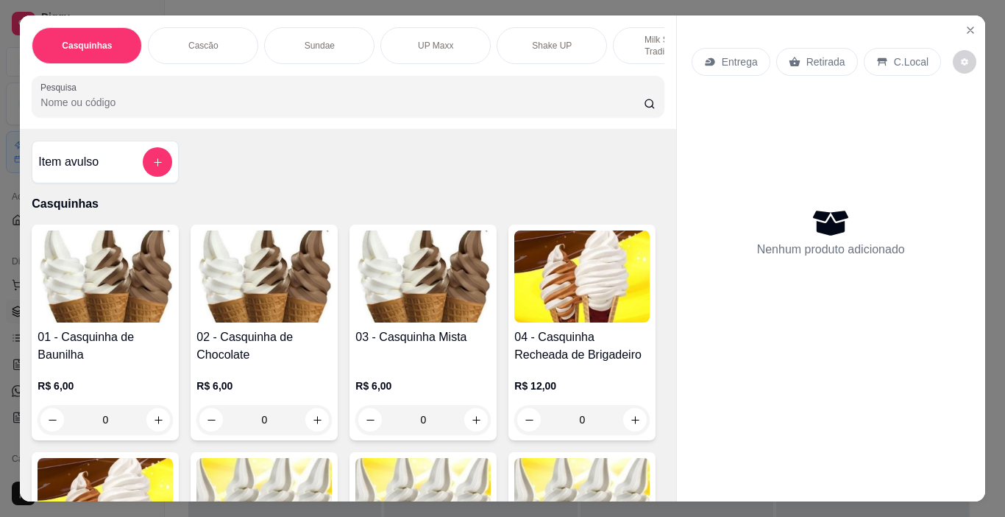
click at [86, 314] on img at bounding box center [105, 276] width 135 height 92
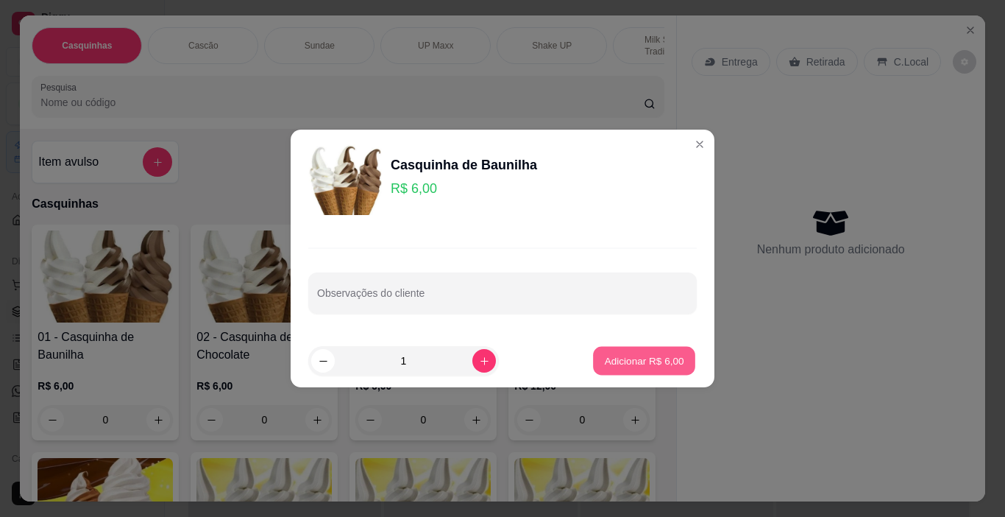
click at [659, 354] on p "Adicionar R$ 6,00" at bounding box center [643, 360] width 79 height 14
type input "1"
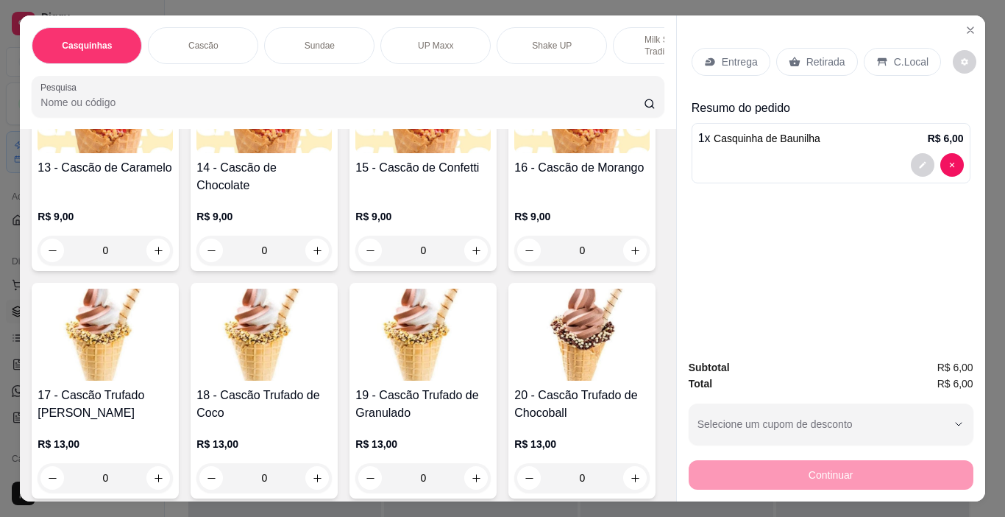
scroll to position [883, 0]
click at [419, 152] on img at bounding box center [422, 106] width 135 height 92
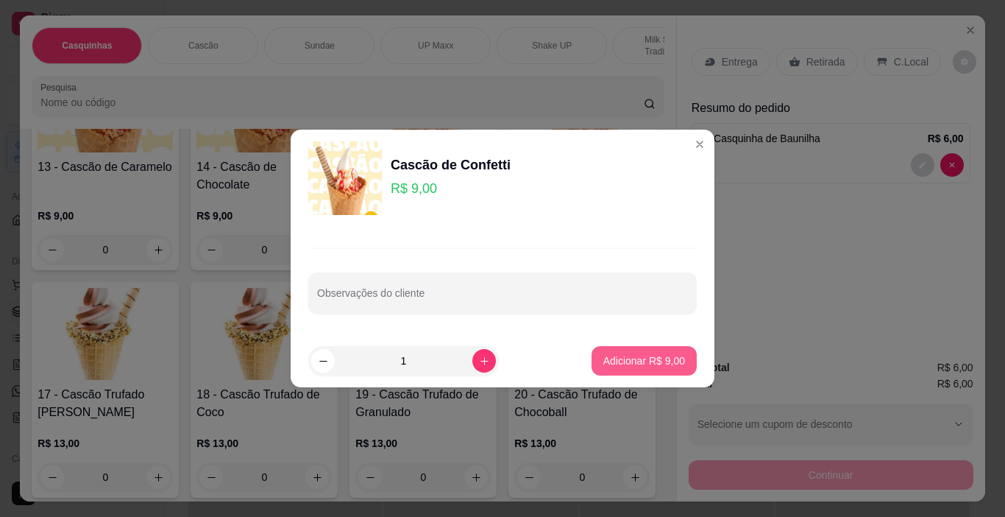
click at [653, 353] on button "Adicionar R$ 9,00" at bounding box center [644, 360] width 105 height 29
type input "1"
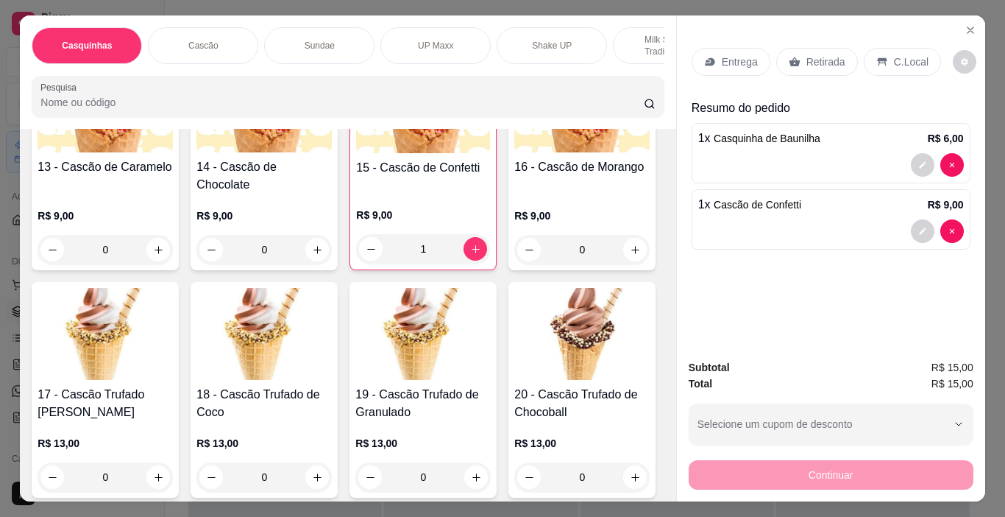
click at [904, 48] on div "C.Local" at bounding box center [902, 62] width 77 height 28
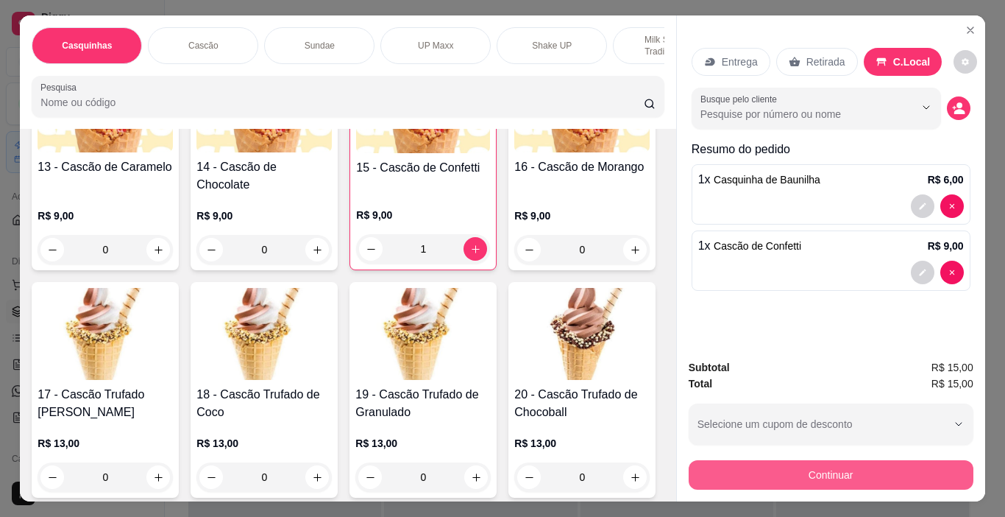
click at [829, 470] on button "Continuar" at bounding box center [831, 474] width 285 height 29
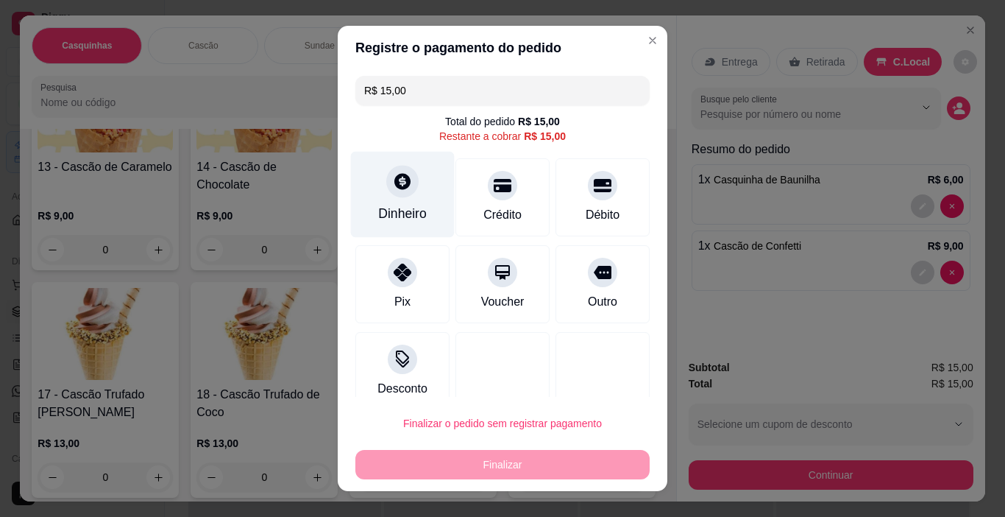
click at [393, 191] on icon at bounding box center [402, 180] width 19 height 19
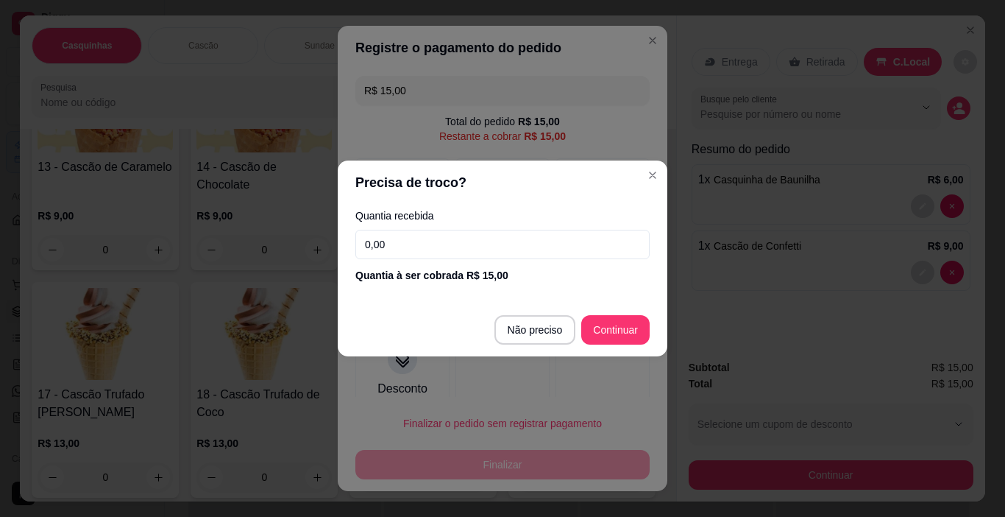
drag, startPoint x: 353, startPoint y: 242, endPoint x: 339, endPoint y: 236, distance: 15.5
click at [344, 240] on div "Quantia recebida 0,00 Quantia à ser cobrada R$ 15,00" at bounding box center [503, 247] width 330 height 84
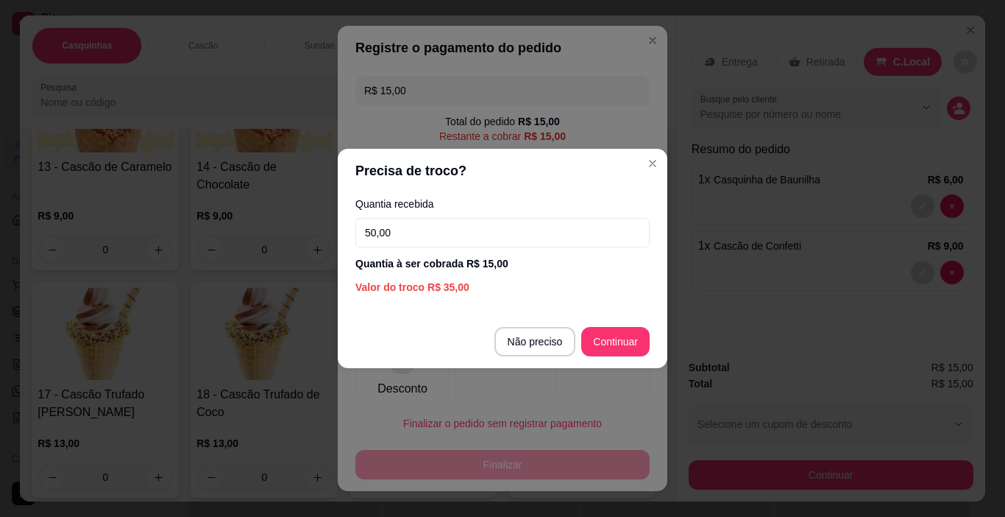
type input "50,00"
type input "R$ 0,00"
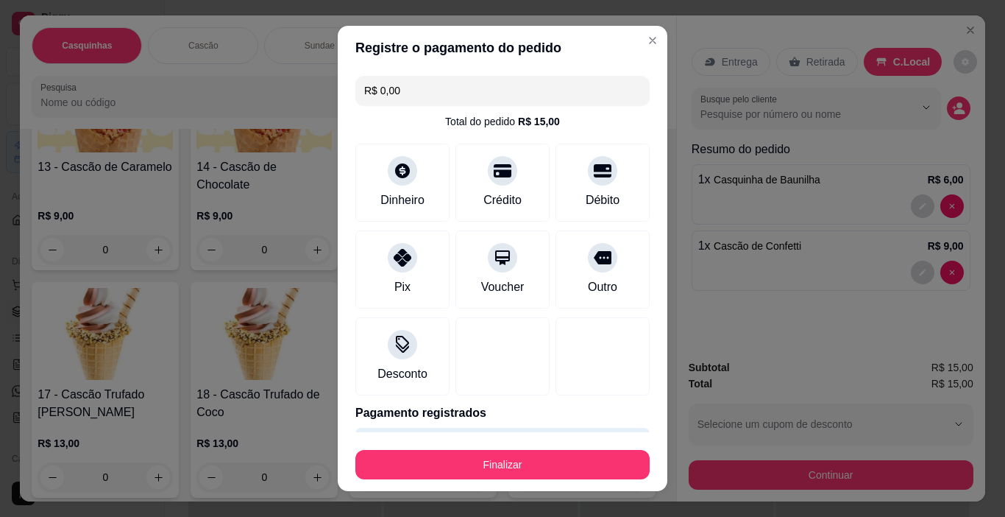
click at [570, 459] on button "Finalizar" at bounding box center [502, 464] width 294 height 29
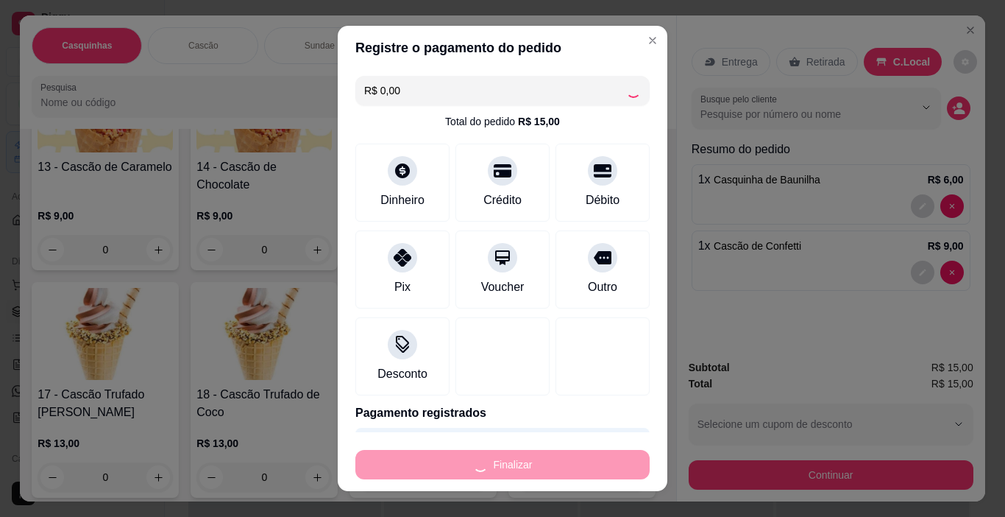
type input "0"
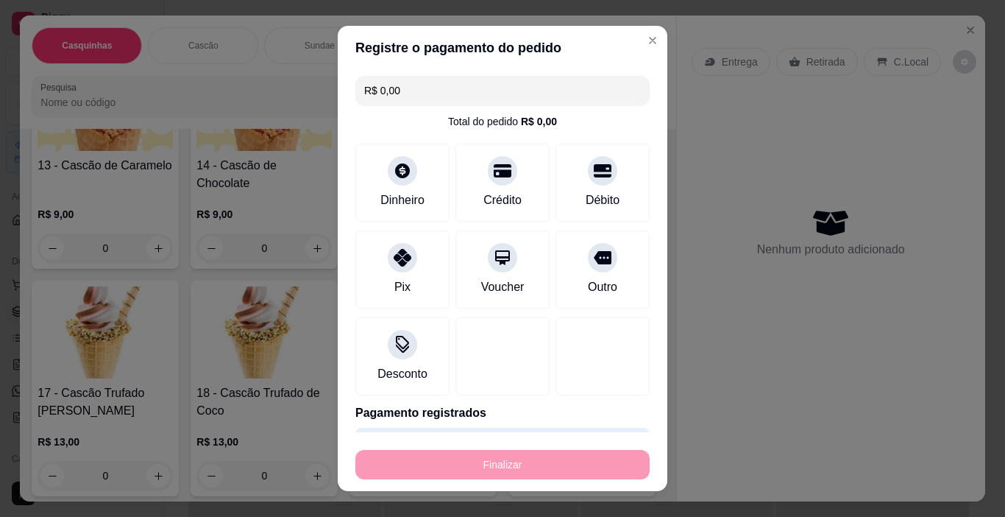
type input "-R$ 15,00"
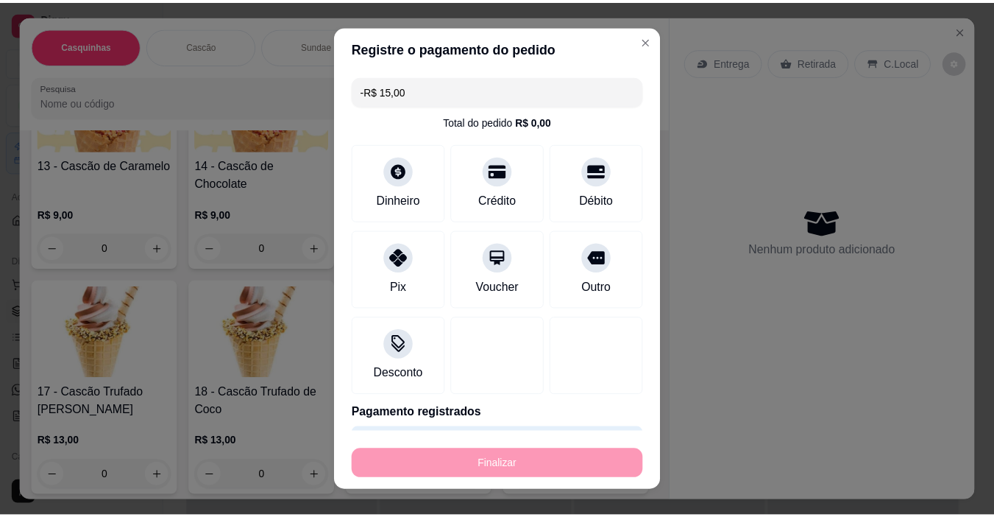
scroll to position [882, 0]
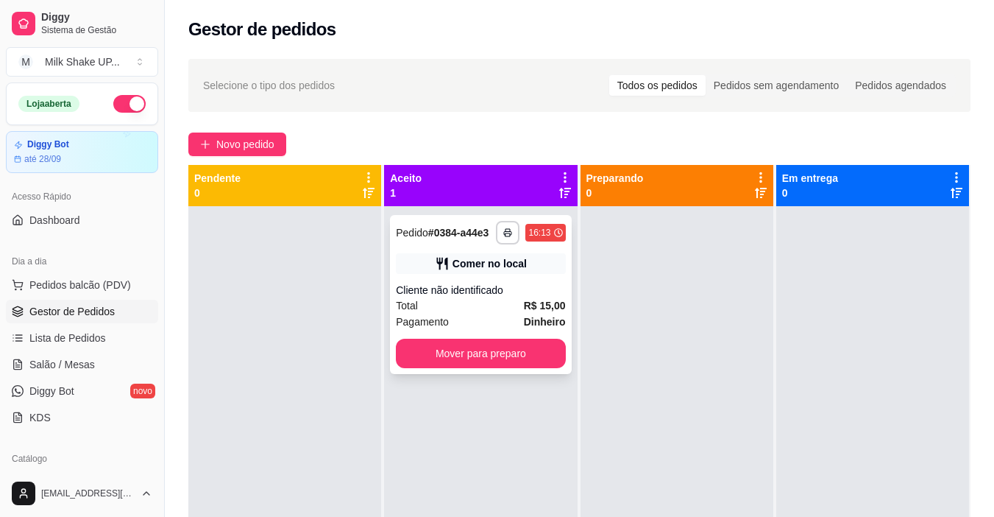
click at [534, 370] on div "**********" at bounding box center [480, 294] width 181 height 159
click at [531, 346] on button "Mover para preparo" at bounding box center [481, 353] width 164 height 29
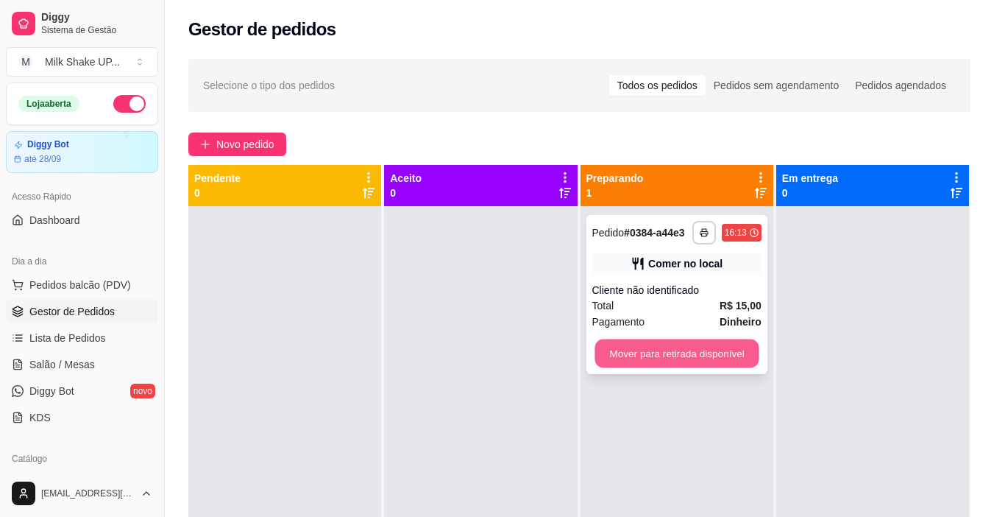
click at [679, 361] on button "Mover para retirada disponível" at bounding box center [677, 353] width 164 height 29
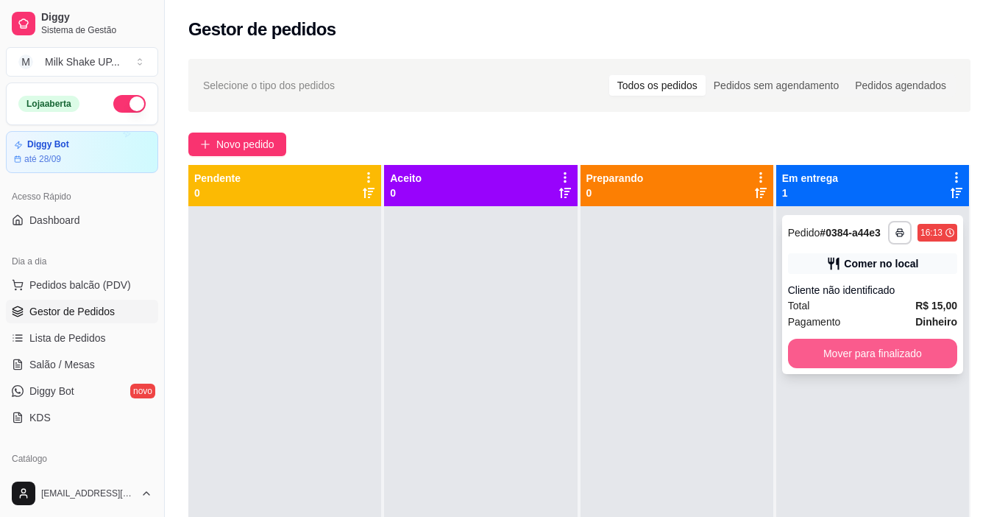
click at [827, 356] on button "Mover para finalizado" at bounding box center [872, 353] width 169 height 29
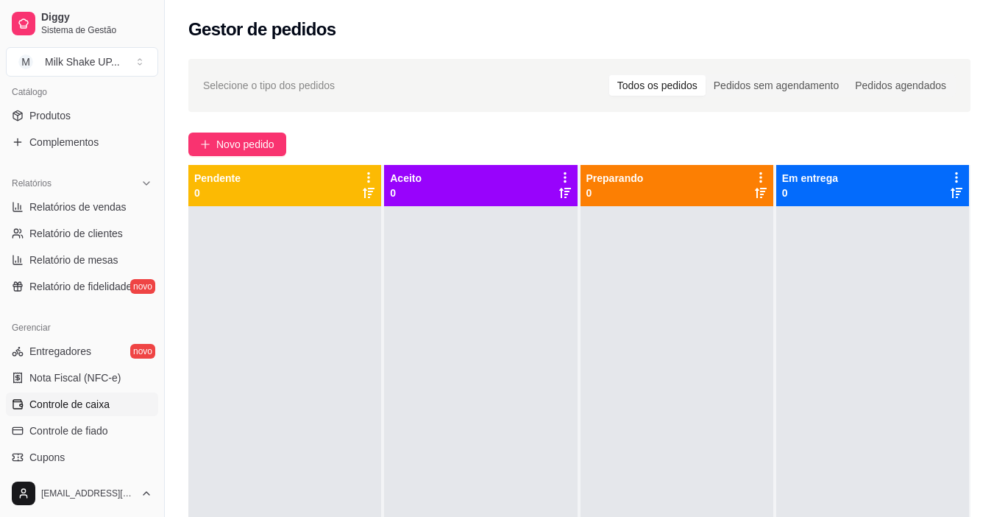
scroll to position [368, 0]
click at [96, 207] on span "Relatórios de vendas" at bounding box center [77, 205] width 97 height 15
select select "ALL"
select select "0"
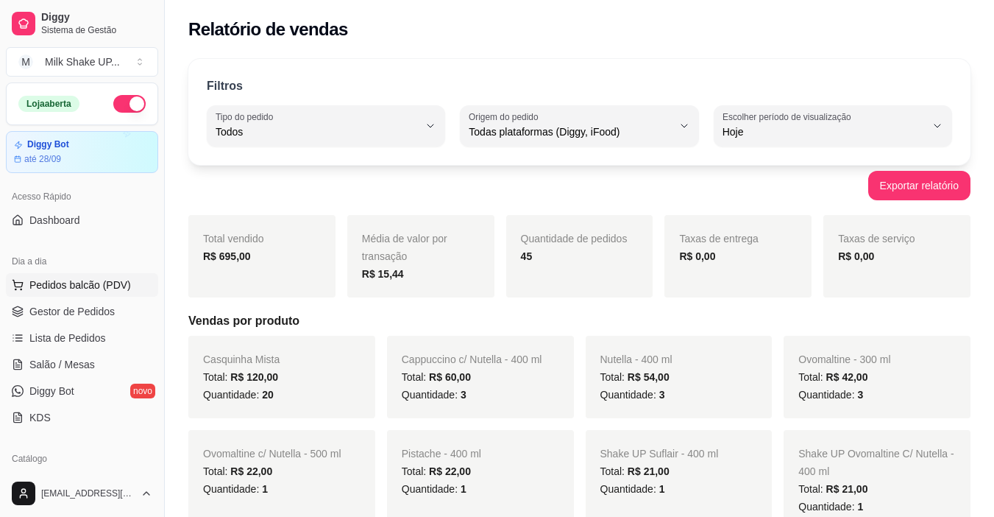
click at [102, 281] on span "Pedidos balcão (PDV)" at bounding box center [80, 284] width 102 height 15
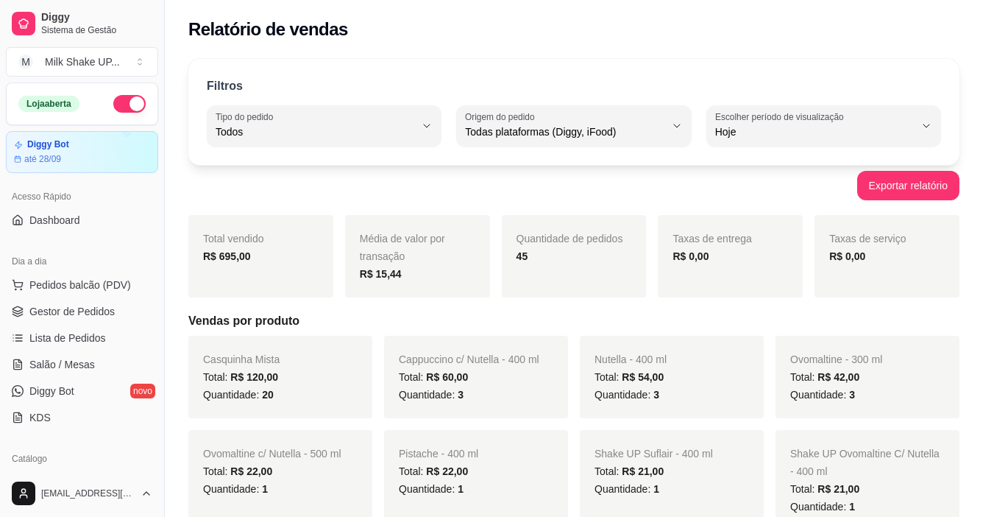
click at [98, 308] on img at bounding box center [98, 276] width 138 height 93
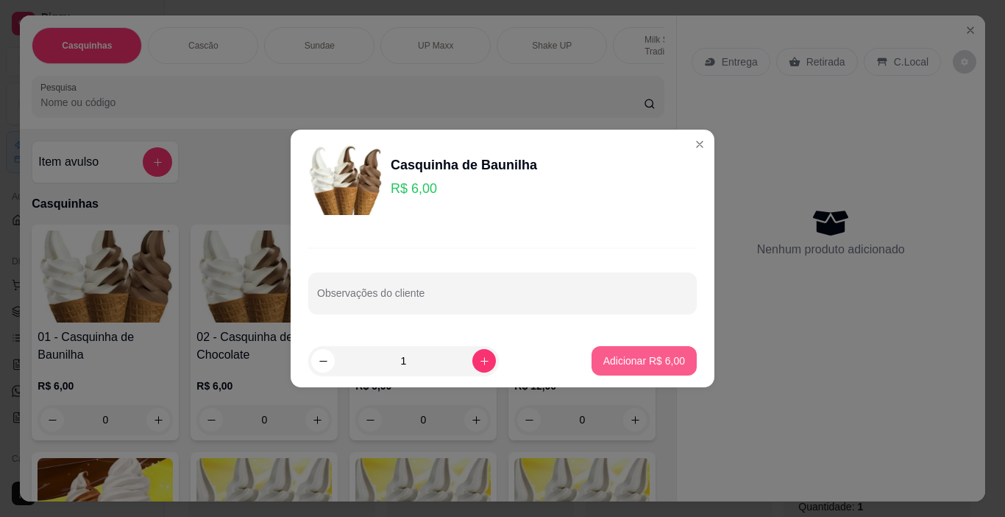
click at [632, 358] on p "Adicionar R$ 6,00" at bounding box center [645, 360] width 82 height 15
type input "1"
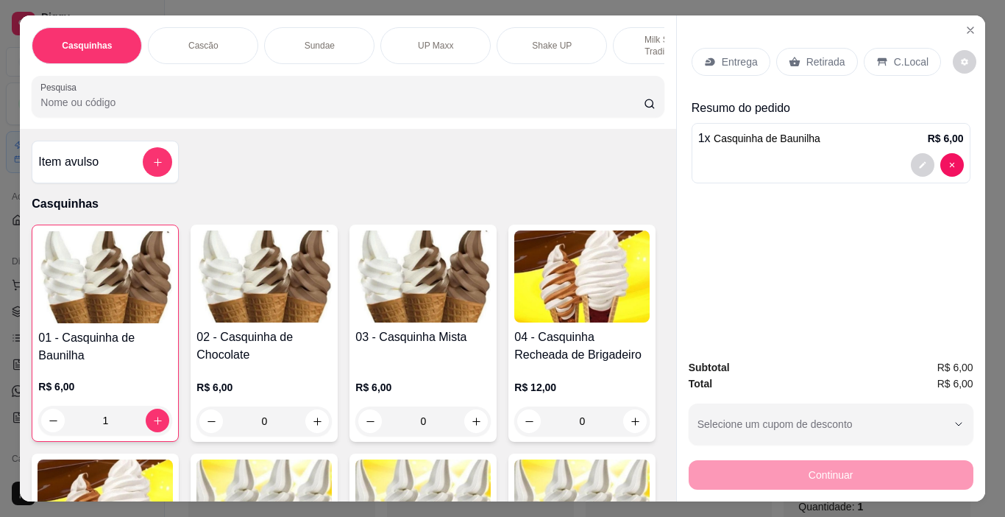
click at [894, 54] on p "C.Local" at bounding box center [911, 61] width 35 height 15
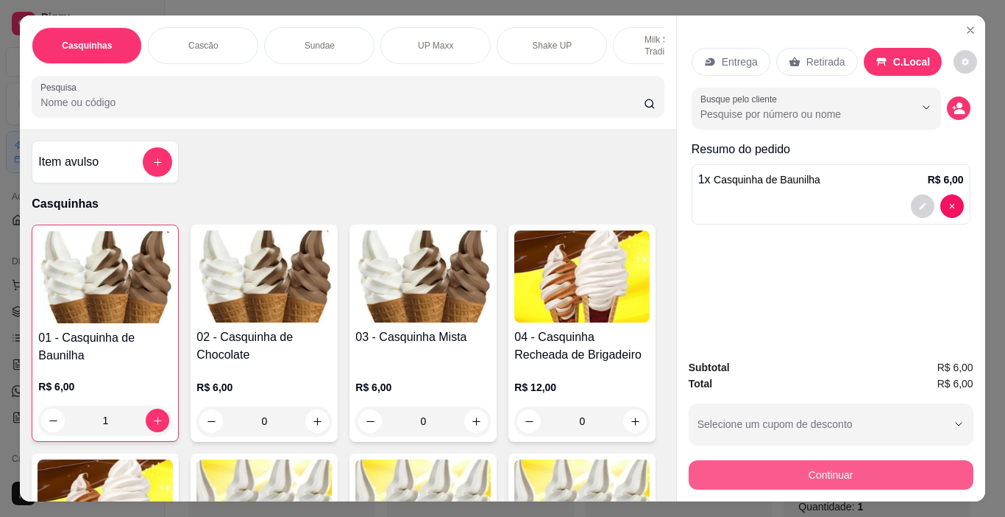
click at [846, 472] on button "Continuar" at bounding box center [831, 474] width 285 height 29
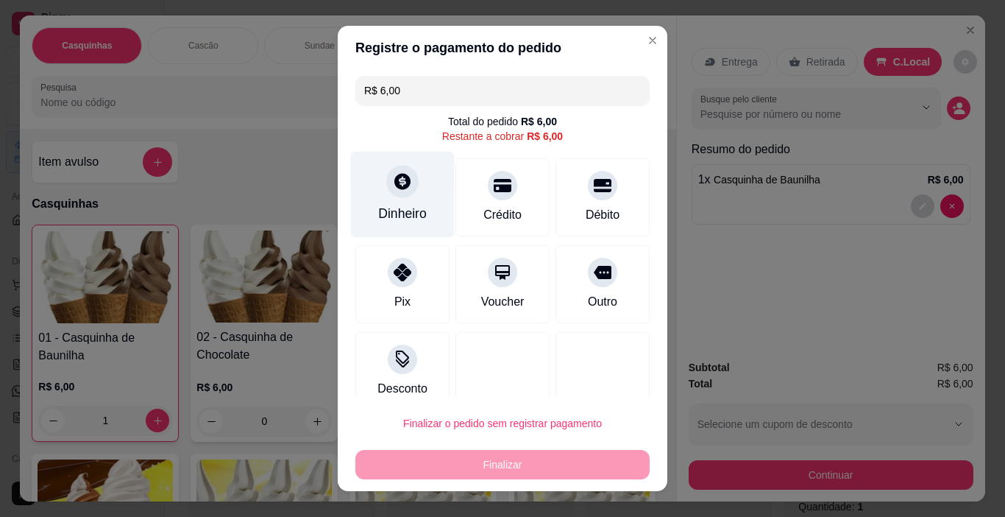
click at [396, 197] on div at bounding box center [402, 182] width 32 height 32
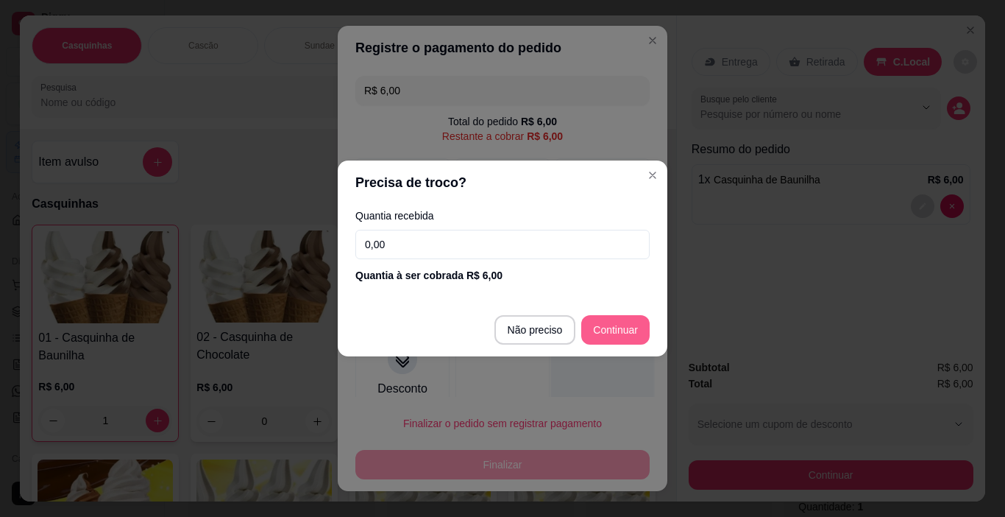
type input "R$ 0,00"
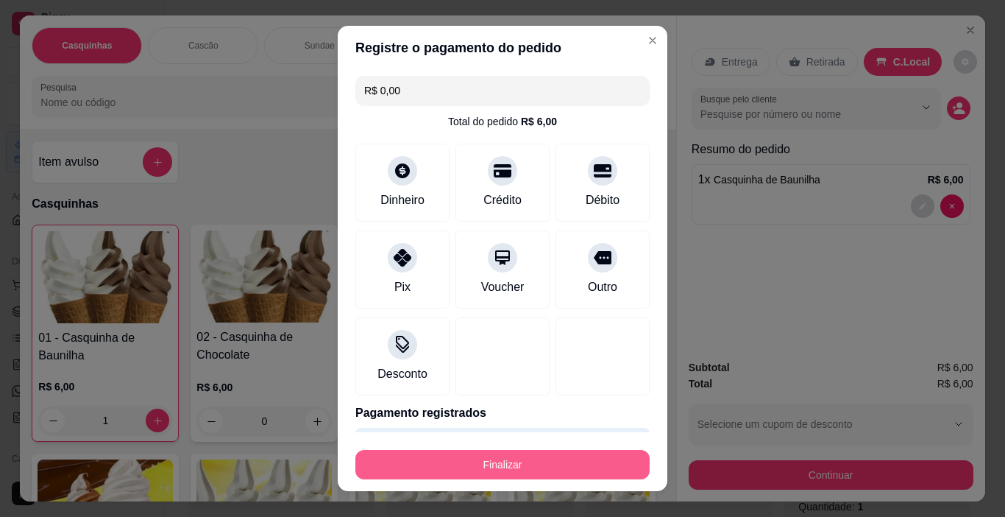
click at [595, 469] on button "Finalizar" at bounding box center [502, 464] width 294 height 29
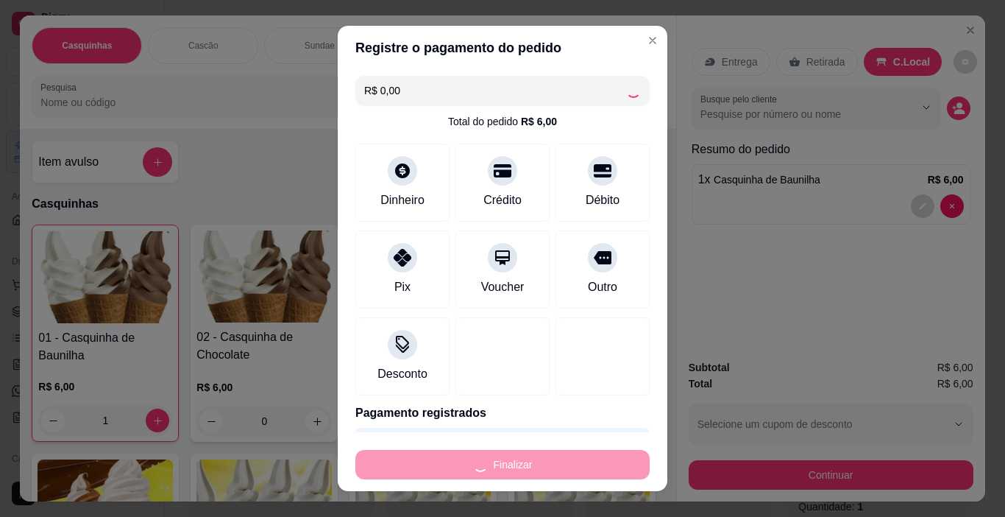
type input "0"
type input "-R$ 6,00"
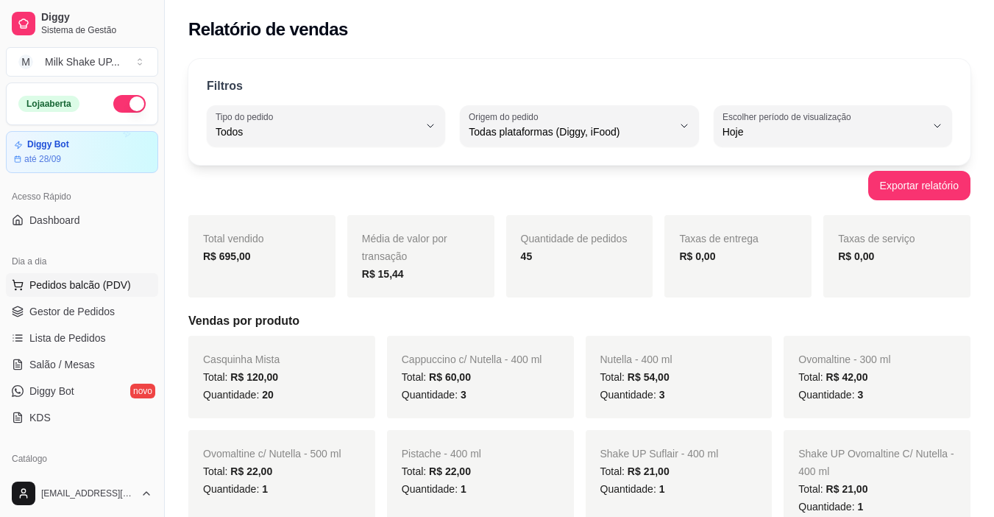
click at [93, 286] on span "Pedidos balcão (PDV)" at bounding box center [80, 284] width 102 height 15
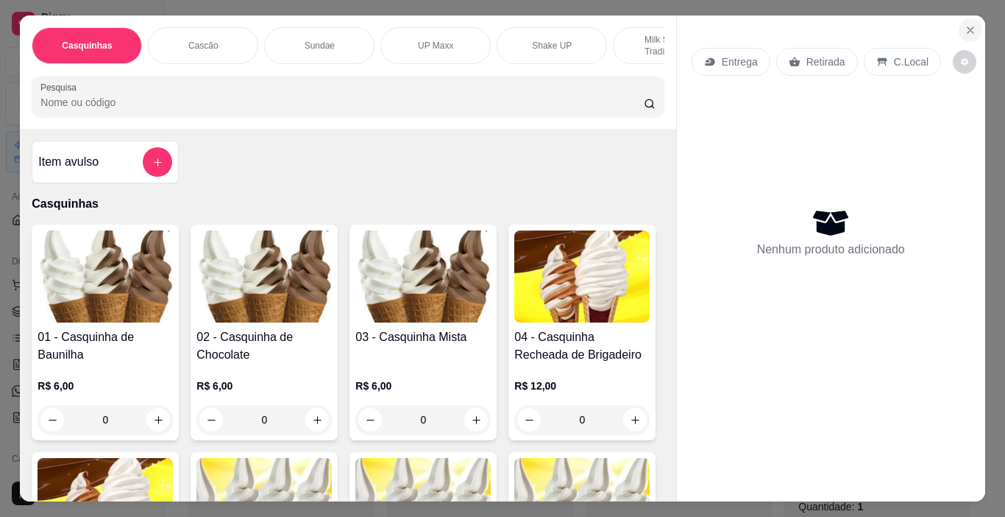
click at [974, 21] on button "Close" at bounding box center [971, 30] width 24 height 24
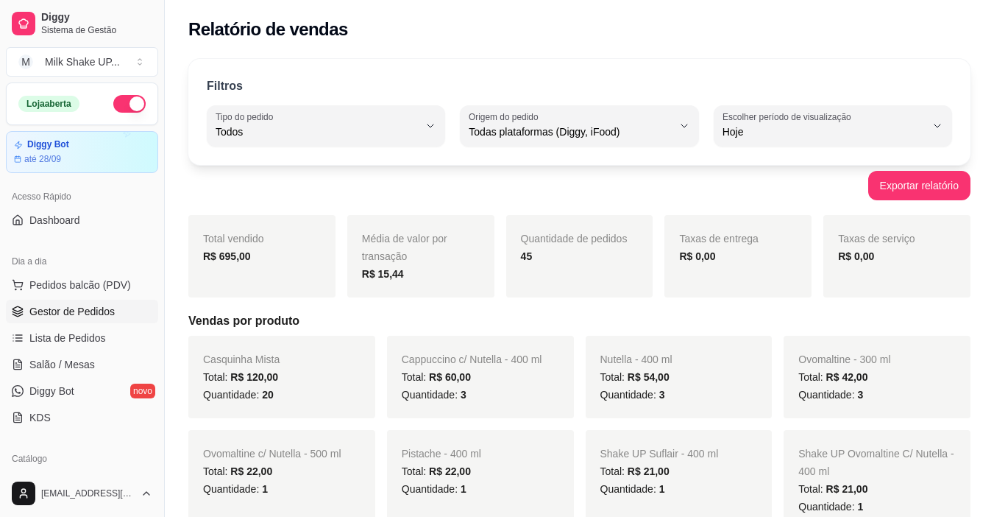
click at [54, 311] on span "Gestor de Pedidos" at bounding box center [71, 311] width 85 height 15
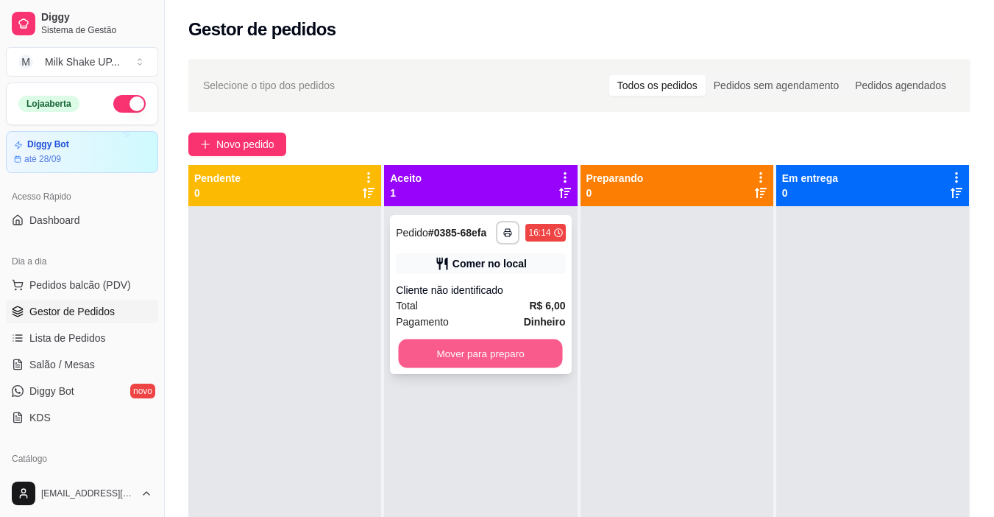
click at [534, 361] on button "Mover para preparo" at bounding box center [481, 353] width 164 height 29
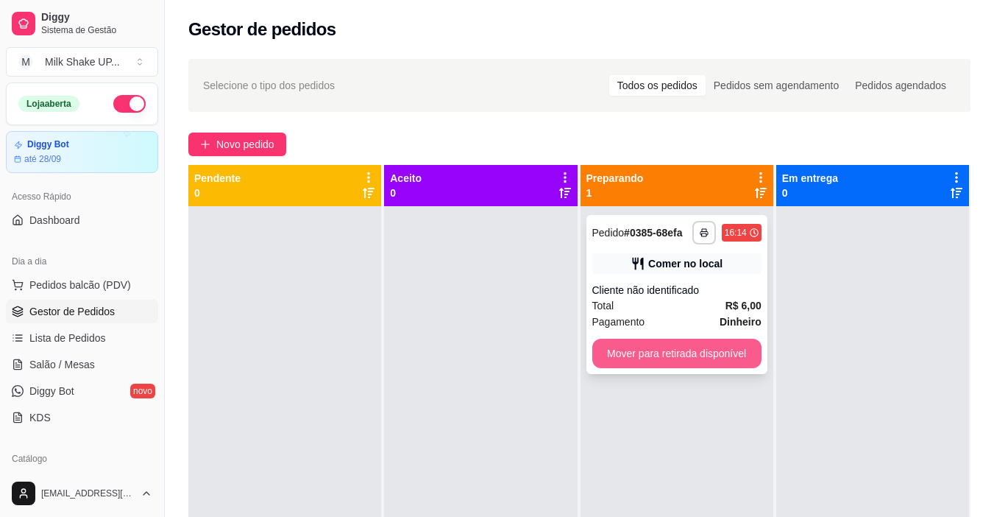
click at [700, 354] on button "Mover para retirada disponível" at bounding box center [676, 353] width 169 height 29
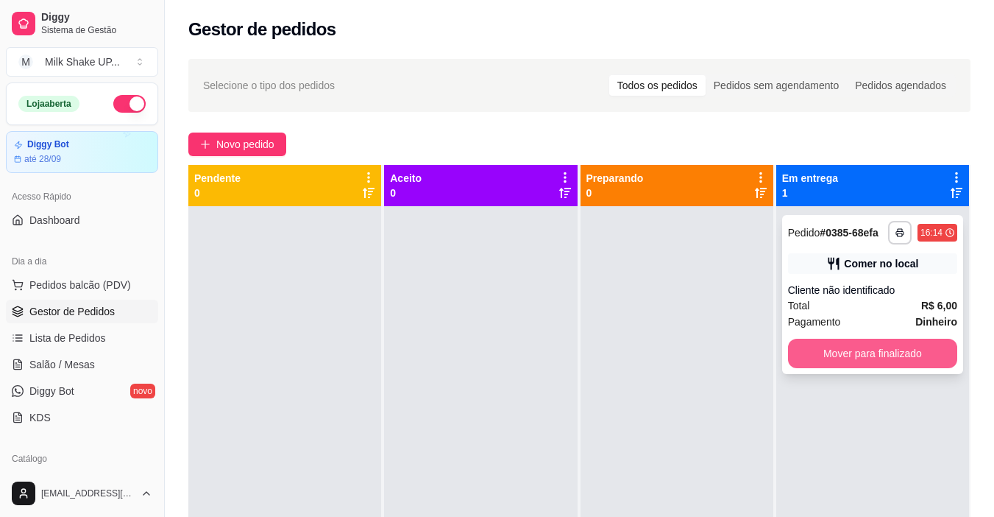
click at [860, 352] on button "Mover para finalizado" at bounding box center [872, 353] width 169 height 29
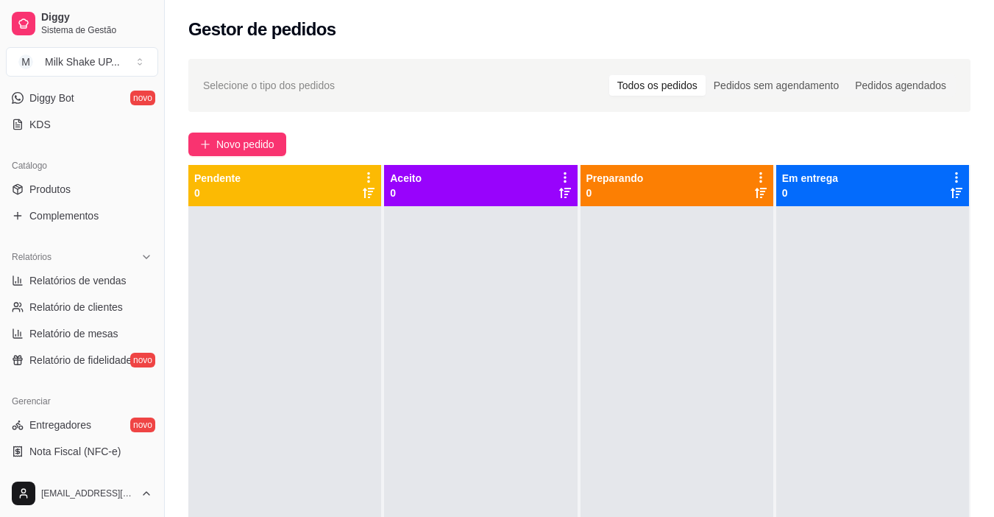
scroll to position [294, 0]
click at [96, 279] on span "Relatórios de vendas" at bounding box center [77, 279] width 97 height 15
select select "ALL"
select select "0"
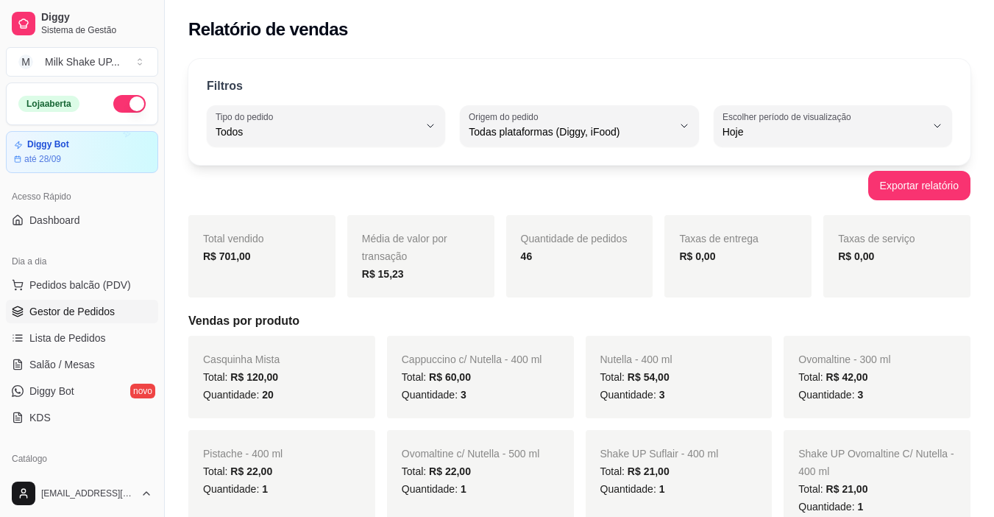
click at [85, 316] on span "Gestor de Pedidos" at bounding box center [71, 311] width 85 height 15
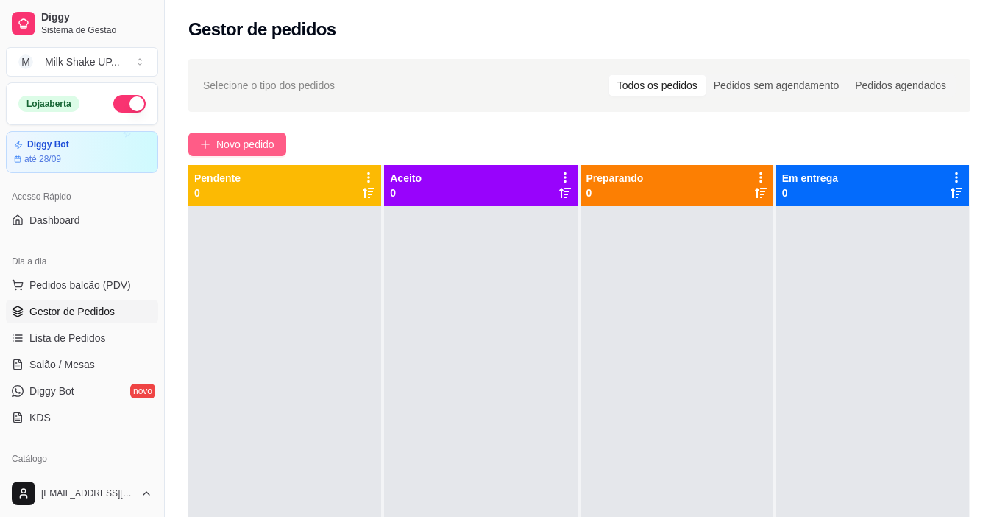
click at [251, 133] on button "Novo pedido" at bounding box center [237, 144] width 98 height 24
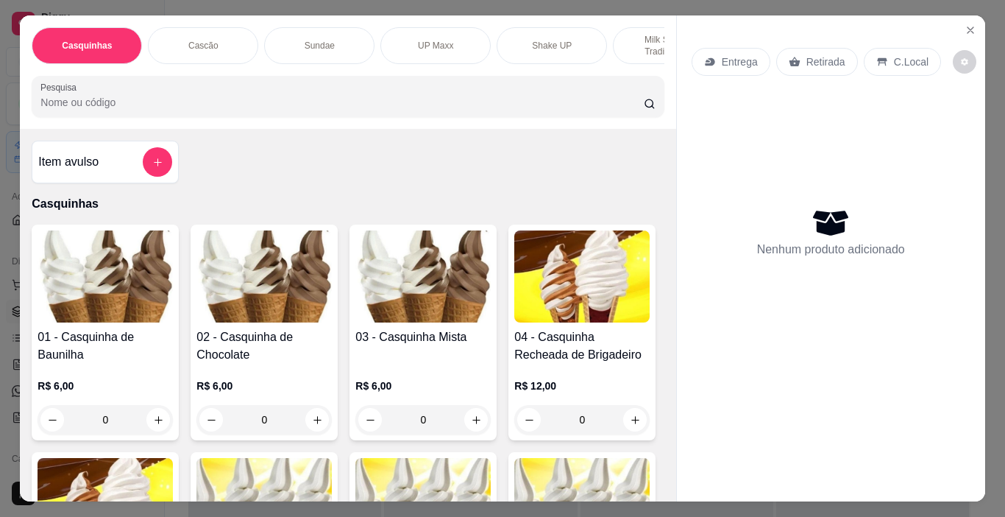
click at [421, 27] on div "UP Maxx" at bounding box center [436, 45] width 110 height 37
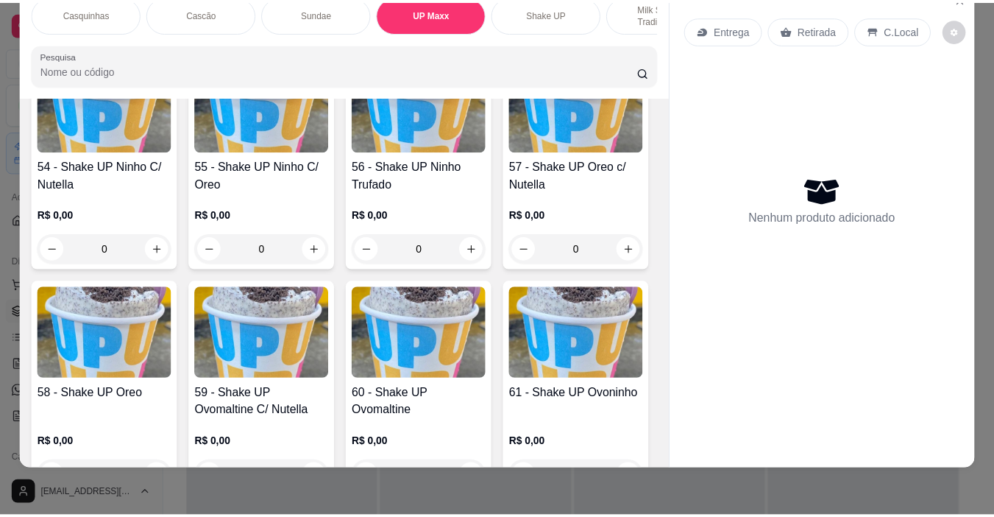
scroll to position [3359, 0]
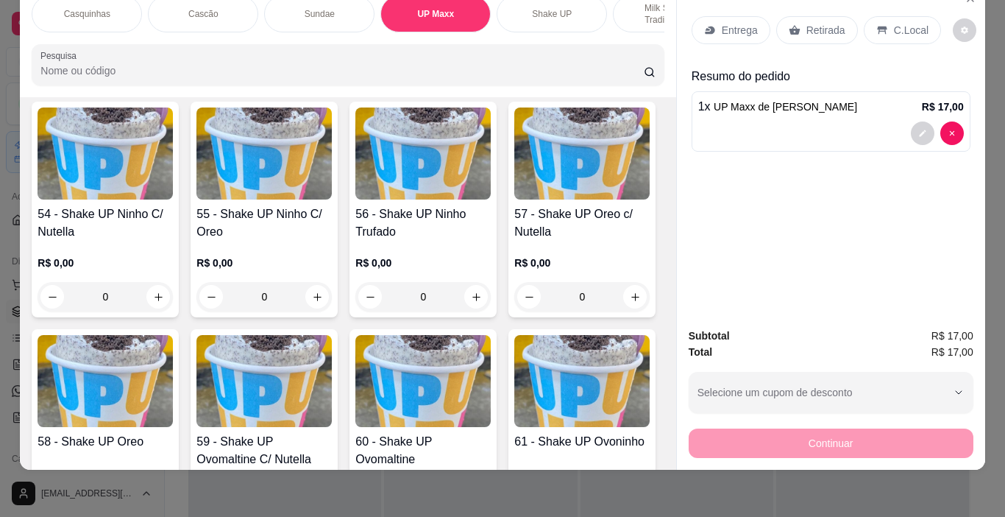
type input "2"
click at [901, 26] on p "C.Local" at bounding box center [911, 30] width 35 height 15
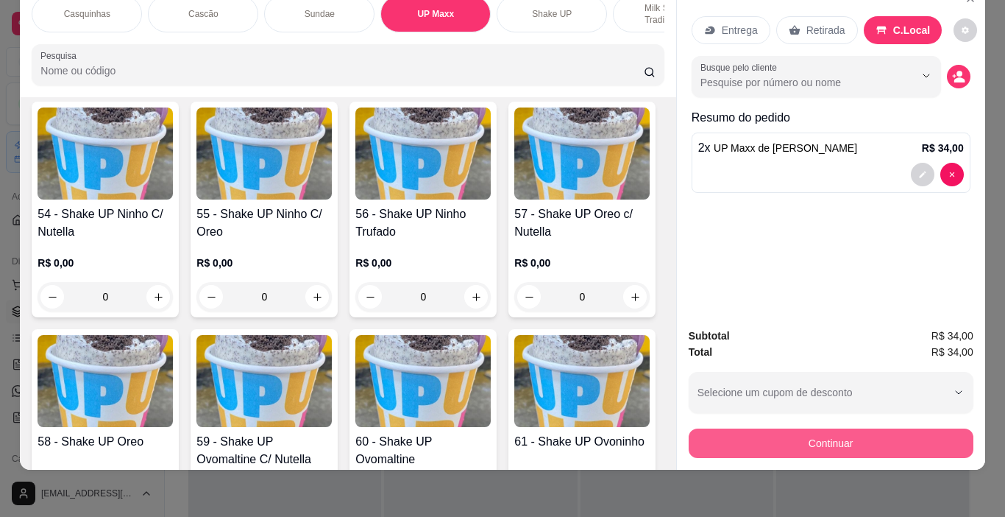
click at [903, 428] on button "Continuar" at bounding box center [831, 442] width 285 height 29
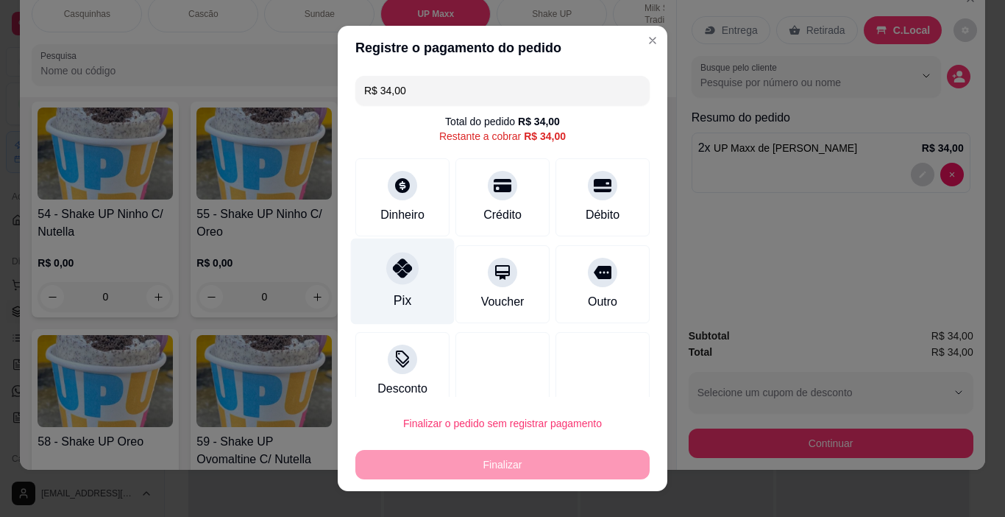
click at [403, 290] on div "Pix" at bounding box center [403, 281] width 104 height 86
type input "R$ 0,00"
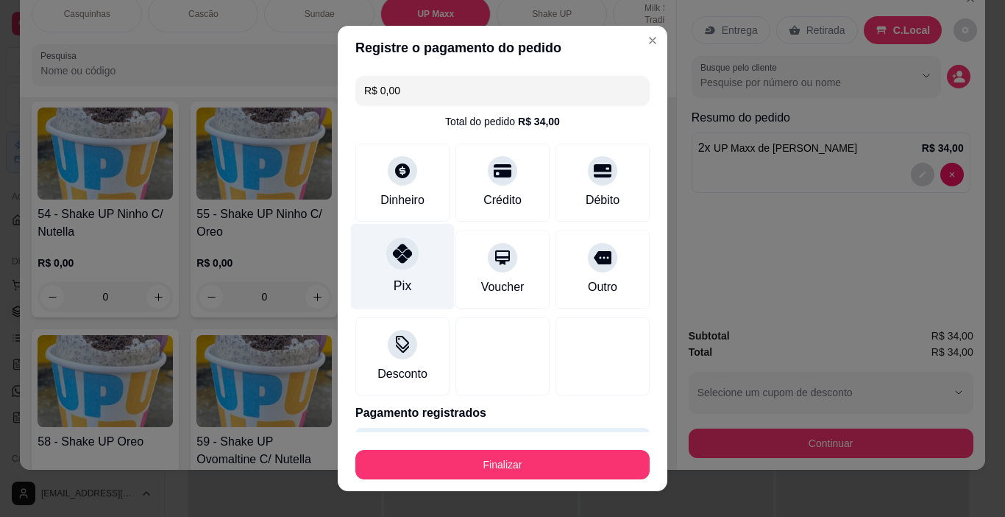
click at [401, 264] on div at bounding box center [402, 254] width 32 height 32
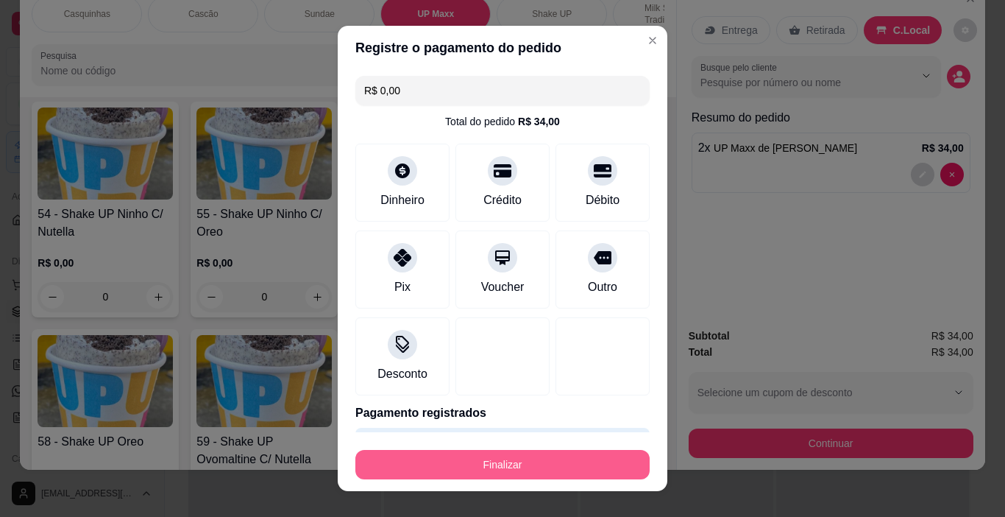
click at [577, 460] on button "Finalizar" at bounding box center [502, 464] width 294 height 29
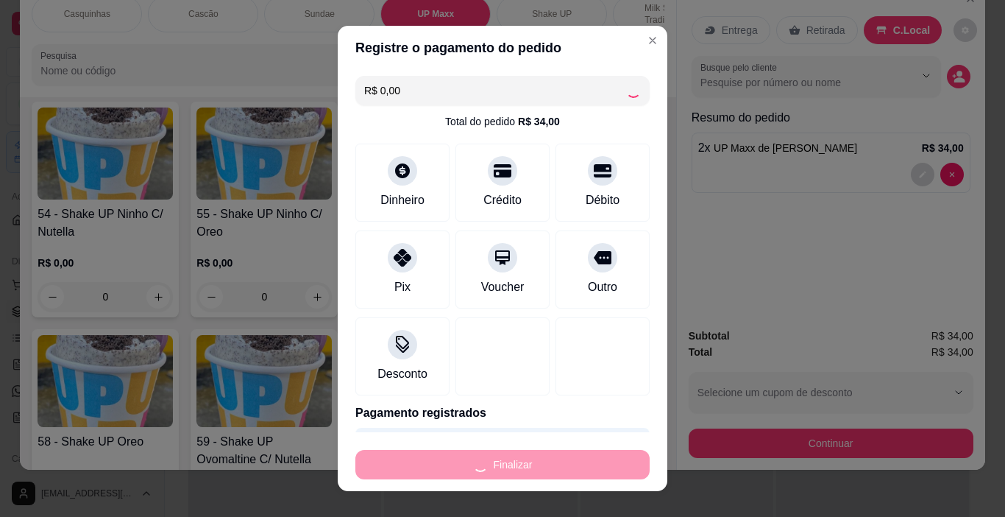
type input "0"
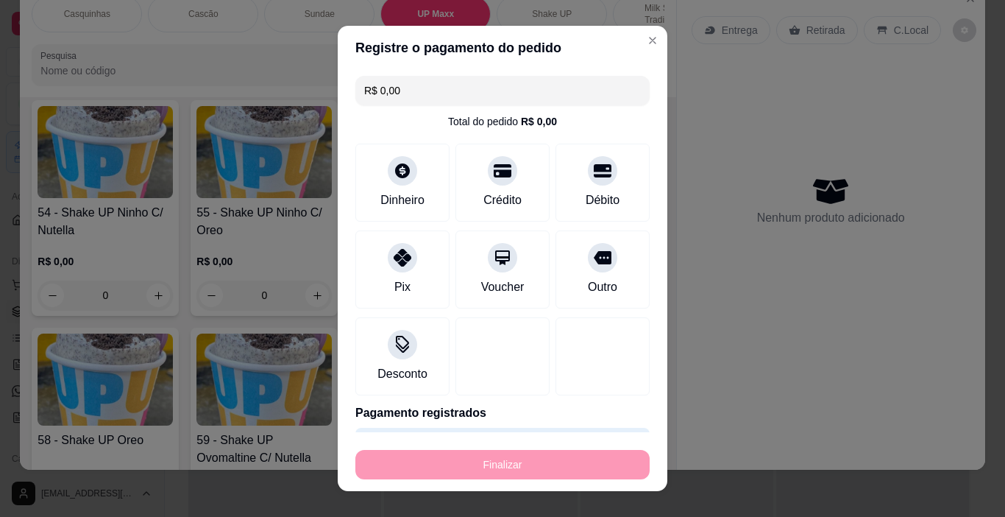
type input "-R$ 34,00"
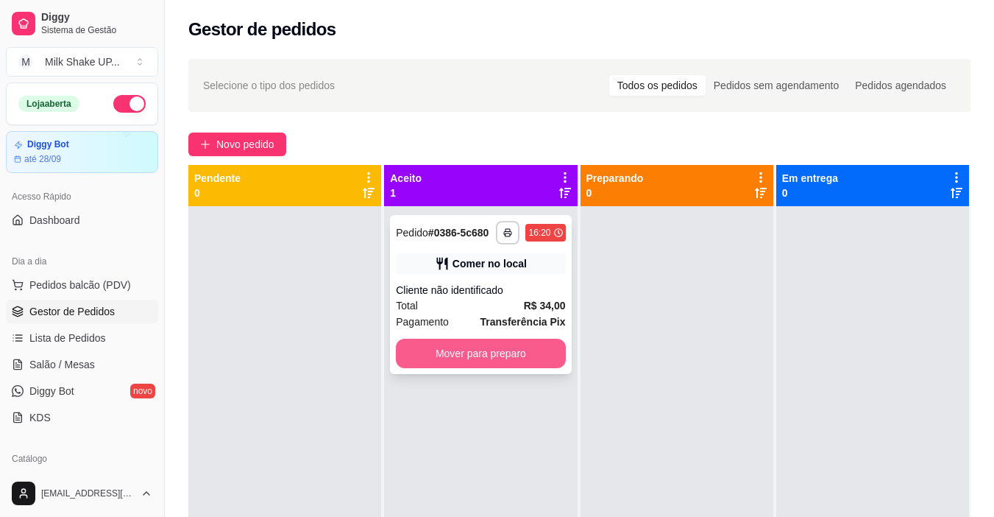
click at [517, 363] on button "Mover para preparo" at bounding box center [480, 353] width 169 height 29
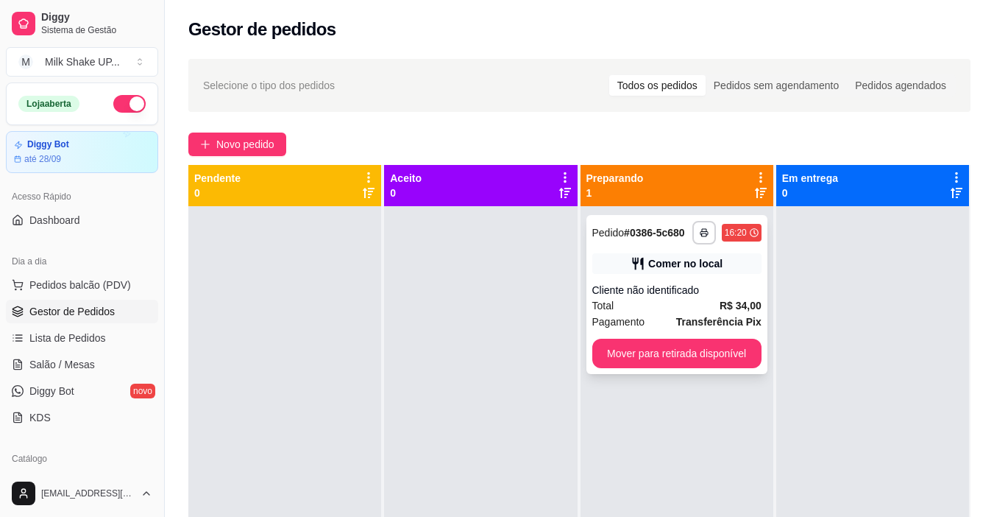
click at [698, 351] on button "Mover para retirada disponível" at bounding box center [676, 353] width 169 height 29
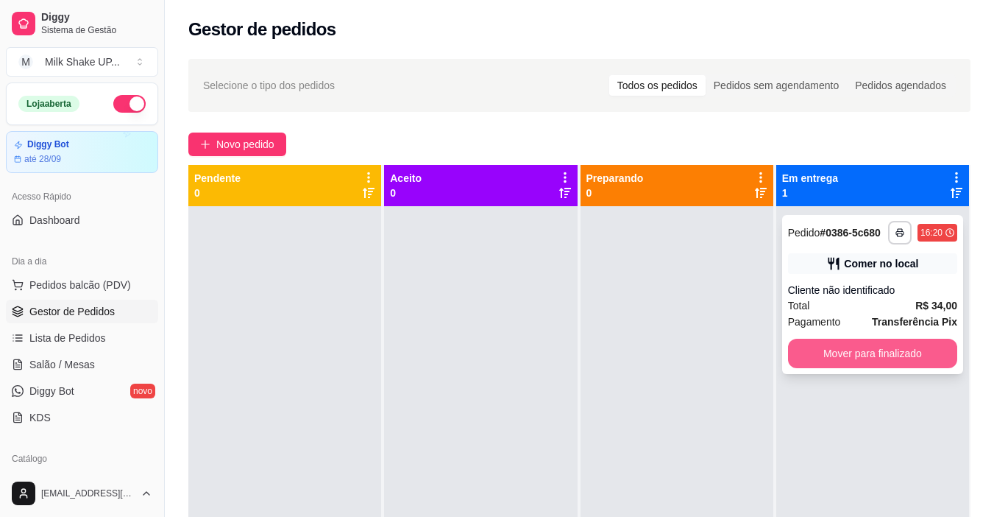
click at [879, 359] on button "Mover para finalizado" at bounding box center [872, 353] width 169 height 29
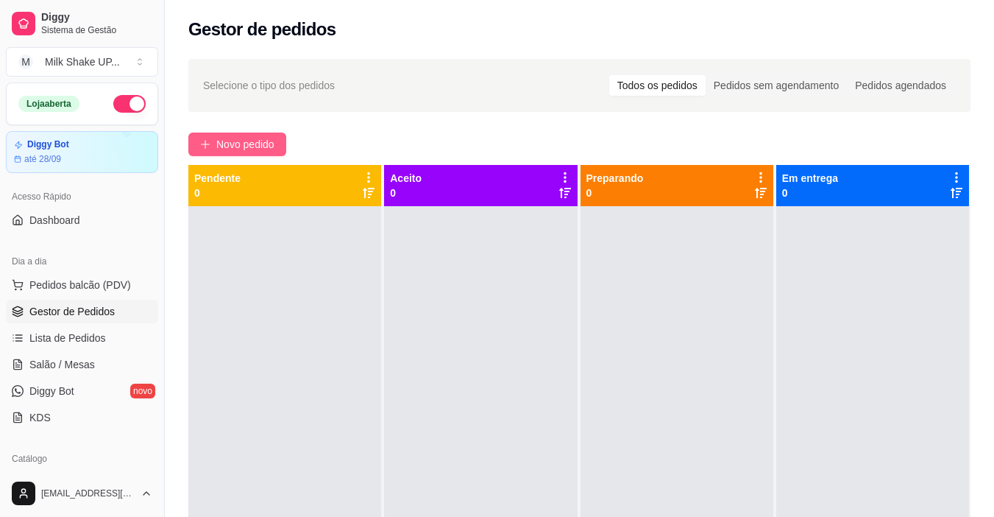
click at [247, 145] on span "Novo pedido" at bounding box center [245, 144] width 58 height 16
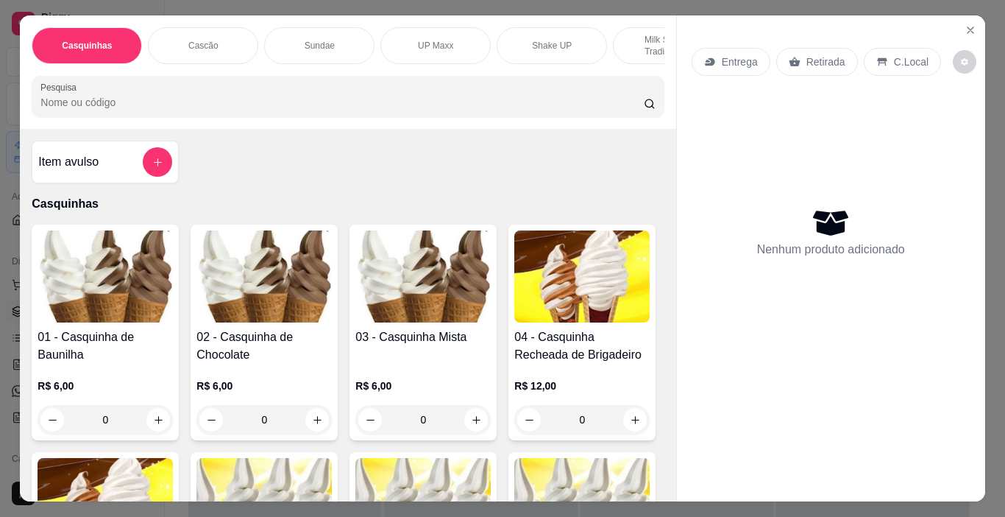
click at [408, 293] on img at bounding box center [422, 276] width 135 height 92
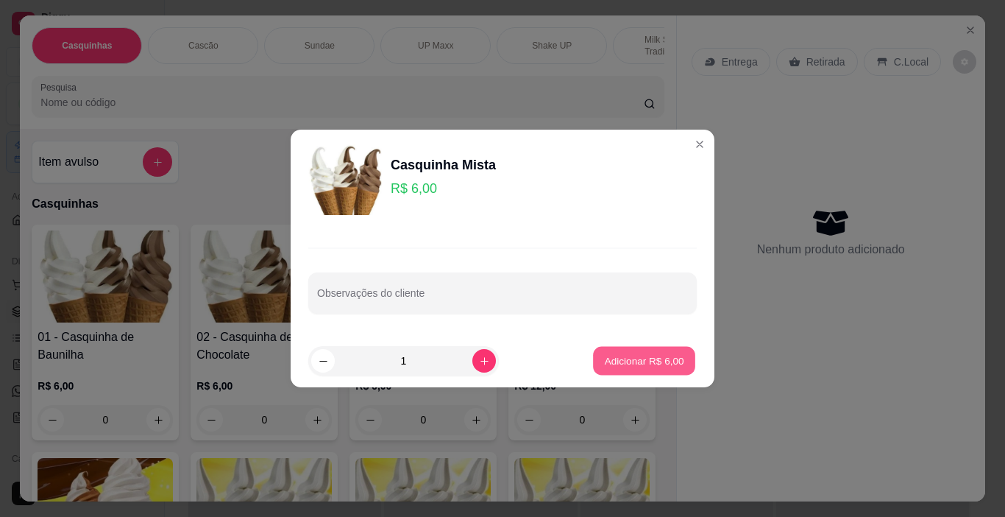
click at [642, 369] on button "Adicionar R$ 6,00" at bounding box center [644, 361] width 102 height 29
type input "1"
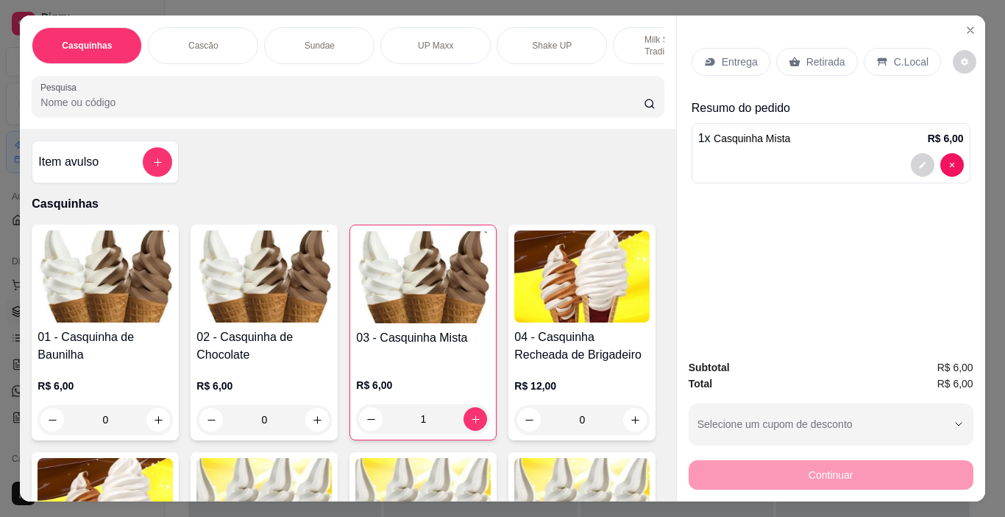
click at [258, 291] on img at bounding box center [264, 276] width 135 height 92
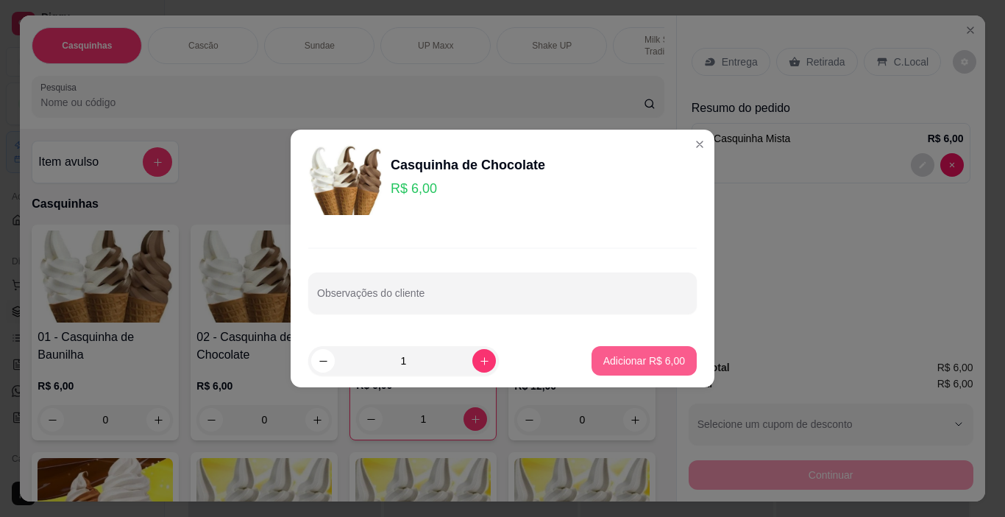
click at [676, 358] on button "Adicionar R$ 6,00" at bounding box center [644, 360] width 105 height 29
type input "1"
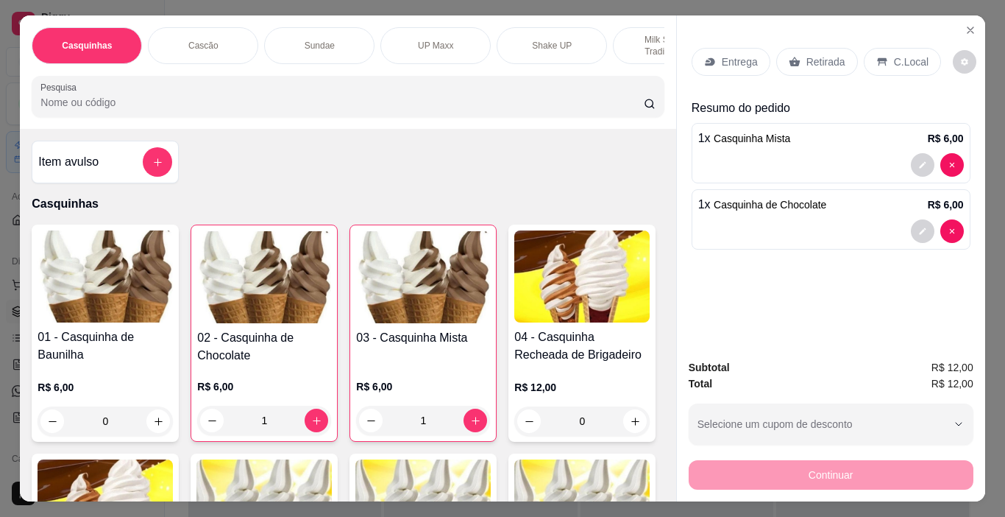
click at [899, 54] on p "C.Local" at bounding box center [911, 61] width 35 height 15
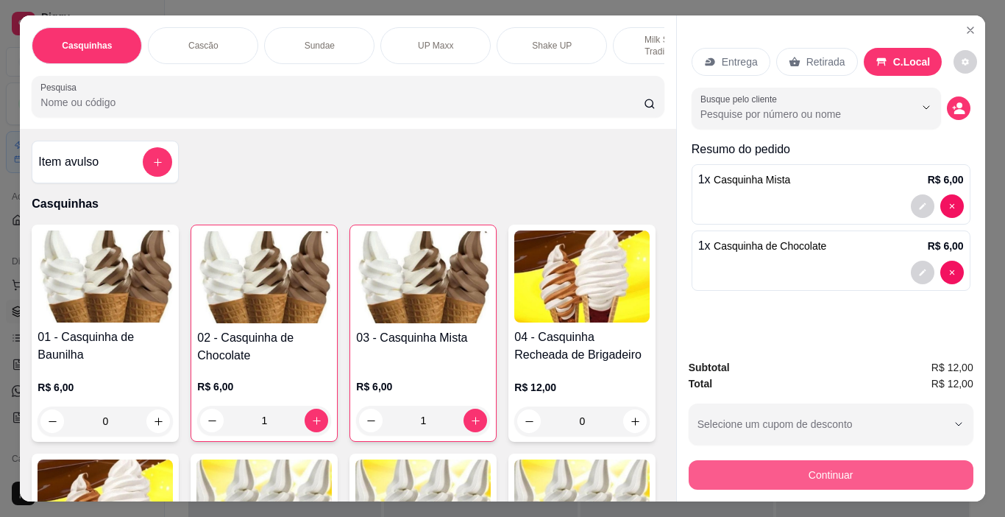
click at [927, 478] on button "Continuar" at bounding box center [831, 474] width 285 height 29
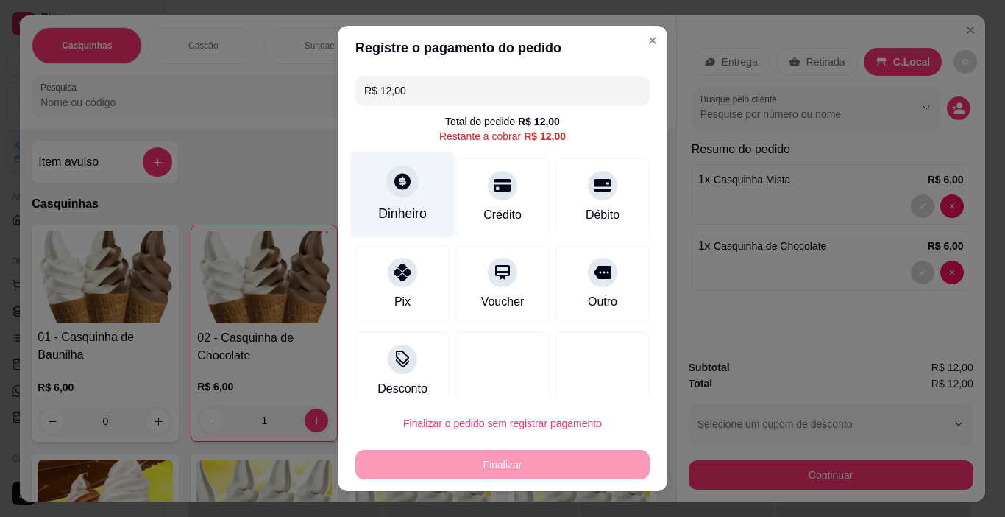
click at [402, 202] on div "Dinheiro" at bounding box center [403, 195] width 104 height 86
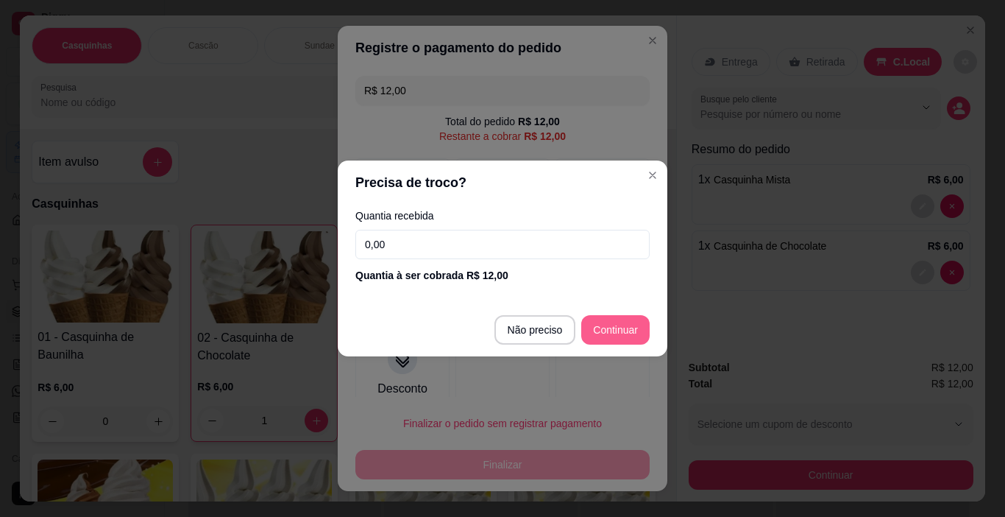
type input "R$ 0,00"
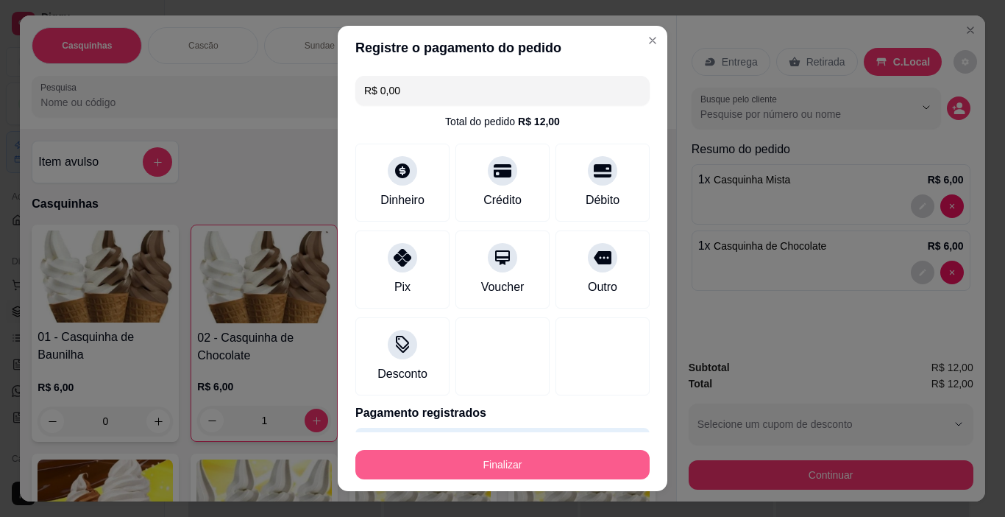
click at [568, 467] on button "Finalizar" at bounding box center [502, 464] width 294 height 29
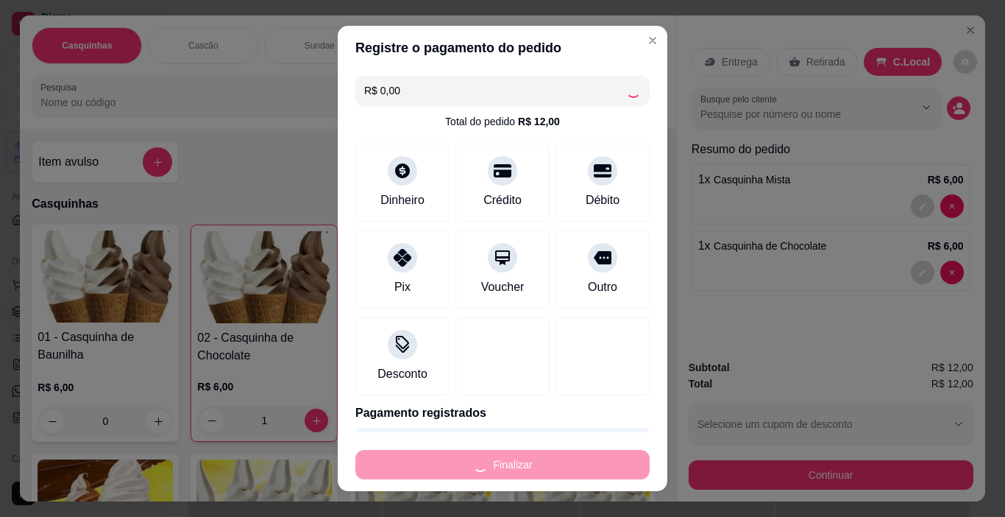
type input "0"
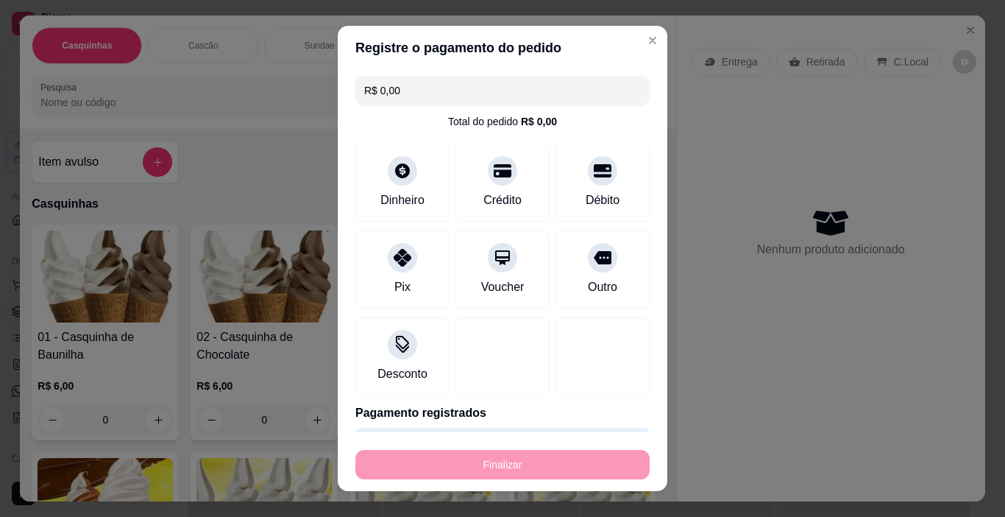
type input "-R$ 12,00"
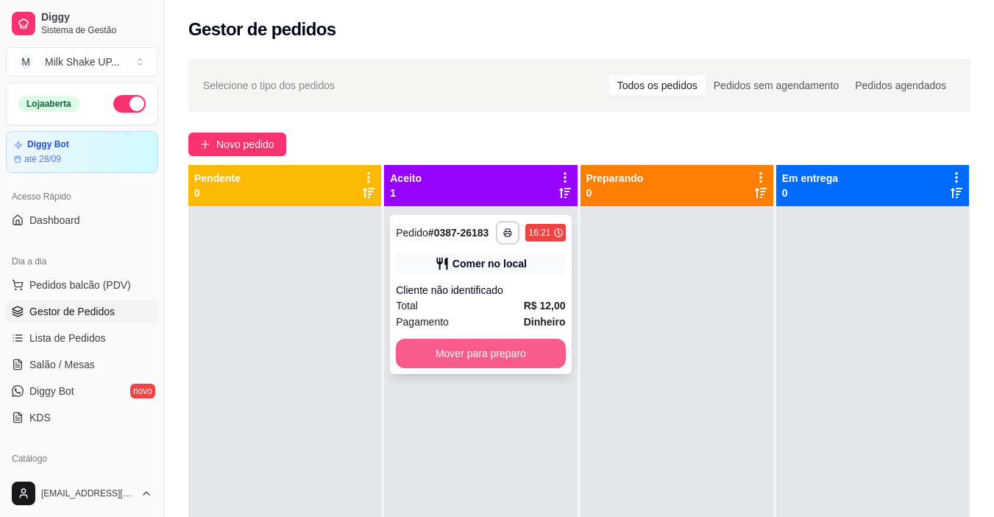
click at [532, 355] on button "Mover para preparo" at bounding box center [480, 353] width 169 height 29
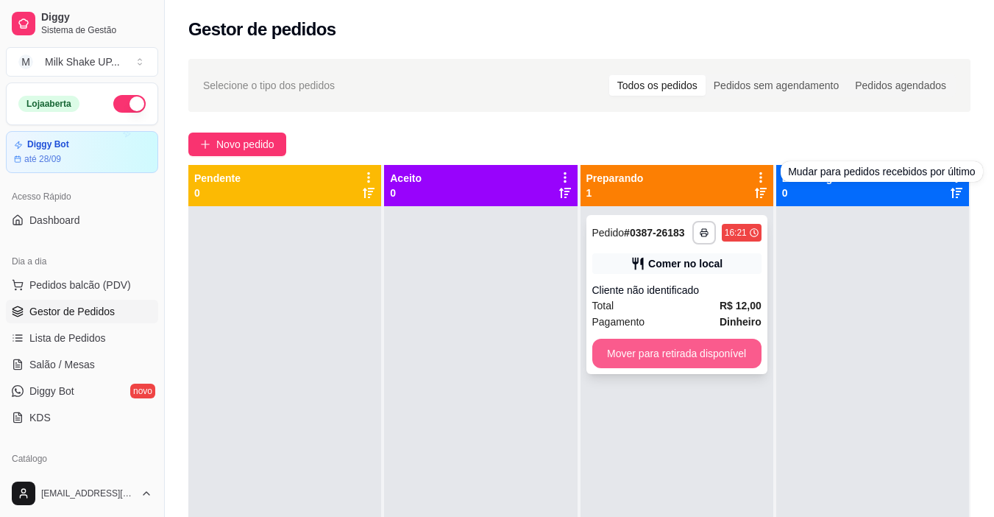
click at [721, 348] on button "Mover para retirada disponível" at bounding box center [676, 353] width 169 height 29
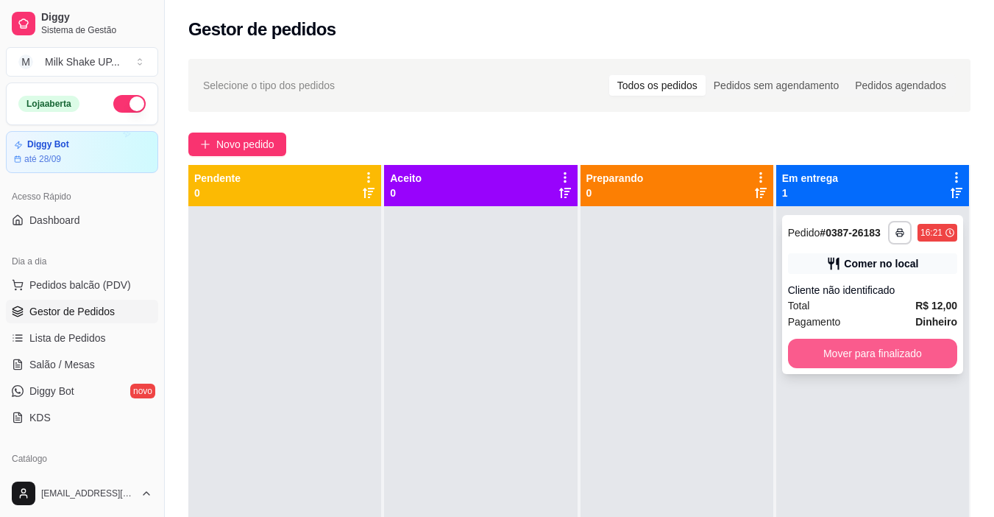
click at [868, 350] on button "Mover para finalizado" at bounding box center [872, 353] width 169 height 29
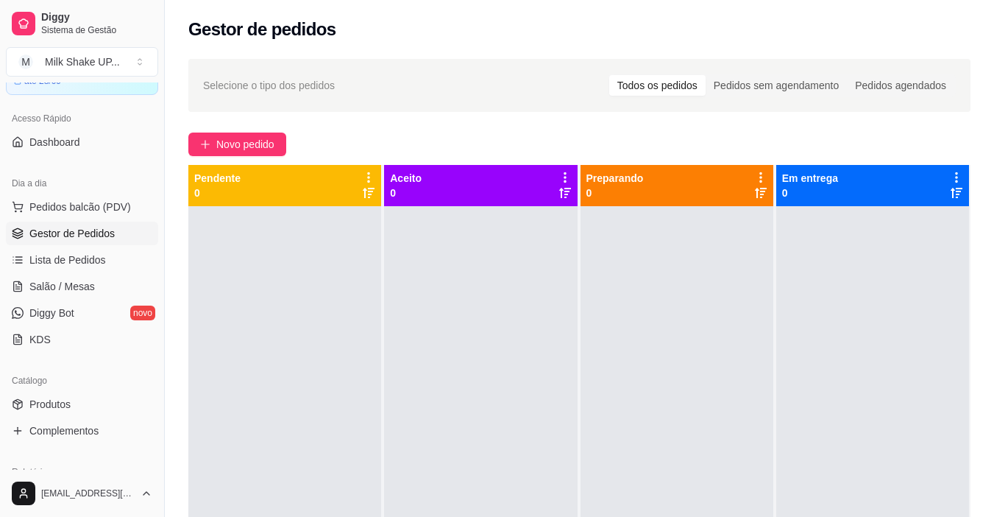
scroll to position [147, 0]
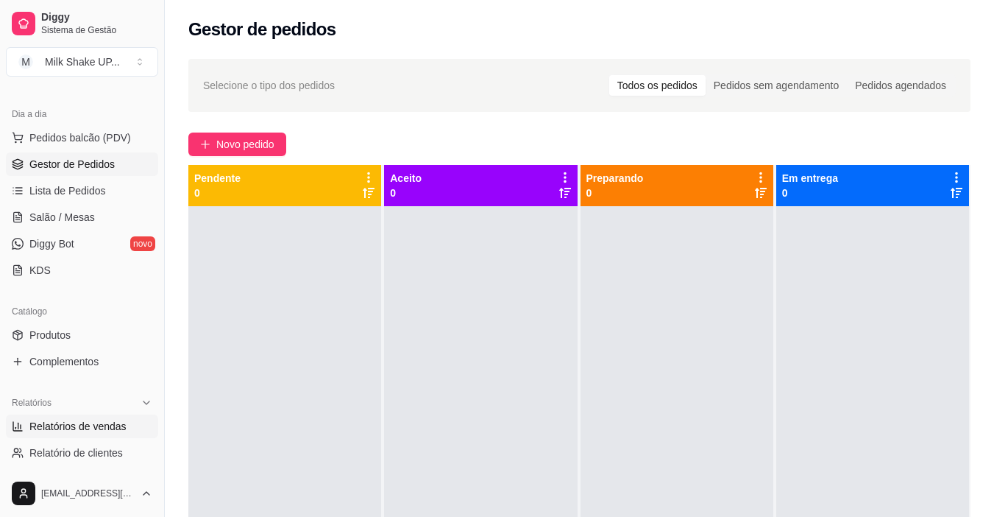
click at [80, 422] on span "Relatórios de vendas" at bounding box center [77, 426] width 97 height 15
select select "ALL"
select select "0"
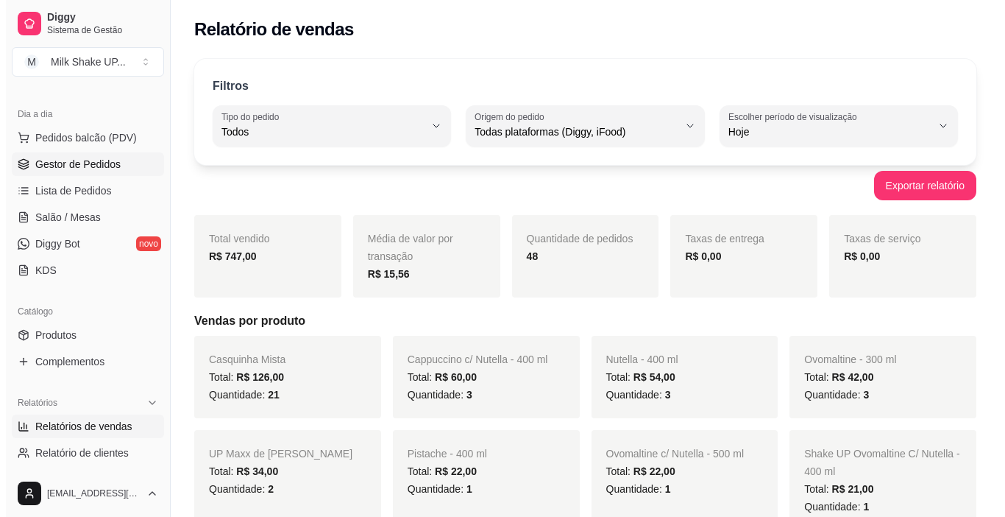
scroll to position [74, 0]
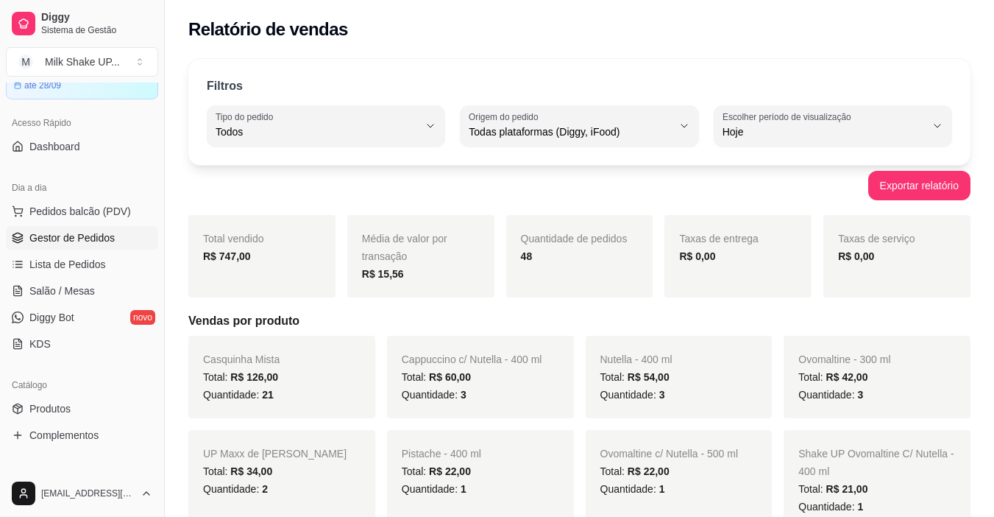
click at [93, 238] on span "Gestor de Pedidos" at bounding box center [71, 237] width 85 height 15
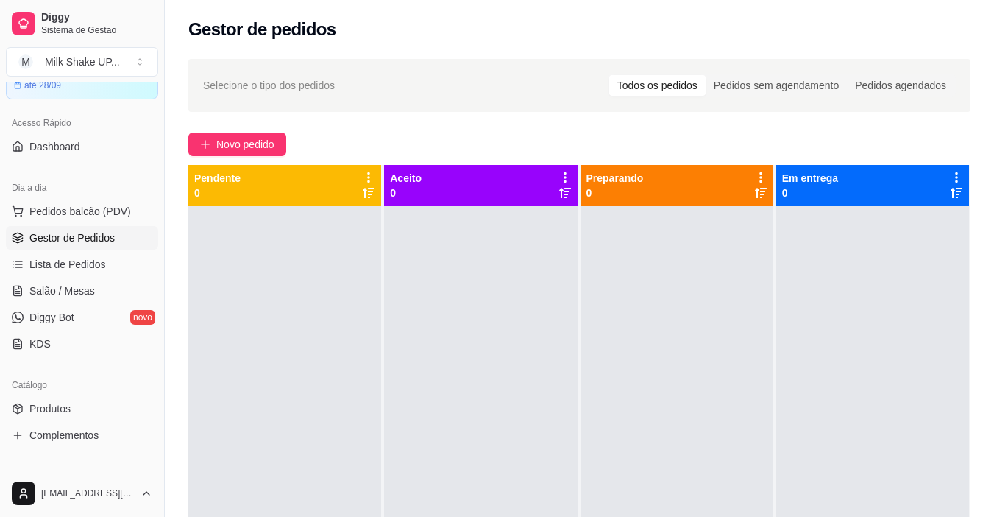
click at [660, 141] on div "Novo pedido" at bounding box center [579, 144] width 782 height 24
click at [269, 148] on span "Novo pedido" at bounding box center [245, 144] width 58 height 16
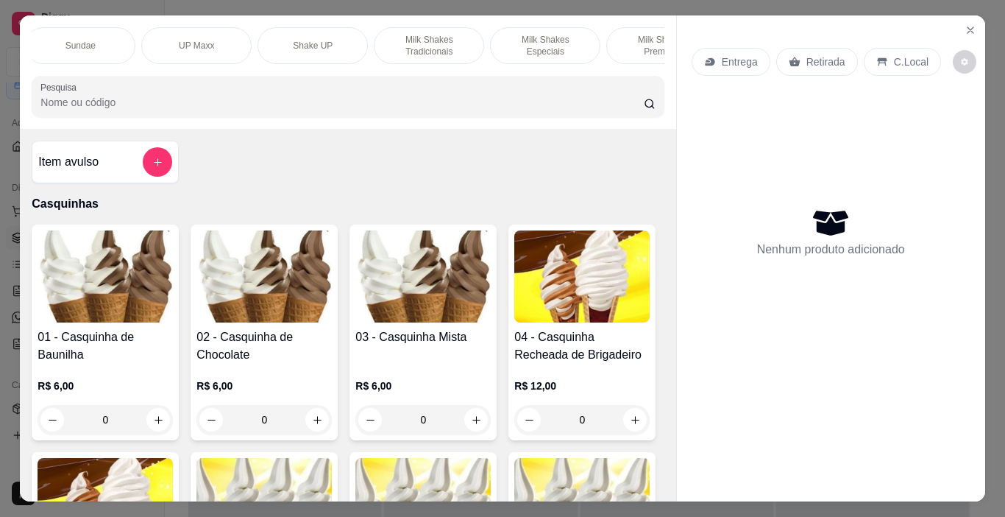
scroll to position [0, 283]
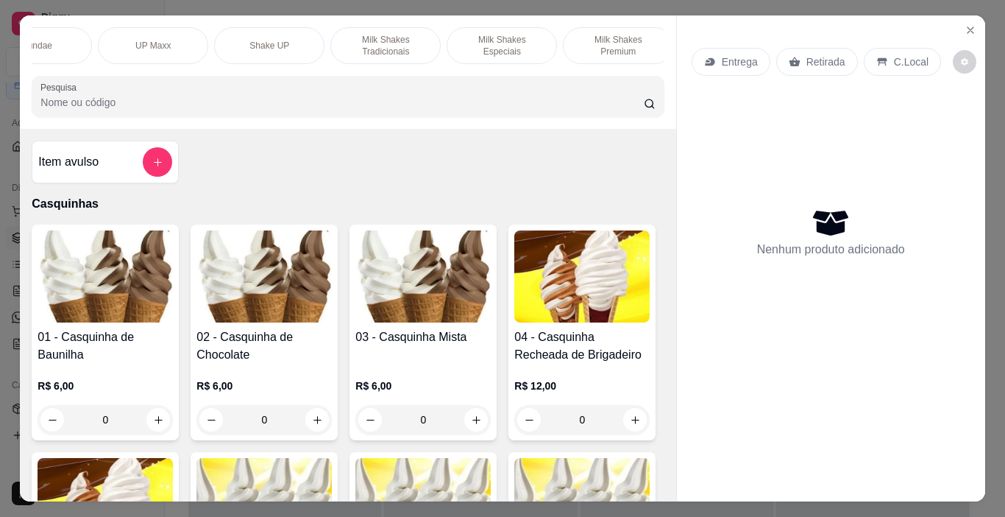
click at [598, 43] on p "Milk Shakes Premium" at bounding box center [618, 46] width 85 height 24
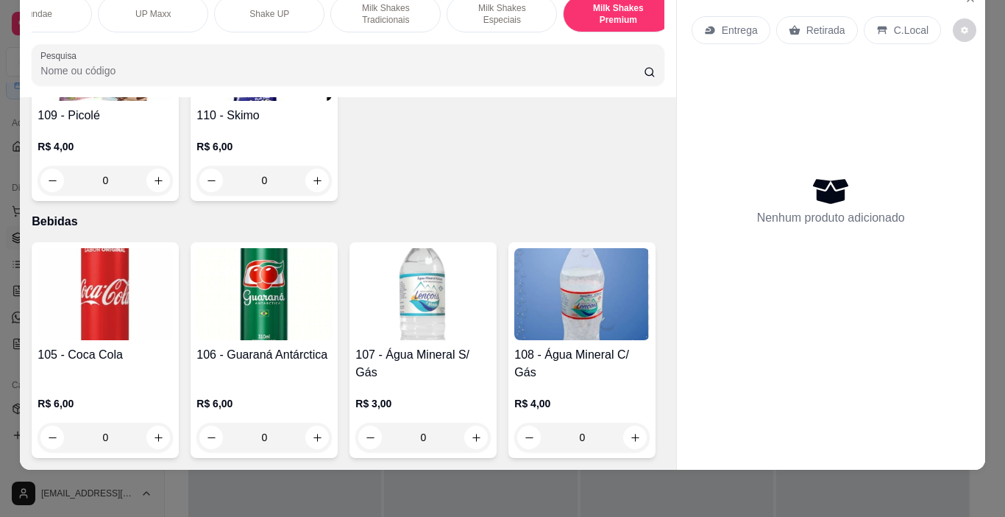
scroll to position [7800, 0]
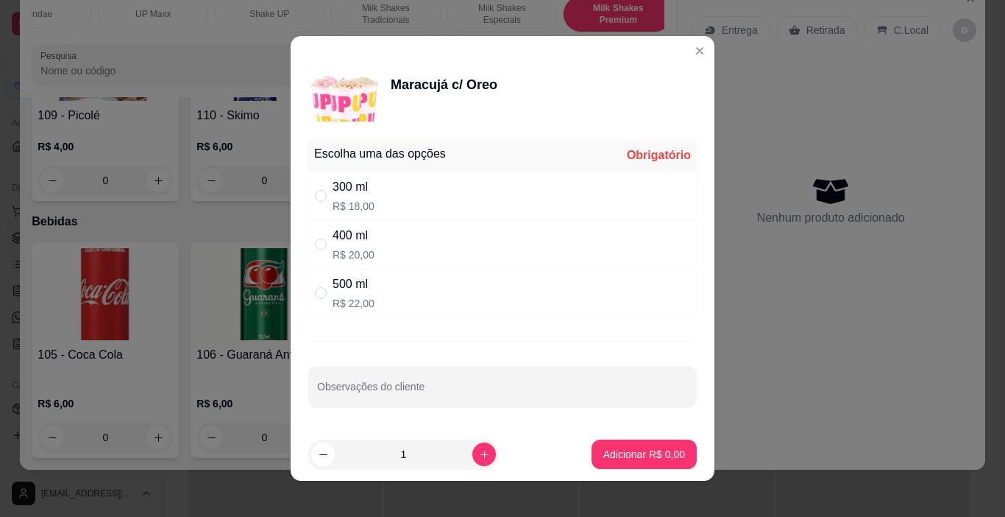
click at [325, 236] on div "400 ml R$ 20,00" at bounding box center [502, 244] width 389 height 49
radio input "true"
click at [617, 459] on p "Adicionar R$ 20,00" at bounding box center [642, 454] width 88 height 15
type input "1"
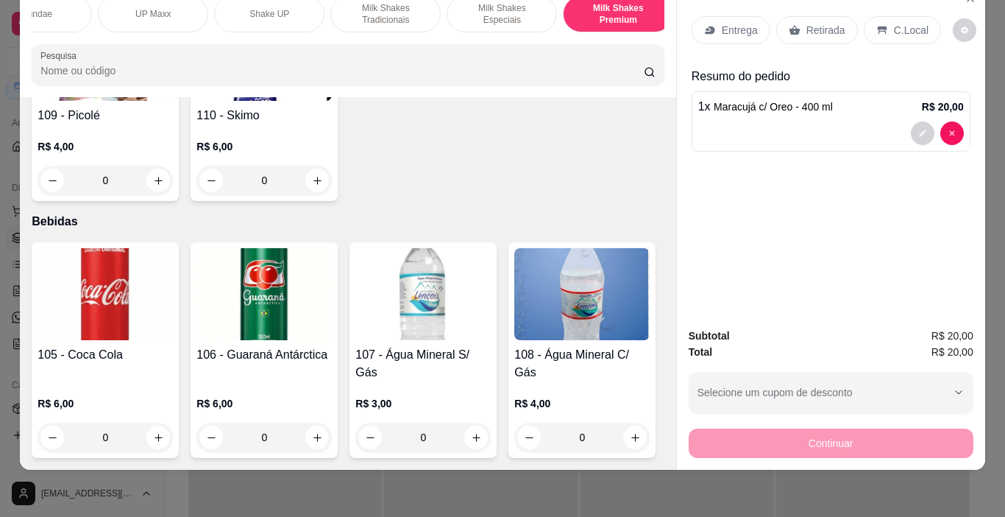
click at [893, 31] on div "C.Local" at bounding box center [902, 30] width 77 height 28
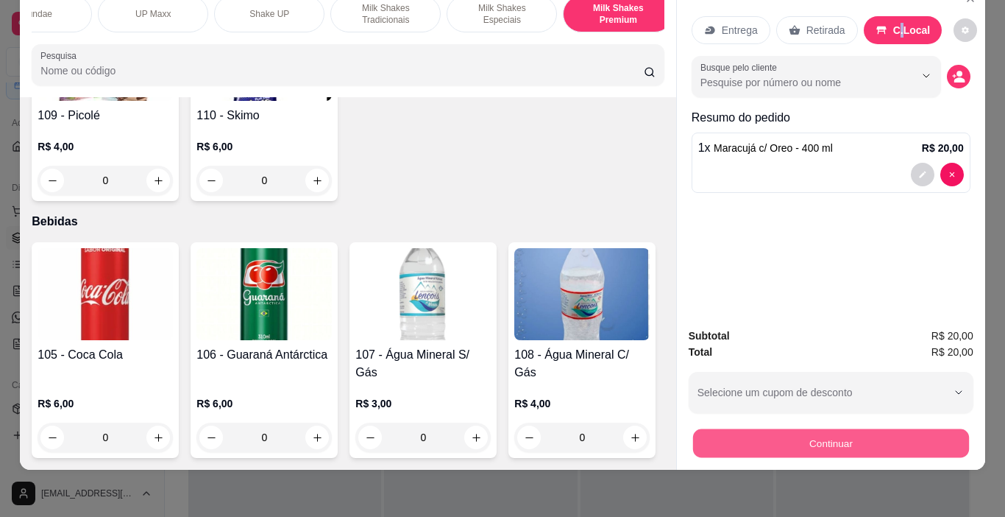
click at [866, 434] on button "Continuar" at bounding box center [831, 443] width 276 height 29
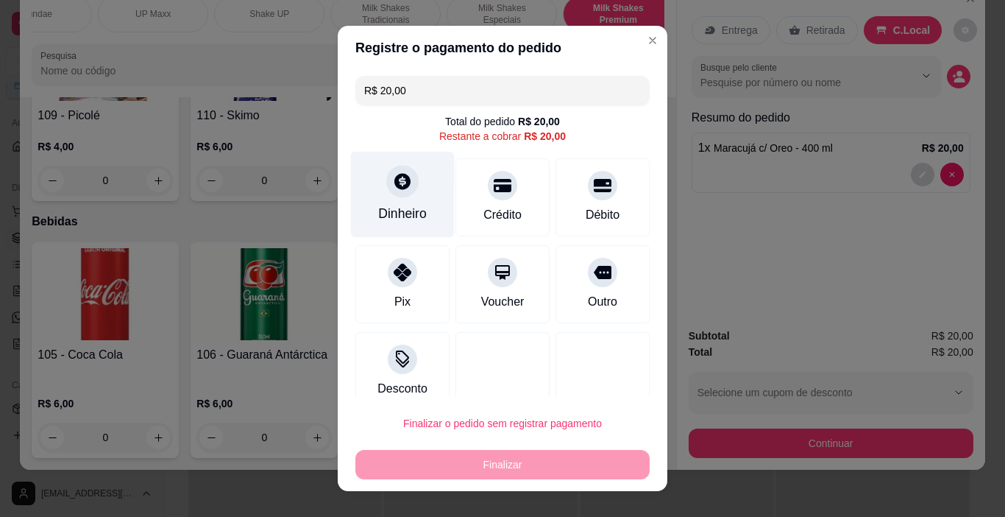
click at [411, 200] on div "Dinheiro" at bounding box center [403, 195] width 104 height 86
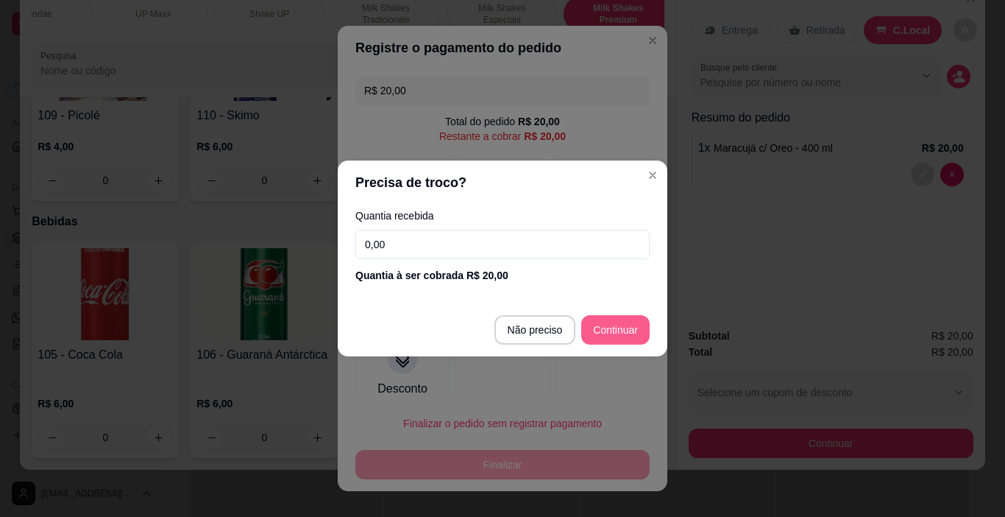
type input "R$ 0,00"
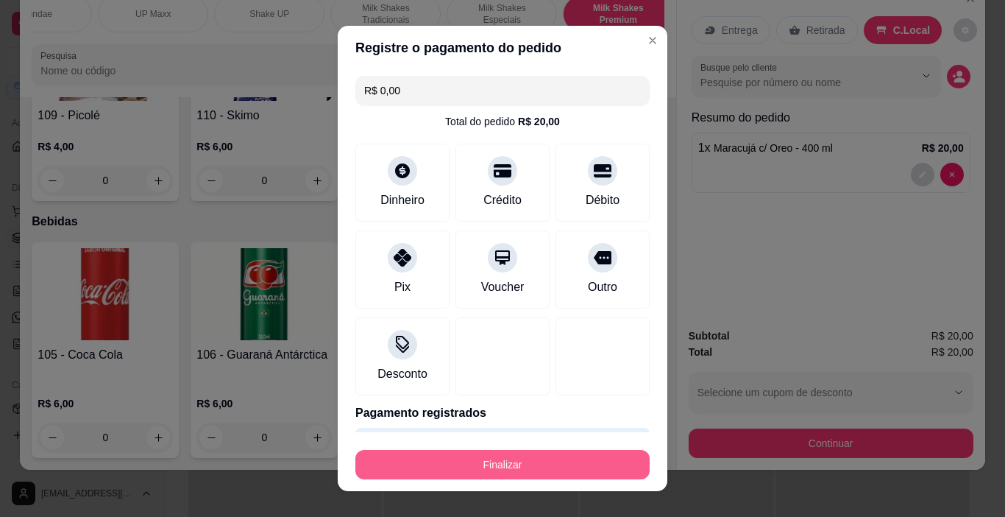
click at [581, 459] on button "Finalizar" at bounding box center [502, 464] width 294 height 29
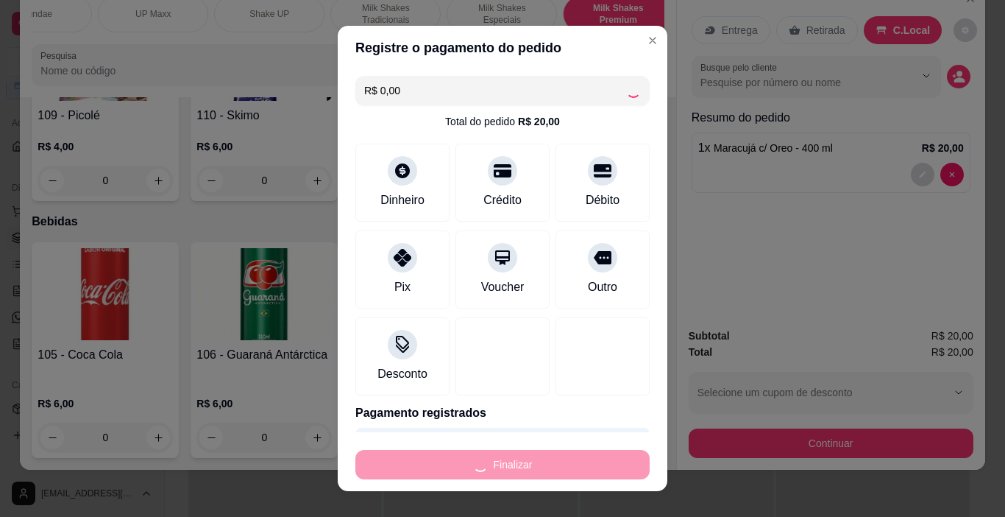
type input "0"
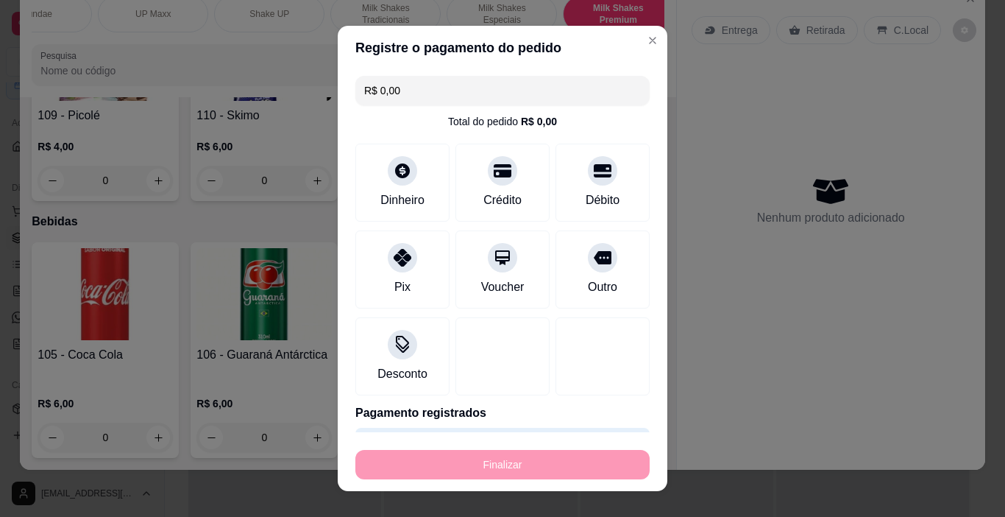
type input "-R$ 20,00"
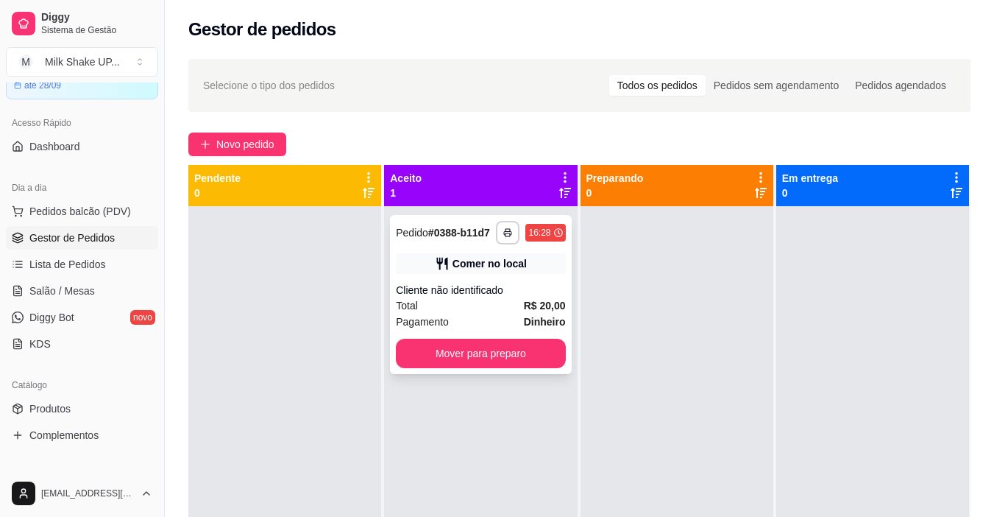
click at [565, 345] on div "**********" at bounding box center [480, 294] width 181 height 159
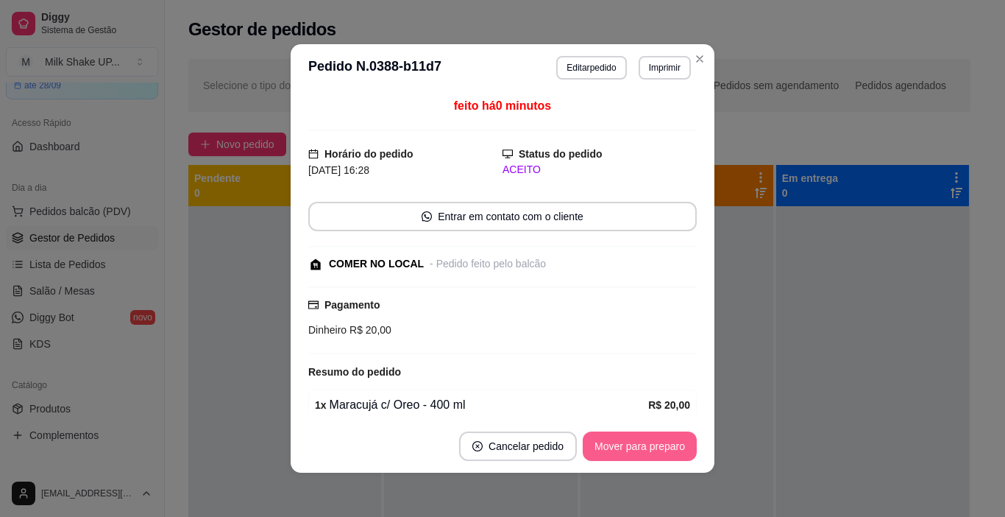
click at [626, 441] on button "Mover para preparo" at bounding box center [640, 445] width 114 height 29
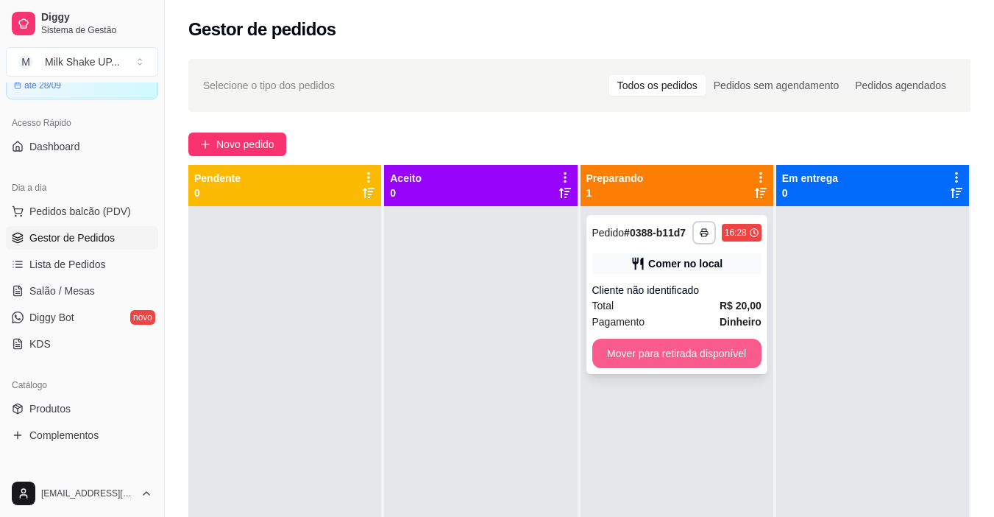
click at [696, 352] on button "Mover para retirada disponível" at bounding box center [676, 353] width 169 height 29
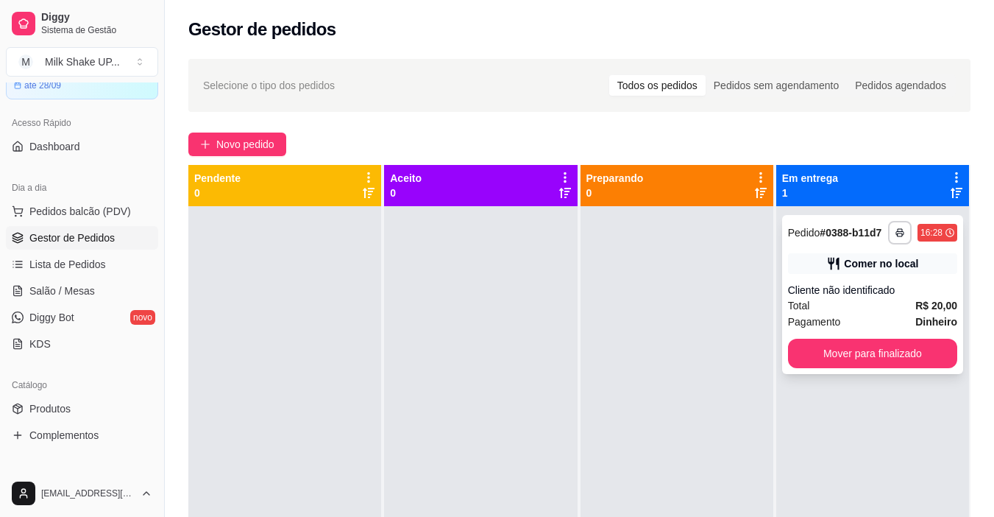
click at [830, 372] on div "**********" at bounding box center [872, 294] width 181 height 159
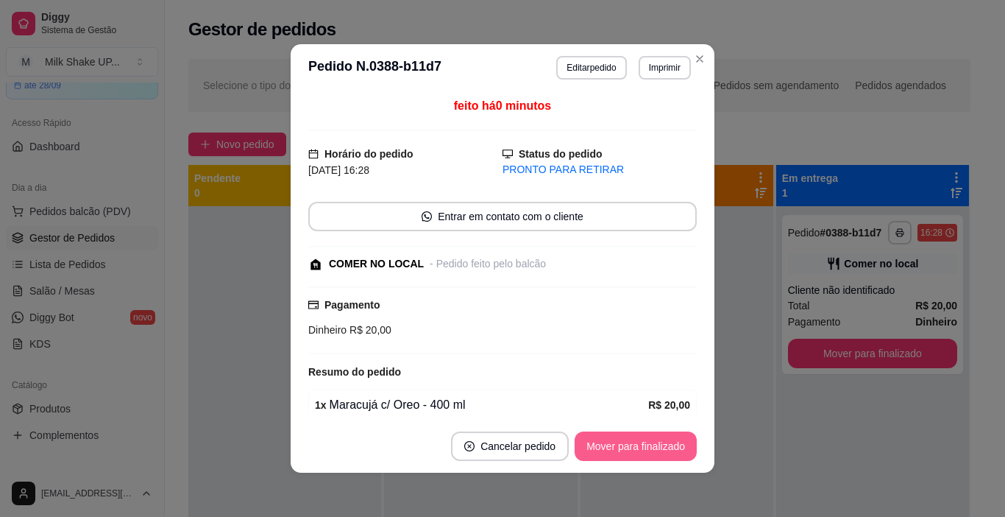
click at [639, 440] on button "Mover para finalizado" at bounding box center [636, 445] width 122 height 29
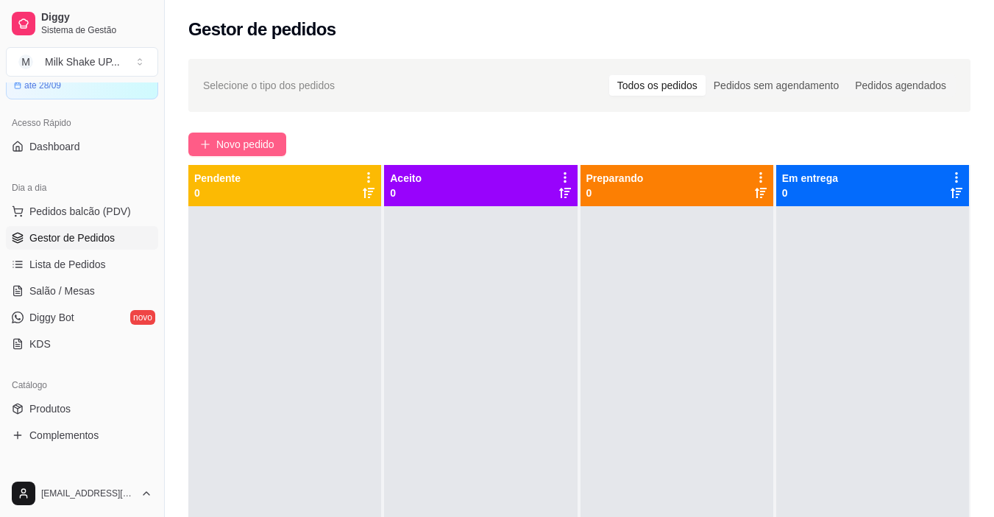
click at [269, 138] on span "Novo pedido" at bounding box center [245, 144] width 58 height 16
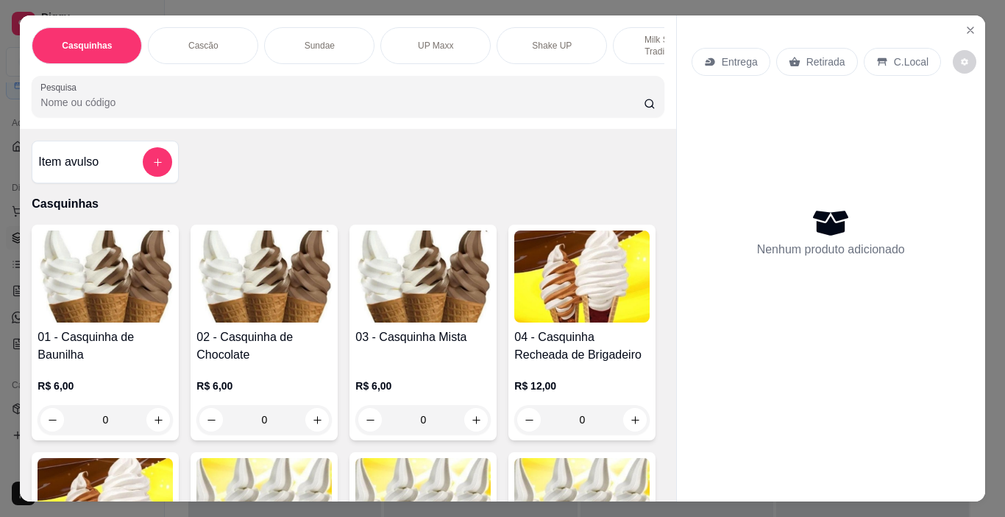
click at [102, 289] on img at bounding box center [105, 276] width 135 height 92
click at [245, 301] on img at bounding box center [264, 276] width 135 height 92
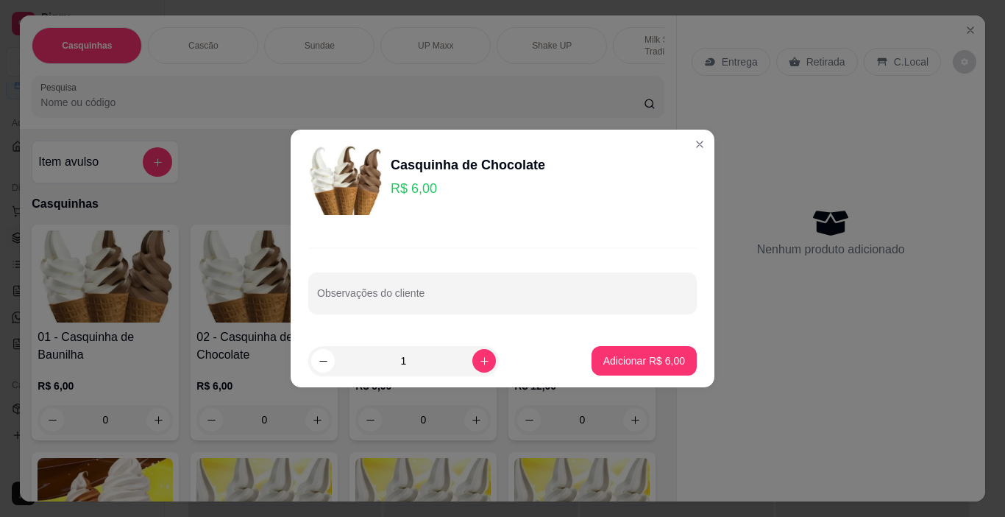
click at [610, 345] on footer "1 Adicionar R$ 6,00" at bounding box center [503, 360] width 424 height 53
click at [608, 359] on p "Adicionar R$ 6,00" at bounding box center [643, 360] width 79 height 14
type input "1"
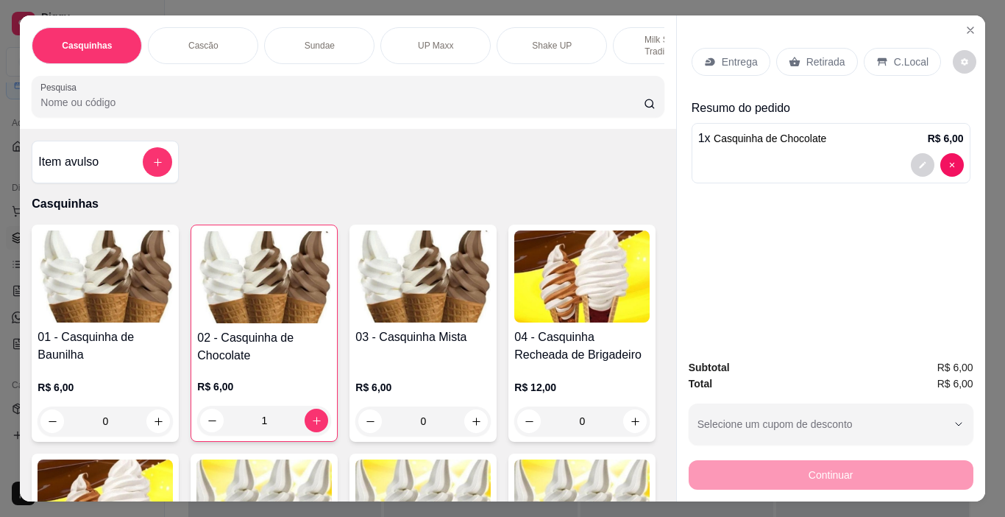
click at [898, 54] on p "C.Local" at bounding box center [911, 61] width 35 height 15
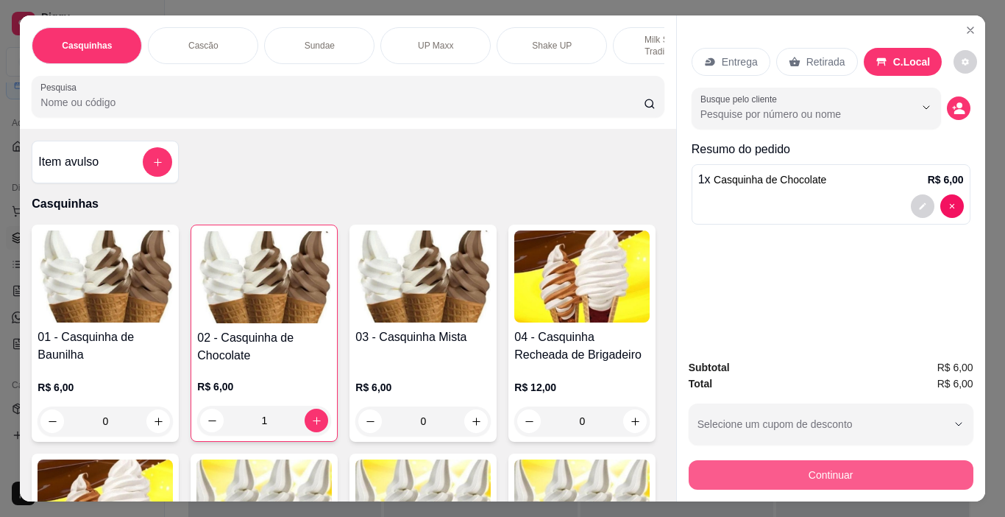
click at [838, 460] on button "Continuar" at bounding box center [831, 474] width 285 height 29
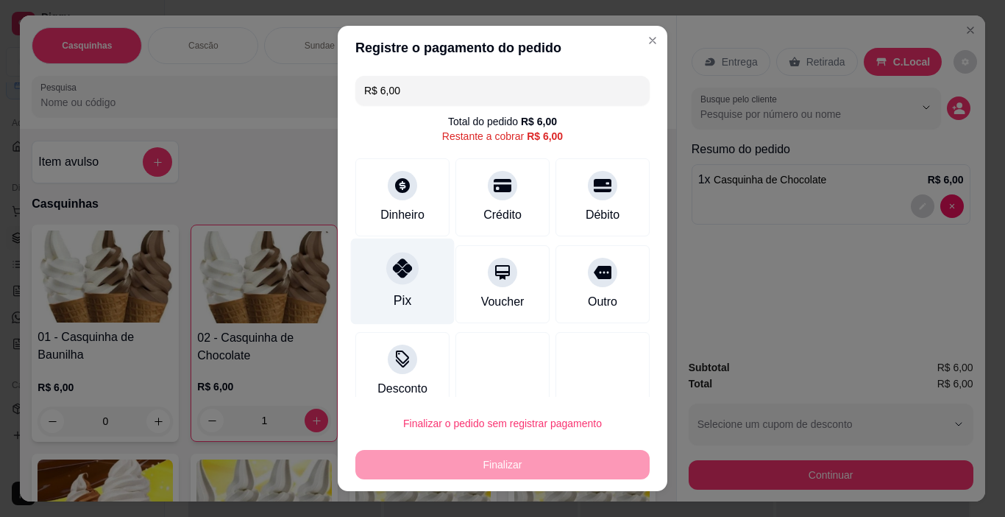
click at [386, 285] on div "Pix" at bounding box center [403, 281] width 104 height 86
type input "R$ 0,00"
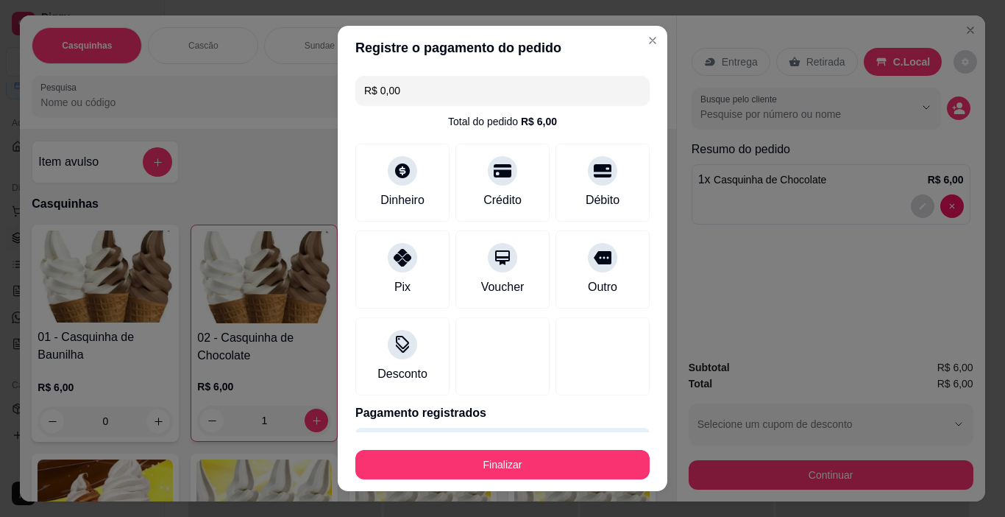
click at [555, 472] on button "Finalizar" at bounding box center [502, 464] width 294 height 29
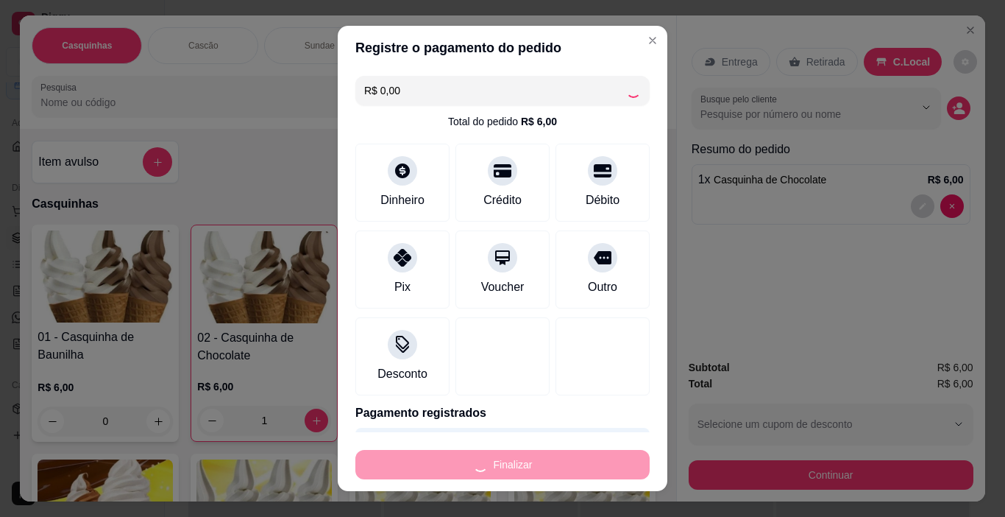
type input "0"
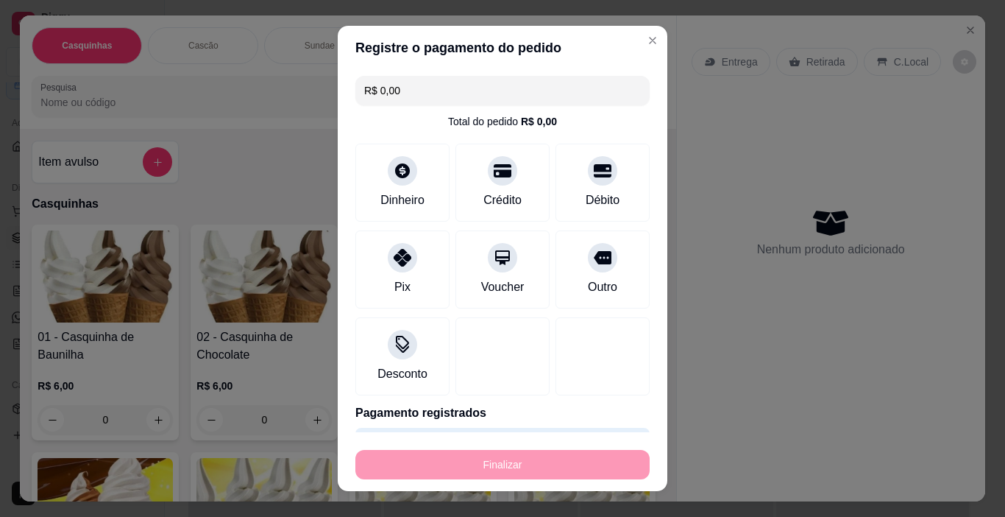
type input "-R$ 6,00"
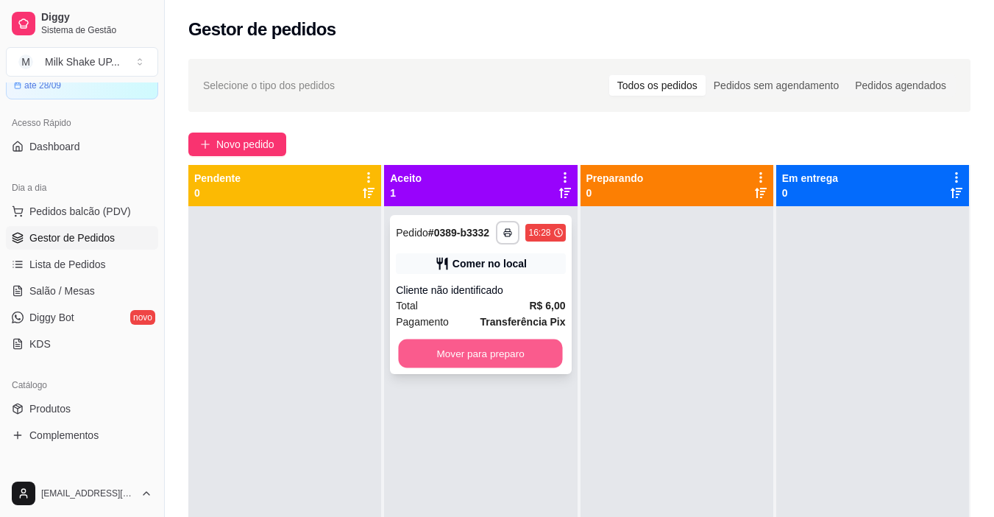
click at [537, 351] on button "Mover para preparo" at bounding box center [481, 353] width 164 height 29
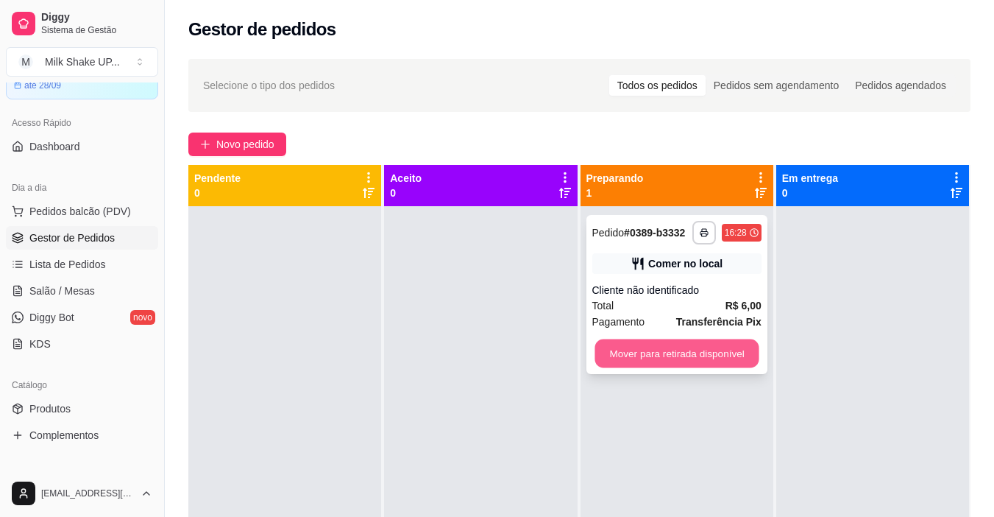
click at [659, 347] on button "Mover para retirada disponível" at bounding box center [677, 353] width 164 height 29
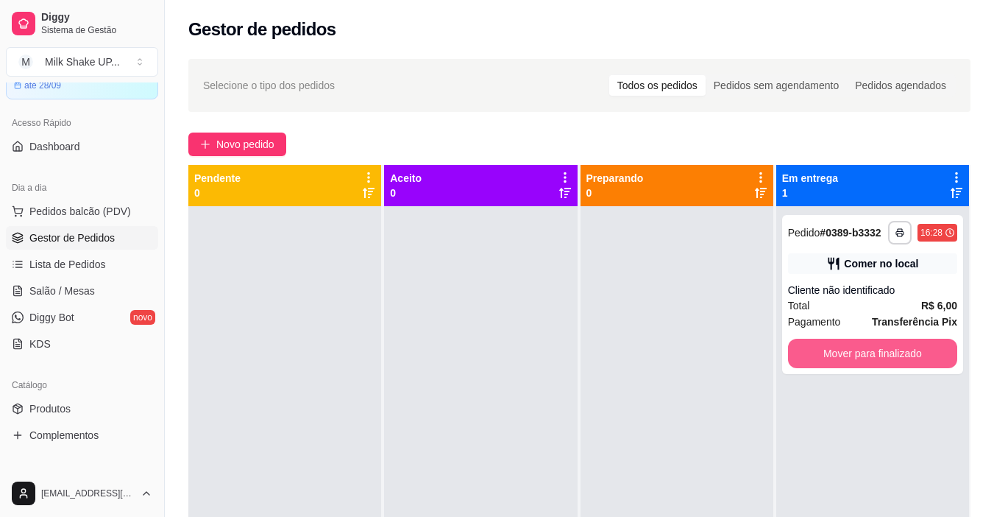
click at [813, 347] on button "Mover para finalizado" at bounding box center [872, 353] width 169 height 29
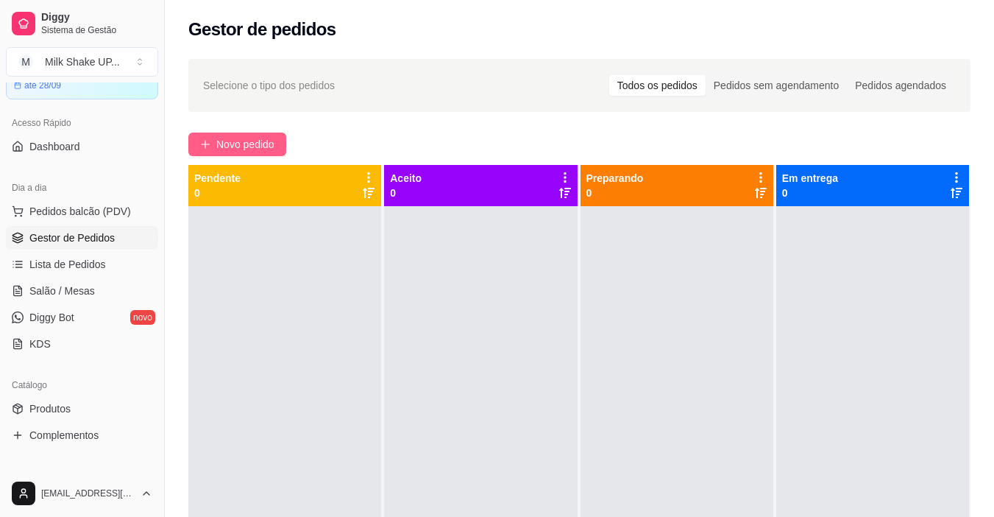
click at [250, 144] on span "Novo pedido" at bounding box center [245, 144] width 58 height 16
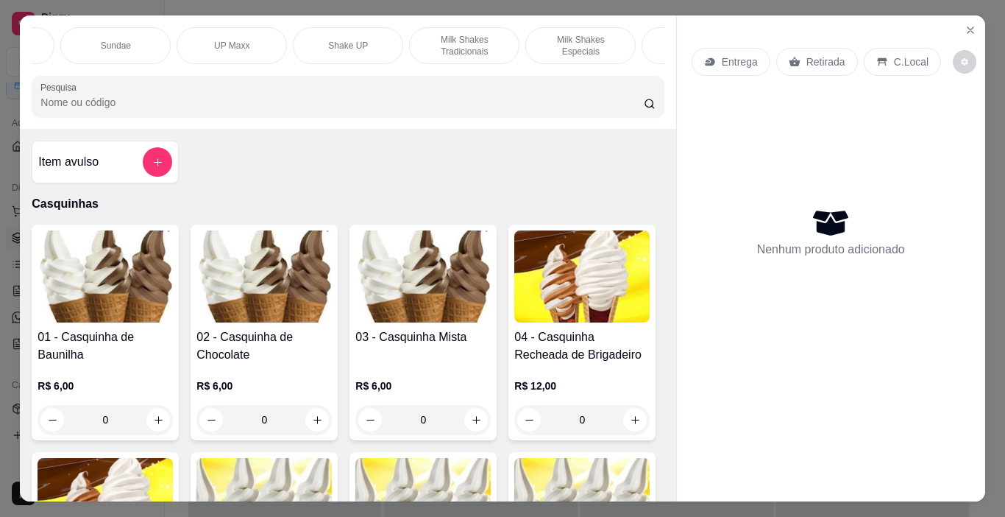
scroll to position [0, 214]
click at [448, 49] on p "Milk Shakes Tradicionais" at bounding box center [453, 46] width 85 height 24
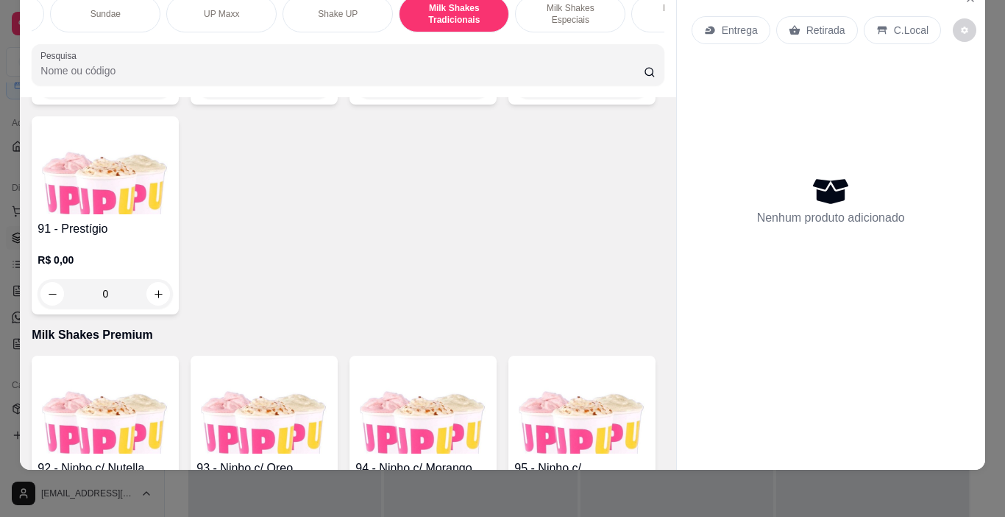
scroll to position [5644, 0]
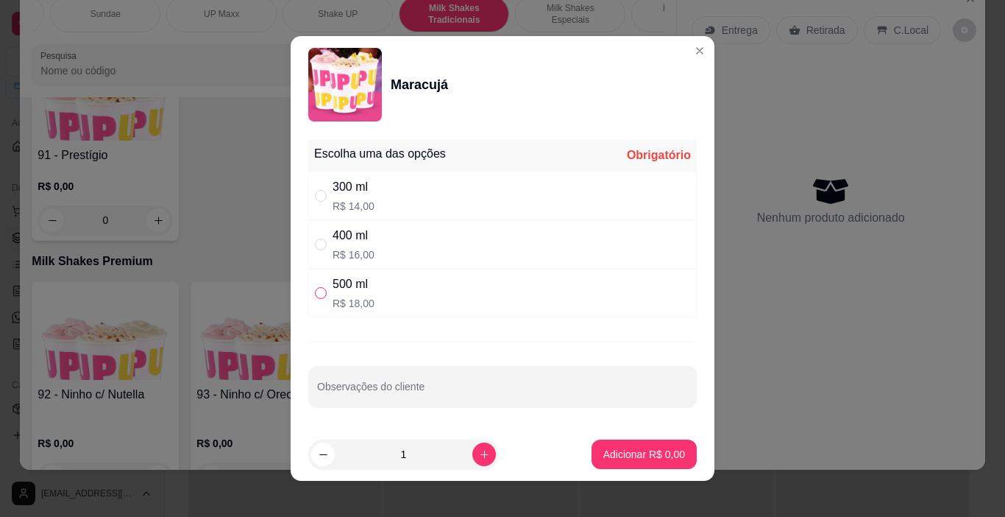
click at [317, 289] on input "" at bounding box center [321, 293] width 12 height 12
radio input "true"
click at [609, 457] on p "Adicionar R$ 18,00" at bounding box center [641, 454] width 85 height 14
type input "1"
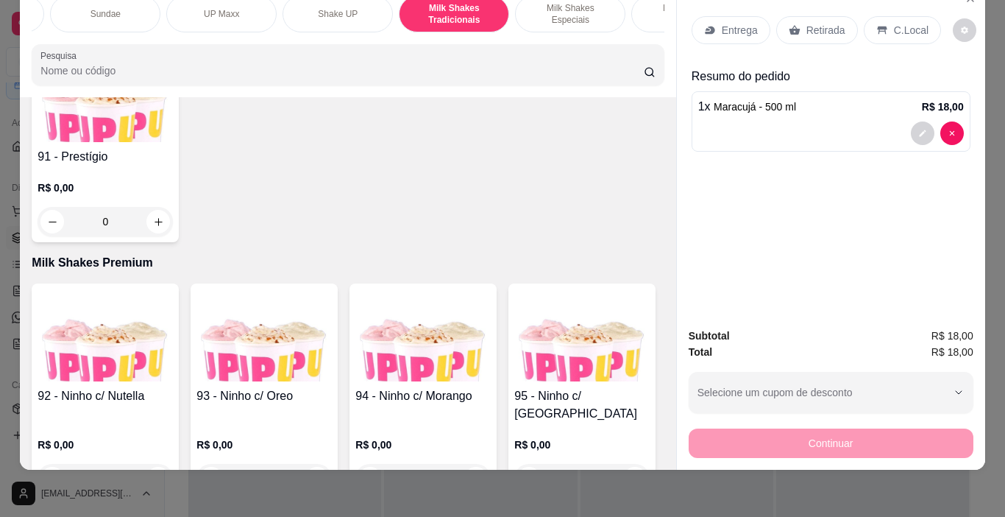
click at [559, 6] on p "Milk Shakes Especiais" at bounding box center [570, 14] width 85 height 24
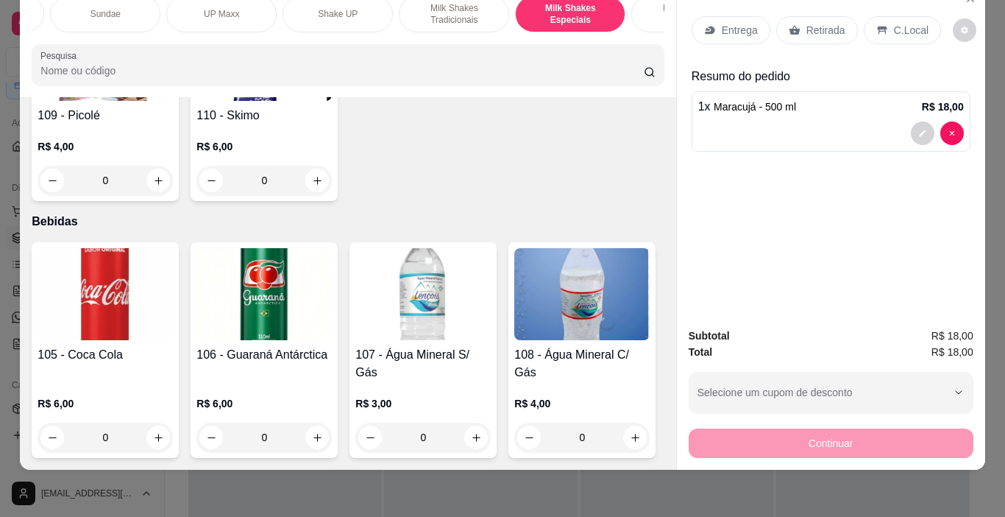
scroll to position [7584, 0]
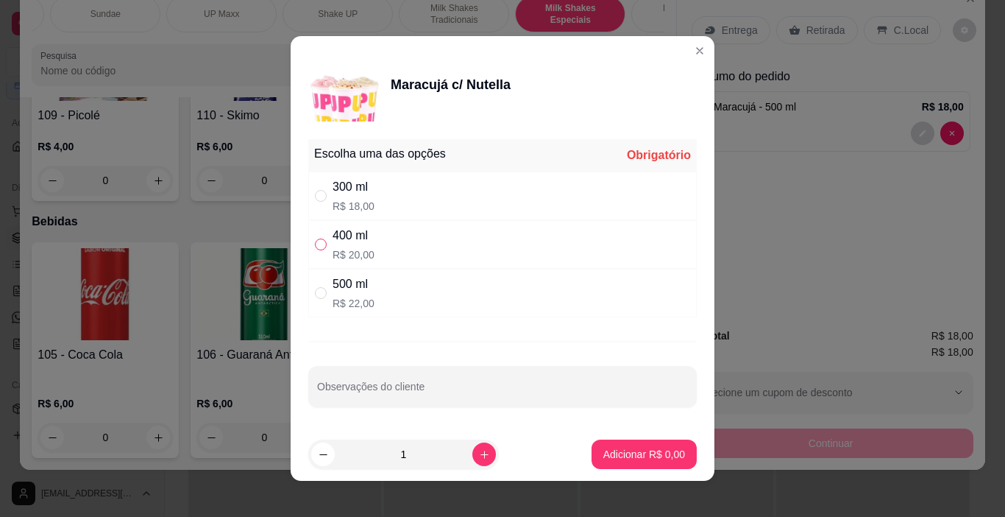
click at [315, 241] on input "" at bounding box center [321, 244] width 12 height 12
radio input "true"
click at [623, 453] on p "Adicionar R$ 20,00" at bounding box center [641, 454] width 85 height 14
type input "1"
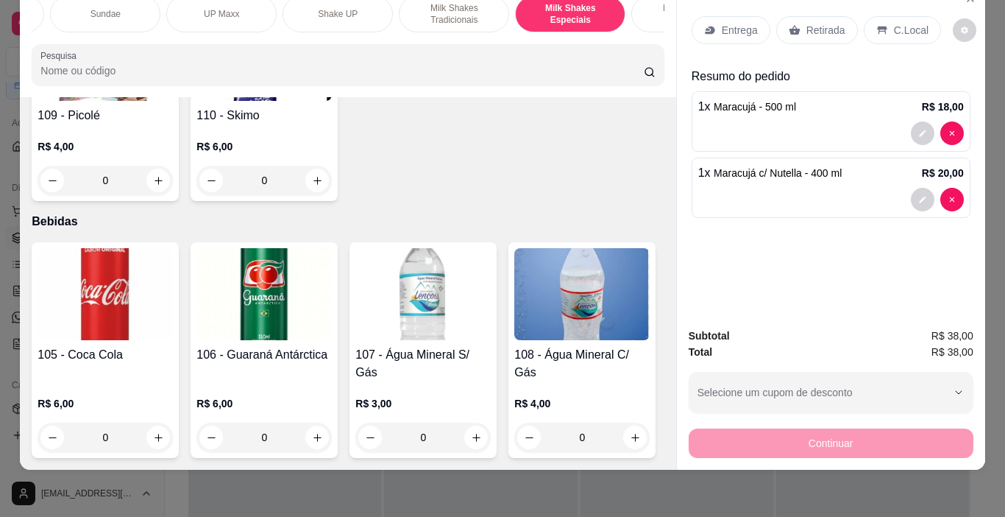
click at [901, 23] on p "C.Local" at bounding box center [911, 30] width 35 height 15
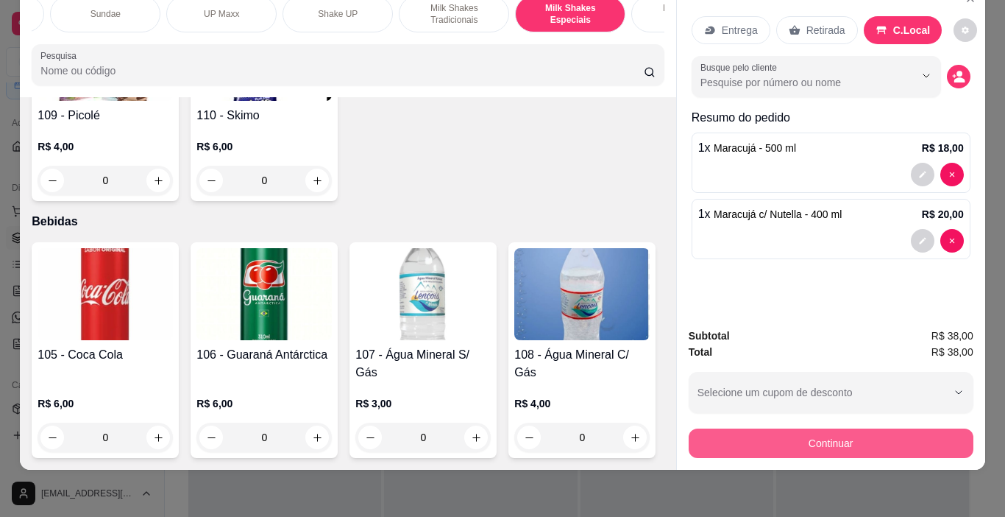
click at [930, 429] on button "Continuar" at bounding box center [831, 442] width 285 height 29
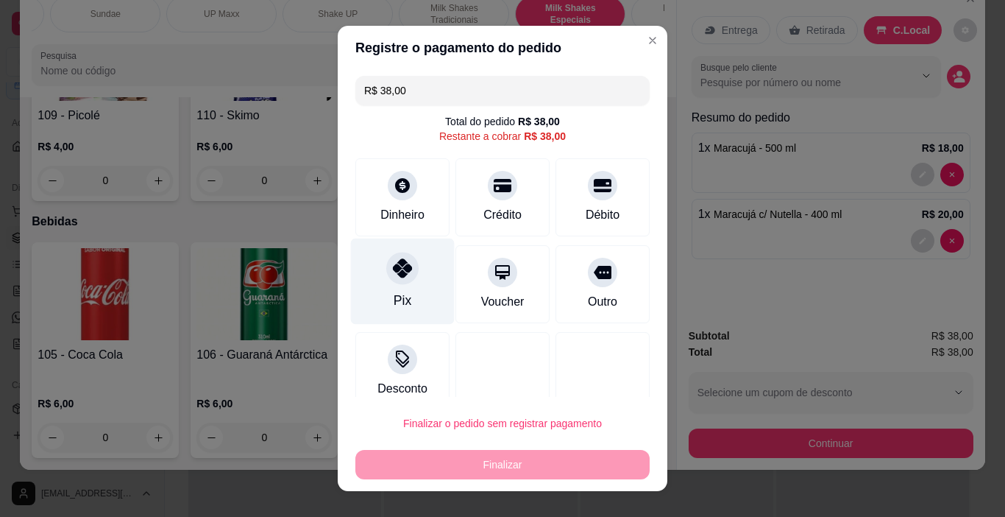
click at [409, 280] on div "Pix" at bounding box center [403, 281] width 104 height 86
type input "R$ 0,00"
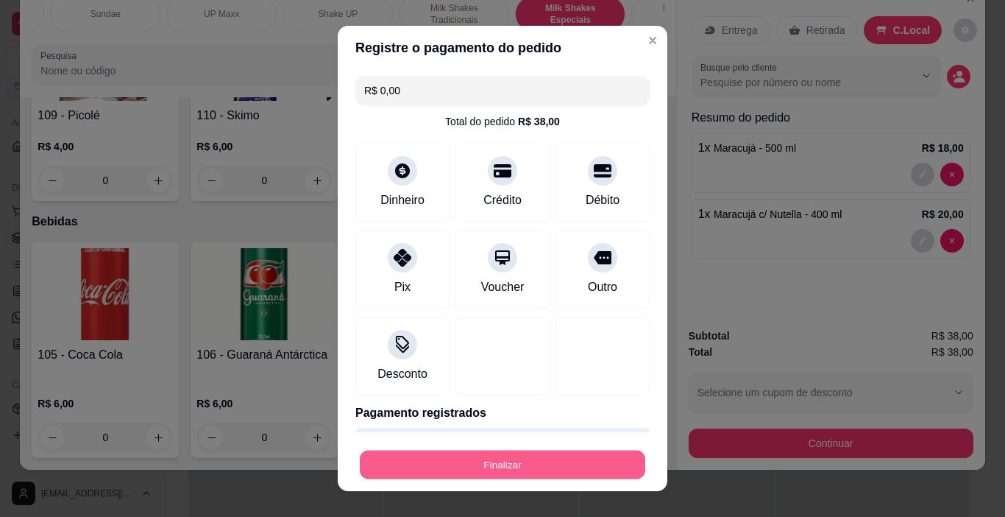
click at [555, 463] on button "Finalizar" at bounding box center [503, 464] width 286 height 29
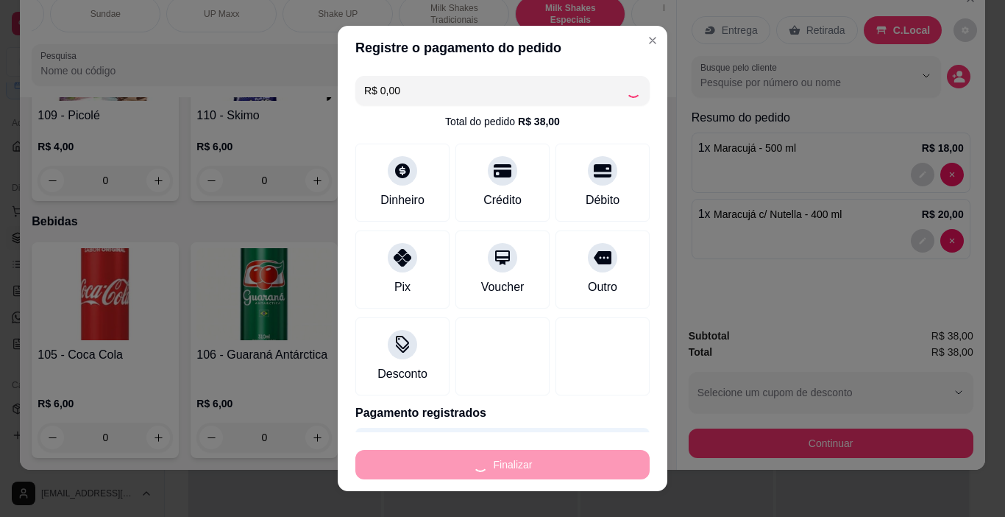
type input "0"
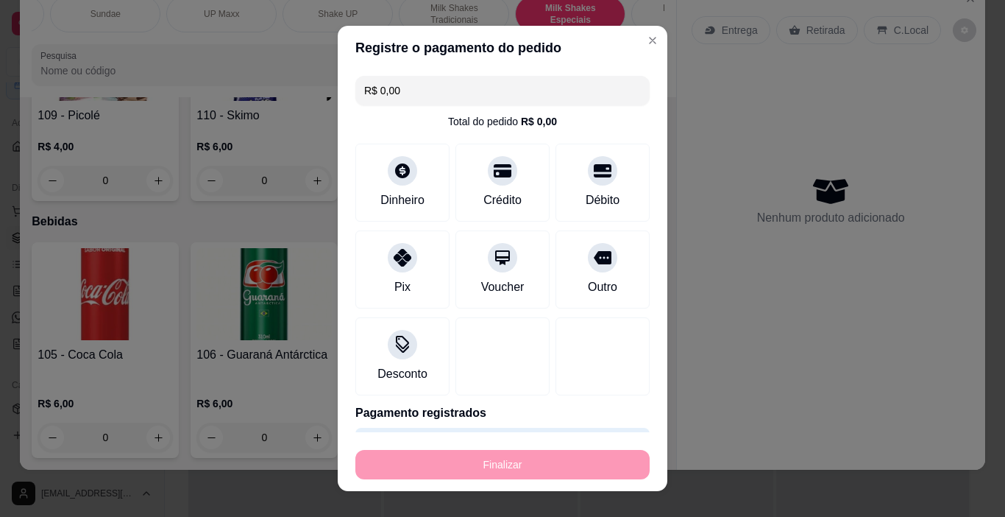
type input "-R$ 38,00"
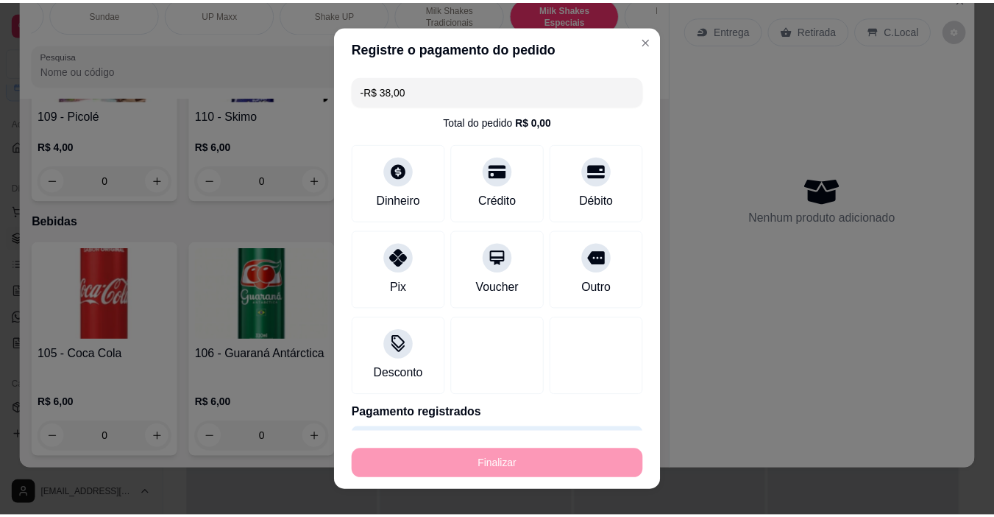
scroll to position [7583, 0]
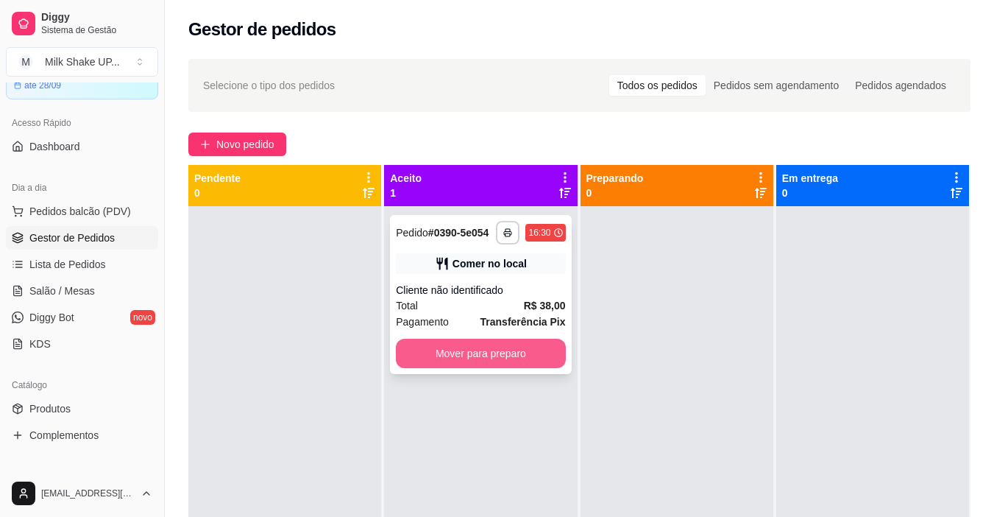
click at [537, 351] on button "Mover para preparo" at bounding box center [480, 353] width 169 height 29
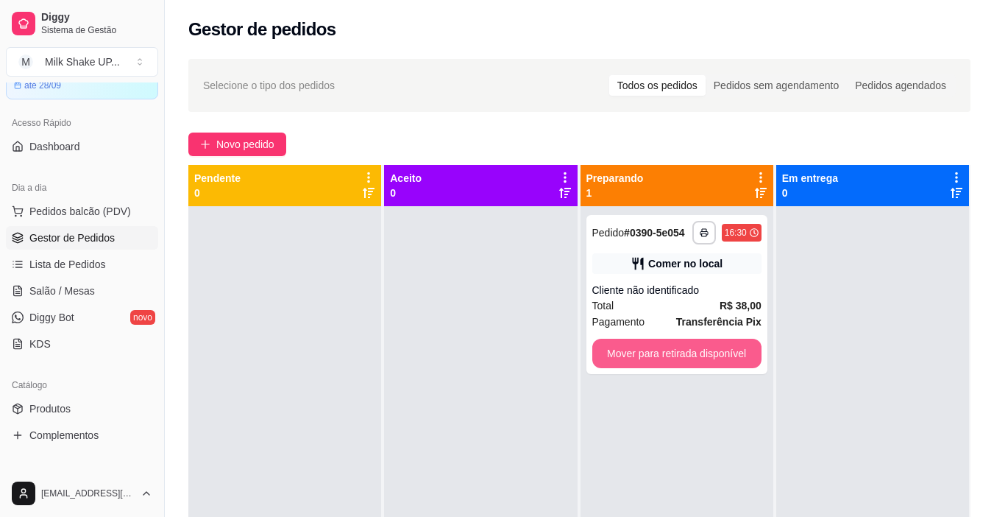
click at [709, 353] on button "Mover para retirada disponível" at bounding box center [676, 353] width 169 height 29
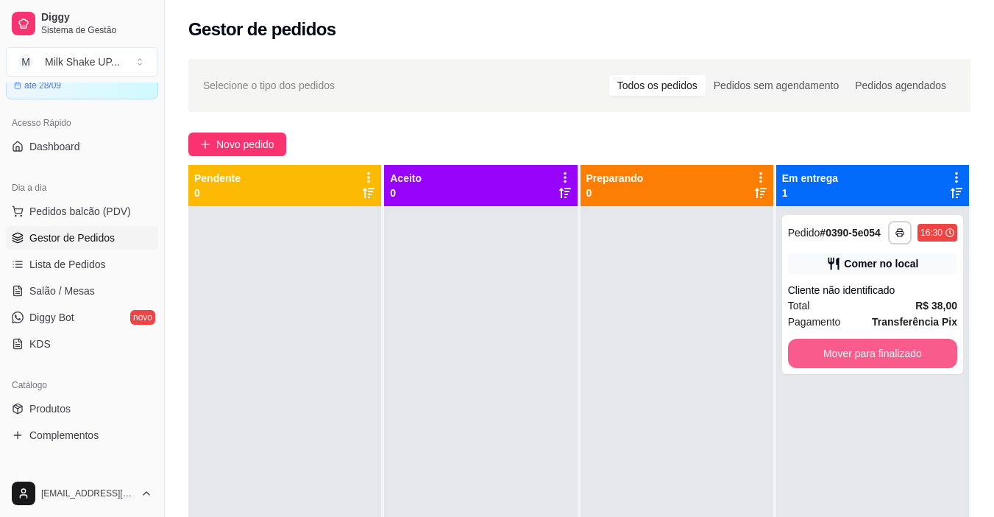
click at [860, 358] on button "Mover para finalizado" at bounding box center [872, 353] width 169 height 29
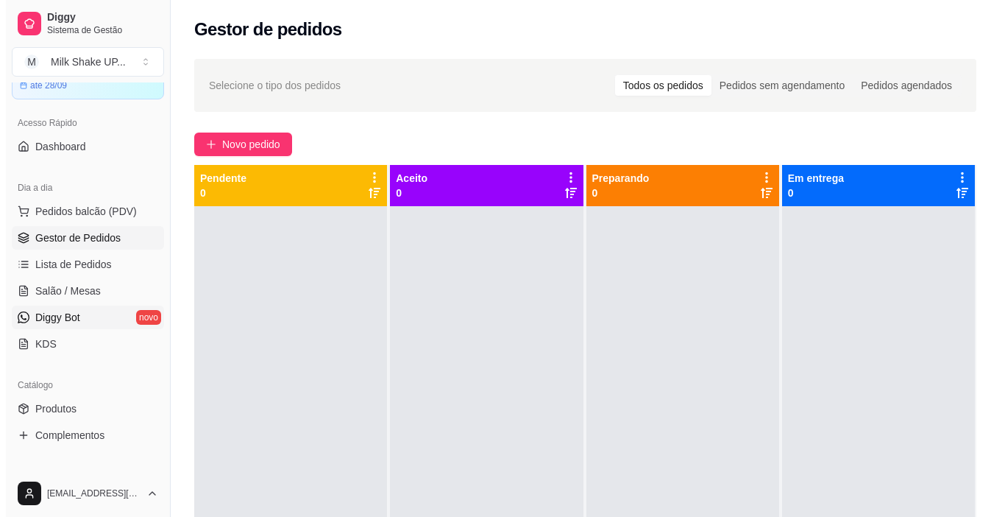
scroll to position [147, 0]
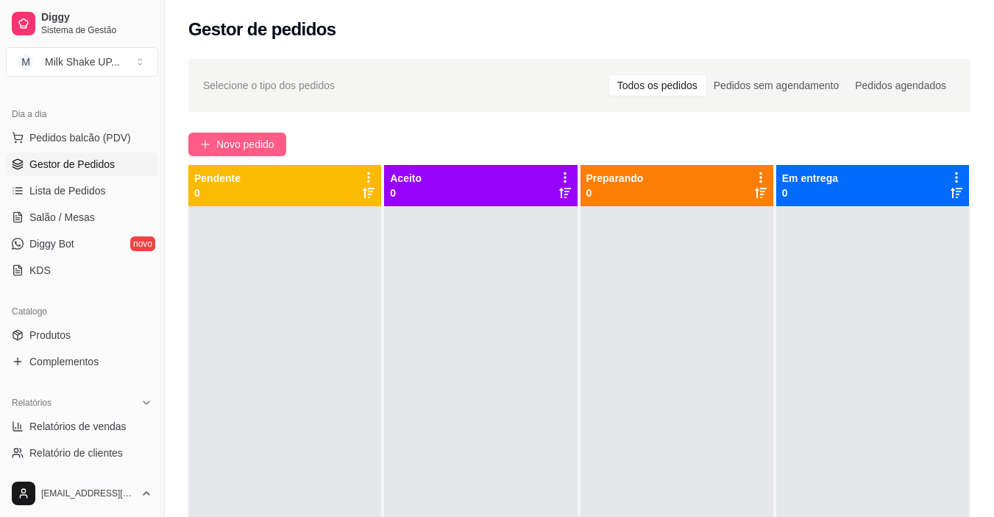
click at [260, 149] on span "Novo pedido" at bounding box center [245, 144] width 58 height 16
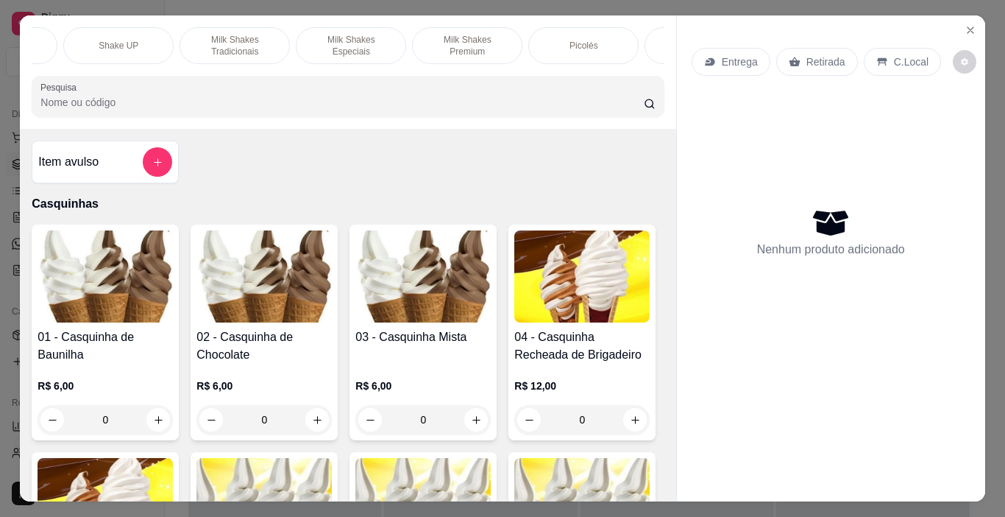
scroll to position [0, 439]
click at [485, 45] on p "Milk Shakes Premium" at bounding box center [461, 46] width 85 height 24
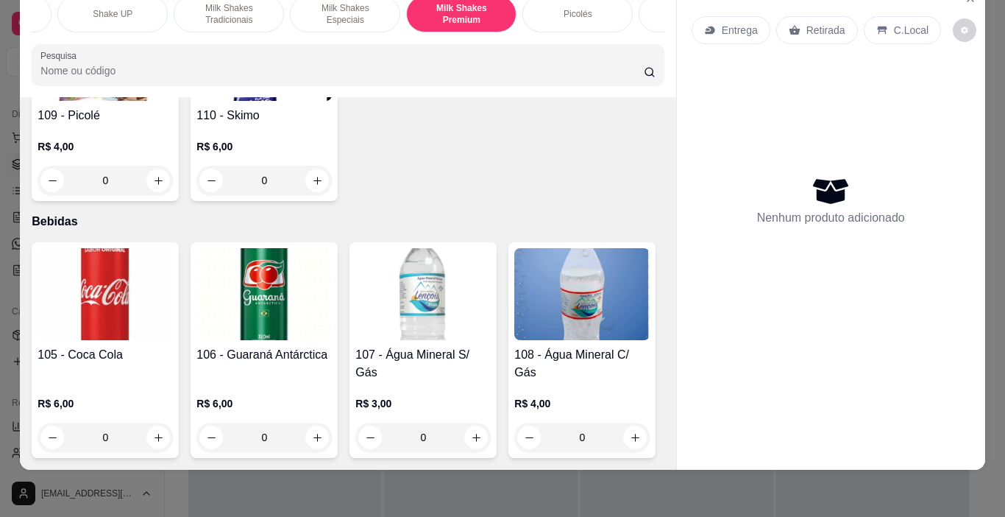
scroll to position [7653, 0]
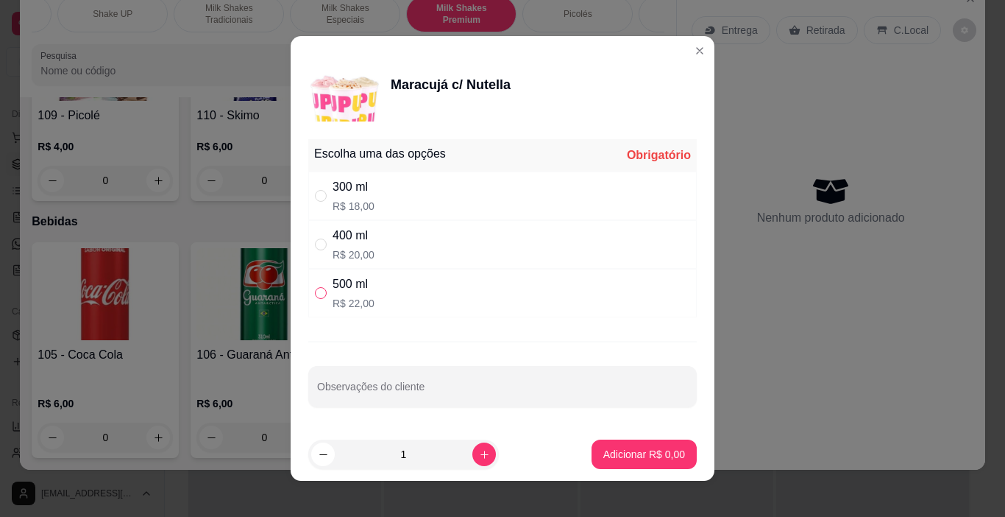
click at [315, 294] on input "" at bounding box center [321, 293] width 12 height 12
radio input "true"
click at [643, 448] on p "Adicionar R$ 22,00" at bounding box center [642, 454] width 88 height 15
type input "1"
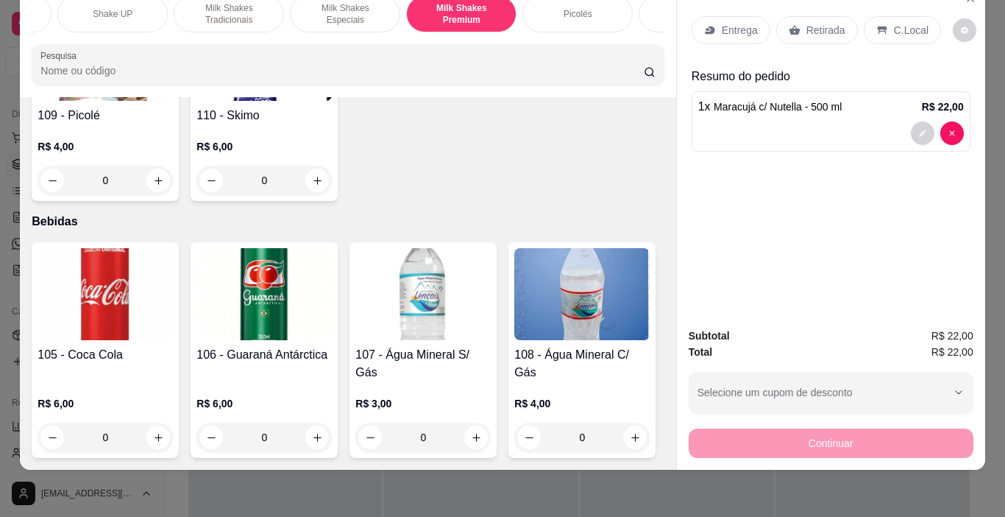
scroll to position [7285, 0]
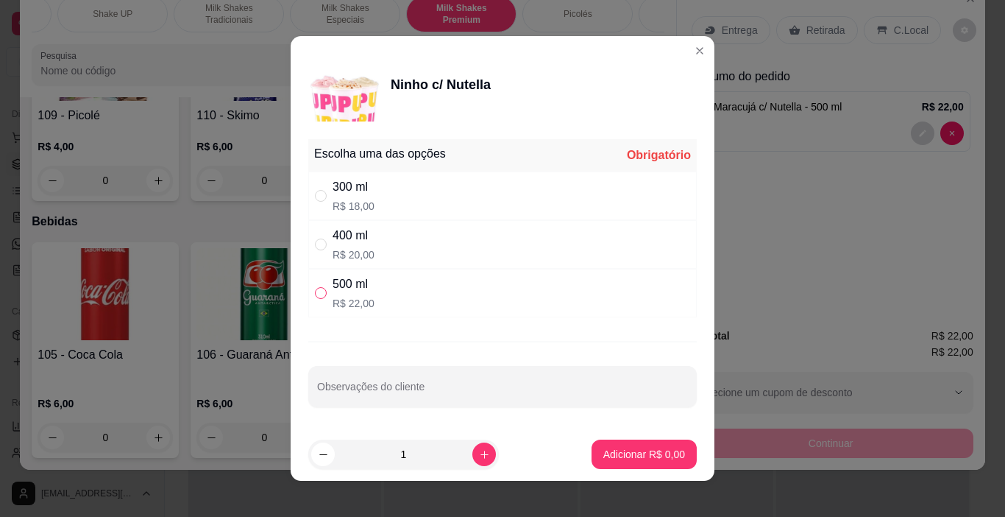
click at [315, 299] on label "" at bounding box center [321, 293] width 12 height 16
click at [315, 299] on input "" at bounding box center [321, 293] width 12 height 12
click at [317, 286] on label "" at bounding box center [321, 293] width 12 height 16
click at [317, 287] on input "" at bounding box center [321, 293] width 12 height 12
click at [316, 291] on input "" at bounding box center [321, 293] width 12 height 12
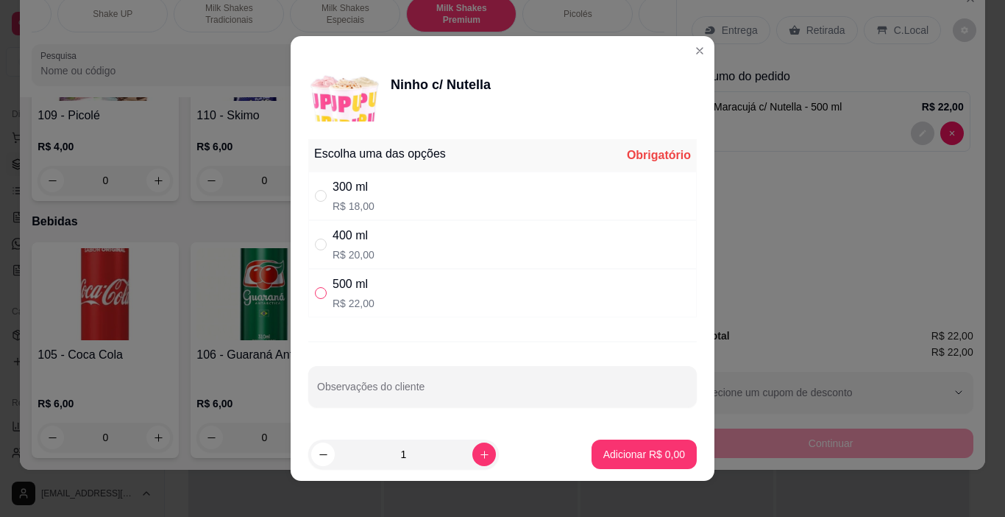
radio input "true"
click at [615, 459] on p "Adicionar R$ 22,00" at bounding box center [642, 454] width 88 height 15
type input "1"
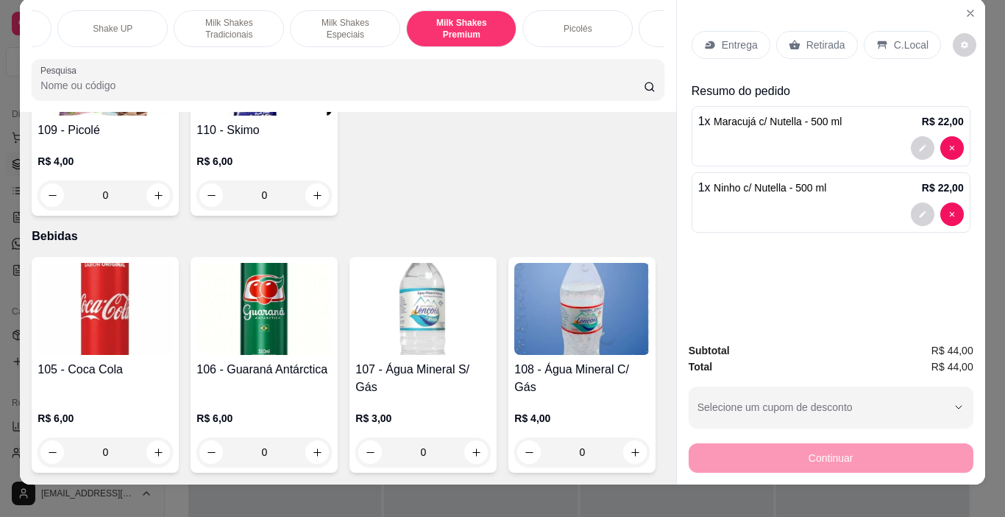
scroll to position [0, 0]
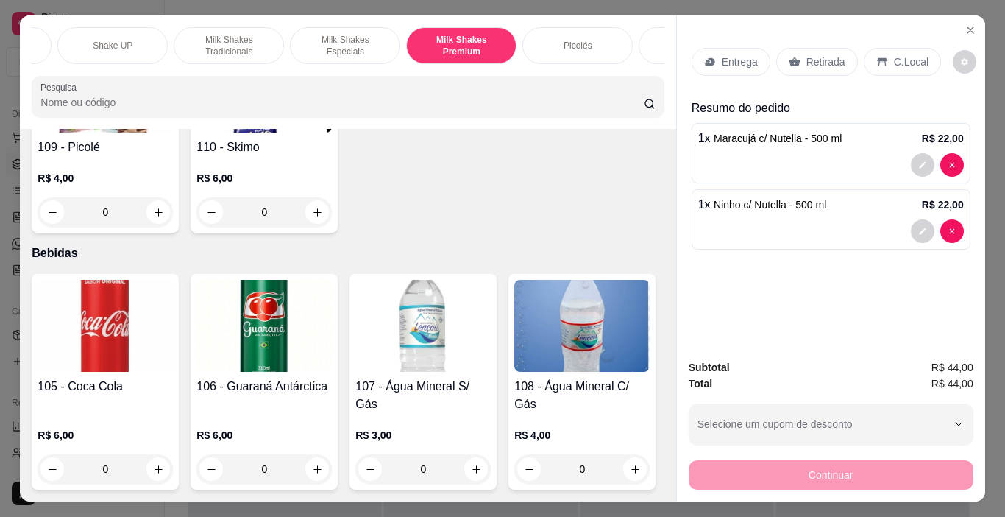
drag, startPoint x: 901, startPoint y: 54, endPoint x: 866, endPoint y: 76, distance: 40.6
click at [901, 54] on p "C.Local" at bounding box center [911, 61] width 35 height 15
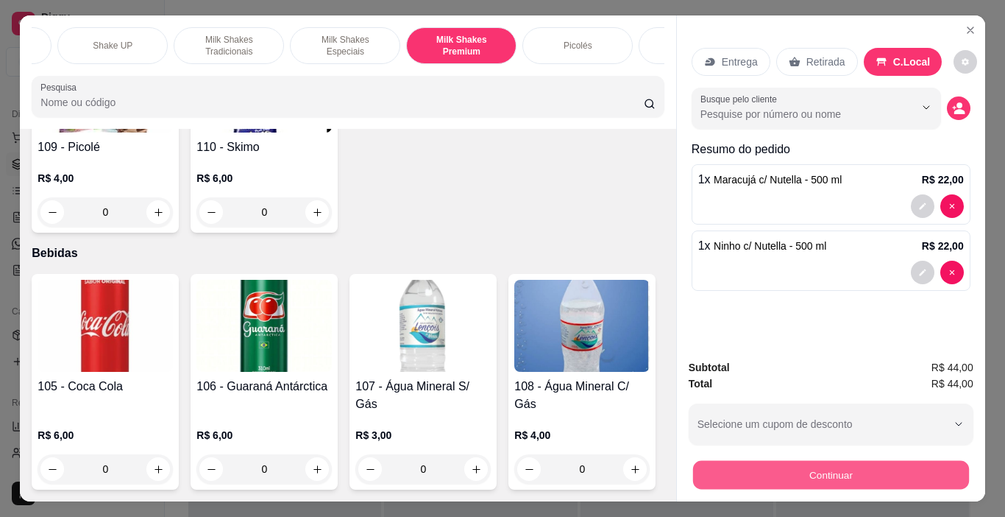
click at [865, 473] on button "Continuar" at bounding box center [831, 475] width 276 height 29
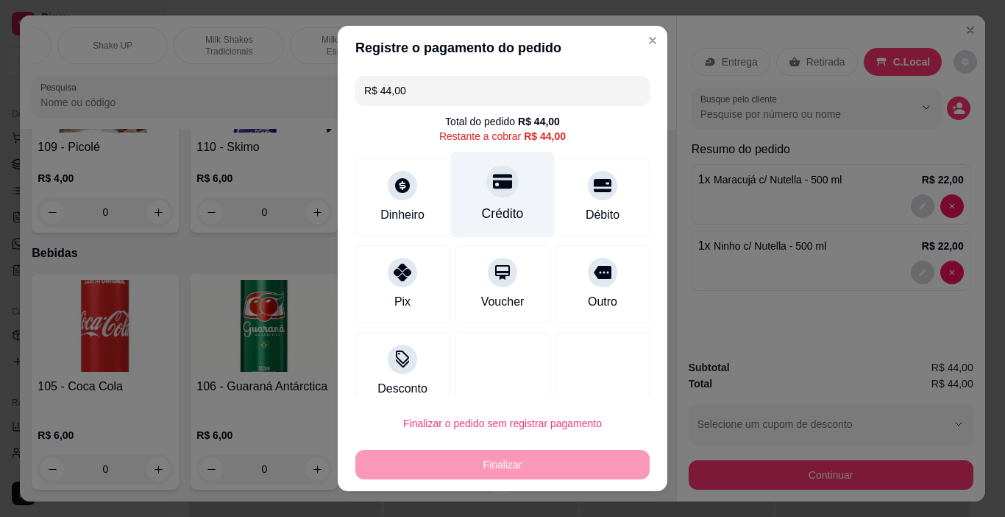
click at [493, 180] on icon at bounding box center [502, 180] width 19 height 19
type input "R$ 0,00"
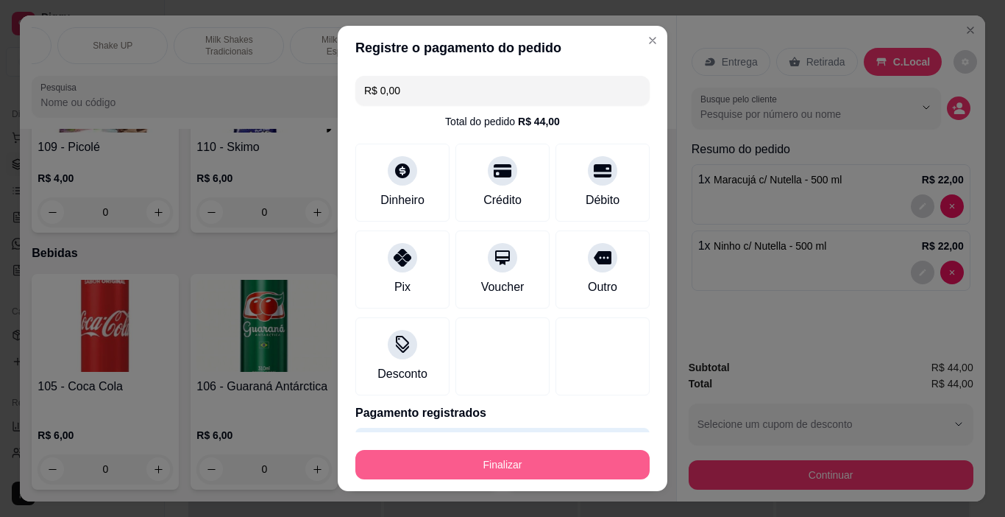
click at [526, 462] on button "Finalizar" at bounding box center [502, 464] width 294 height 29
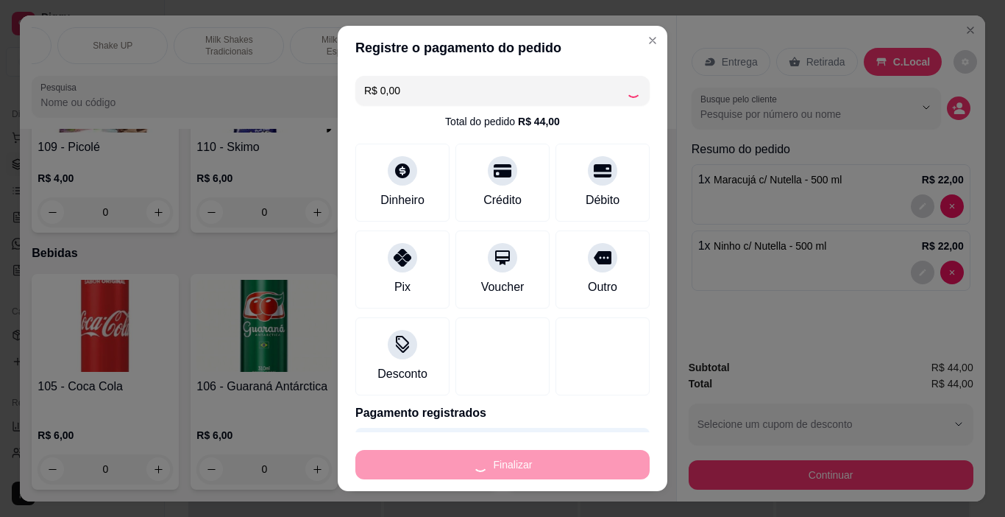
type input "0"
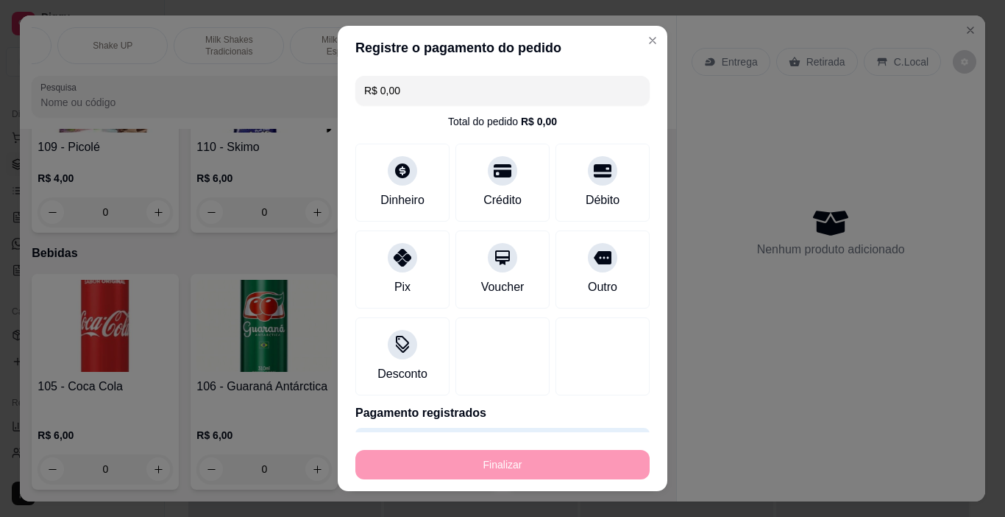
type input "-R$ 44,00"
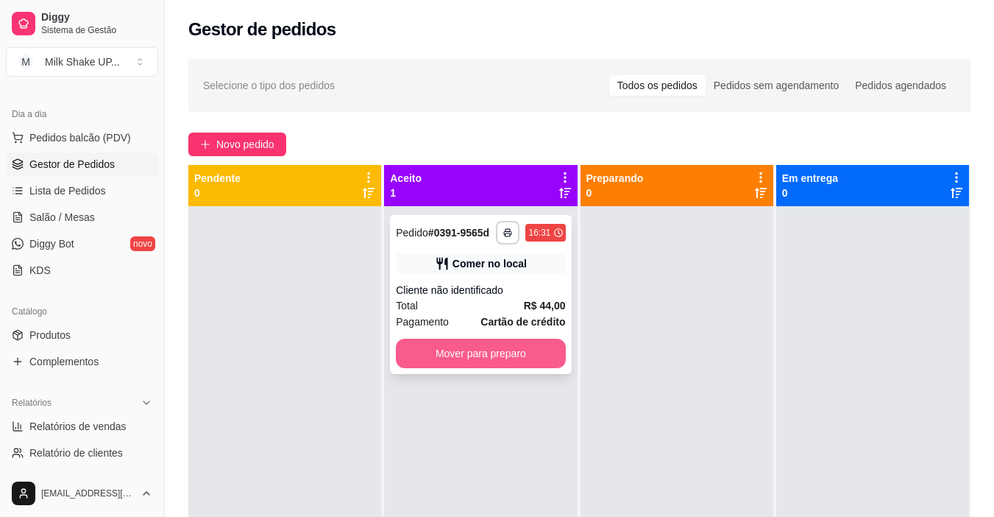
click at [462, 350] on button "Mover para preparo" at bounding box center [480, 353] width 169 height 29
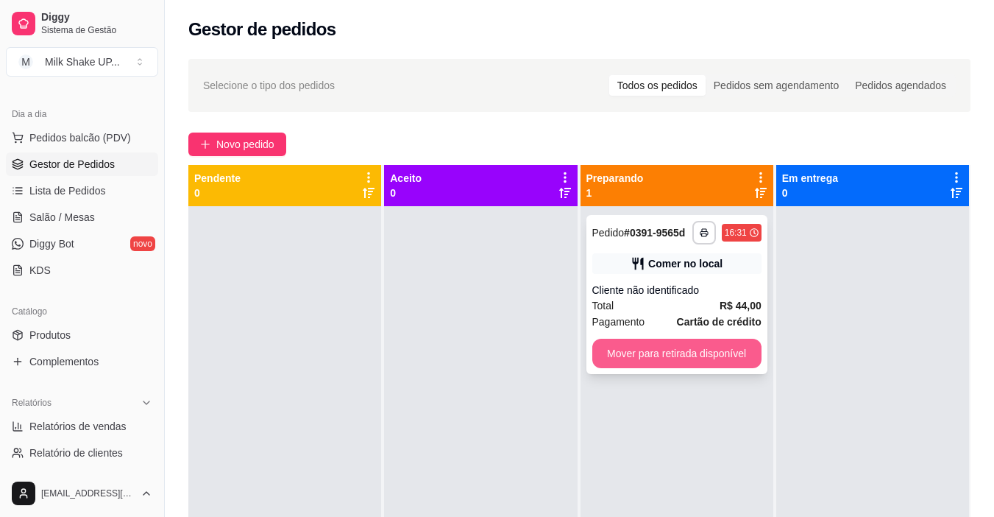
click at [645, 352] on button "Mover para retirada disponível" at bounding box center [676, 353] width 169 height 29
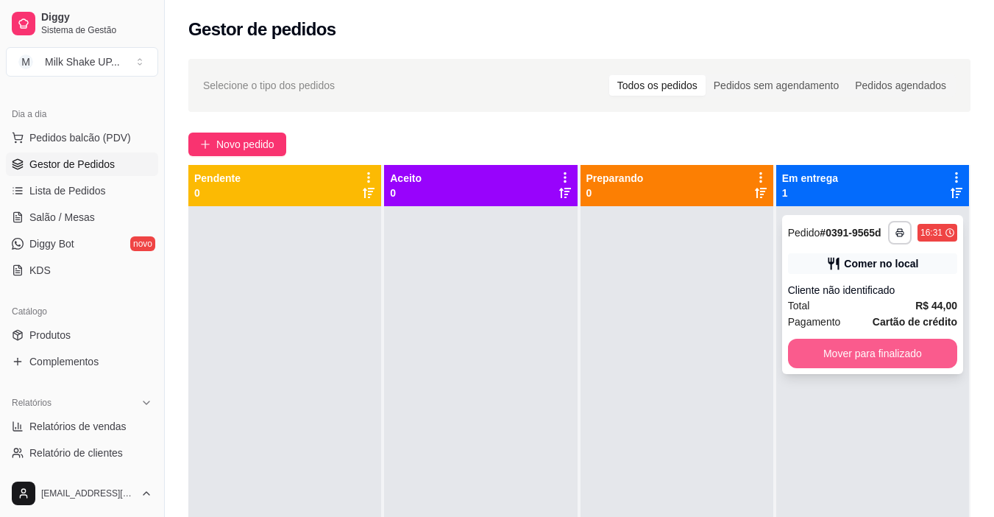
click at [855, 347] on button "Mover para finalizado" at bounding box center [872, 353] width 169 height 29
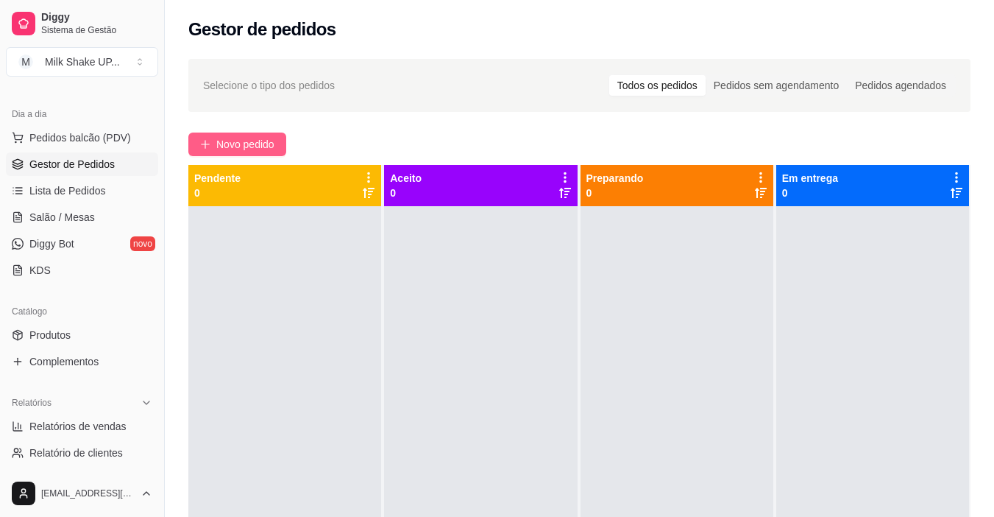
click at [206, 146] on icon "plus" at bounding box center [205, 144] width 10 height 10
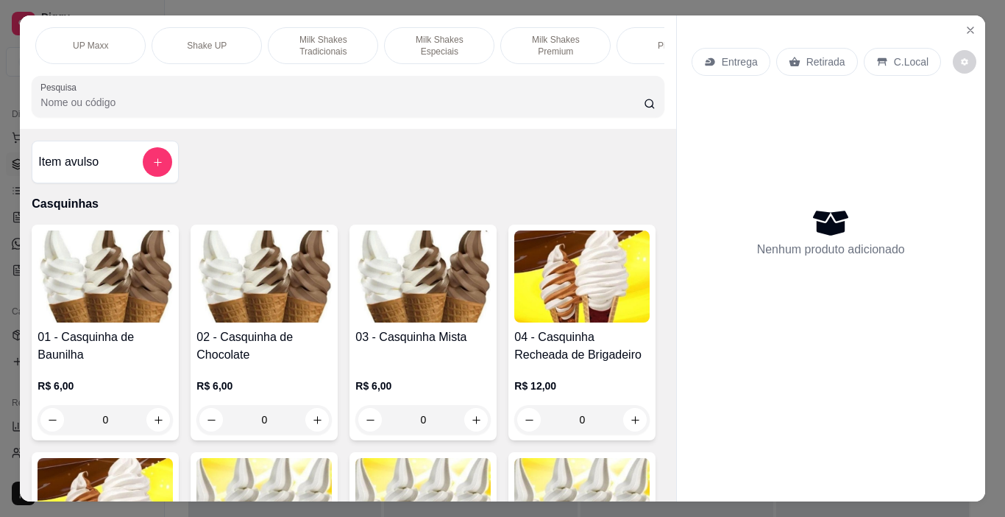
scroll to position [0, 346]
click at [463, 35] on p "Milk Shakes Especiais" at bounding box center [438, 46] width 85 height 24
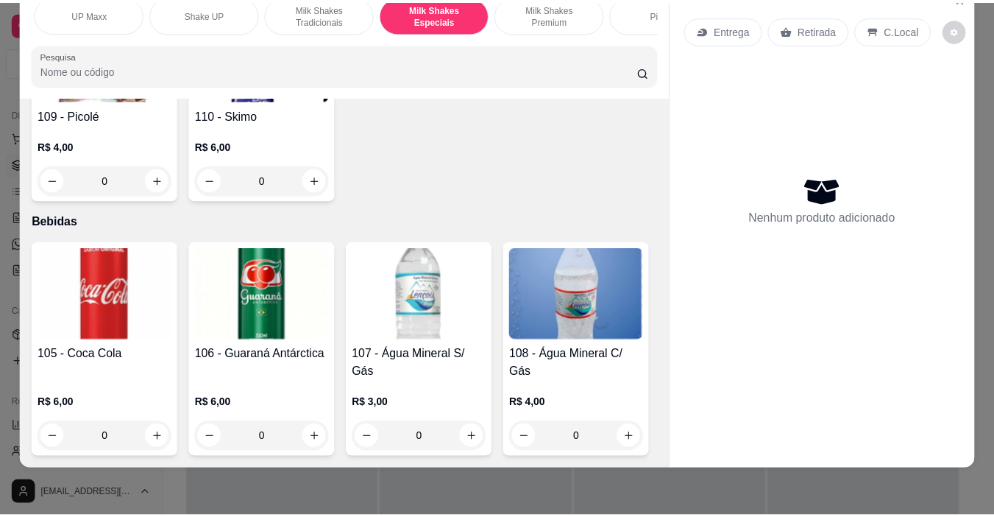
scroll to position [6994, 0]
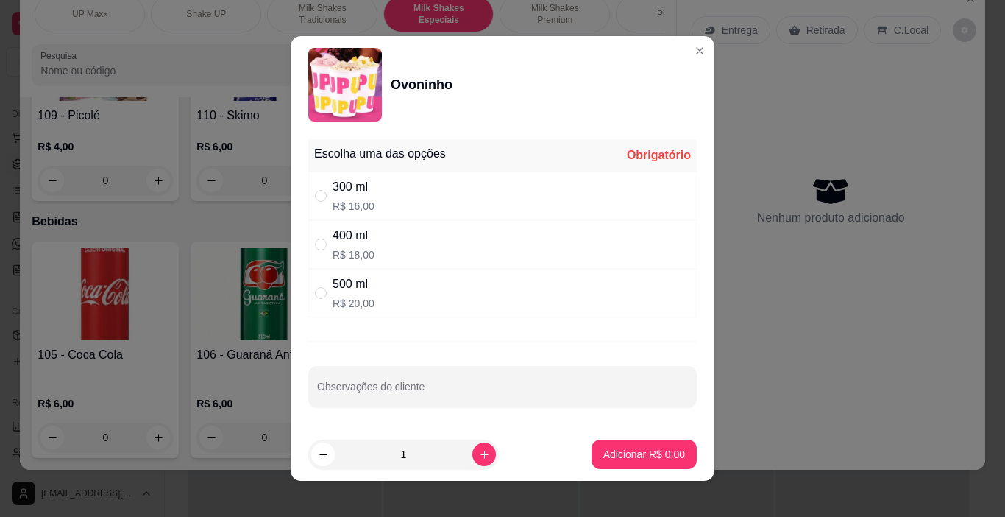
click at [308, 244] on div "400 ml R$ 18,00" at bounding box center [502, 244] width 389 height 49
radio input "true"
click at [599, 454] on p "Adicionar R$ 18,00" at bounding box center [641, 454] width 85 height 14
type input "1"
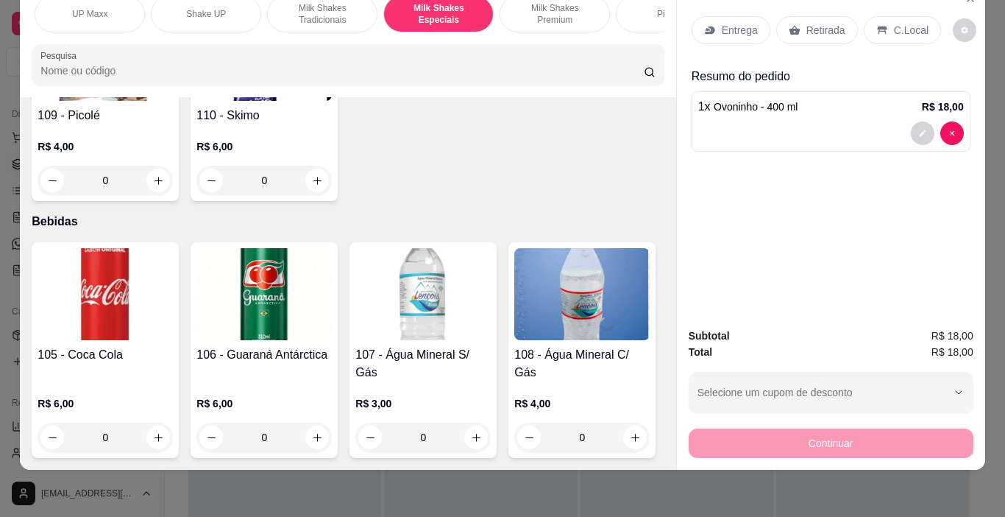
drag, startPoint x: 884, startPoint y: 41, endPoint x: 890, endPoint y: 29, distance: 13.2
click at [888, 32] on div "Entrega Retirada C.Local" at bounding box center [831, 30] width 279 height 52
click at [891, 29] on div "C.Local" at bounding box center [902, 30] width 77 height 28
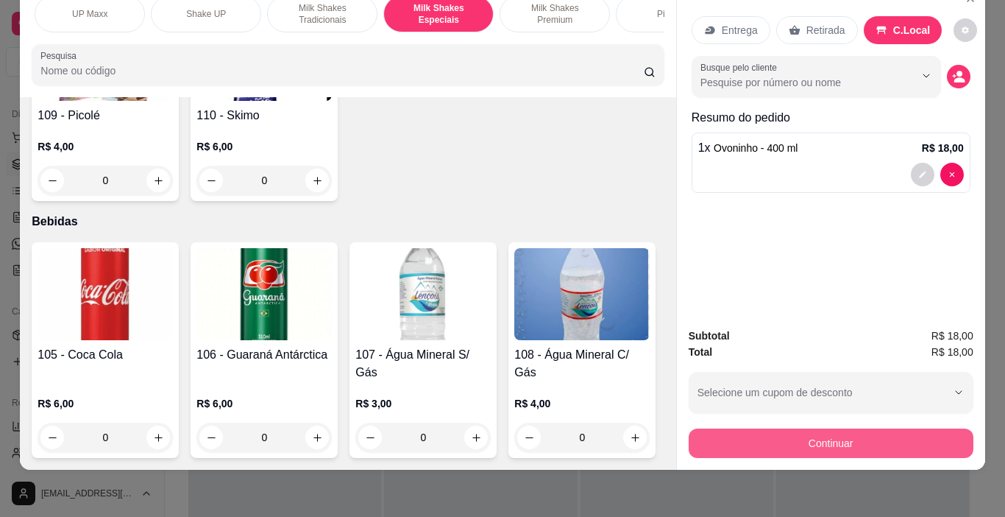
click at [922, 432] on button "Continuar" at bounding box center [831, 442] width 285 height 29
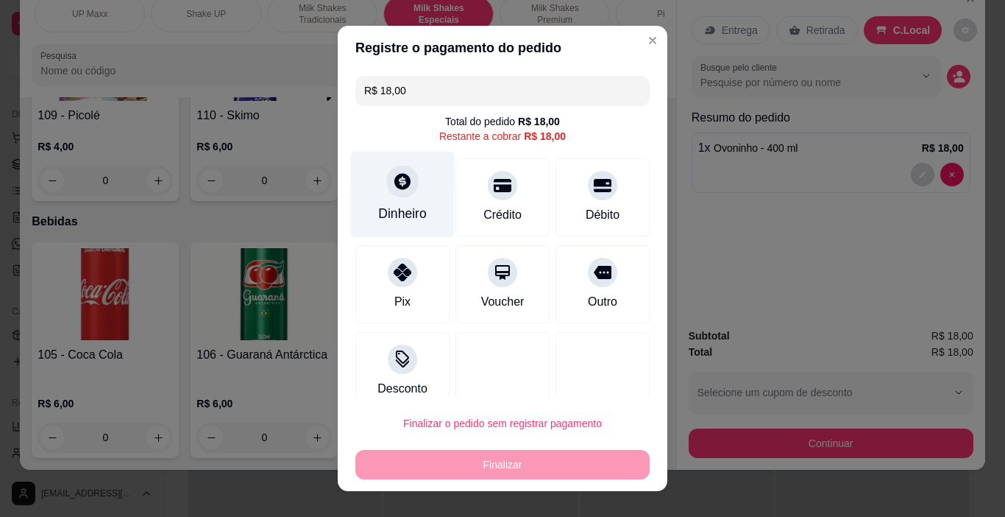
click at [394, 194] on div at bounding box center [402, 182] width 32 height 32
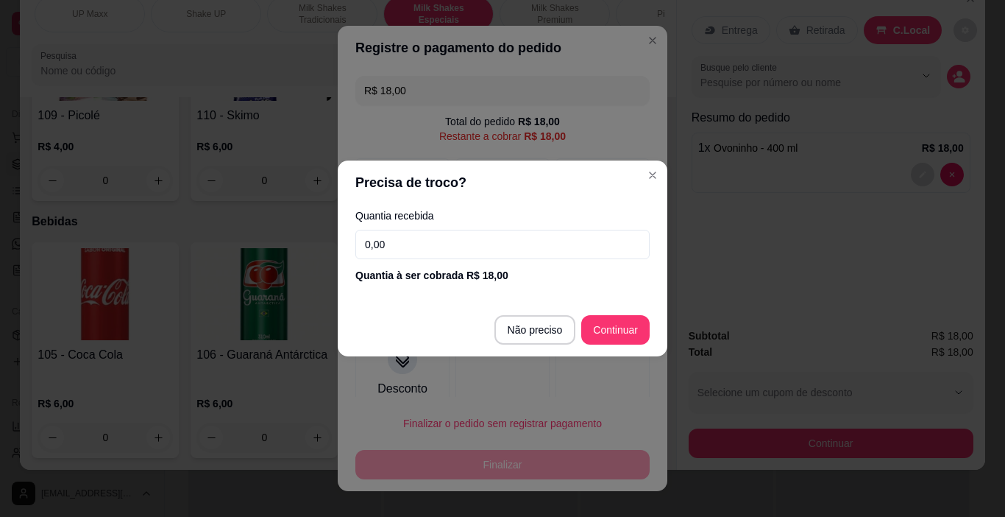
drag, startPoint x: 474, startPoint y: 246, endPoint x: 463, endPoint y: 238, distance: 13.3
click at [473, 246] on input "0,00" at bounding box center [502, 244] width 294 height 29
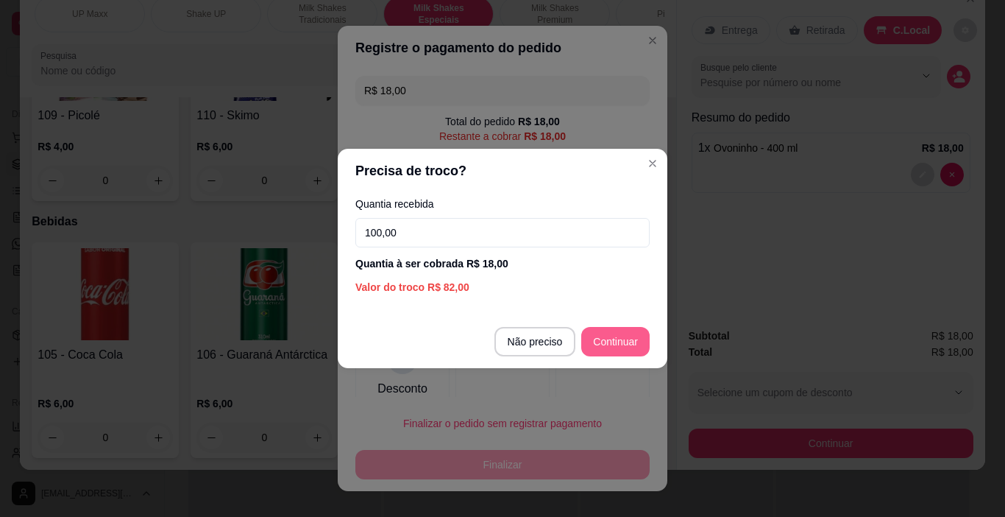
type input "100,00"
type input "R$ 0,00"
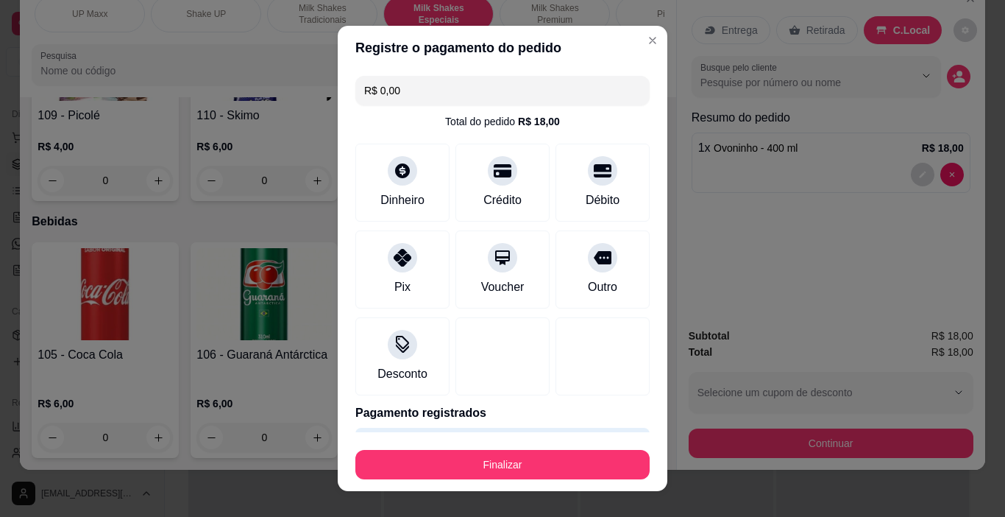
click at [567, 470] on button "Finalizar" at bounding box center [502, 464] width 294 height 29
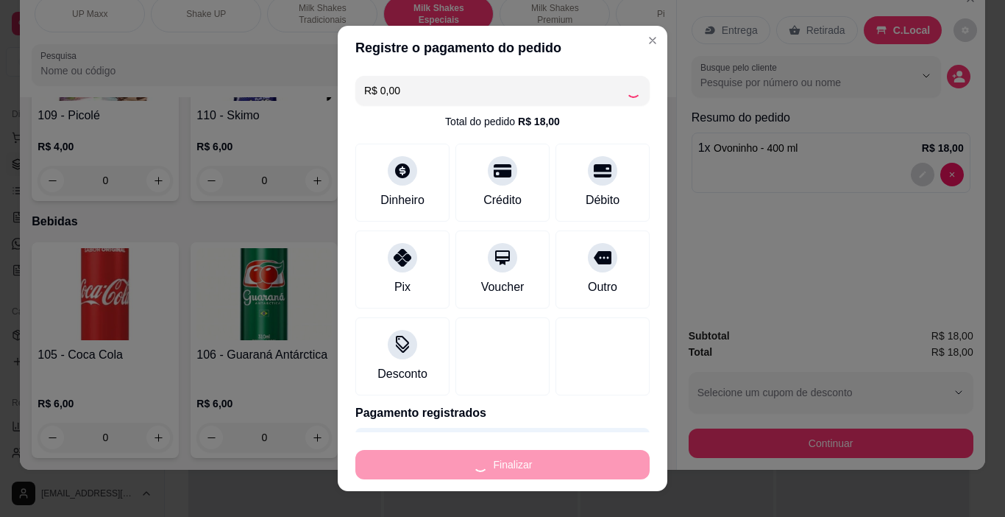
type input "0"
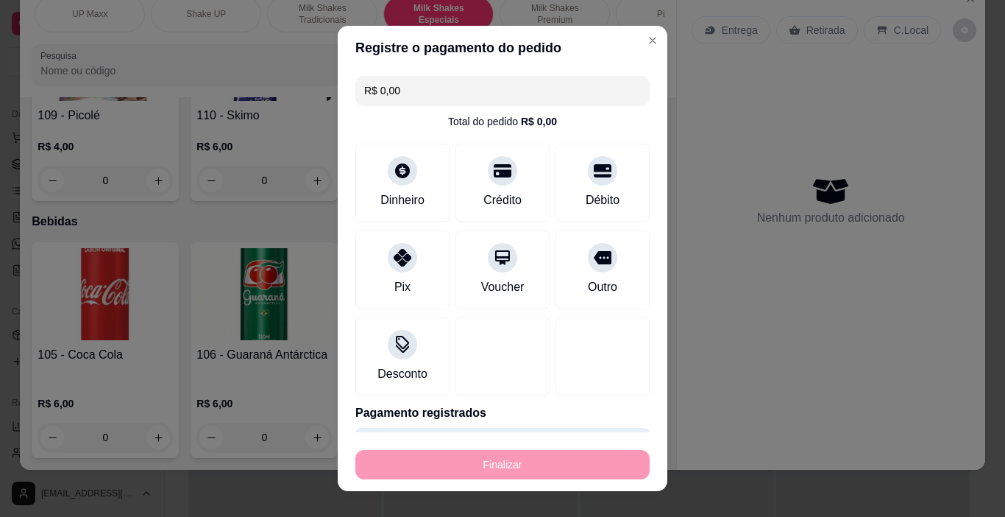
type input "-R$ 18,00"
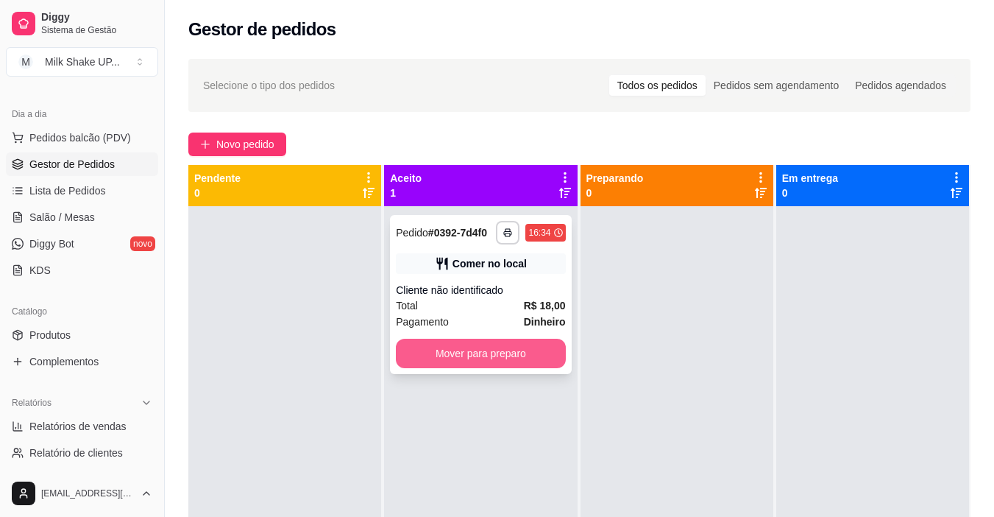
click at [538, 351] on button "Mover para preparo" at bounding box center [480, 353] width 169 height 29
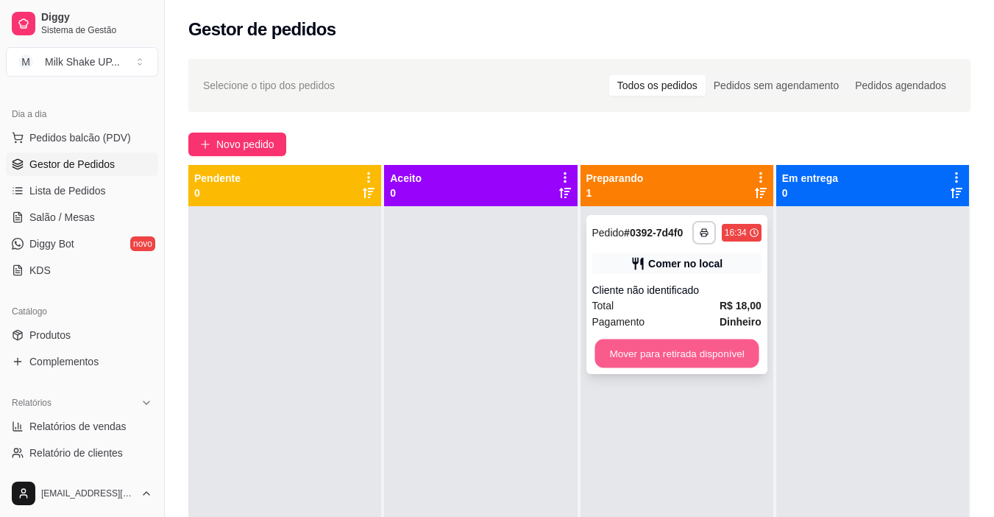
click at [709, 349] on button "Mover para retirada disponível" at bounding box center [677, 353] width 164 height 29
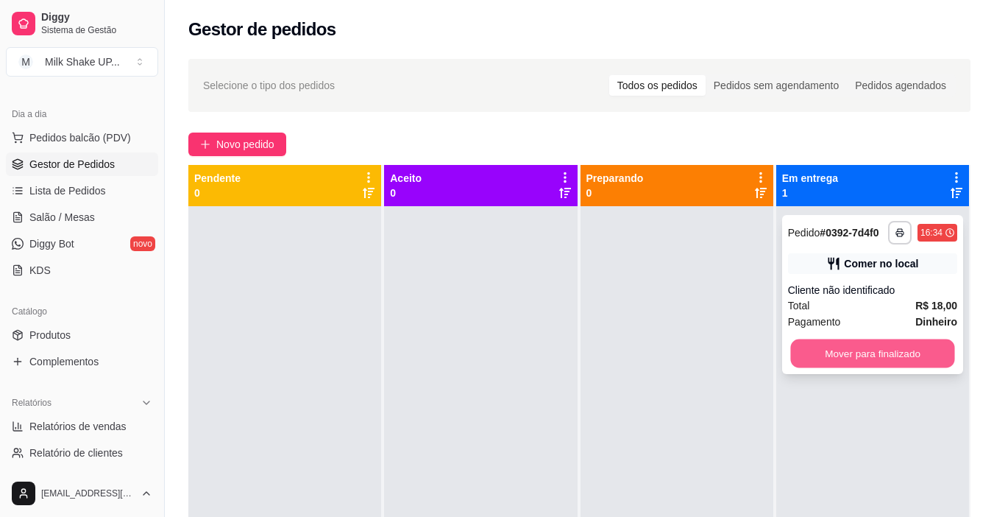
click at [874, 353] on button "Mover para finalizado" at bounding box center [872, 353] width 164 height 29
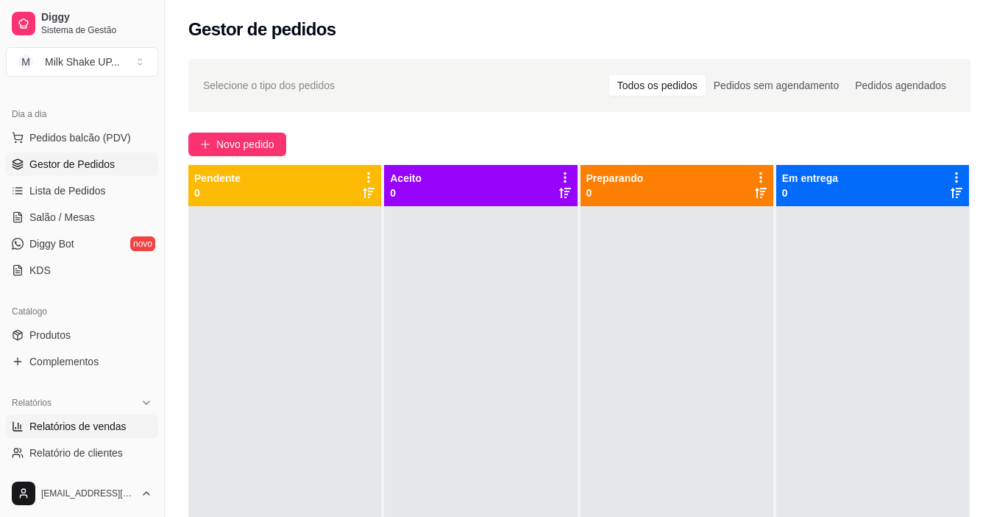
click at [96, 420] on span "Relatórios de vendas" at bounding box center [77, 426] width 97 height 15
